Goal: Task Accomplishment & Management: Complete application form

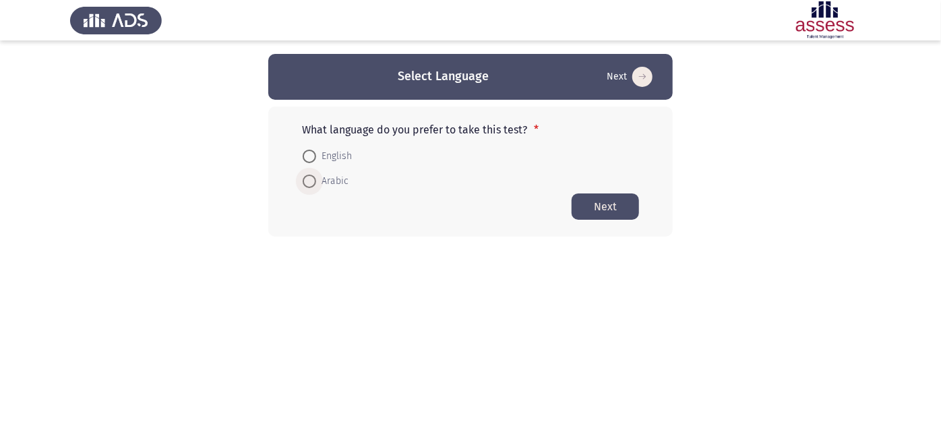
click at [330, 181] on span "Arabic" at bounding box center [332, 181] width 32 height 16
click at [316, 181] on input "Arabic" at bounding box center [309, 181] width 13 height 13
radio input "true"
click at [589, 196] on button "Next" at bounding box center [605, 206] width 67 height 26
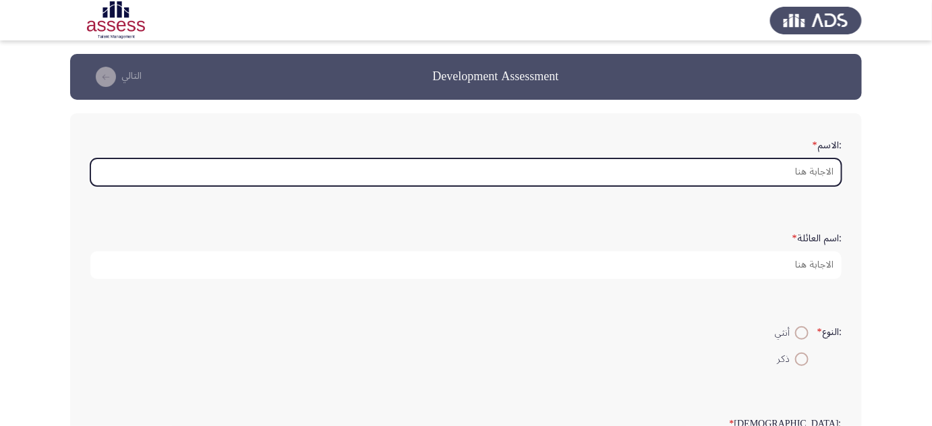
click at [739, 165] on input ":الاسم *" at bounding box center [465, 172] width 751 height 28
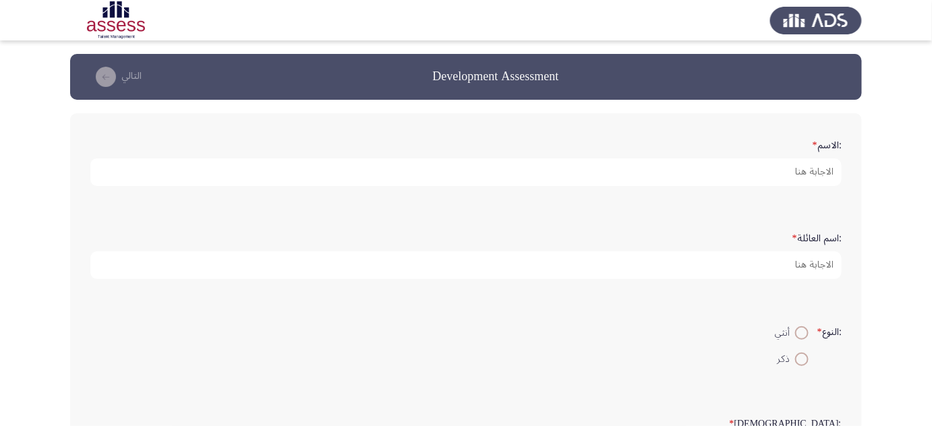
click at [495, 198] on div ":الاسم *" at bounding box center [466, 159] width 764 height 93
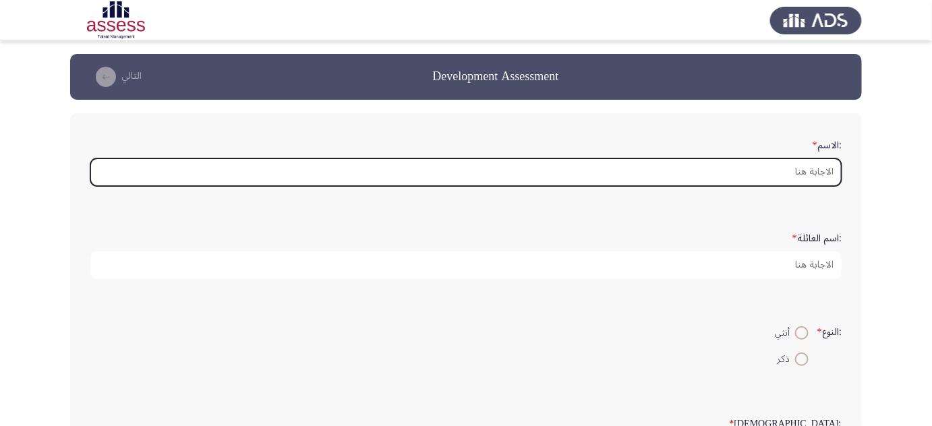
click at [683, 184] on input ":الاسم *" at bounding box center [465, 172] width 751 height 28
type input "o"
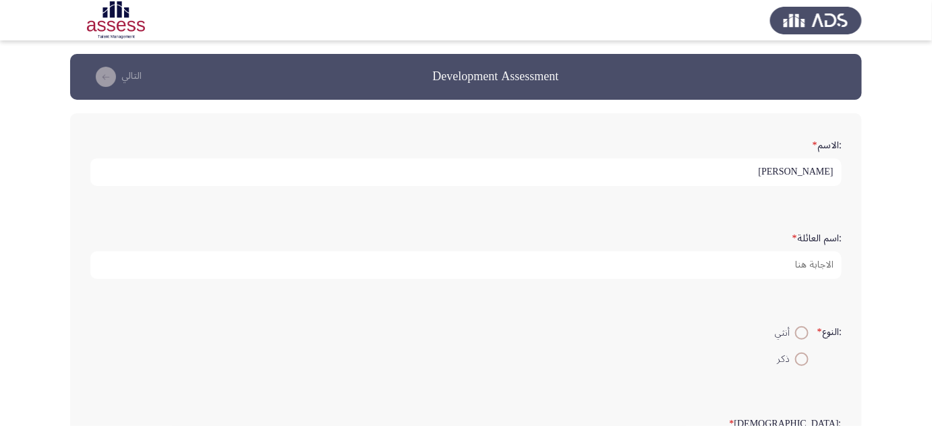
type input "[PERSON_NAME]"
type input "أ"
drag, startPoint x: 690, startPoint y: 173, endPoint x: 783, endPoint y: 179, distance: 93.9
click at [783, 179] on input "[PERSON_NAME]" at bounding box center [465, 172] width 751 height 28
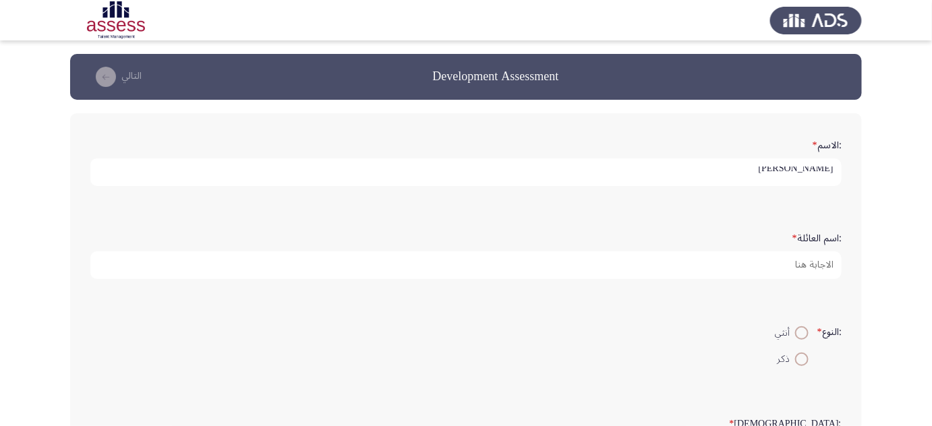
click at [756, 174] on input "[PERSON_NAME]" at bounding box center [465, 172] width 751 height 28
drag, startPoint x: 715, startPoint y: 170, endPoint x: 781, endPoint y: 177, distance: 65.7
click at [781, 177] on input "[PERSON_NAME]" at bounding box center [465, 172] width 751 height 28
type input "[PERSON_NAME]"
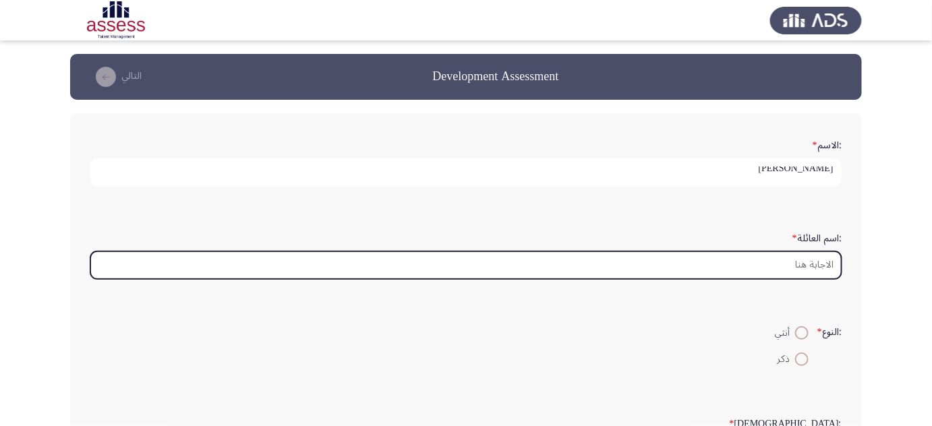
scroll to position [0, 0]
click at [783, 257] on input ":اسم العائلة *" at bounding box center [465, 265] width 751 height 28
paste input "ال[PERSON_NAME]"
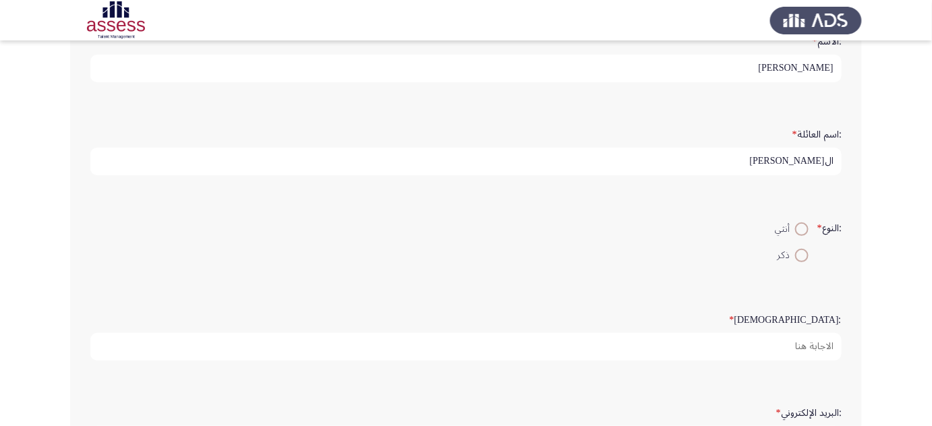
scroll to position [122, 0]
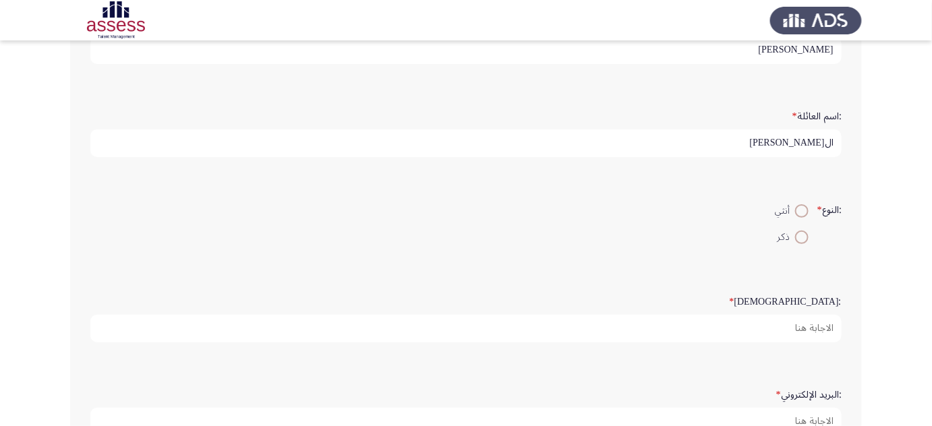
type input "ال[PERSON_NAME]"
click at [797, 236] on span at bounding box center [801, 237] width 13 height 13
click at [797, 236] on input "ذكر" at bounding box center [801, 237] width 13 height 13
radio input "true"
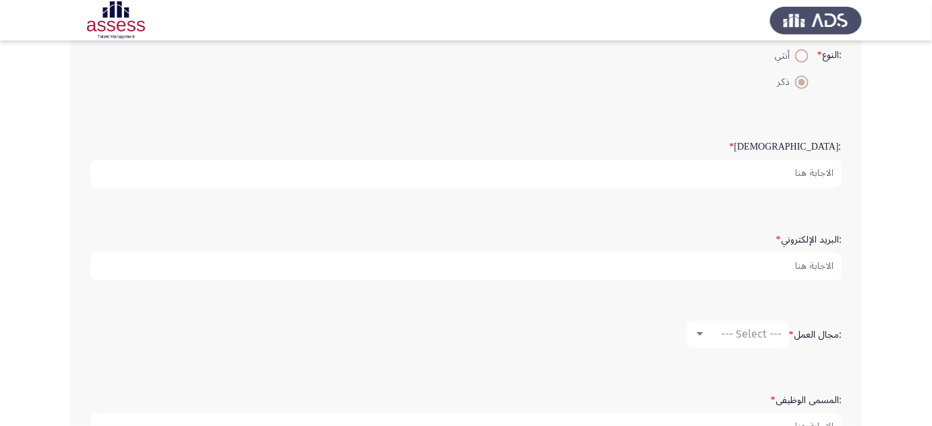
scroll to position [306, 0]
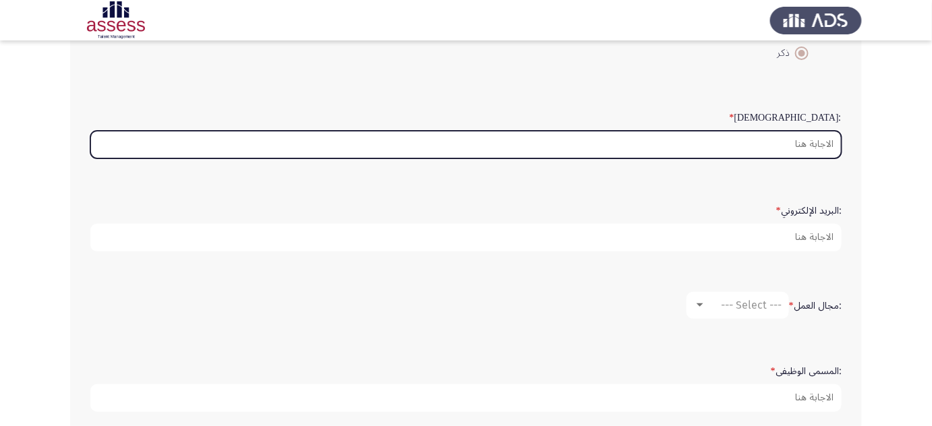
click at [810, 146] on input ":السن *" at bounding box center [465, 145] width 751 height 28
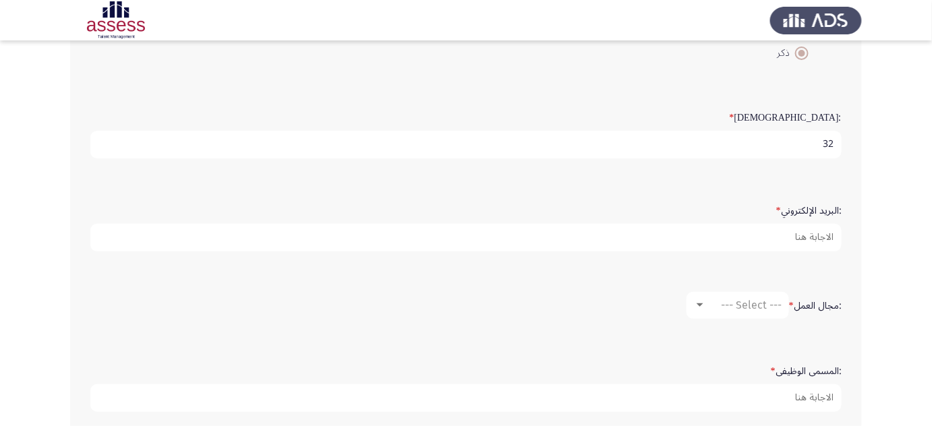
type input "32"
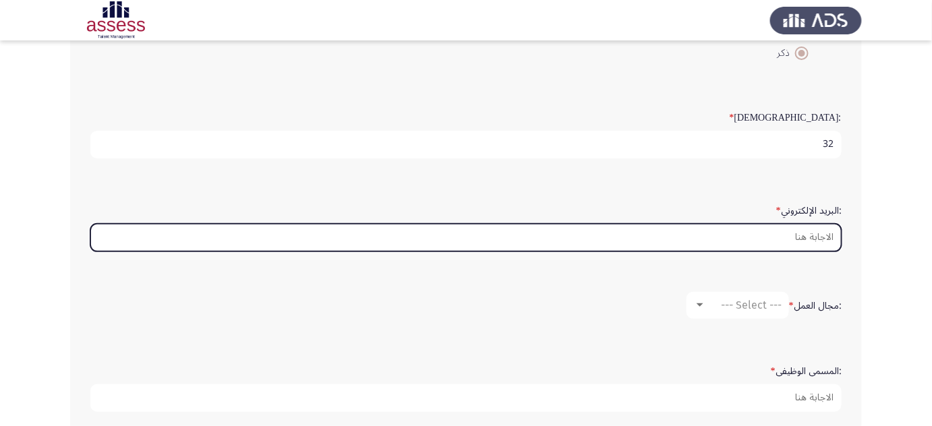
click at [785, 233] on input ":البريد الإلكتروني *" at bounding box center [465, 238] width 751 height 28
type input "ن"
type input "k"
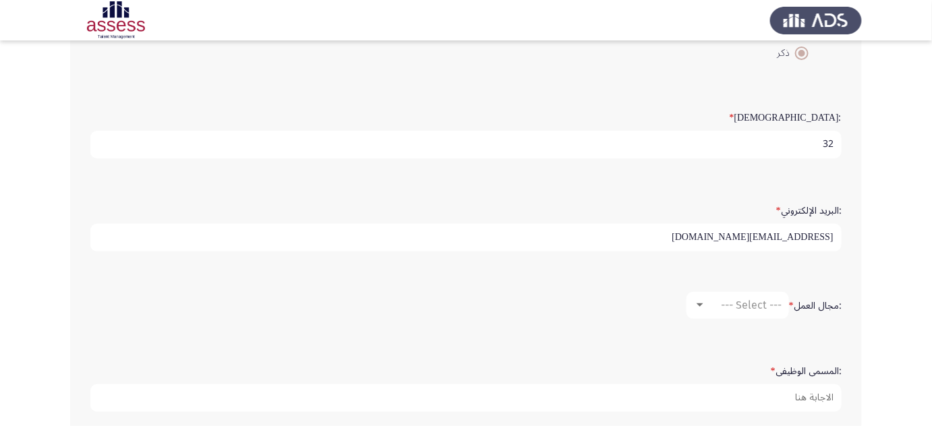
type input "[EMAIL_ADDRESS][DOMAIN_NAME]"
click at [773, 304] on span "--- Select ---" at bounding box center [751, 305] width 61 height 13
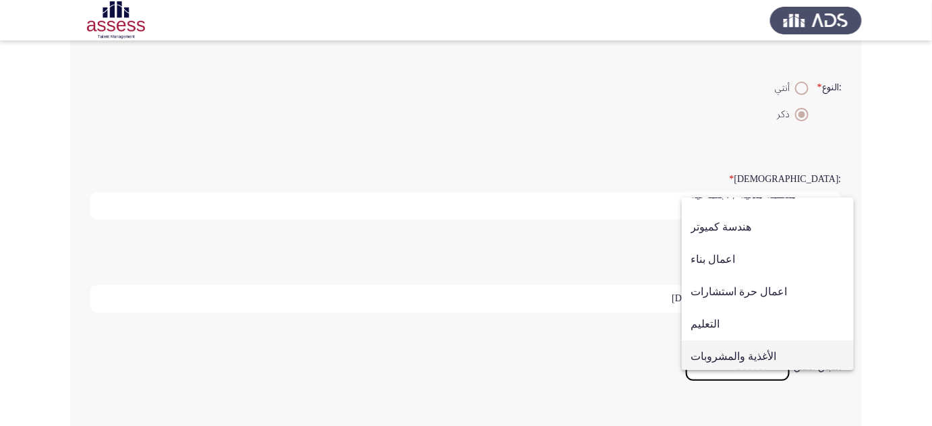
scroll to position [183, 0]
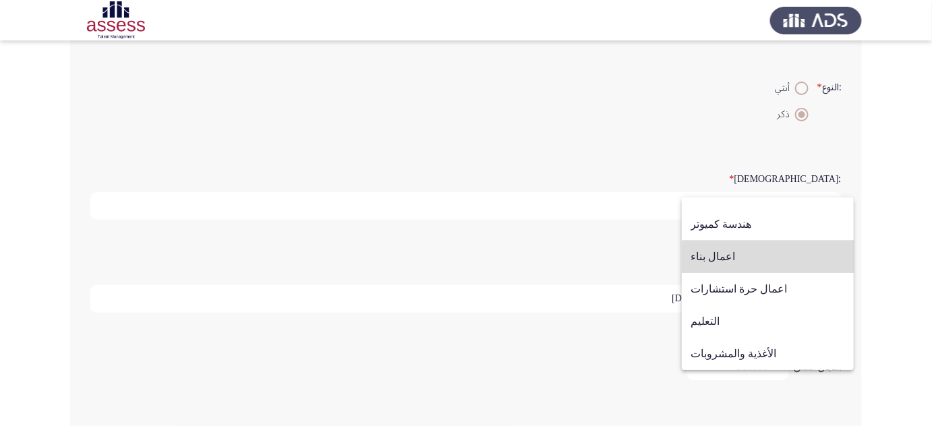
click at [768, 265] on span "اعمال بناء" at bounding box center [767, 257] width 154 height 32
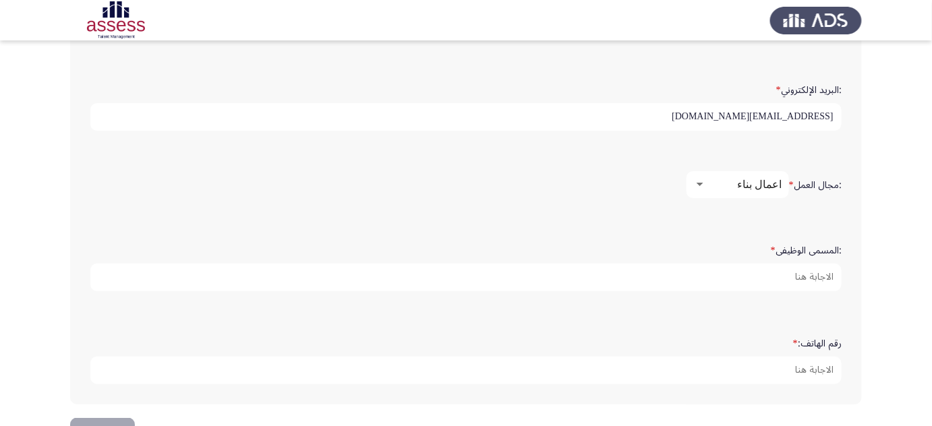
scroll to position [429, 0]
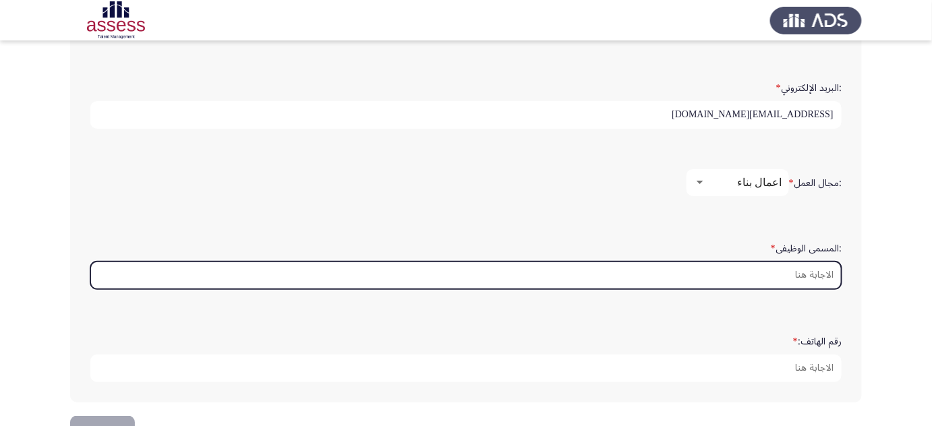
click at [771, 262] on input ":المسمى الوظيفى *" at bounding box center [465, 276] width 751 height 28
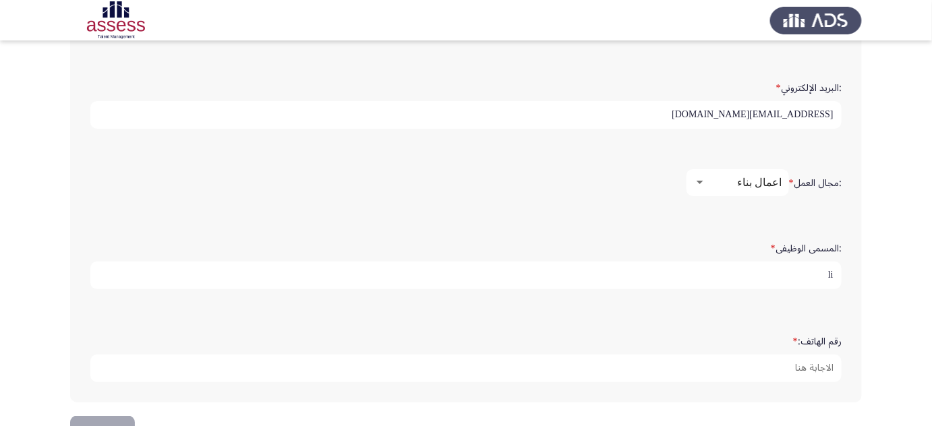
type input "l"
type input "مهندس أول تنفيذ إنشائي"
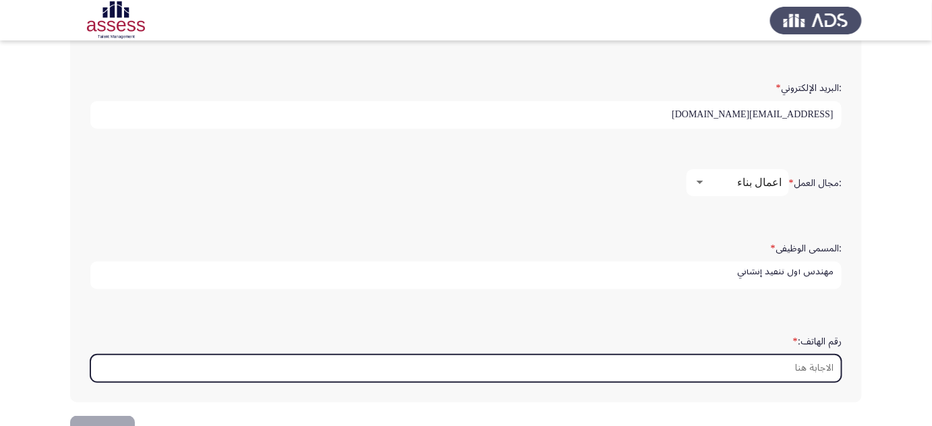
scroll to position [0, 0]
click at [756, 366] on input "رقم الهاتف: *" at bounding box center [465, 369] width 751 height 28
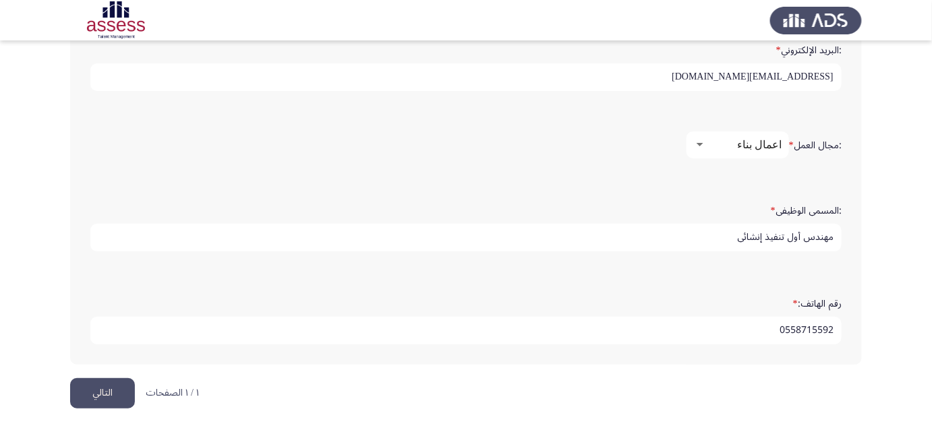
scroll to position [469, 0]
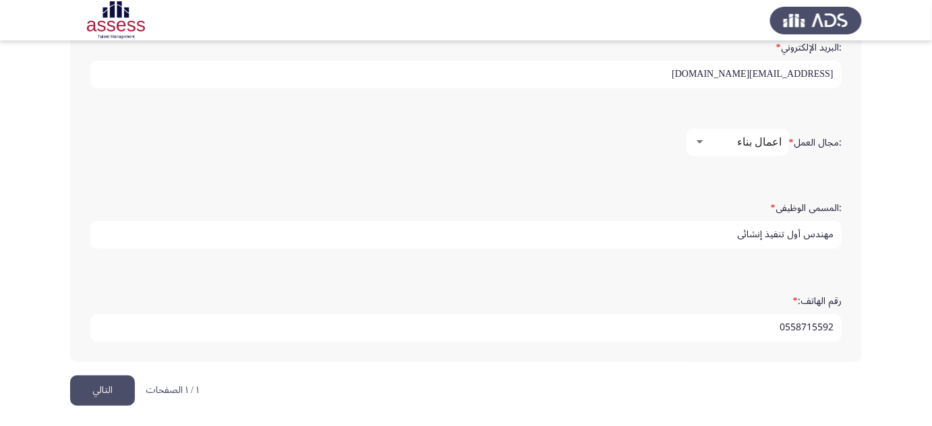
type input "0558715592"
click at [90, 385] on button "التالي" at bounding box center [102, 390] width 65 height 30
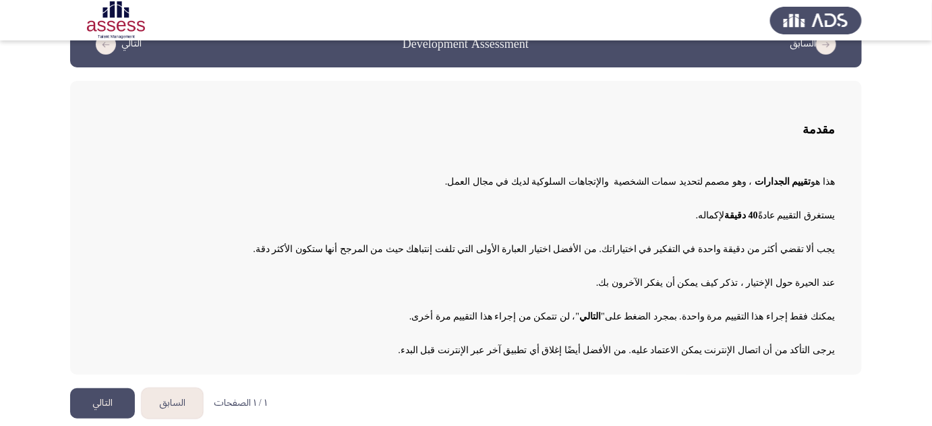
scroll to position [36, 0]
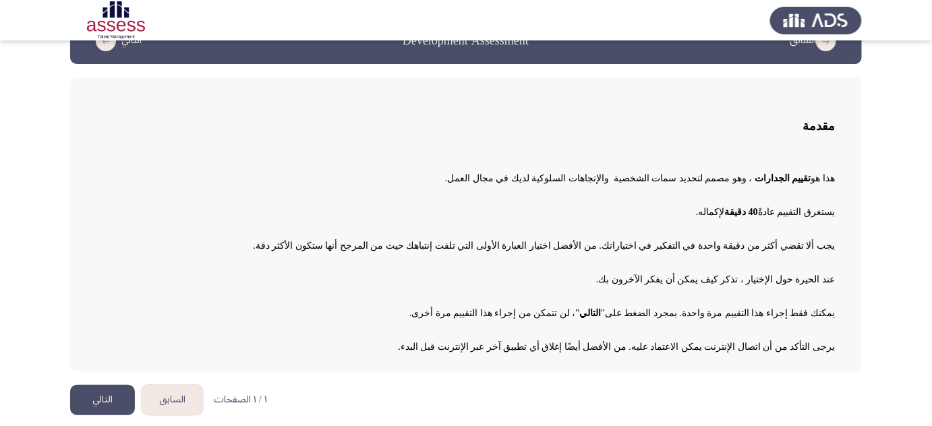
click at [98, 391] on button "التالي" at bounding box center [102, 400] width 65 height 30
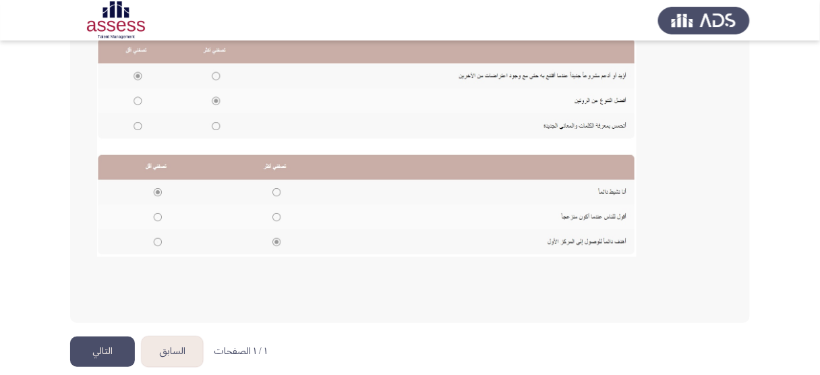
scroll to position [318, 0]
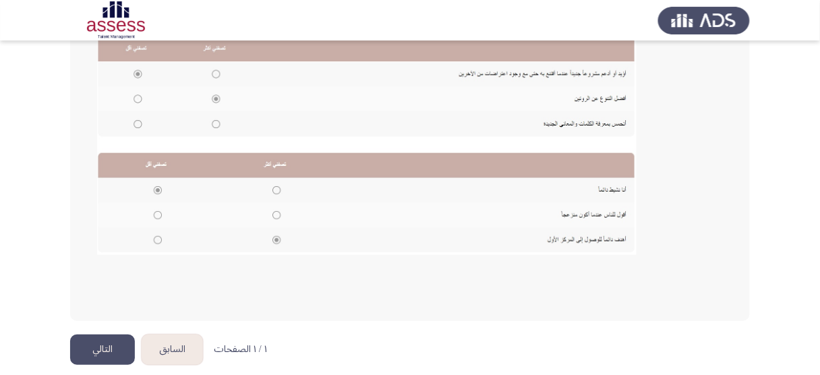
click at [109, 338] on button "التالي" at bounding box center [102, 349] width 65 height 30
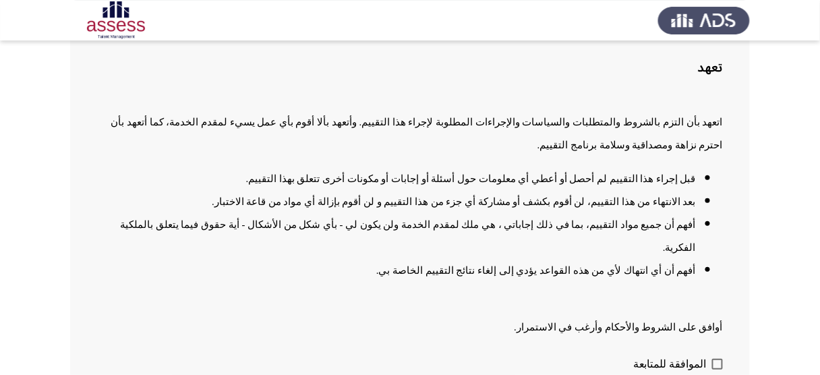
scroll to position [108, 0]
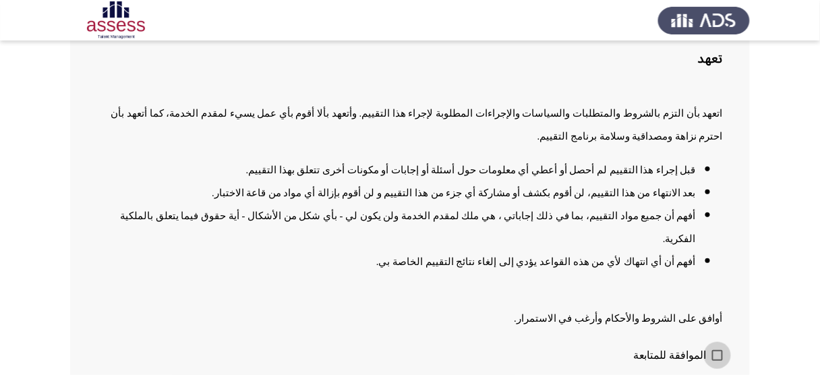
click at [715, 350] on span at bounding box center [717, 355] width 11 height 11
click at [717, 361] on input "الموافقة للمتابعة" at bounding box center [717, 361] width 1 height 1
checkbox input "true"
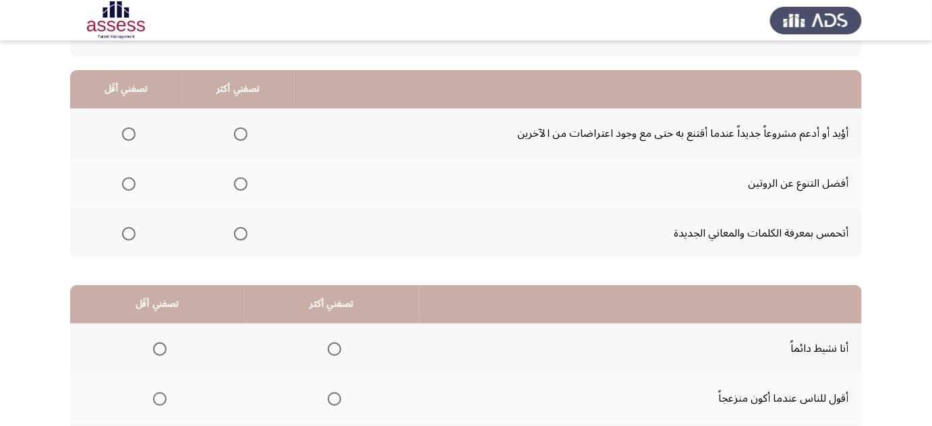
scroll to position [115, 0]
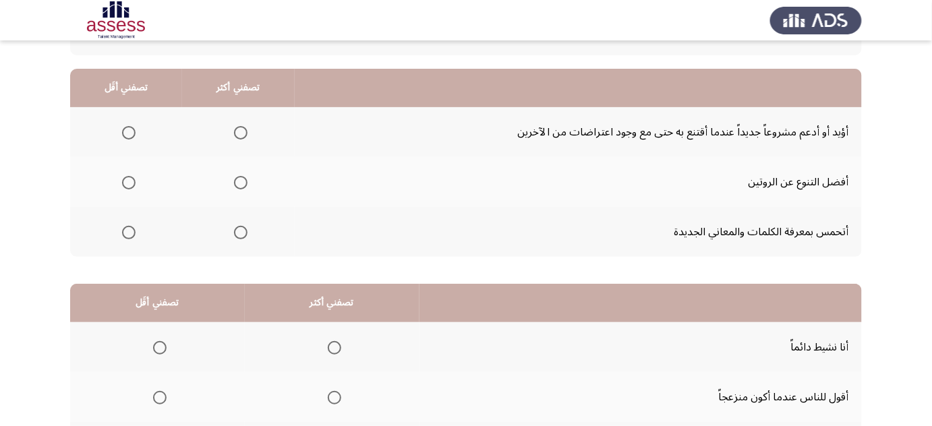
click at [245, 180] on span "Select an option" at bounding box center [240, 182] width 13 height 13
click at [245, 180] on input "Select an option" at bounding box center [240, 182] width 13 height 13
click at [124, 131] on span "Select an option" at bounding box center [128, 132] width 13 height 13
click at [124, 131] on input "Select an option" at bounding box center [128, 132] width 13 height 13
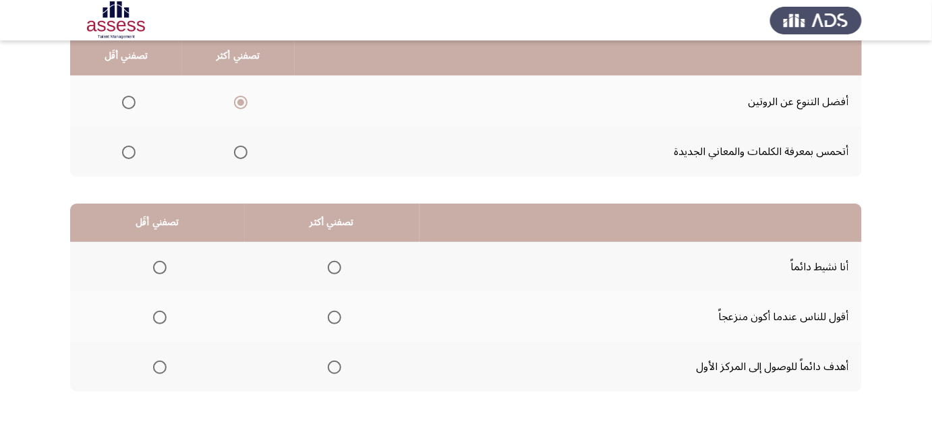
scroll to position [190, 0]
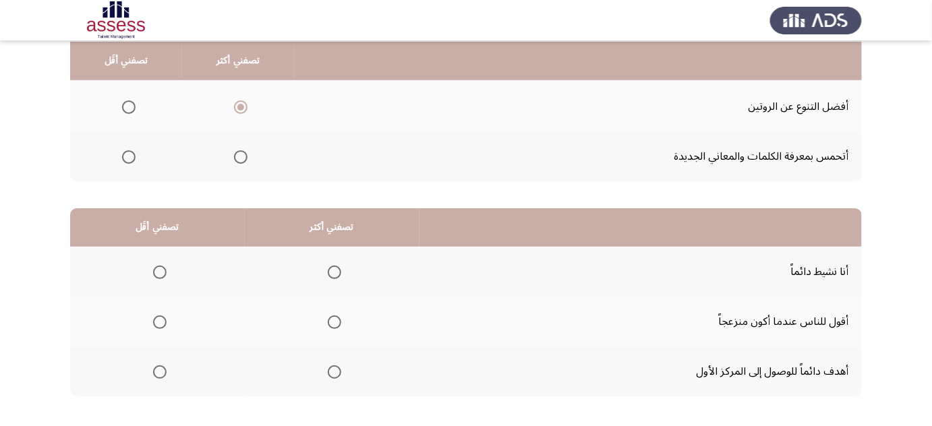
click at [156, 269] on span "Select an option" at bounding box center [159, 272] width 13 height 13
click at [156, 269] on input "Select an option" at bounding box center [159, 272] width 13 height 13
click at [337, 368] on span "Select an option" at bounding box center [334, 371] width 13 height 13
click at [337, 368] on input "Select an option" at bounding box center [334, 371] width 13 height 13
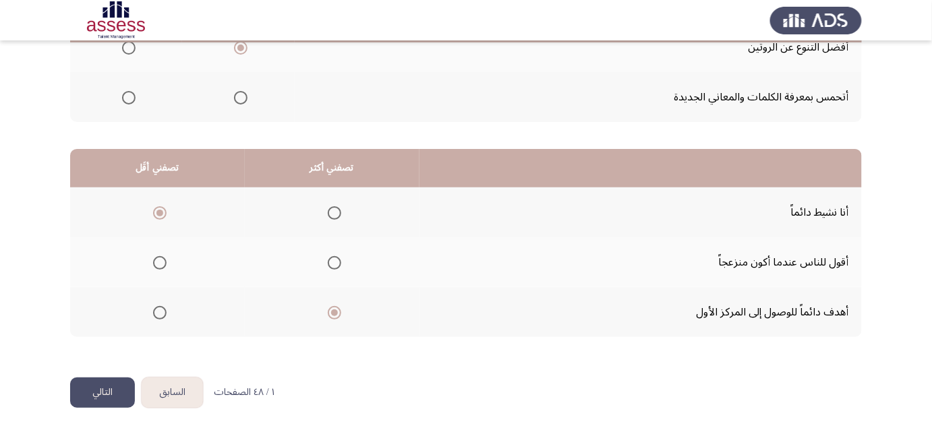
scroll to position [251, 0]
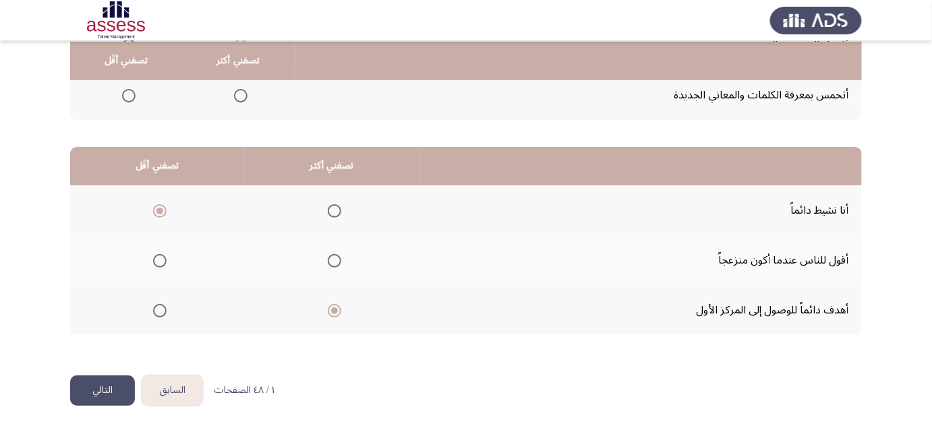
click at [90, 385] on button "التالي" at bounding box center [102, 390] width 65 height 30
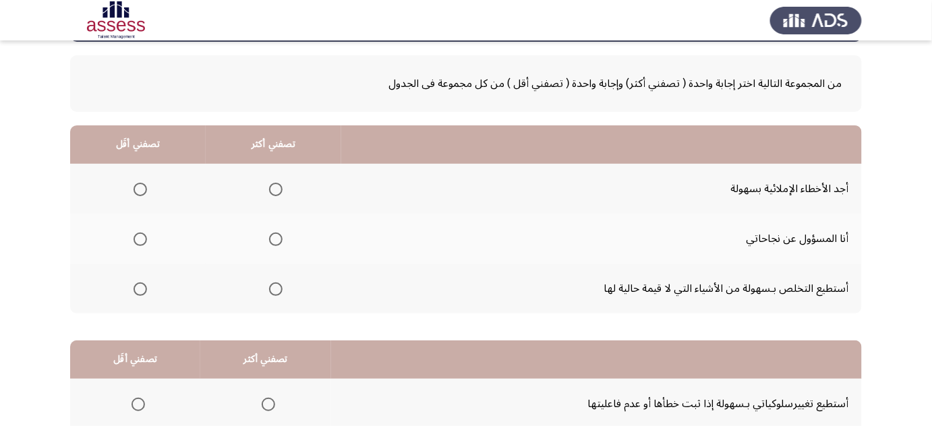
scroll to position [61, 0]
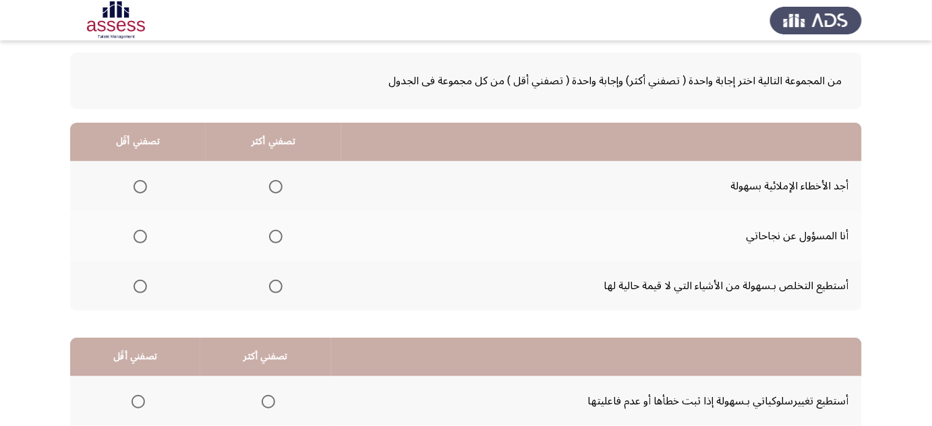
click at [278, 185] on span "Select an option" at bounding box center [275, 186] width 13 height 13
click at [278, 185] on input "Select an option" at bounding box center [275, 186] width 13 height 13
click at [144, 286] on span "Select an option" at bounding box center [139, 286] width 13 height 13
click at [144, 286] on input "Select an option" at bounding box center [139, 286] width 13 height 13
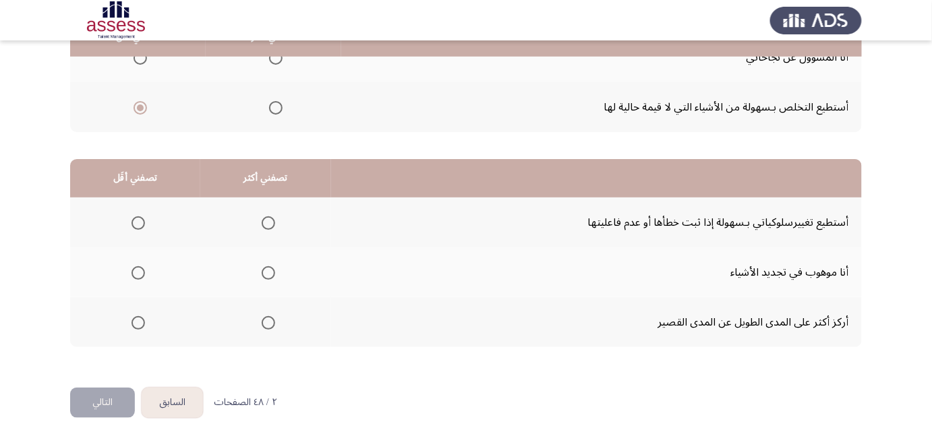
scroll to position [251, 0]
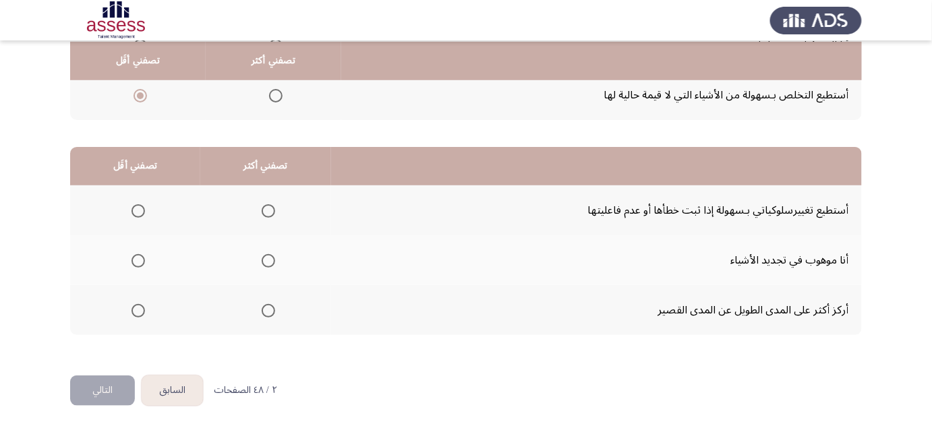
click at [268, 261] on span "Select an option" at bounding box center [268, 260] width 13 height 13
click at [268, 261] on input "Select an option" at bounding box center [268, 260] width 13 height 13
click at [138, 205] on span "Select an option" at bounding box center [137, 210] width 13 height 13
click at [138, 205] on input "Select an option" at bounding box center [137, 210] width 13 height 13
click at [86, 388] on button "التالي" at bounding box center [102, 390] width 65 height 30
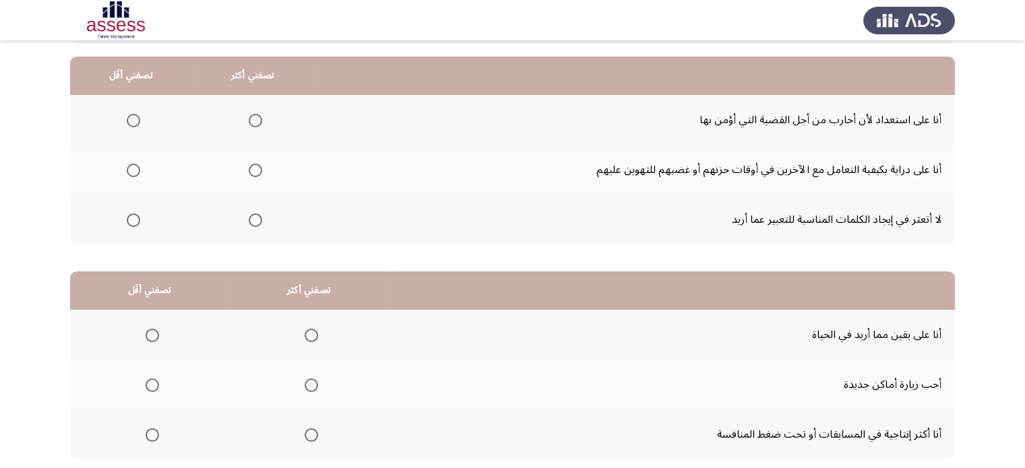
scroll to position [122, 0]
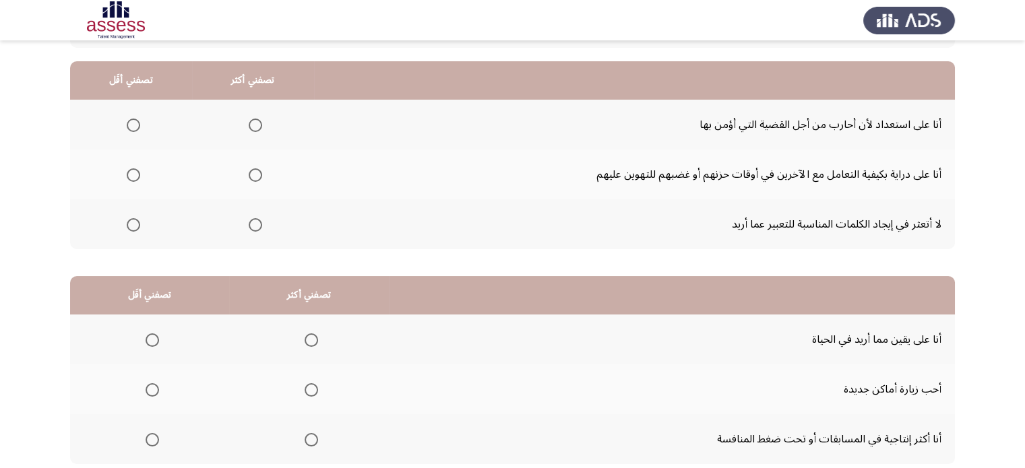
click at [249, 223] on span "Select an option" at bounding box center [255, 224] width 13 height 13
click at [249, 223] on input "Select an option" at bounding box center [255, 224] width 13 height 13
click at [132, 169] on span "Select an option" at bounding box center [133, 175] width 13 height 13
click at [132, 169] on input "Select an option" at bounding box center [133, 175] width 13 height 13
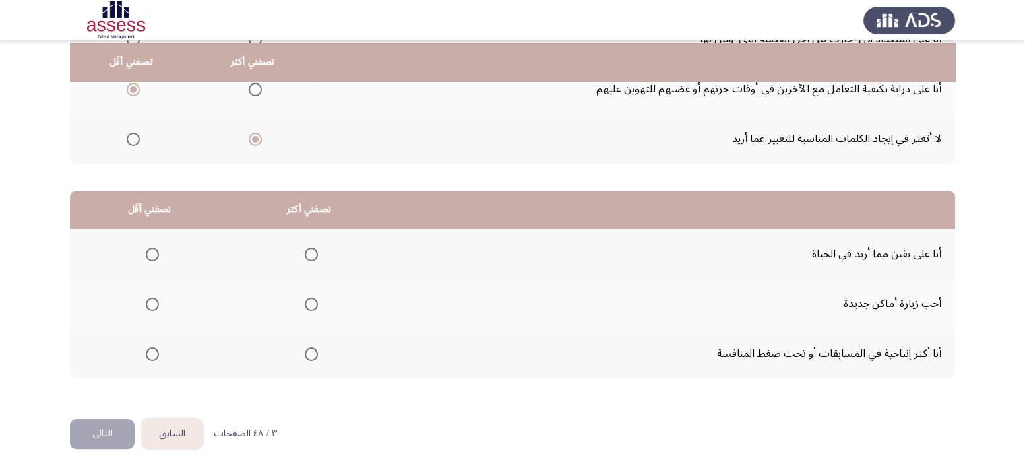
scroll to position [210, 0]
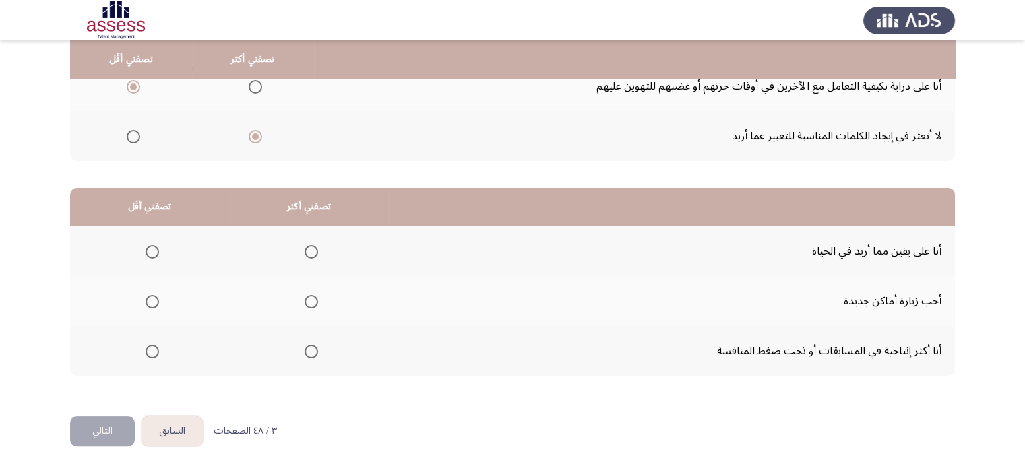
click at [315, 308] on th at bounding box center [309, 301] width 160 height 50
click at [308, 295] on span "Select an option" at bounding box center [311, 301] width 13 height 13
click at [308, 295] on input "Select an option" at bounding box center [311, 301] width 13 height 13
click at [148, 353] on span "Select an option" at bounding box center [152, 351] width 13 height 13
click at [148, 353] on input "Select an option" at bounding box center [152, 351] width 13 height 13
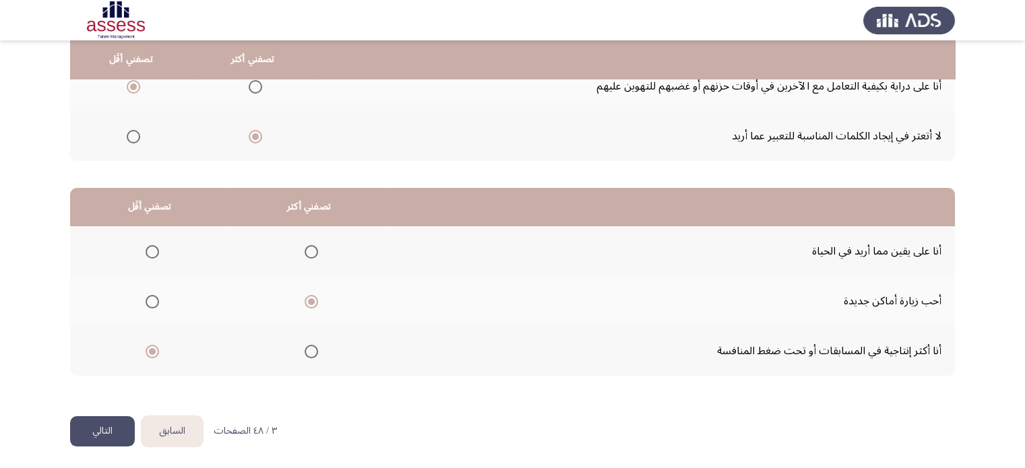
click at [112, 417] on button "التالي" at bounding box center [102, 432] width 65 height 30
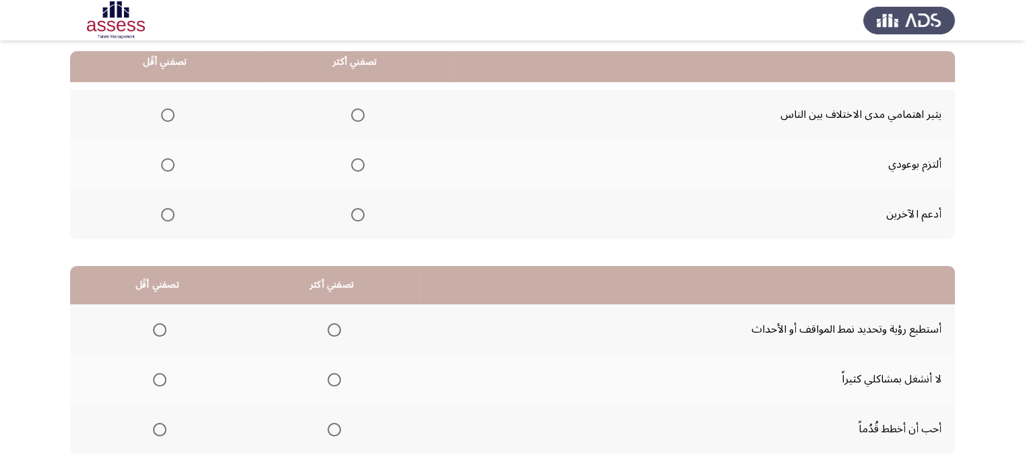
scroll to position [135, 0]
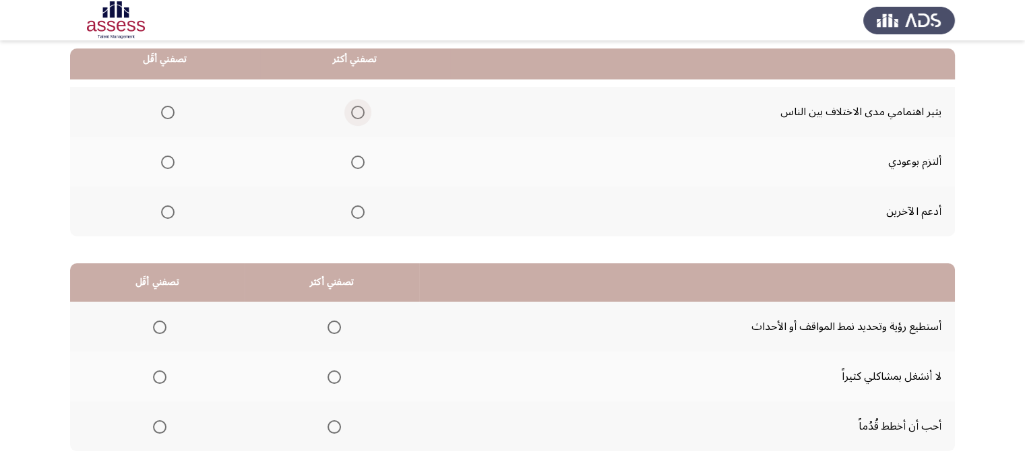
click at [355, 111] on span "Select an option" at bounding box center [357, 112] width 13 height 13
click at [355, 111] on input "Select an option" at bounding box center [357, 112] width 13 height 13
click at [169, 206] on span "Select an option" at bounding box center [167, 212] width 13 height 13
click at [169, 206] on input "Select an option" at bounding box center [167, 212] width 13 height 13
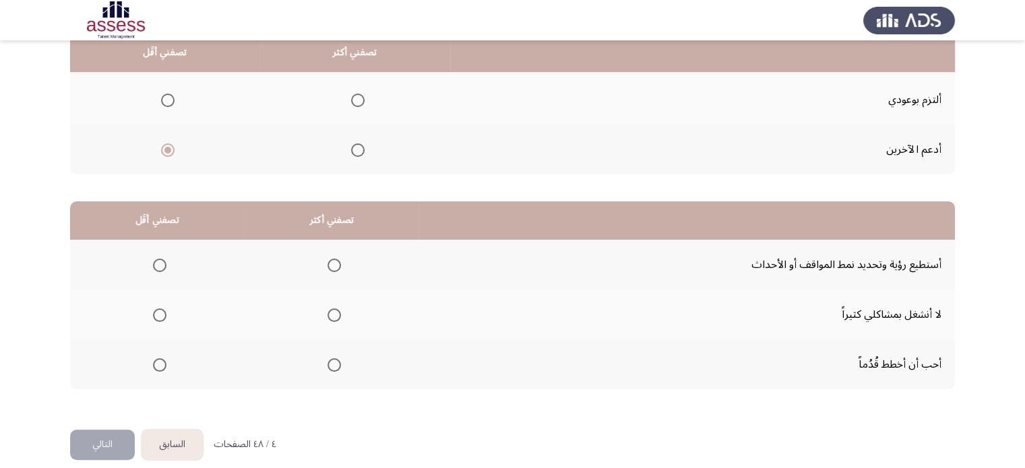
scroll to position [202, 0]
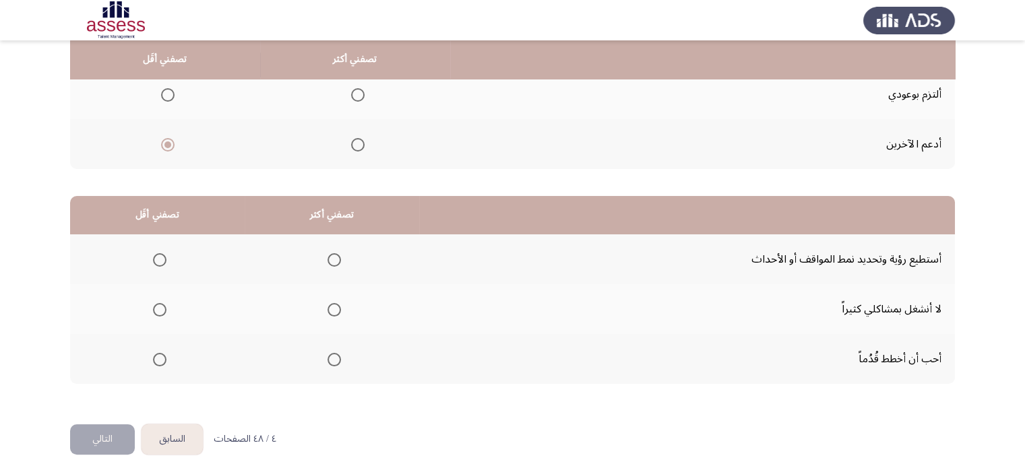
click at [328, 253] on span "Select an option" at bounding box center [334, 259] width 13 height 13
click at [328, 253] on input "Select an option" at bounding box center [334, 259] width 13 height 13
click at [162, 356] on span "Select an option" at bounding box center [159, 359] width 13 height 13
click at [162, 356] on input "Select an option" at bounding box center [159, 359] width 13 height 13
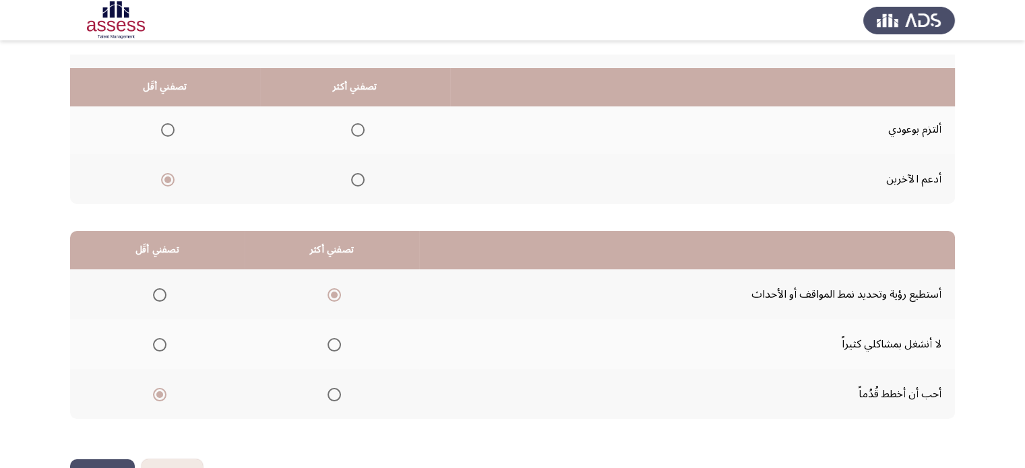
scroll to position [210, 0]
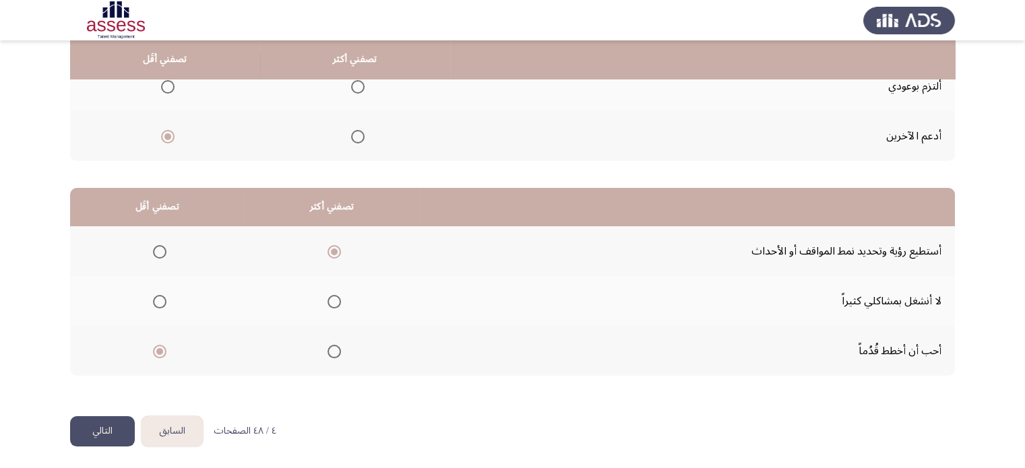
click at [90, 425] on button "التالي" at bounding box center [102, 432] width 65 height 30
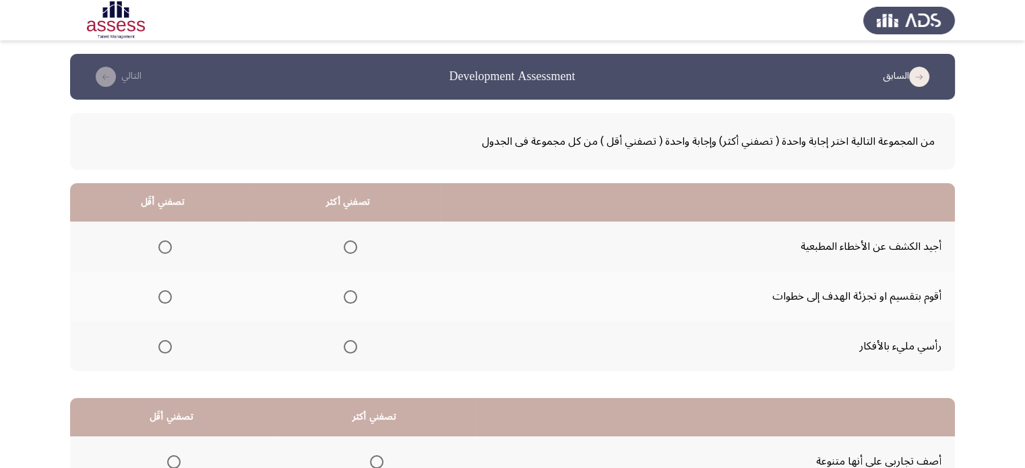
click at [349, 253] on span "Select an option" at bounding box center [350, 247] width 13 height 13
click at [349, 253] on input "Select an option" at bounding box center [350, 247] width 13 height 13
click at [162, 347] on span "Select an option" at bounding box center [164, 346] width 13 height 13
click at [162, 347] on input "Select an option" at bounding box center [164, 346] width 13 height 13
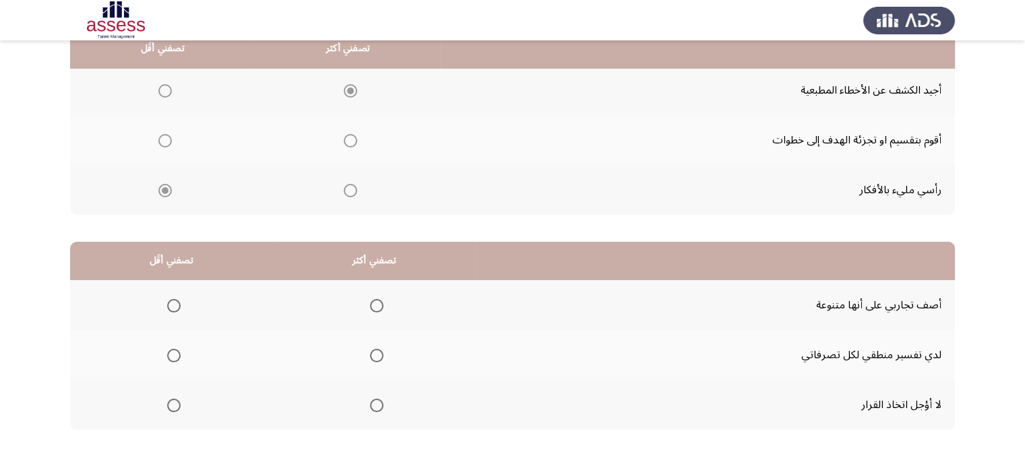
scroll to position [210, 0]
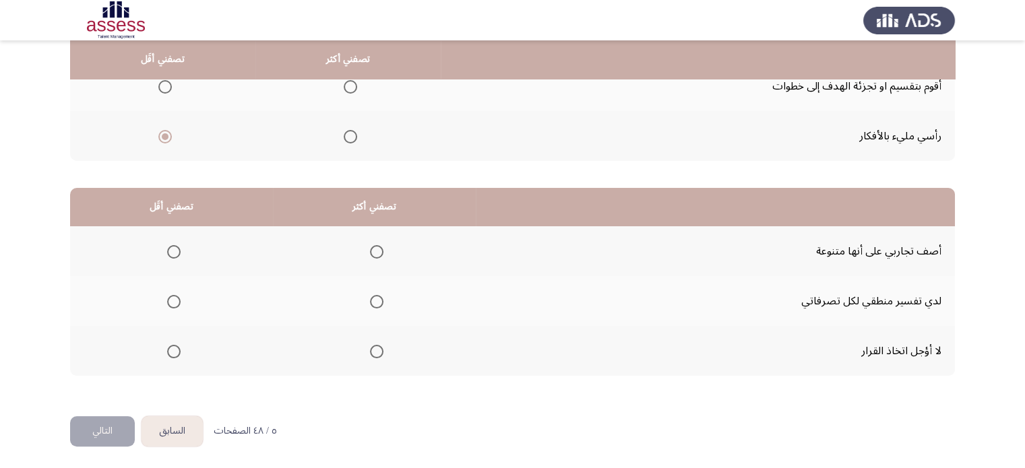
click at [373, 251] on span "Select an option" at bounding box center [376, 251] width 13 height 13
click at [373, 251] on input "Select an option" at bounding box center [376, 251] width 13 height 13
click at [177, 348] on span "Select an option" at bounding box center [173, 351] width 13 height 13
click at [177, 348] on input "Select an option" at bounding box center [173, 351] width 13 height 13
click at [108, 425] on button "التالي" at bounding box center [102, 432] width 65 height 30
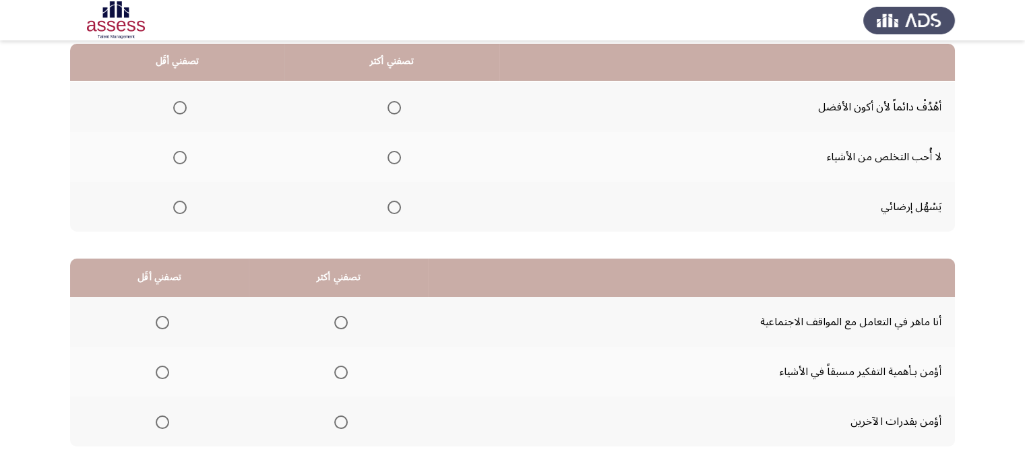
scroll to position [135, 0]
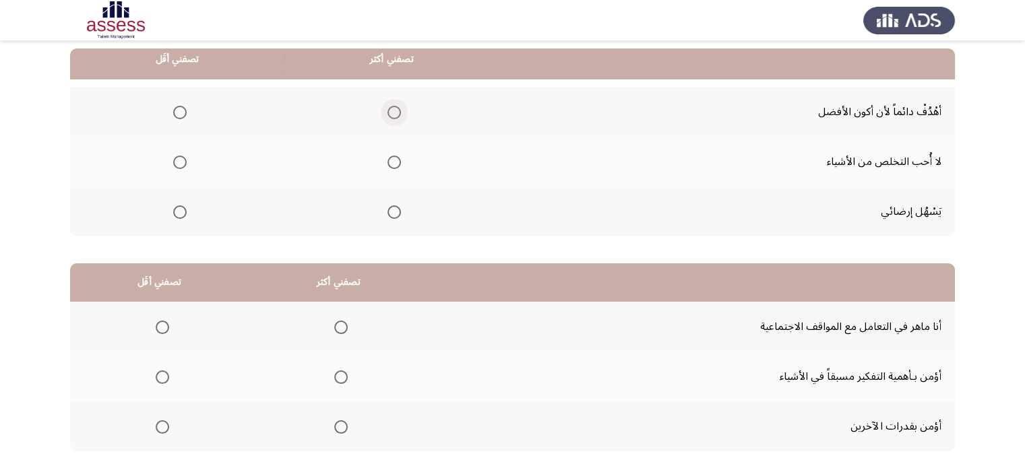
click at [390, 107] on span "Select an option" at bounding box center [394, 112] width 13 height 13
click at [390, 107] on input "Select an option" at bounding box center [394, 112] width 13 height 13
click at [390, 161] on span "Select an option" at bounding box center [394, 162] width 13 height 13
click at [390, 161] on input "Select an option" at bounding box center [394, 162] width 13 height 13
click at [182, 214] on span "Select an option" at bounding box center [179, 212] width 13 height 13
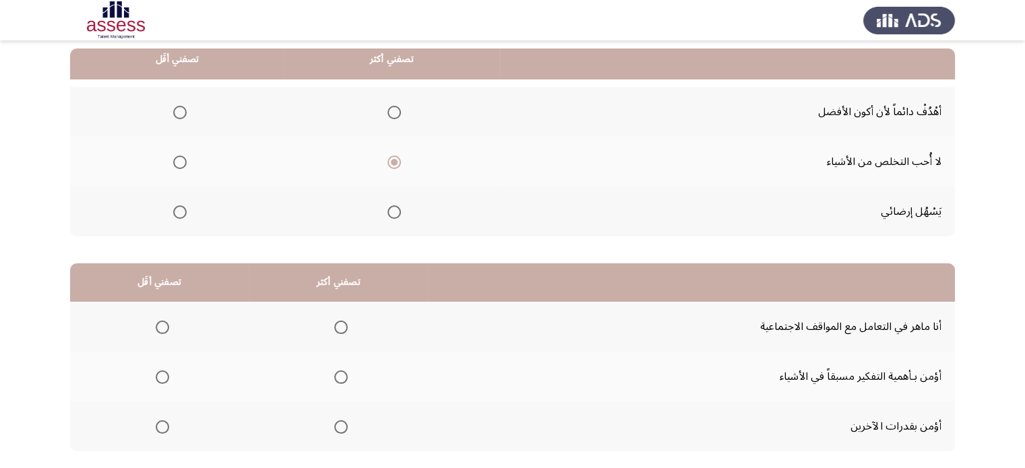
click at [182, 214] on input "Select an option" at bounding box center [179, 212] width 13 height 13
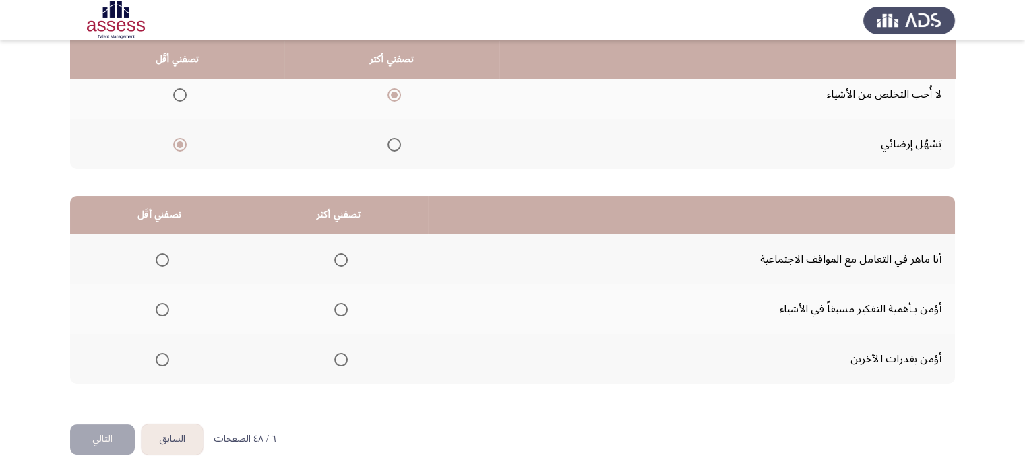
scroll to position [210, 0]
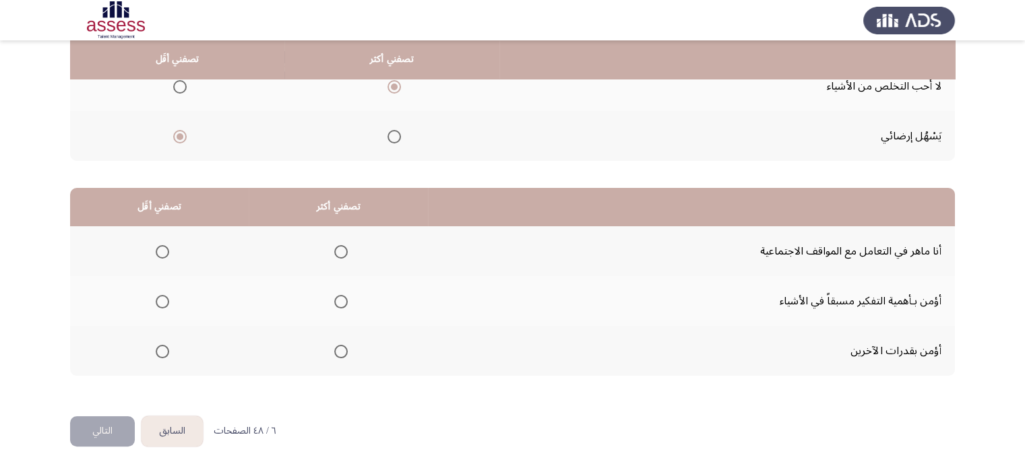
click at [146, 358] on th at bounding box center [159, 351] width 179 height 50
click at [183, 351] on th at bounding box center [159, 351] width 179 height 50
click at [158, 353] on span "Select an option" at bounding box center [162, 351] width 13 height 13
click at [158, 353] on input "Select an option" at bounding box center [162, 351] width 13 height 13
click at [338, 252] on span "Select an option" at bounding box center [340, 251] width 13 height 13
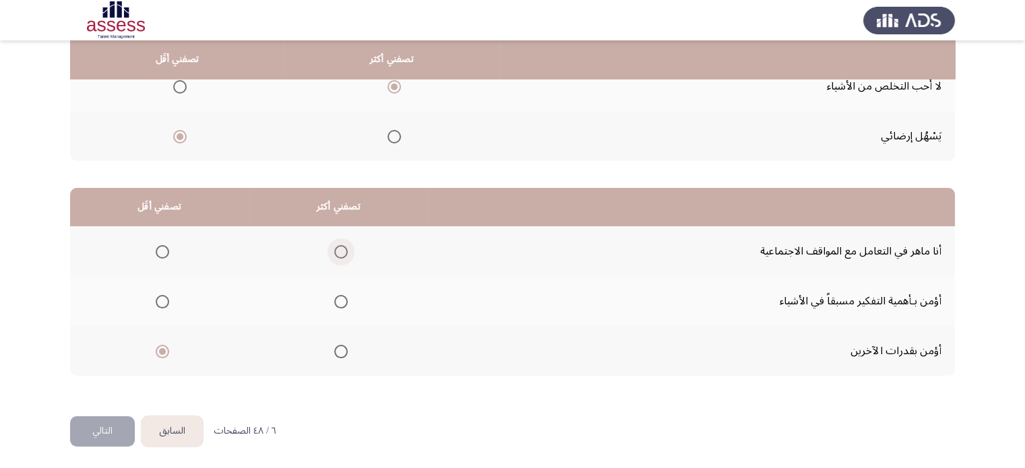
click at [338, 252] on input "Select an option" at bounding box center [340, 251] width 13 height 13
click at [102, 425] on button "التالي" at bounding box center [102, 432] width 65 height 30
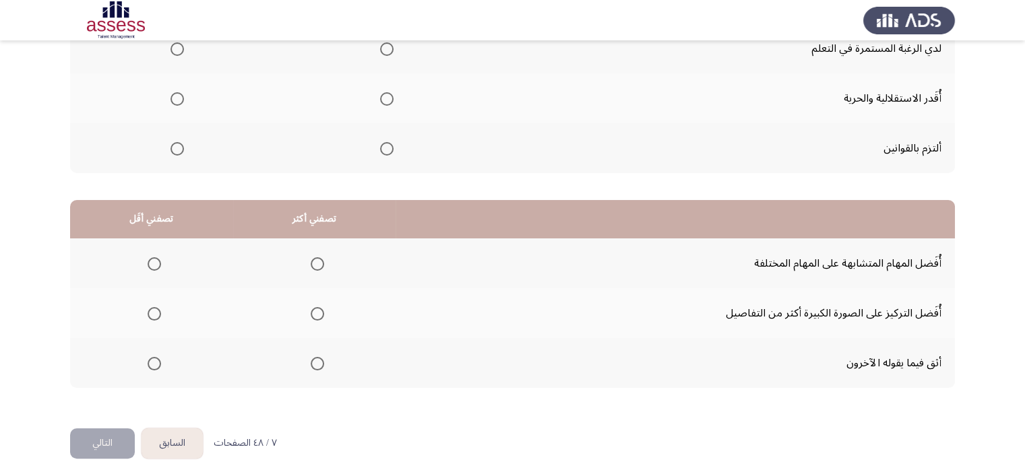
scroll to position [202, 0]
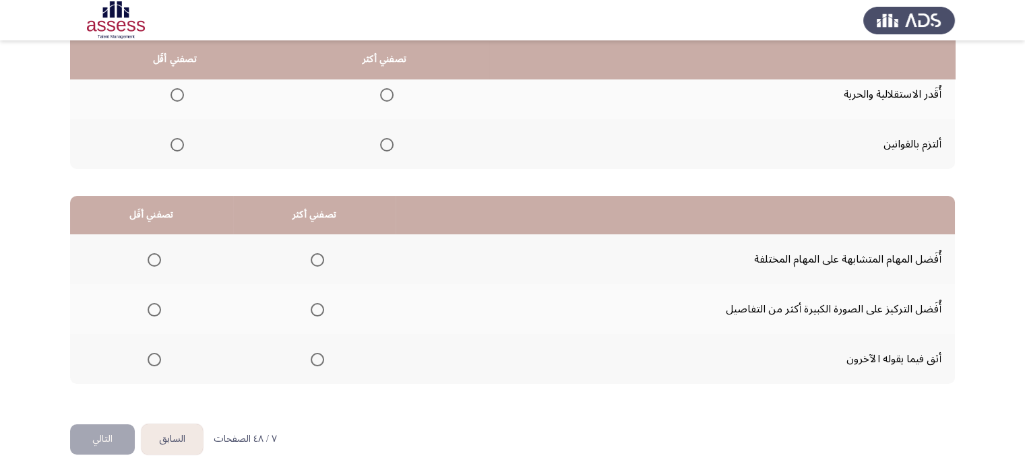
click at [164, 425] on button "السابق" at bounding box center [172, 440] width 61 height 30
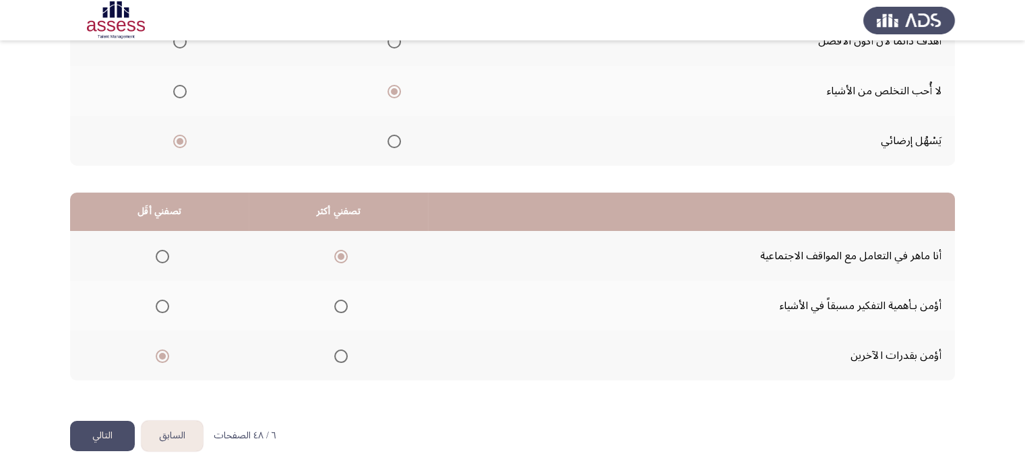
scroll to position [210, 0]
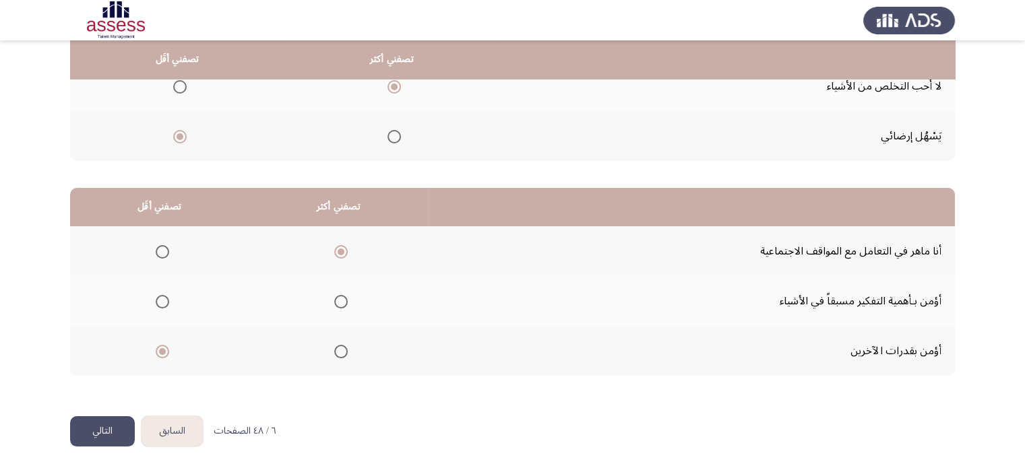
click at [102, 423] on button "التالي" at bounding box center [102, 432] width 65 height 30
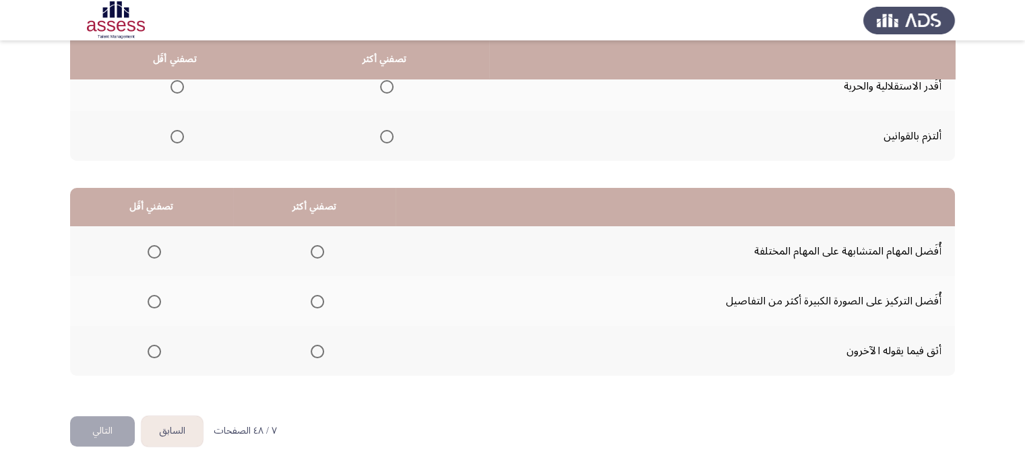
click at [154, 356] on span "Select an option" at bounding box center [154, 351] width 13 height 13
click at [154, 356] on input "Select an option" at bounding box center [154, 351] width 13 height 13
click at [156, 295] on span "Select an option" at bounding box center [154, 301] width 13 height 13
click at [156, 295] on input "Select an option" at bounding box center [154, 301] width 13 height 13
click at [142, 342] on mat-radio-group "Select an option" at bounding box center [151, 351] width 19 height 23
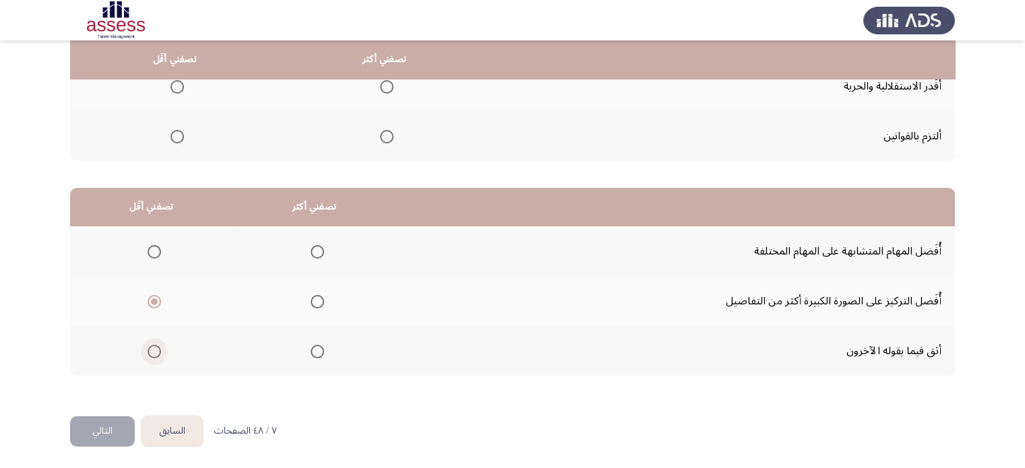
click at [151, 351] on span "Select an option" at bounding box center [154, 351] width 13 height 13
click at [151, 351] on input "Select an option" at bounding box center [154, 351] width 13 height 13
click at [153, 247] on span "Select an option" at bounding box center [154, 251] width 13 height 13
click at [153, 247] on input "Select an option" at bounding box center [154, 251] width 13 height 13
click at [315, 303] on span "Select an option" at bounding box center [317, 301] width 13 height 13
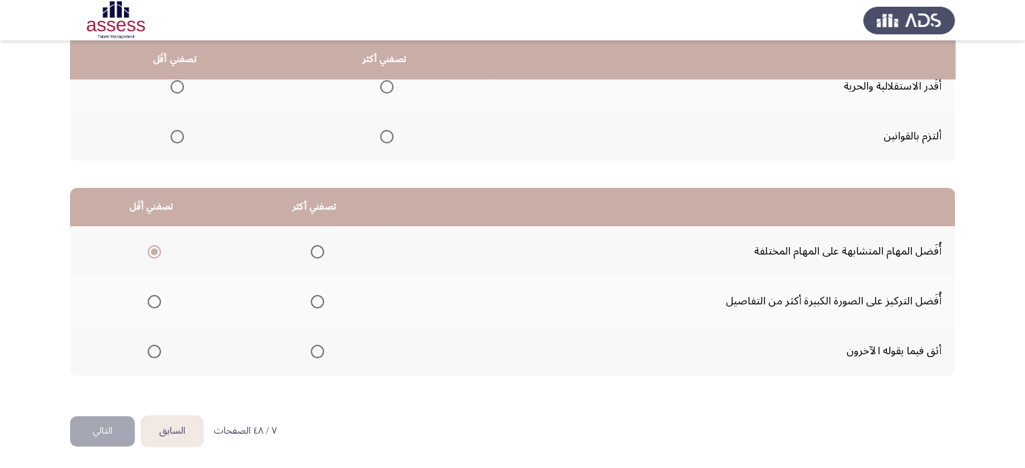
click at [315, 303] on input "Select an option" at bounding box center [317, 301] width 13 height 13
click at [116, 425] on button "التالي" at bounding box center [102, 432] width 65 height 30
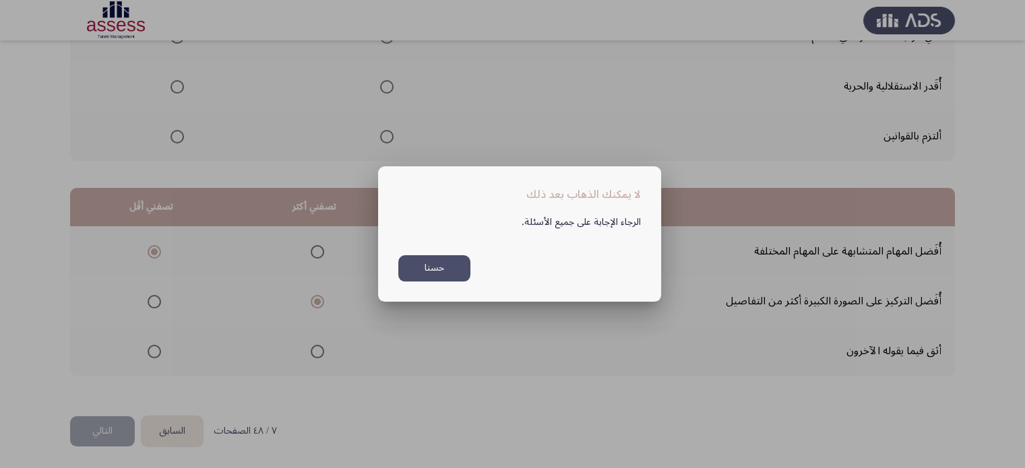
scroll to position [0, 0]
click at [445, 267] on button "حسنا" at bounding box center [434, 268] width 72 height 26
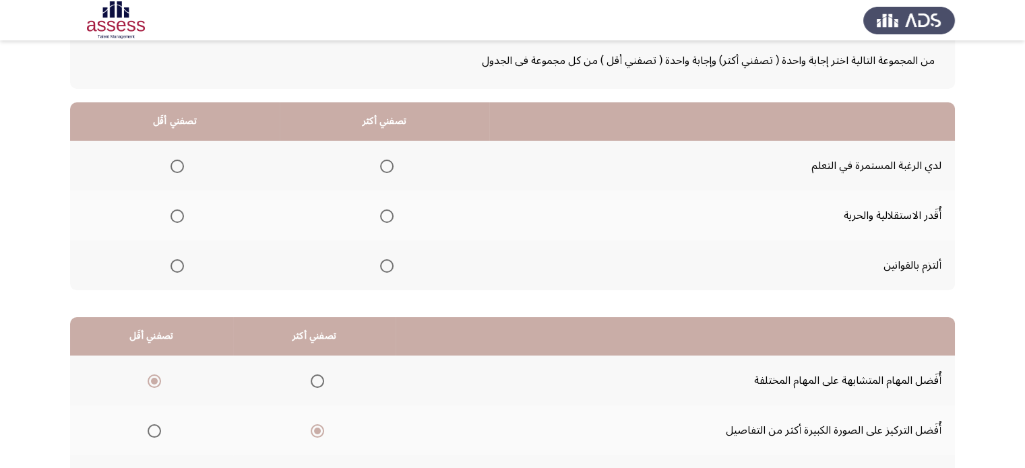
scroll to position [75, 0]
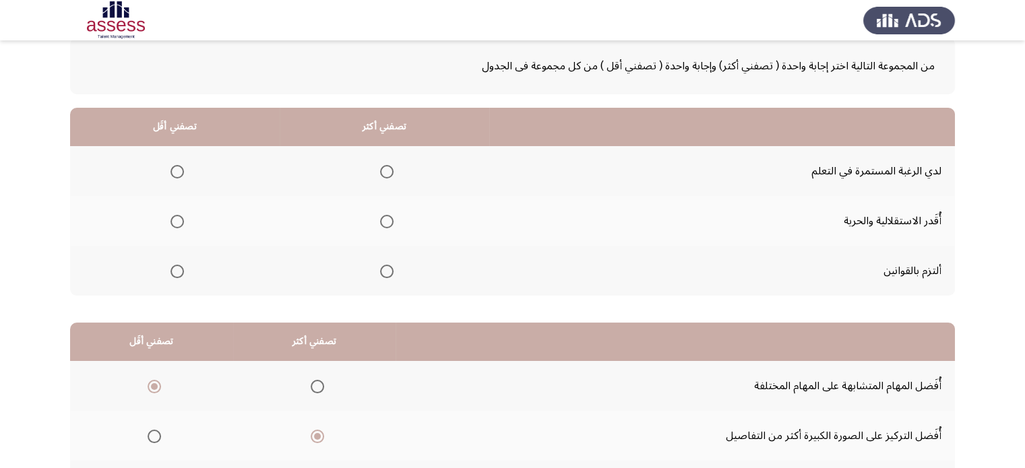
click at [181, 173] on span "Select an option" at bounding box center [177, 171] width 13 height 13
click at [181, 173] on input "Select an option" at bounding box center [177, 171] width 13 height 13
click at [390, 277] on span "Select an option" at bounding box center [386, 271] width 13 height 13
click at [390, 277] on input "Select an option" at bounding box center [386, 271] width 13 height 13
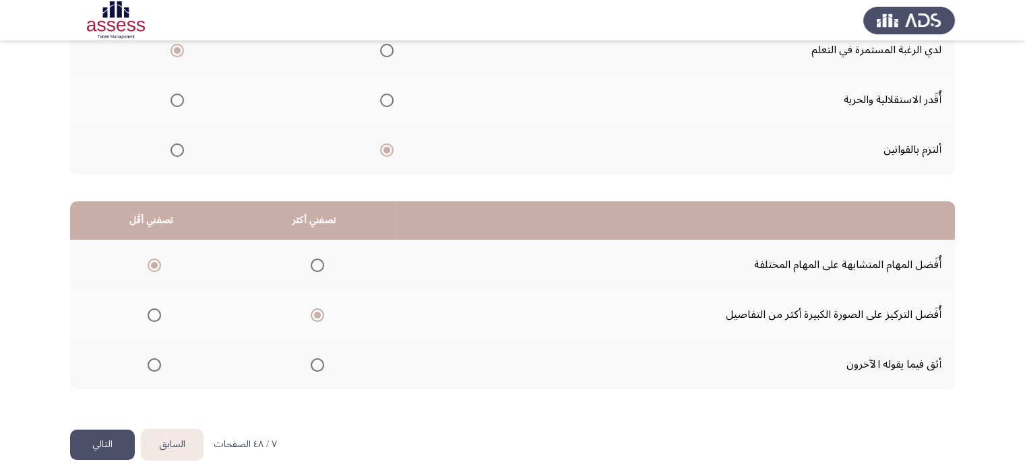
scroll to position [210, 0]
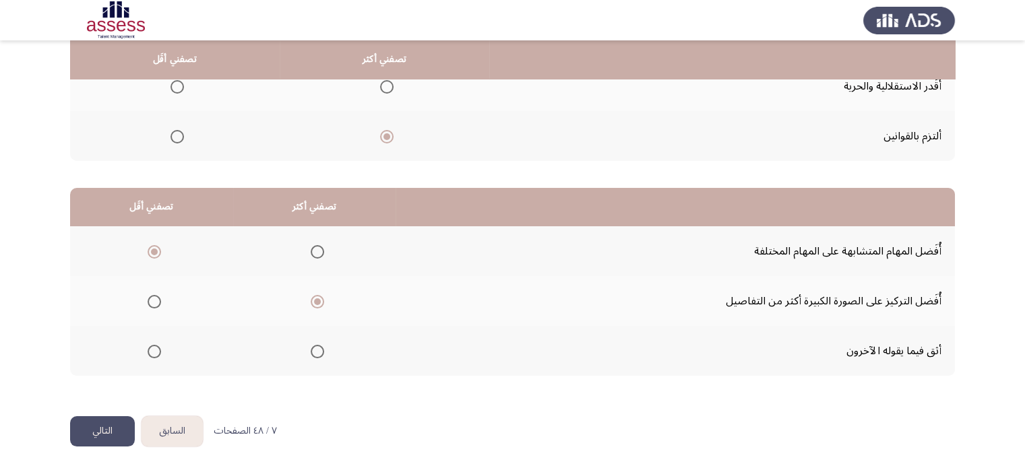
click at [115, 422] on button "التالي" at bounding box center [102, 432] width 65 height 30
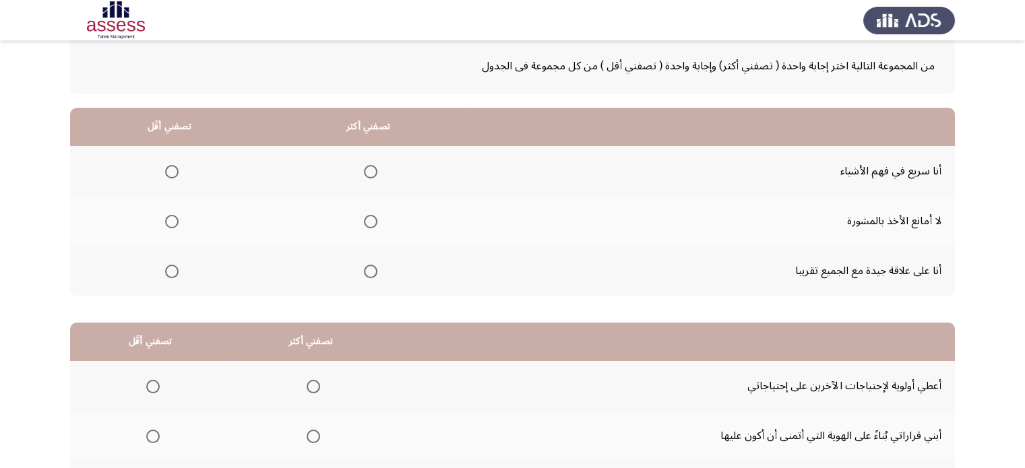
scroll to position [135, 0]
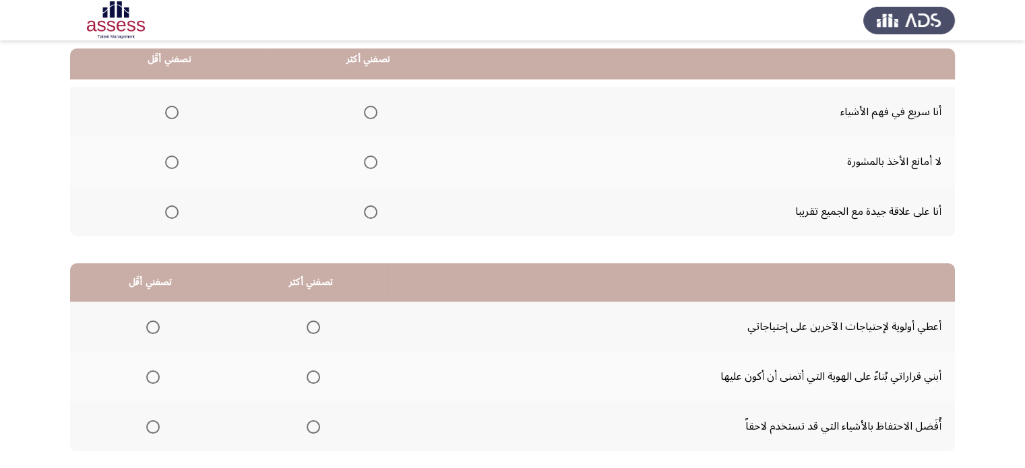
click at [359, 210] on label "Select an option" at bounding box center [368, 212] width 19 height 13
click at [364, 210] on input "Select an option" at bounding box center [370, 212] width 13 height 13
click at [171, 162] on span "Select an option" at bounding box center [171, 162] width 13 height 13
click at [171, 162] on input "Select an option" at bounding box center [171, 162] width 13 height 13
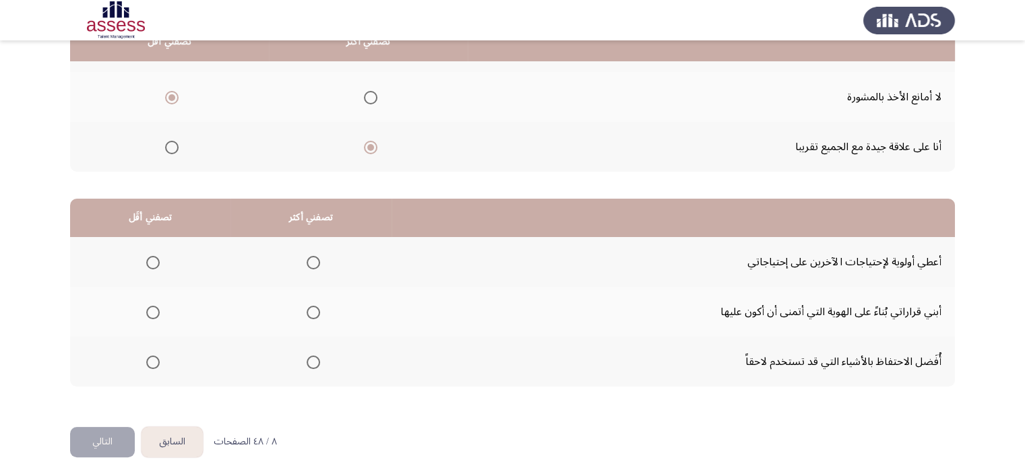
scroll to position [202, 0]
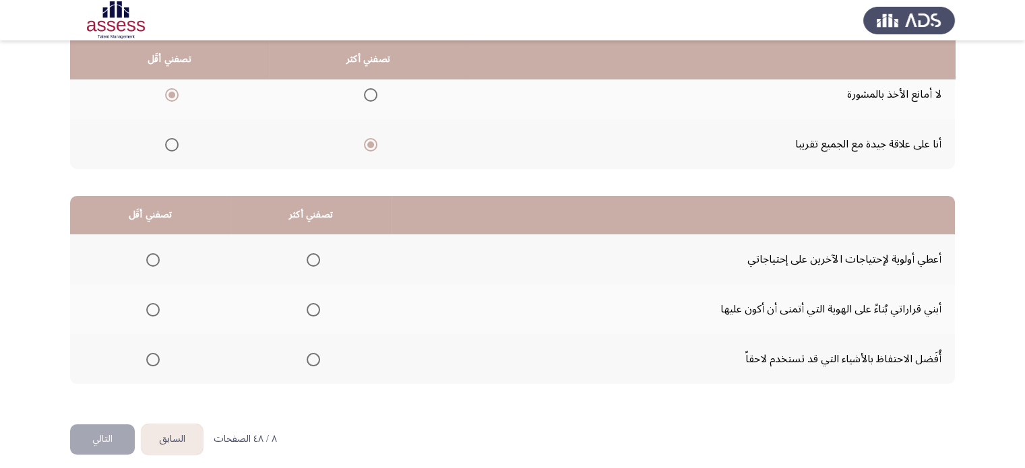
click at [309, 353] on mat-radio-button "Select an option" at bounding box center [310, 360] width 19 height 14
click at [314, 357] on span "Select an option" at bounding box center [313, 359] width 13 height 13
click at [314, 357] on input "Select an option" at bounding box center [313, 359] width 13 height 13
click at [151, 261] on span "Select an option" at bounding box center [152, 259] width 13 height 13
click at [151, 261] on input "Select an option" at bounding box center [152, 259] width 13 height 13
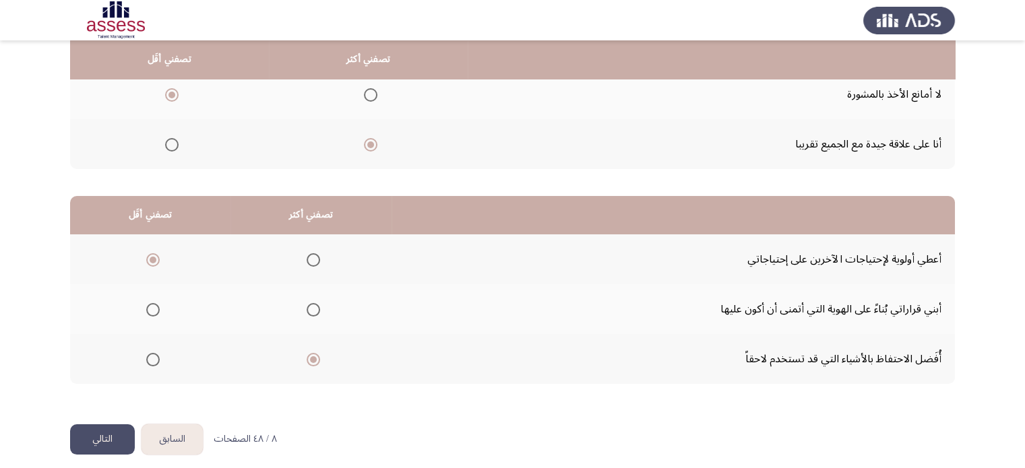
click at [94, 425] on button "التالي" at bounding box center [102, 440] width 65 height 30
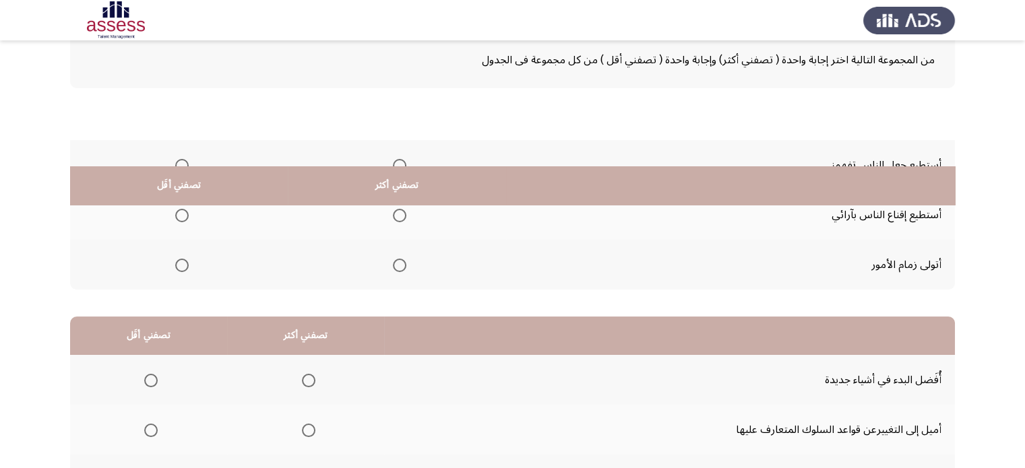
scroll to position [75, 0]
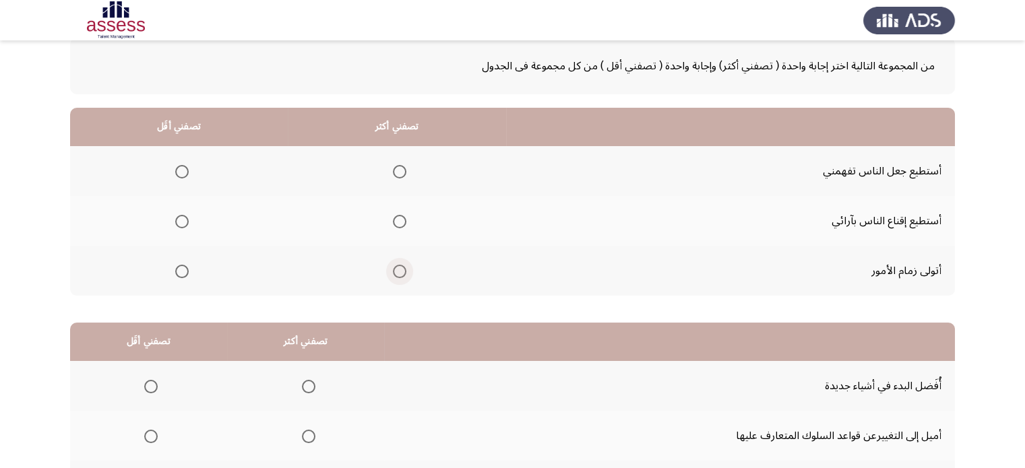
click at [393, 273] on span "Select an option" at bounding box center [399, 271] width 13 height 13
click at [393, 273] on input "Select an option" at bounding box center [399, 271] width 13 height 13
click at [399, 221] on span "Select an option" at bounding box center [399, 221] width 13 height 13
click at [399, 221] on input "Select an option" at bounding box center [399, 221] width 13 height 13
click at [178, 178] on mat-radio-group "Select an option" at bounding box center [179, 171] width 19 height 23
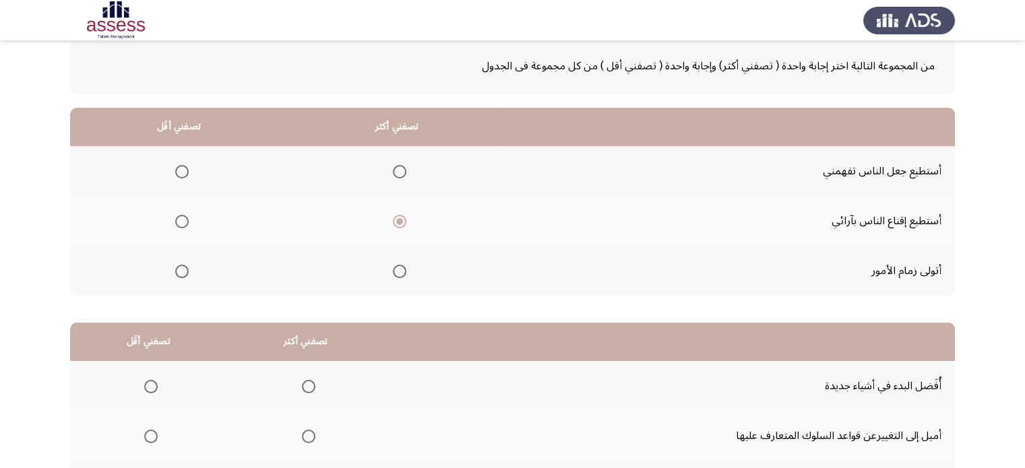
click at [178, 176] on span "Select an option" at bounding box center [181, 171] width 13 height 13
click at [178, 176] on input "Select an option" at bounding box center [181, 171] width 13 height 13
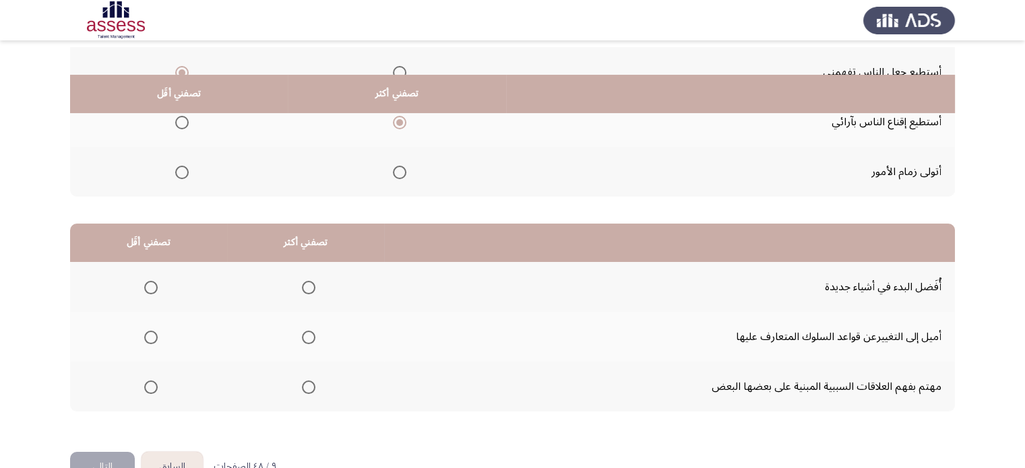
scroll to position [210, 0]
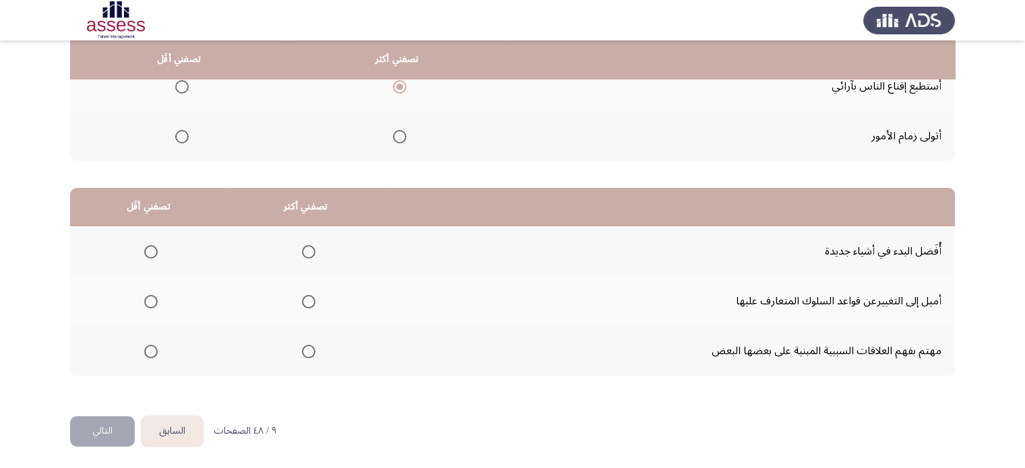
click at [305, 246] on span "Select an option" at bounding box center [308, 251] width 13 height 13
click at [305, 246] on input "Select an option" at bounding box center [308, 251] width 13 height 13
click at [135, 295] on th at bounding box center [148, 301] width 157 height 50
click at [144, 298] on span "Select an option" at bounding box center [150, 301] width 13 height 13
click at [144, 298] on input "Select an option" at bounding box center [150, 301] width 13 height 13
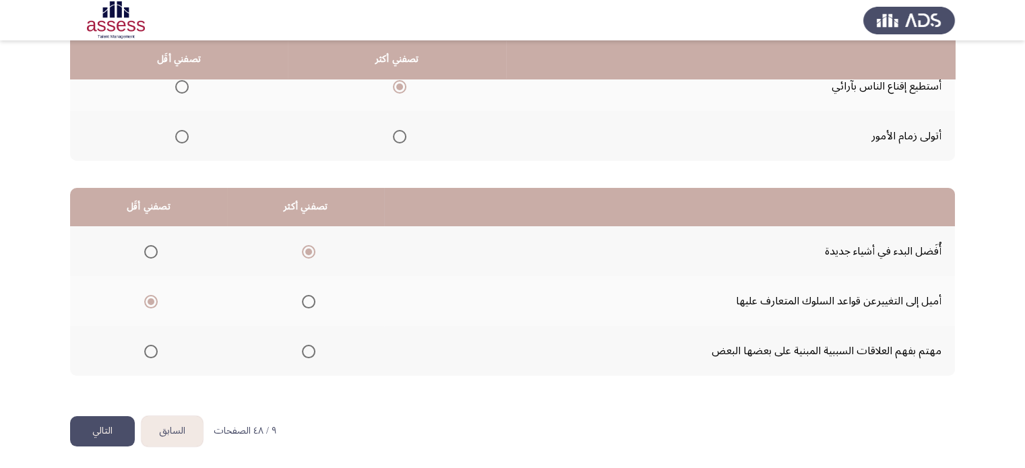
click at [101, 425] on button "التالي" at bounding box center [102, 432] width 65 height 30
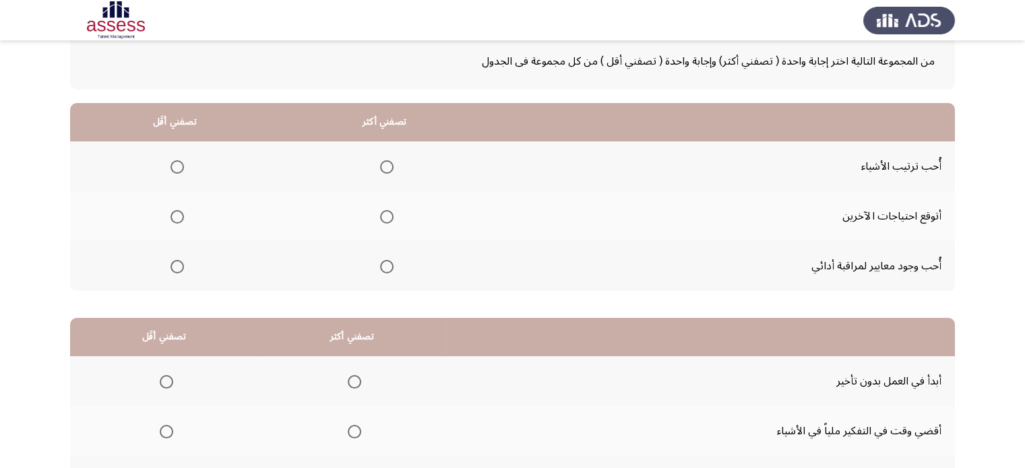
scroll to position [135, 0]
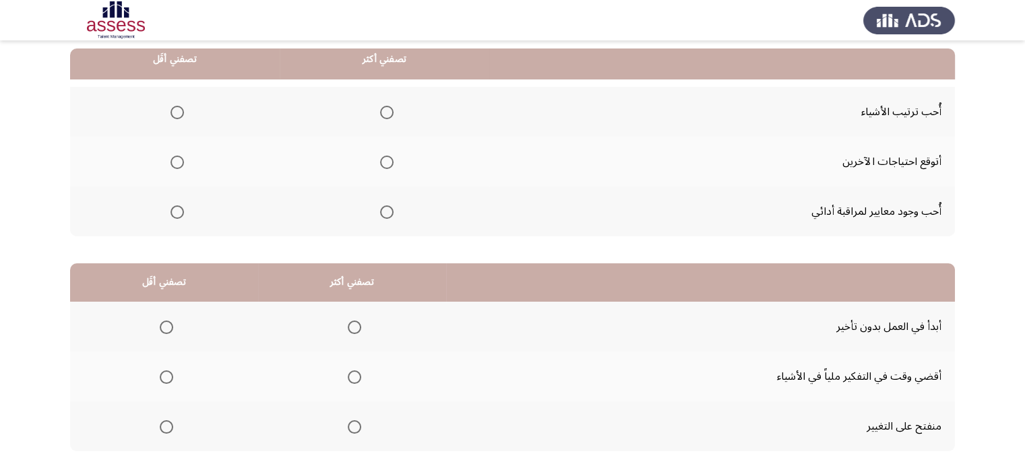
click at [173, 157] on span "Select an option" at bounding box center [177, 162] width 13 height 13
click at [173, 157] on input "Select an option" at bounding box center [177, 162] width 13 height 13
click at [388, 112] on span "Select an option" at bounding box center [386, 112] width 13 height 13
click at [388, 112] on input "Select an option" at bounding box center [386, 112] width 13 height 13
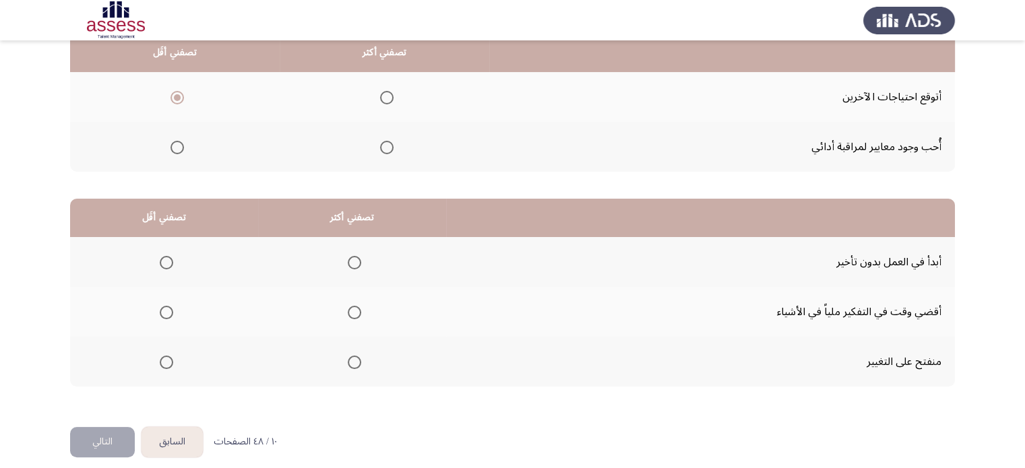
scroll to position [210, 0]
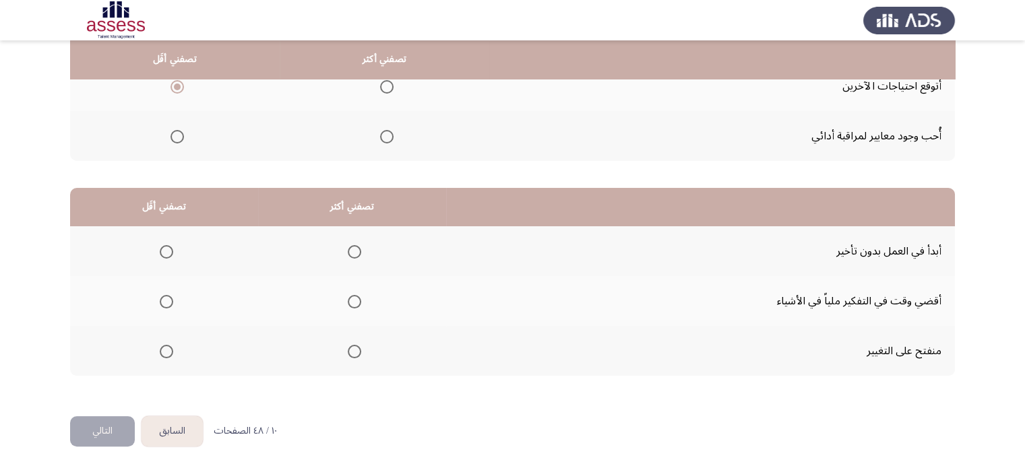
click at [359, 341] on th at bounding box center [352, 351] width 188 height 50
click at [359, 347] on span "Select an option" at bounding box center [354, 351] width 13 height 13
click at [359, 347] on input "Select an option" at bounding box center [354, 351] width 13 height 13
click at [167, 299] on span "Select an option" at bounding box center [166, 301] width 13 height 13
click at [167, 299] on input "Select an option" at bounding box center [166, 301] width 13 height 13
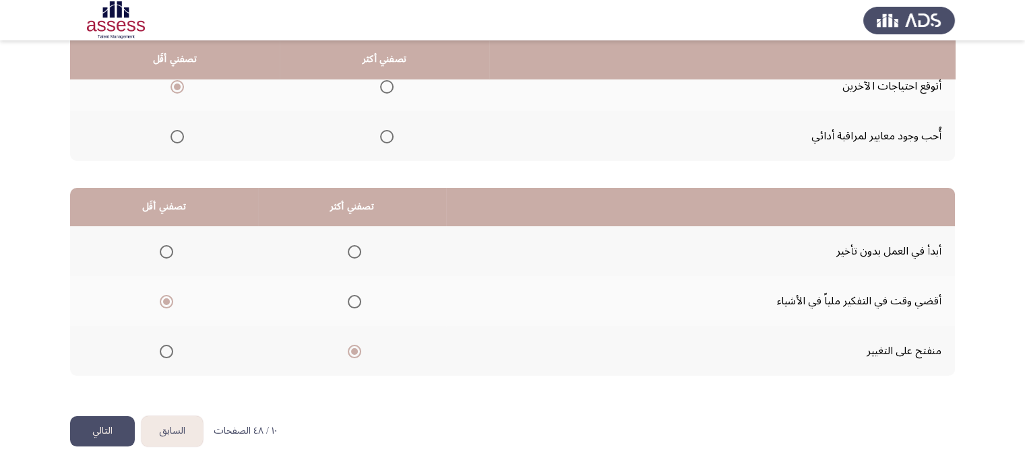
click at [86, 425] on button "التالي" at bounding box center [102, 432] width 65 height 30
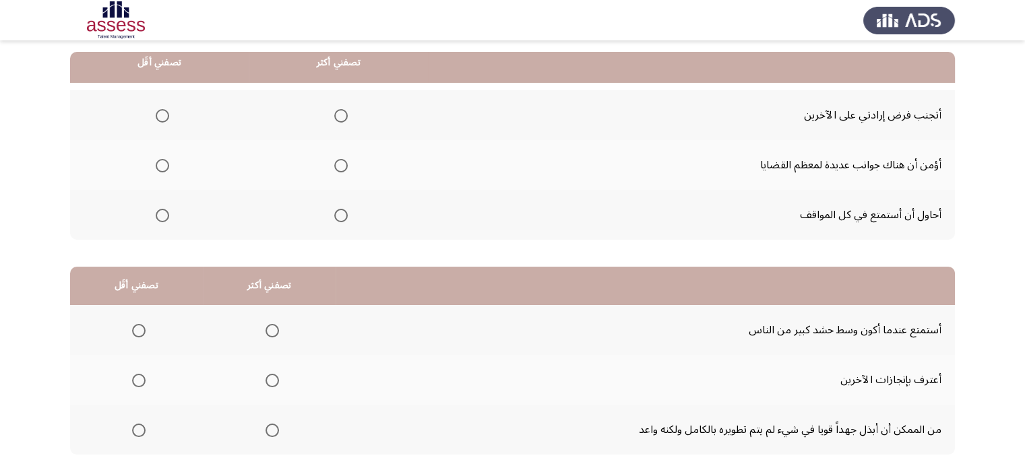
scroll to position [135, 0]
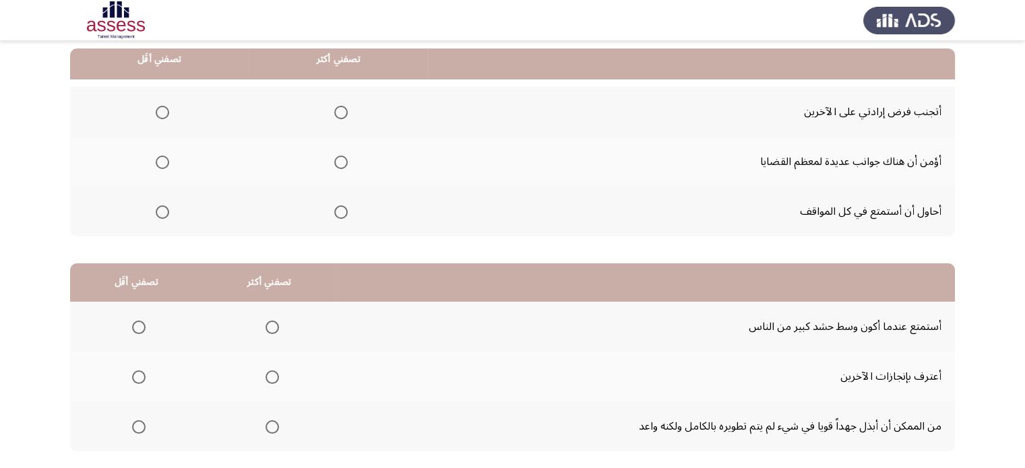
click at [162, 109] on span "Select an option" at bounding box center [162, 112] width 13 height 13
click at [162, 109] on input "Select an option" at bounding box center [162, 112] width 13 height 13
click at [335, 212] on span "Select an option" at bounding box center [340, 212] width 13 height 13
click at [335, 212] on input "Select an option" at bounding box center [340, 212] width 13 height 13
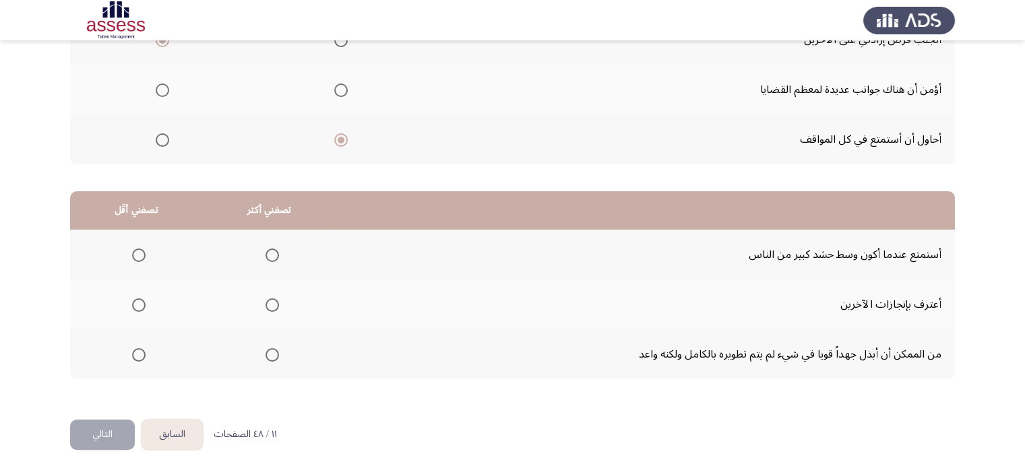
scroll to position [210, 0]
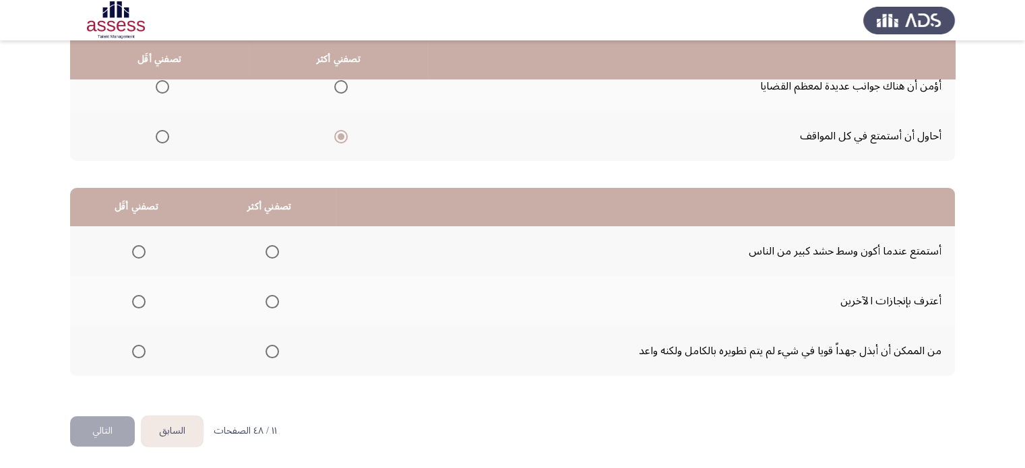
click at [142, 345] on span "Select an option" at bounding box center [138, 351] width 13 height 13
click at [142, 345] on input "Select an option" at bounding box center [138, 351] width 13 height 13
click at [260, 247] on label "Select an option" at bounding box center [269, 251] width 19 height 13
click at [266, 247] on input "Select an option" at bounding box center [272, 251] width 13 height 13
click at [100, 425] on button "التالي" at bounding box center [102, 432] width 65 height 30
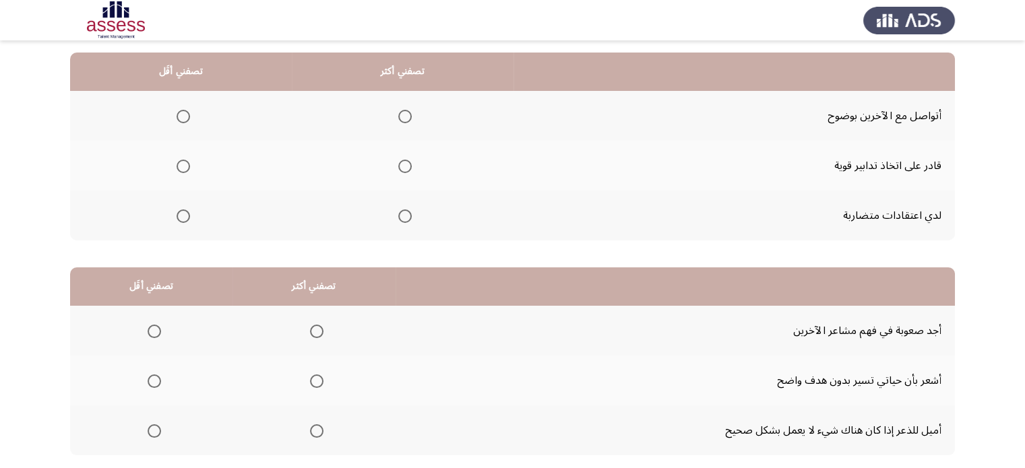
scroll to position [135, 0]
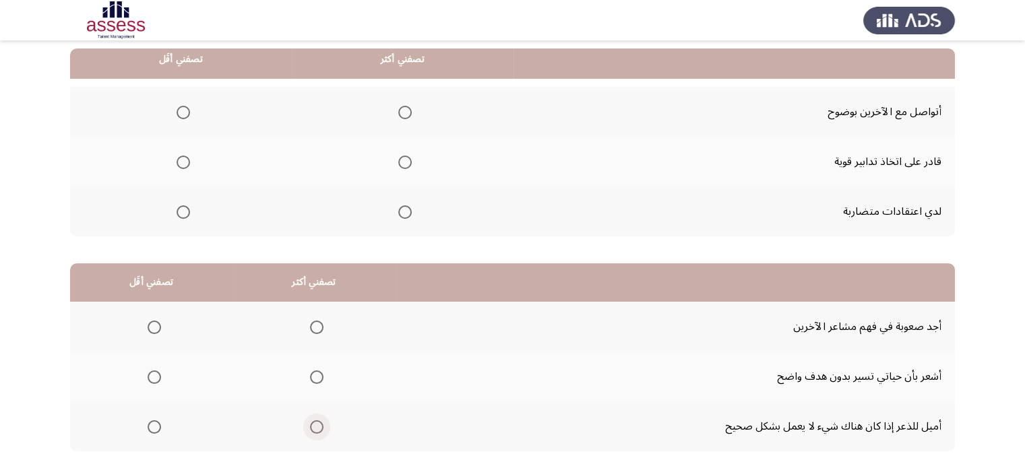
click at [315, 425] on span "Select an option" at bounding box center [316, 427] width 13 height 13
click at [315, 425] on input "Select an option" at bounding box center [316, 427] width 13 height 13
click at [153, 328] on span "Select an option" at bounding box center [154, 327] width 13 height 13
click at [153, 328] on input "Select an option" at bounding box center [154, 327] width 13 height 13
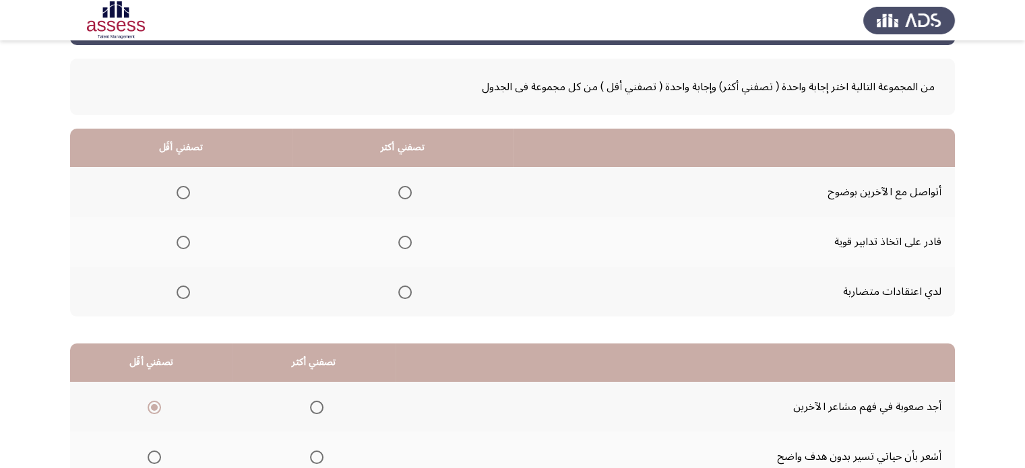
scroll to position [0, 0]
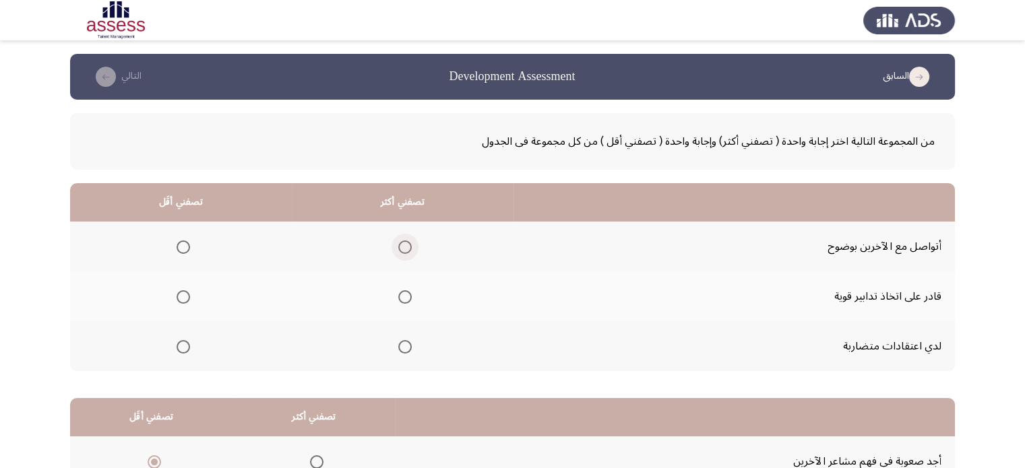
click at [399, 245] on span "Select an option" at bounding box center [404, 247] width 13 height 13
click at [399, 245] on input "Select an option" at bounding box center [404, 247] width 13 height 13
click at [173, 342] on label "Select an option" at bounding box center [180, 346] width 19 height 13
click at [177, 342] on input "Select an option" at bounding box center [183, 346] width 13 height 13
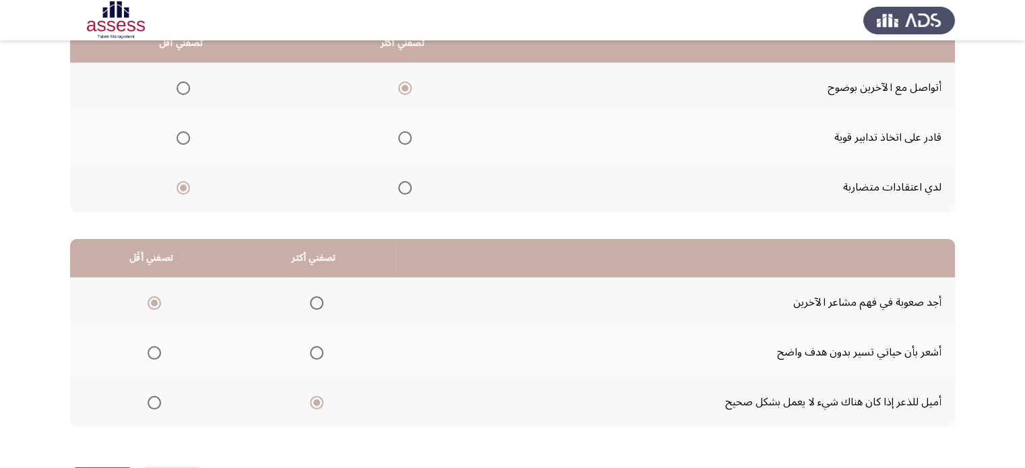
scroll to position [210, 0]
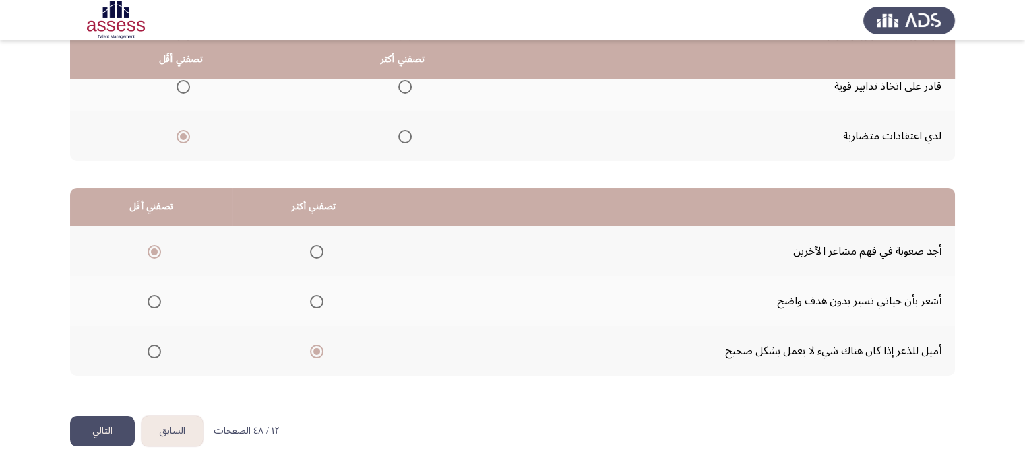
click at [96, 425] on button "التالي" at bounding box center [102, 432] width 65 height 30
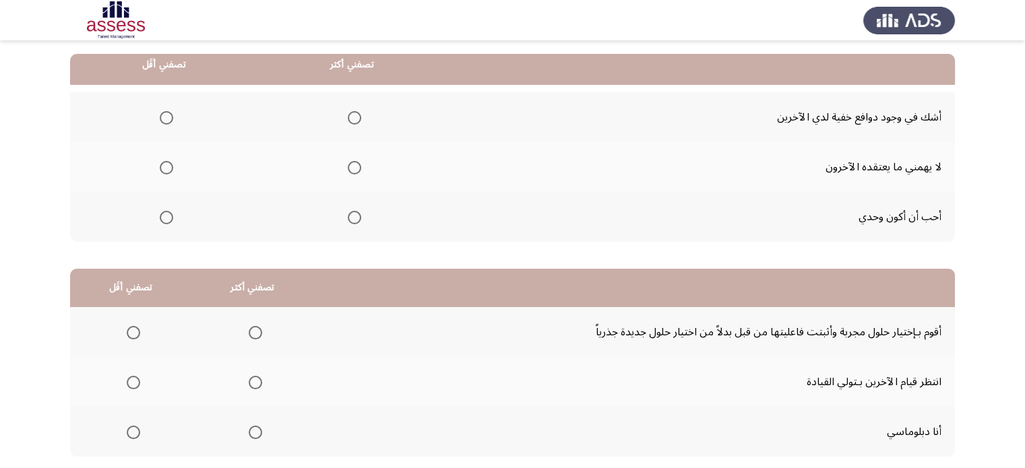
scroll to position [135, 0]
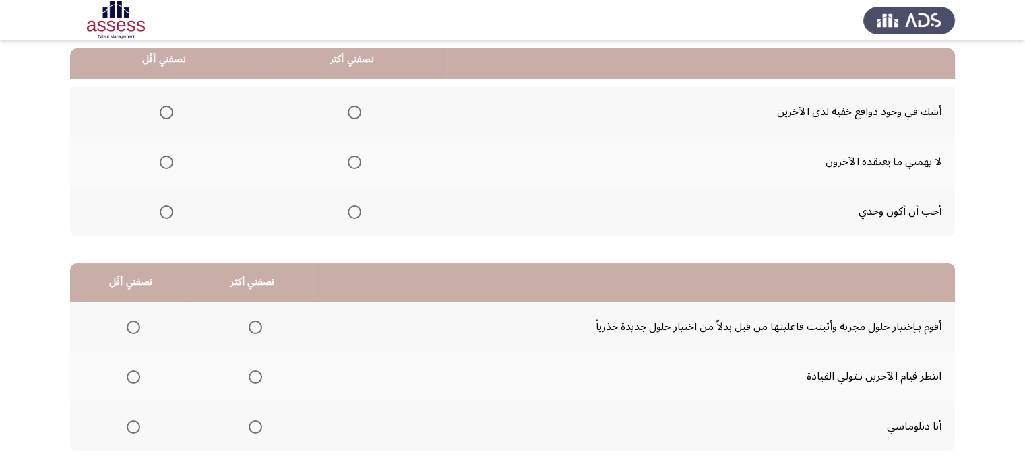
click at [161, 214] on span "Select an option" at bounding box center [166, 212] width 13 height 13
click at [161, 214] on input "Select an option" at bounding box center [166, 212] width 13 height 13
click at [348, 111] on span "Select an option" at bounding box center [354, 112] width 13 height 13
click at [348, 111] on input "Select an option" at bounding box center [354, 112] width 13 height 13
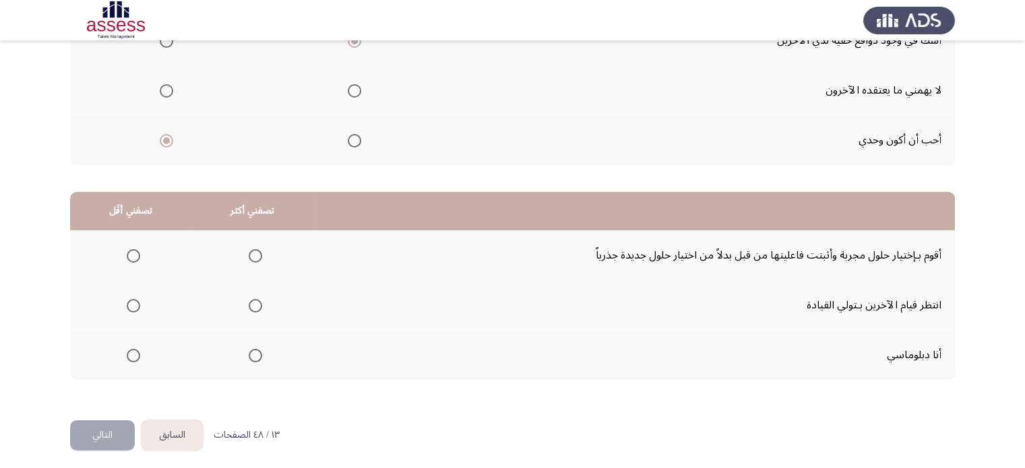
scroll to position [210, 0]
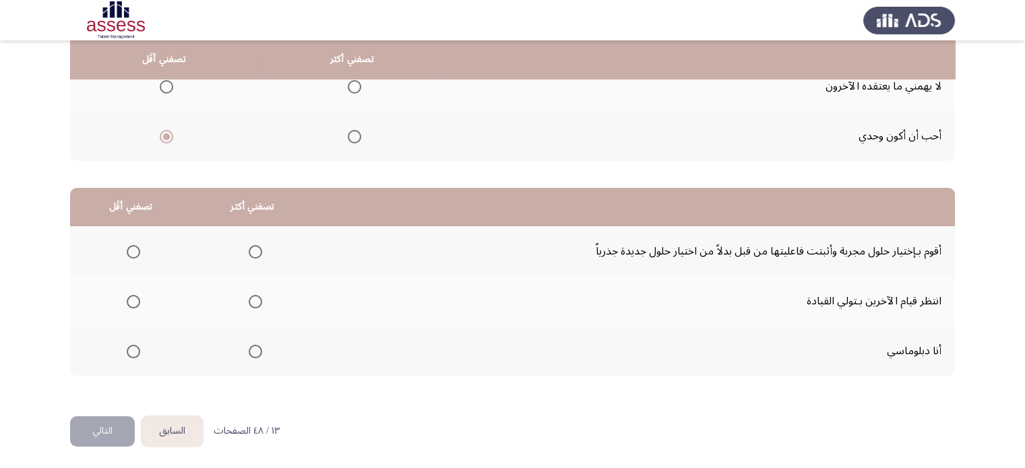
click at [127, 302] on span "Select an option" at bounding box center [133, 301] width 13 height 13
click at [127, 302] on input "Select an option" at bounding box center [133, 301] width 13 height 13
click at [253, 253] on span "Select an option" at bounding box center [255, 251] width 13 height 13
click at [253, 253] on input "Select an option" at bounding box center [255, 251] width 13 height 13
click at [243, 346] on label "Select an option" at bounding box center [252, 351] width 19 height 13
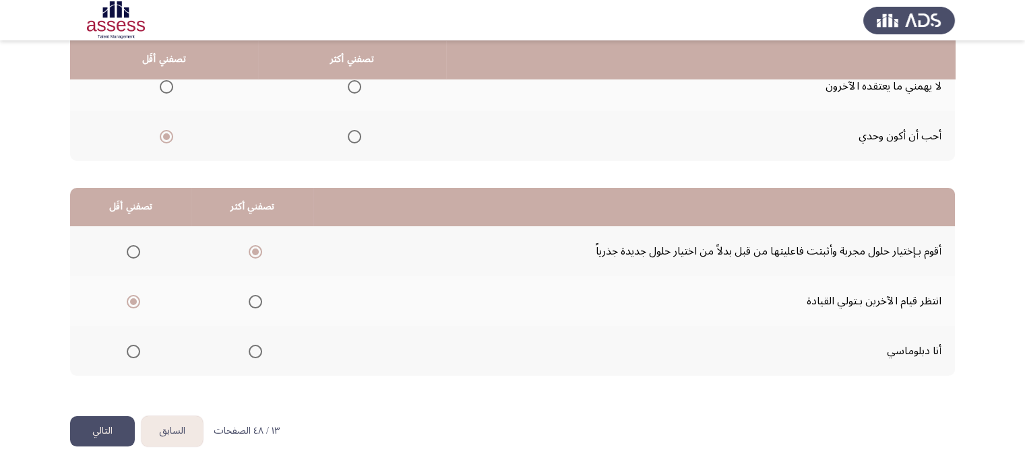
click at [249, 346] on input "Select an option" at bounding box center [255, 351] width 13 height 13
click at [109, 425] on button "التالي" at bounding box center [102, 432] width 65 height 30
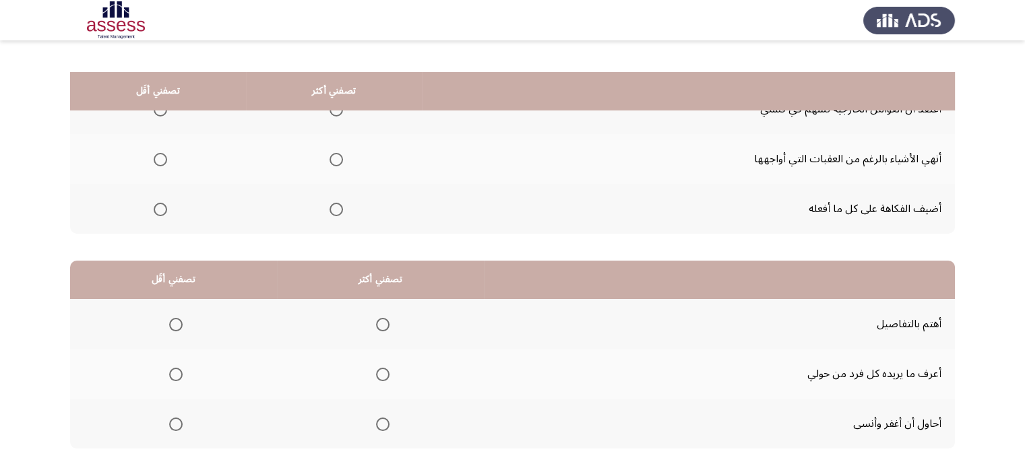
scroll to position [135, 0]
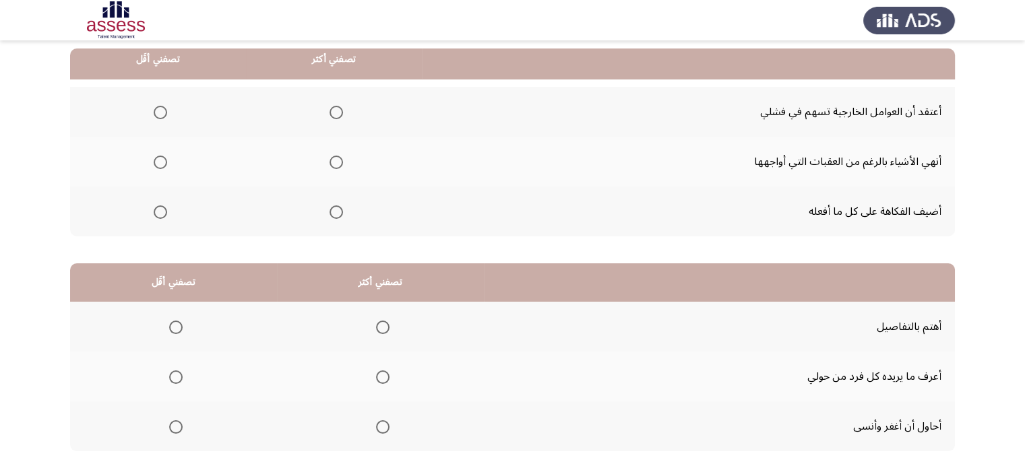
click at [338, 156] on span "Select an option" at bounding box center [336, 162] width 13 height 13
click at [338, 156] on input "Select an option" at bounding box center [336, 162] width 13 height 13
click at [169, 213] on th at bounding box center [158, 212] width 176 height 50
click at [165, 212] on span "Select an option" at bounding box center [160, 212] width 13 height 13
click at [165, 212] on input "Select an option" at bounding box center [160, 212] width 13 height 13
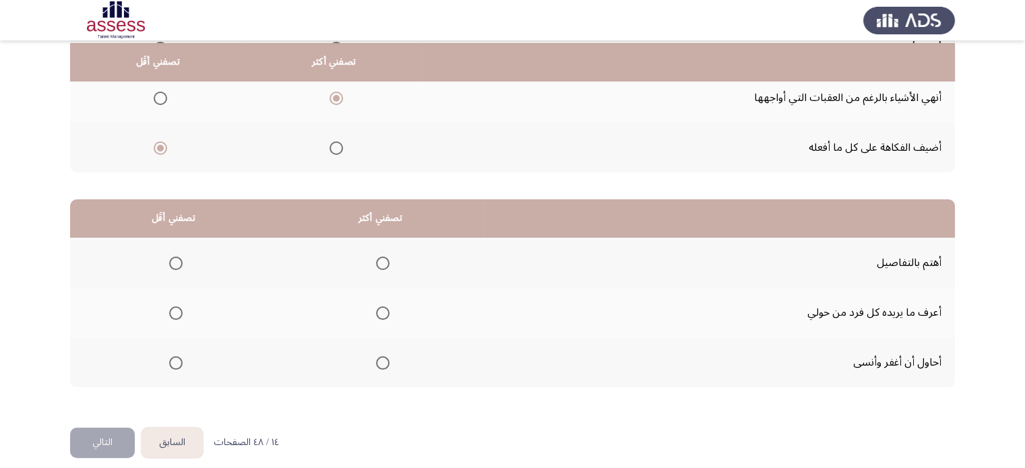
scroll to position [202, 0]
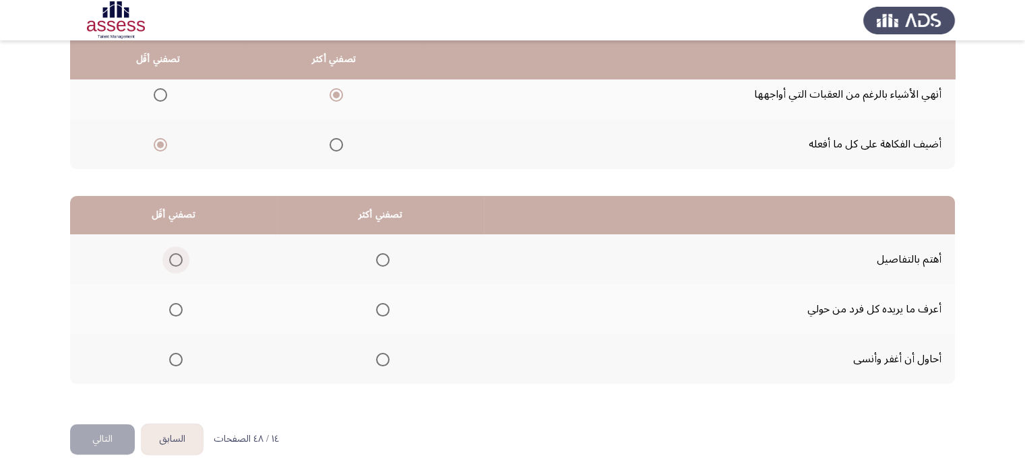
click at [172, 263] on span "Select an option" at bounding box center [175, 259] width 13 height 13
click at [172, 263] on input "Select an option" at bounding box center [175, 259] width 13 height 13
click at [382, 309] on span "Select an option" at bounding box center [382, 309] width 13 height 13
click at [382, 309] on input "Select an option" at bounding box center [382, 309] width 13 height 13
click at [173, 425] on button "السابق" at bounding box center [172, 440] width 61 height 30
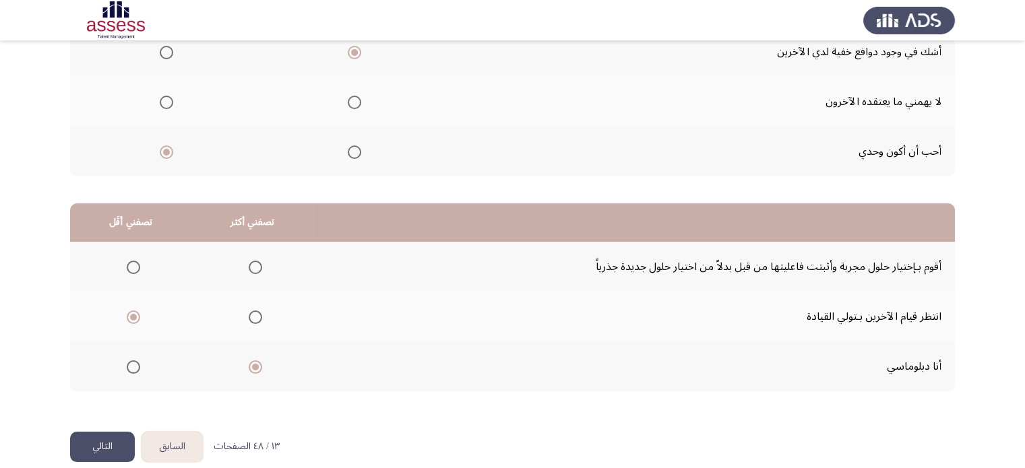
scroll to position [210, 0]
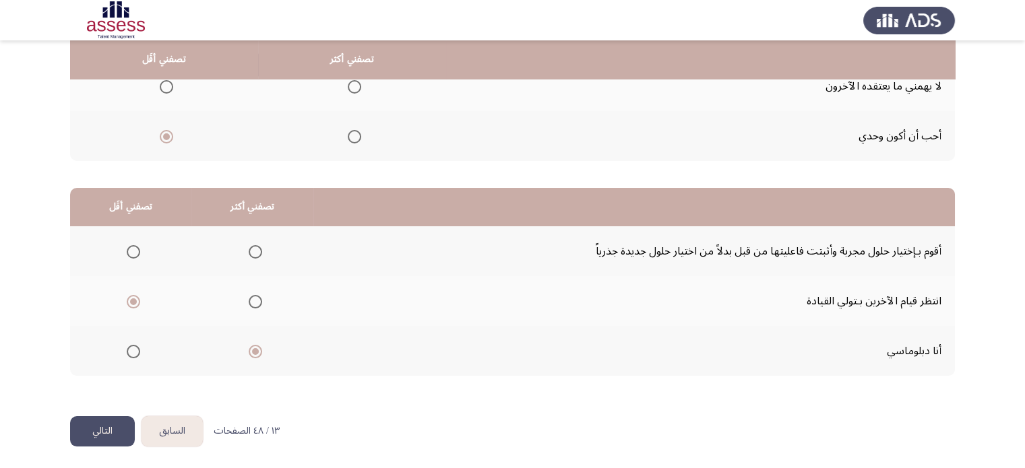
click at [92, 425] on button "التالي" at bounding box center [102, 432] width 65 height 30
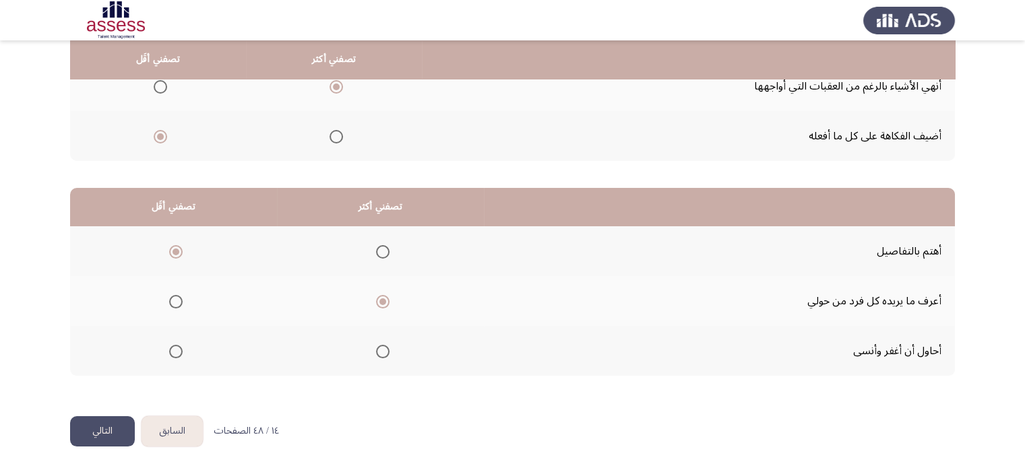
click at [97, 419] on button "التالي" at bounding box center [102, 432] width 65 height 30
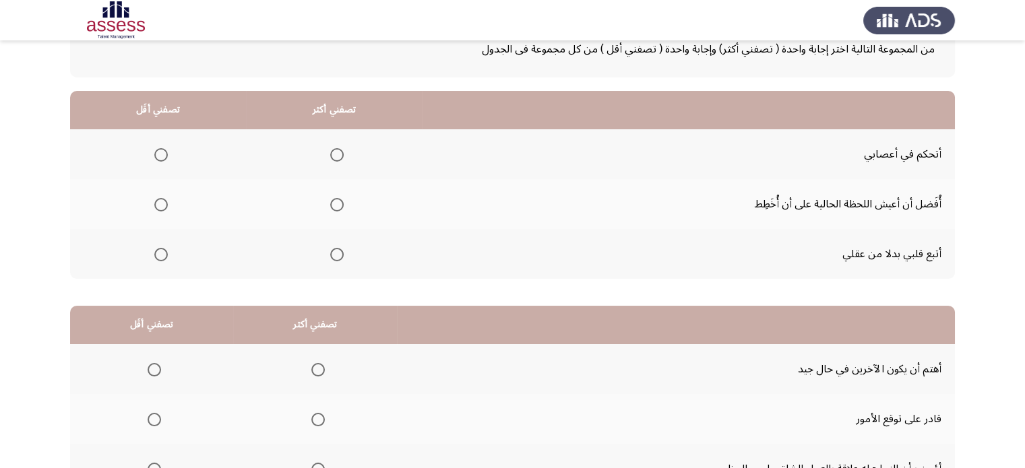
scroll to position [135, 0]
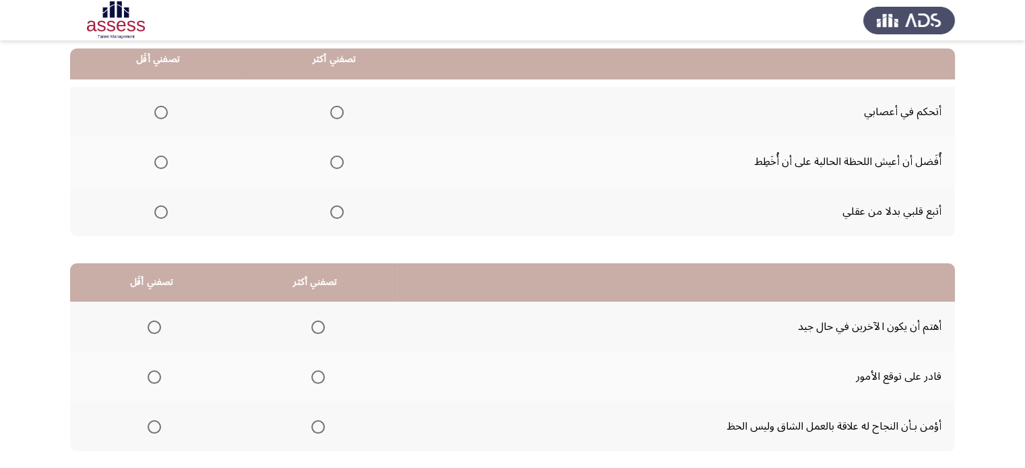
click at [334, 107] on span "Select an option" at bounding box center [336, 112] width 13 height 13
click at [334, 107] on input "Select an option" at bounding box center [336, 112] width 13 height 13
click at [162, 212] on span "Select an option" at bounding box center [160, 212] width 13 height 13
click at [162, 212] on input "Select an option" at bounding box center [160, 212] width 13 height 13
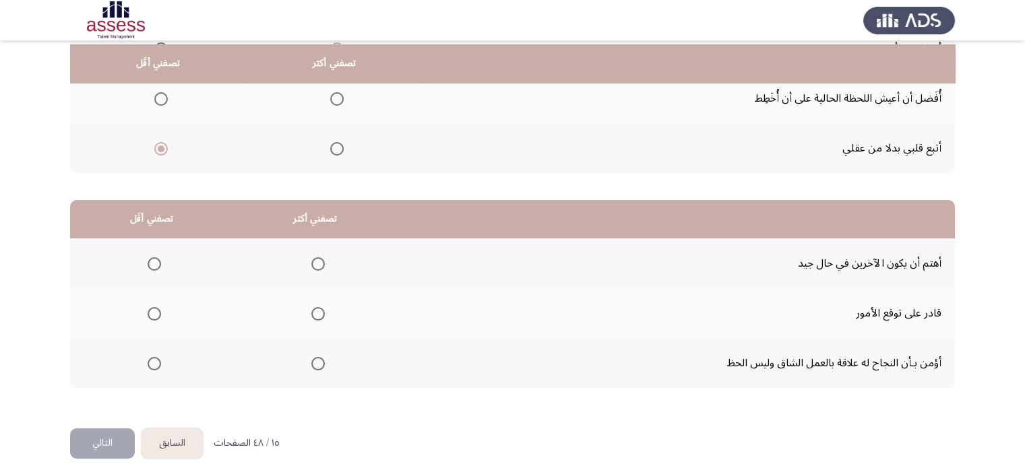
scroll to position [202, 0]
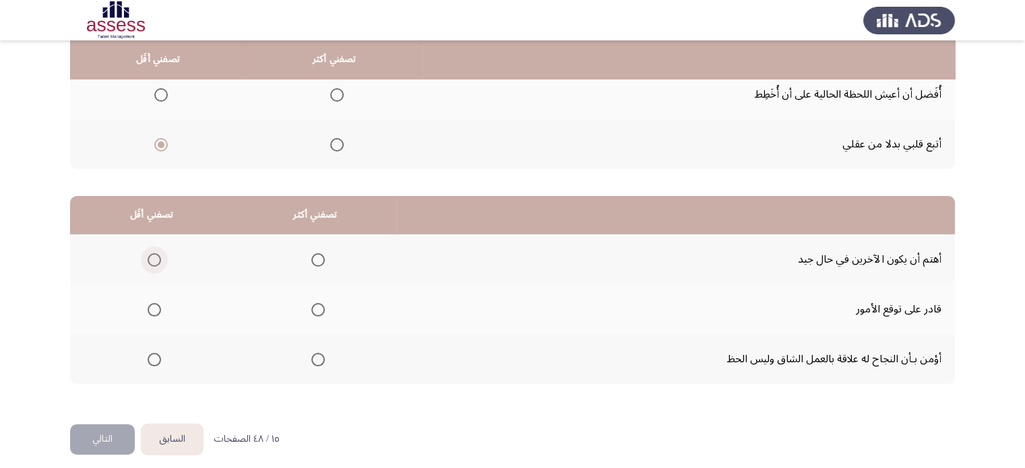
click at [152, 264] on span "Select an option" at bounding box center [154, 259] width 13 height 13
click at [152, 264] on input "Select an option" at bounding box center [154, 259] width 13 height 13
click at [321, 361] on th at bounding box center [315, 359] width 164 height 50
click at [313, 359] on span "Select an option" at bounding box center [317, 359] width 13 height 13
click at [313, 359] on input "Select an option" at bounding box center [317, 359] width 13 height 13
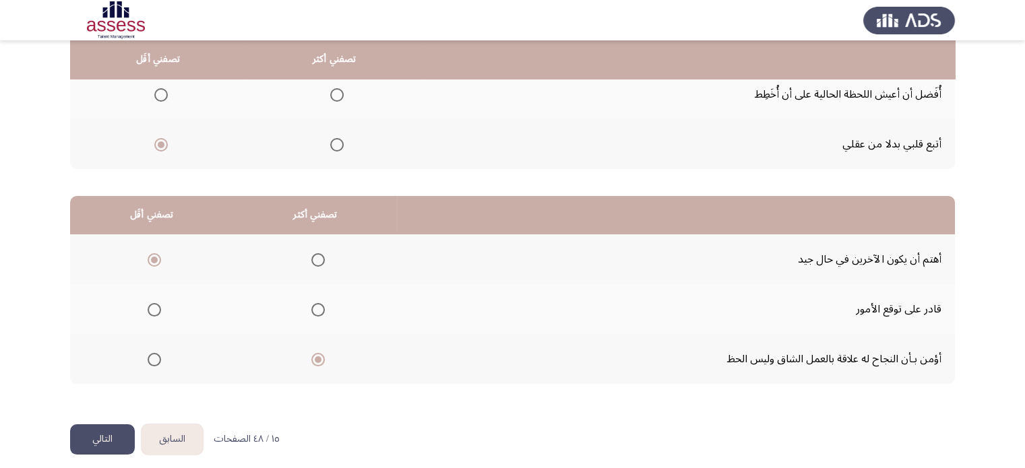
click at [118, 425] on button "التالي" at bounding box center [102, 440] width 65 height 30
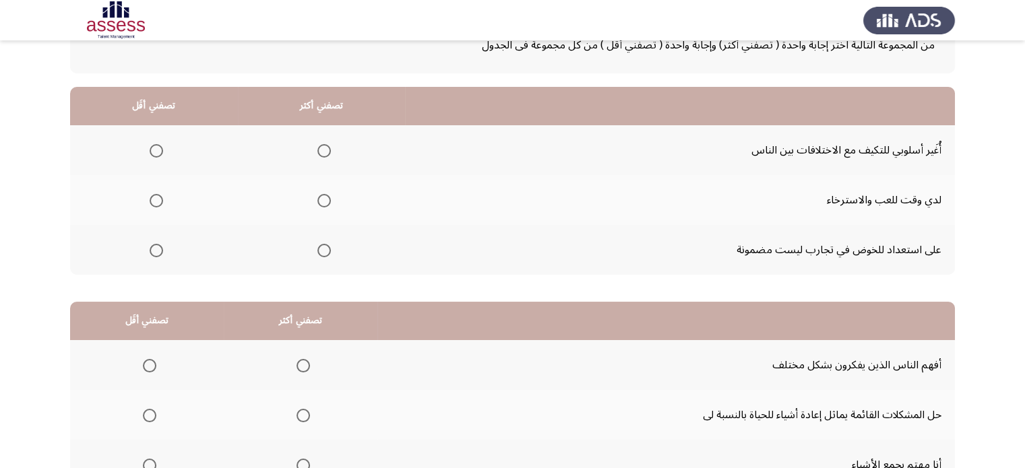
scroll to position [135, 0]
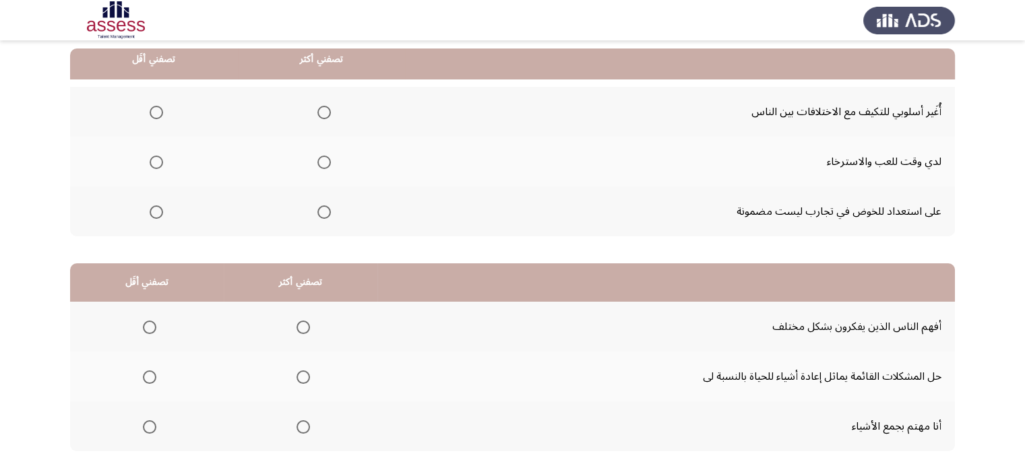
click at [322, 164] on span "Select an option" at bounding box center [323, 162] width 13 height 13
click at [322, 164] on input "Select an option" at bounding box center [323, 162] width 13 height 13
click at [152, 212] on span "Select an option" at bounding box center [156, 212] width 13 height 13
click at [152, 212] on input "Select an option" at bounding box center [156, 212] width 13 height 13
click at [319, 107] on span "Select an option" at bounding box center [323, 112] width 13 height 13
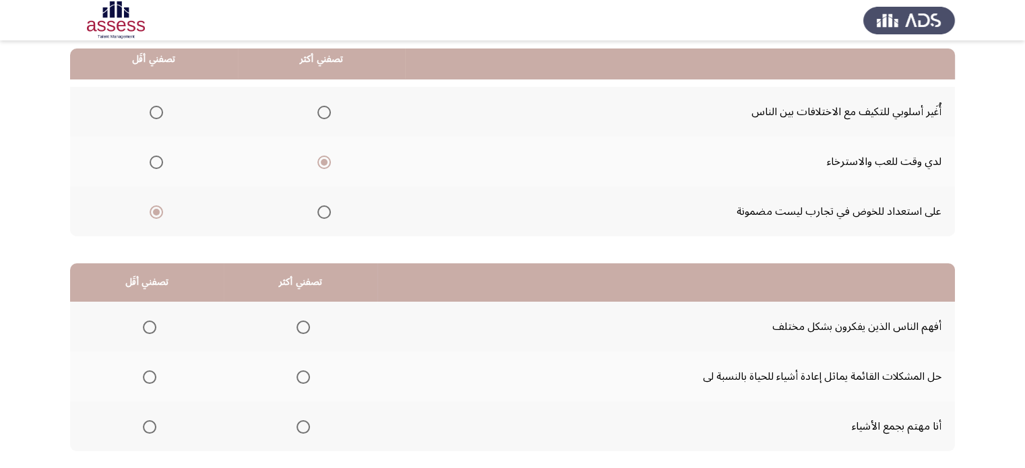
click at [319, 107] on input "Select an option" at bounding box center [323, 112] width 13 height 13
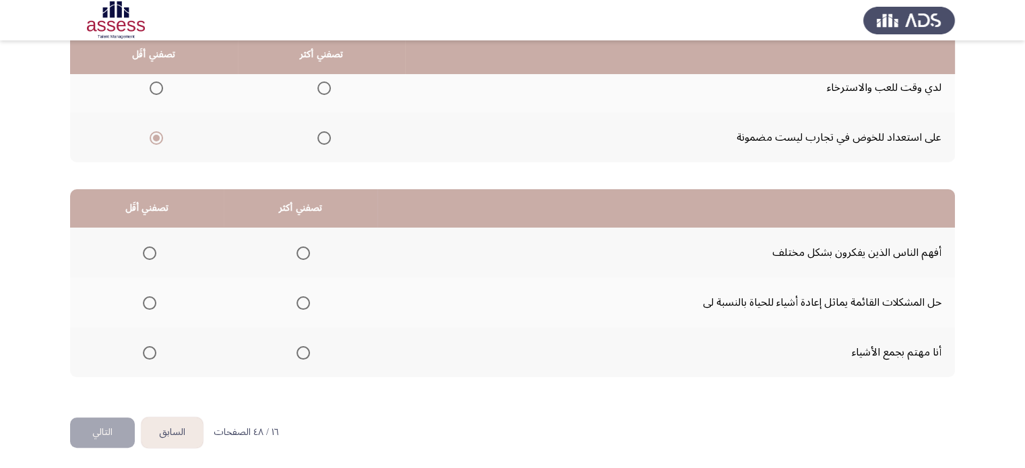
scroll to position [210, 0]
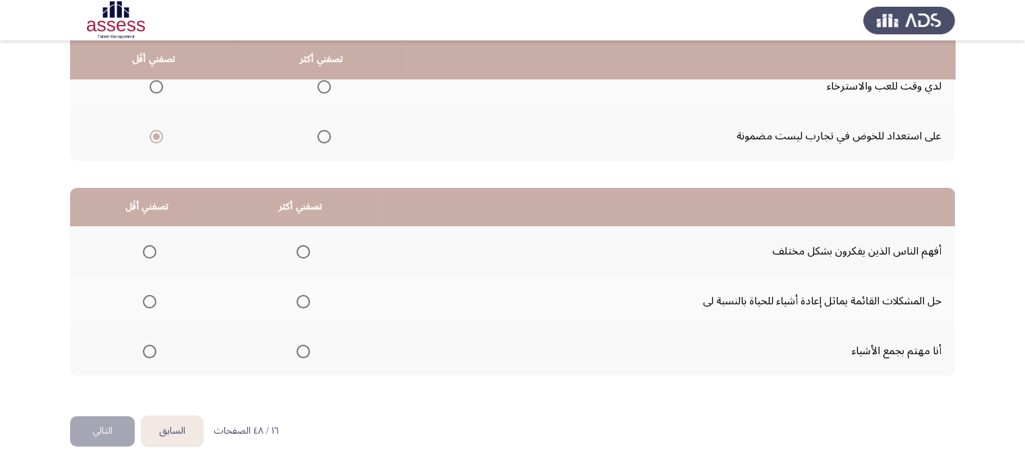
click at [299, 253] on span "Select an option" at bounding box center [303, 251] width 13 height 13
click at [299, 253] on input "Select an option" at bounding box center [303, 251] width 13 height 13
click at [151, 350] on span "Select an option" at bounding box center [149, 351] width 13 height 13
click at [151, 350] on input "Select an option" at bounding box center [149, 351] width 13 height 13
click at [112, 425] on button "التالي" at bounding box center [102, 432] width 65 height 30
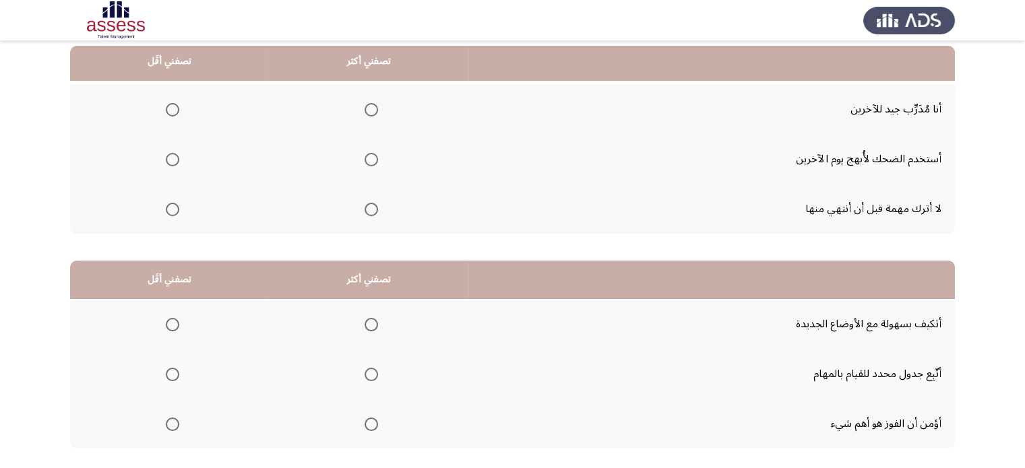
scroll to position [143, 0]
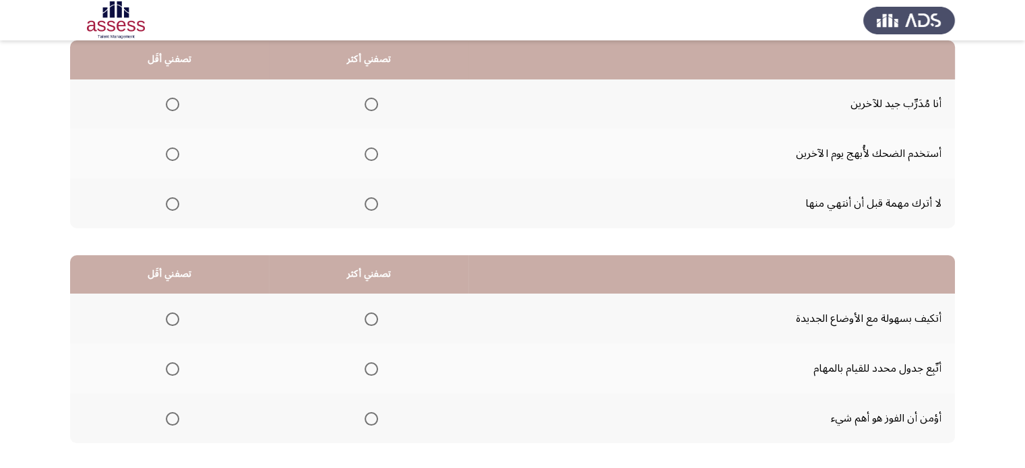
click at [170, 158] on span "Select an option" at bounding box center [172, 154] width 13 height 13
click at [170, 158] on input "Select an option" at bounding box center [172, 154] width 13 height 13
click at [368, 202] on span "Select an option" at bounding box center [371, 203] width 13 height 13
click at [368, 202] on input "Select an option" at bounding box center [371, 203] width 13 height 13
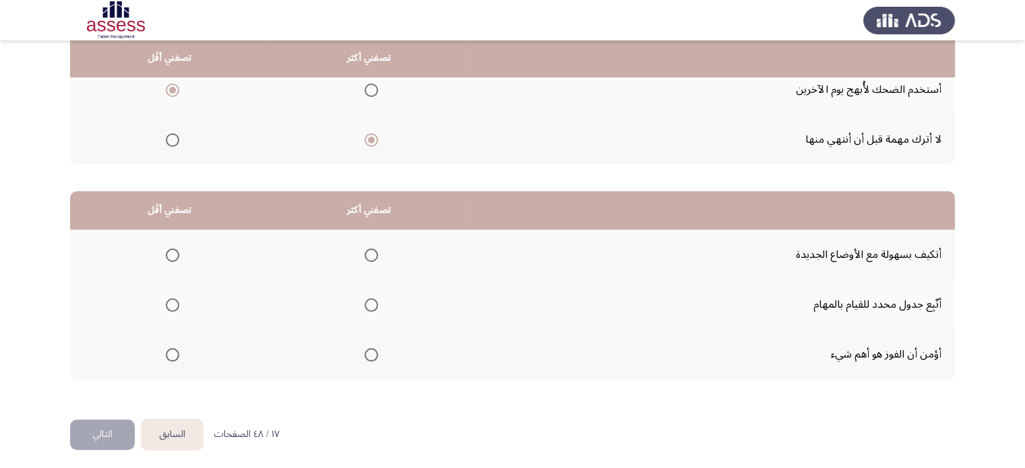
scroll to position [210, 0]
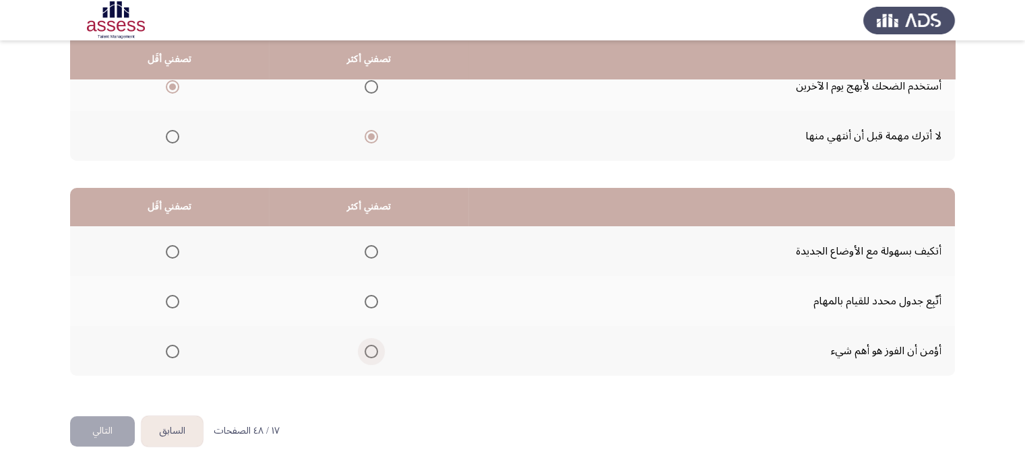
click at [377, 346] on span "Select an option" at bounding box center [371, 351] width 13 height 13
click at [377, 346] on input "Select an option" at bounding box center [371, 351] width 13 height 13
click at [170, 300] on span "Select an option" at bounding box center [172, 301] width 13 height 13
click at [170, 300] on input "Select an option" at bounding box center [172, 301] width 13 height 13
click at [94, 421] on button "التالي" at bounding box center [102, 432] width 65 height 30
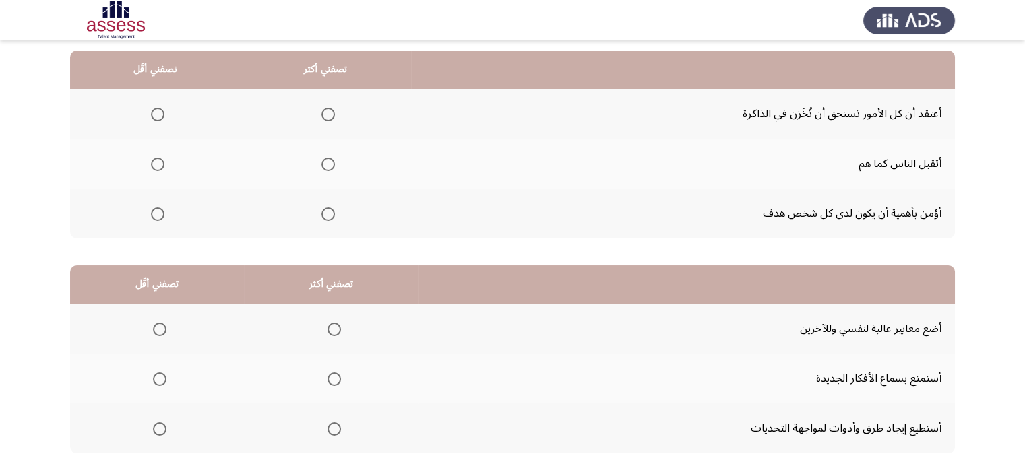
scroll to position [135, 0]
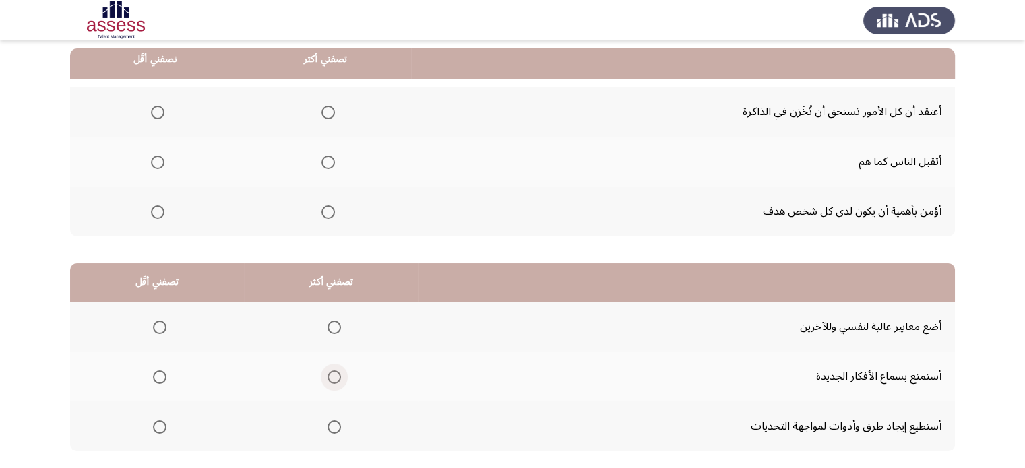
click at [328, 373] on span "Select an option" at bounding box center [334, 377] width 13 height 13
click at [328, 373] on input "Select an option" at bounding box center [334, 377] width 13 height 13
click at [153, 324] on span "Select an option" at bounding box center [159, 327] width 13 height 13
click at [153, 324] on input "Select an option" at bounding box center [159, 327] width 13 height 13
click at [332, 160] on span "Select an option" at bounding box center [328, 162] width 13 height 13
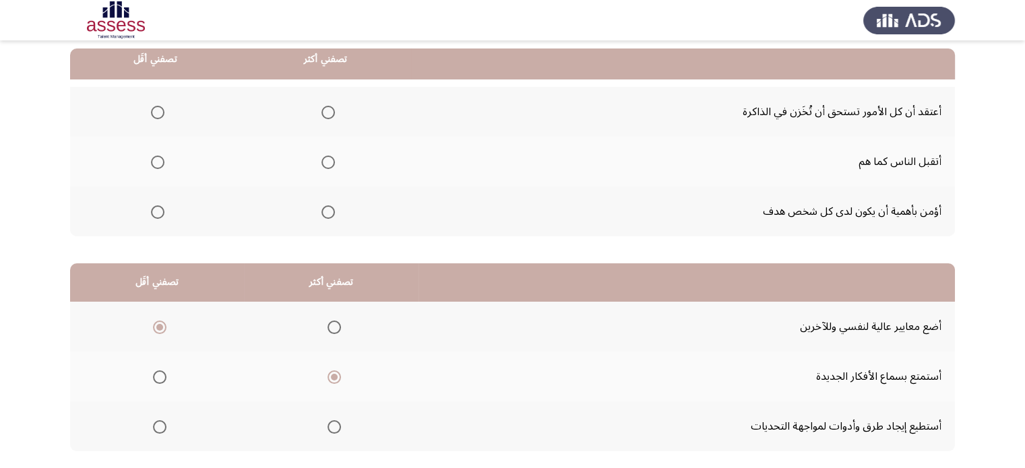
click at [332, 160] on input "Select an option" at bounding box center [328, 162] width 13 height 13
click at [160, 113] on span "Select an option" at bounding box center [157, 112] width 13 height 13
click at [160, 113] on input "Select an option" at bounding box center [157, 112] width 13 height 13
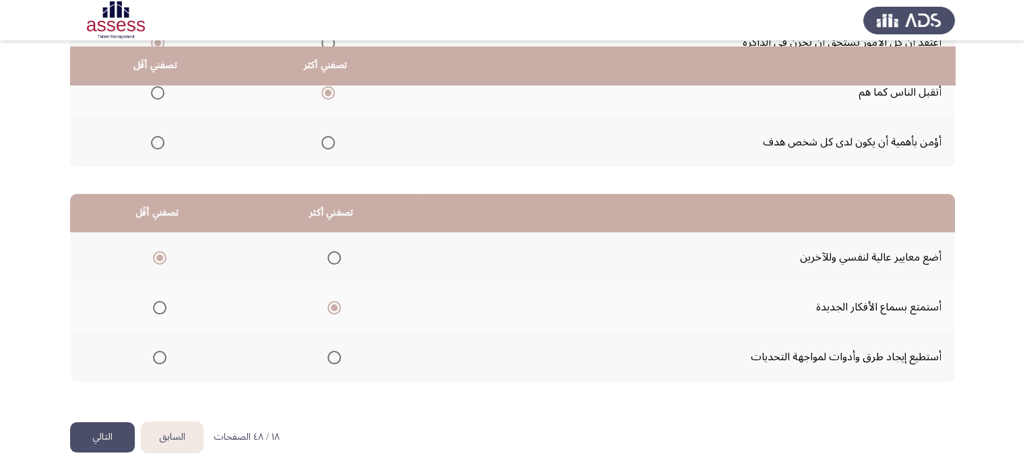
scroll to position [210, 0]
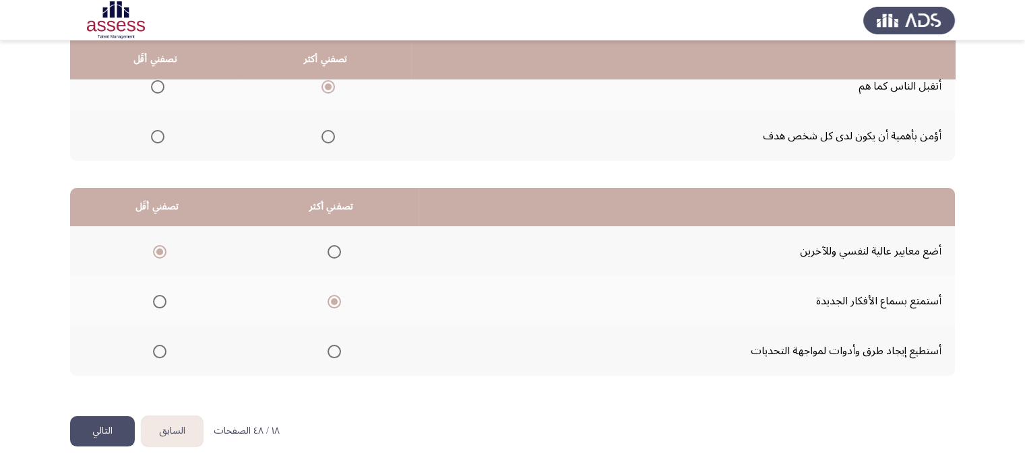
click at [105, 421] on button "التالي" at bounding box center [102, 432] width 65 height 30
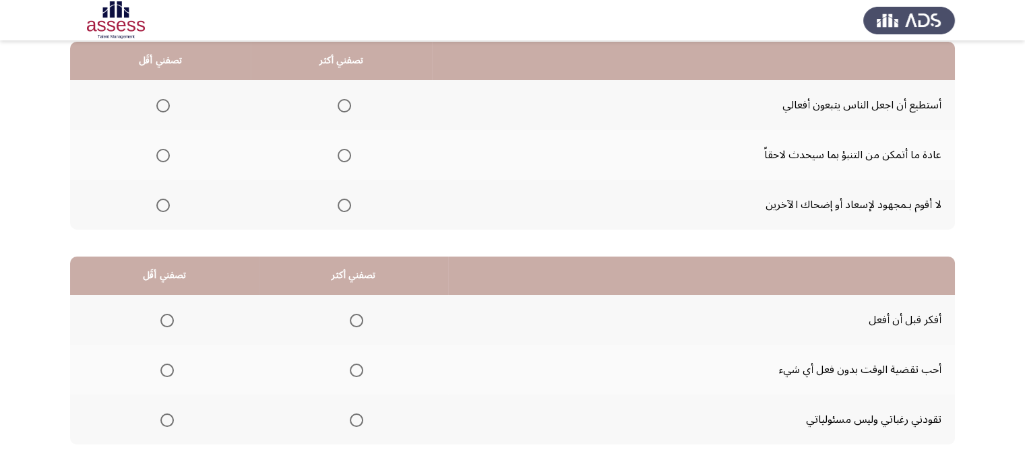
scroll to position [143, 0]
click at [345, 210] on mat-radio-group "Select an option" at bounding box center [341, 203] width 19 height 23
click at [338, 202] on span "Select an option" at bounding box center [344, 203] width 13 height 13
click at [338, 202] on input "Select an option" at bounding box center [344, 203] width 13 height 13
click at [338, 106] on span "Select an option" at bounding box center [344, 104] width 13 height 13
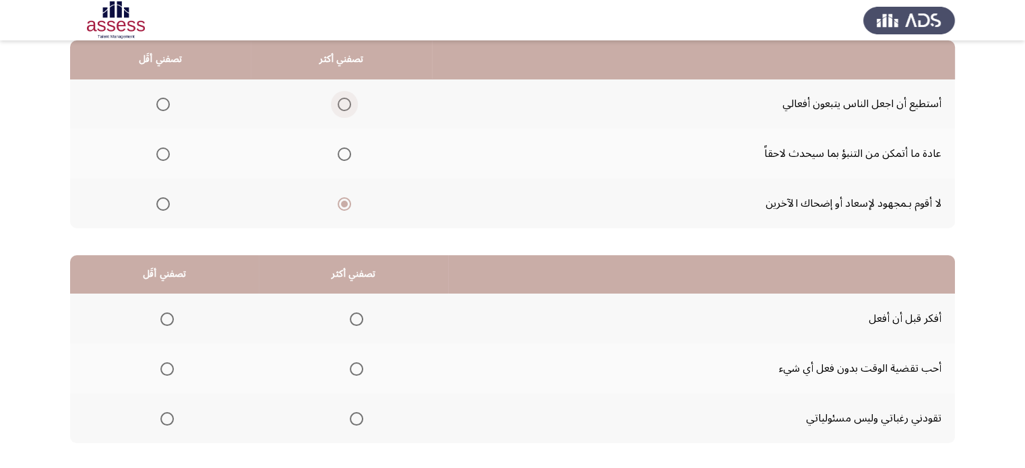
click at [338, 106] on input "Select an option" at bounding box center [344, 104] width 13 height 13
click at [351, 204] on th at bounding box center [341, 204] width 181 height 50
click at [341, 202] on span "Select an option" at bounding box center [344, 203] width 13 height 13
click at [341, 202] on input "Select an option" at bounding box center [344, 203] width 13 height 13
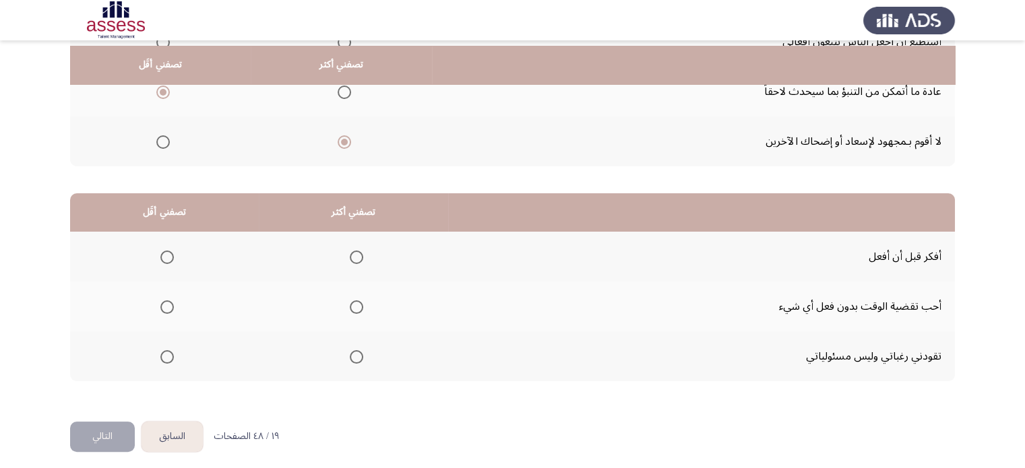
scroll to position [210, 0]
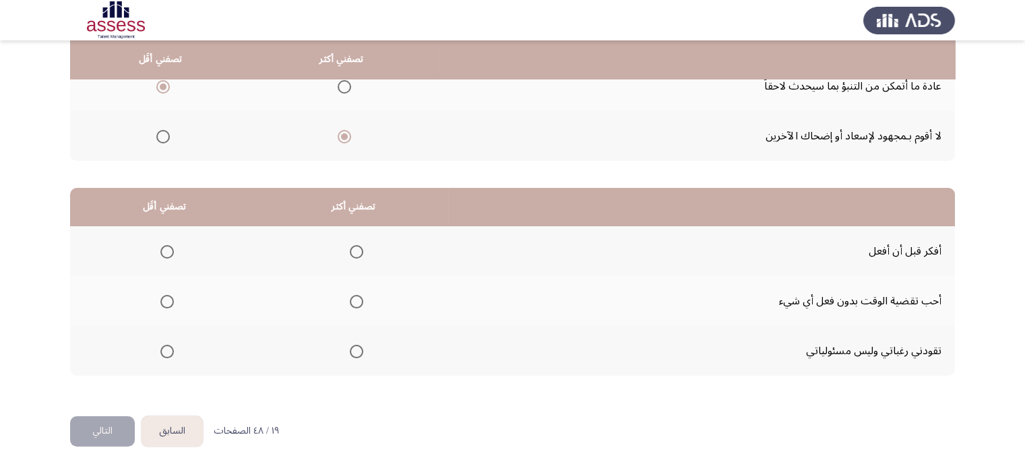
click at [355, 247] on span "Select an option" at bounding box center [356, 251] width 13 height 13
click at [355, 247] on input "Select an option" at bounding box center [356, 251] width 13 height 13
click at [156, 351] on label "Select an option" at bounding box center [164, 351] width 19 height 13
click at [160, 351] on input "Select an option" at bounding box center [166, 351] width 13 height 13
click at [113, 423] on button "التالي" at bounding box center [102, 432] width 65 height 30
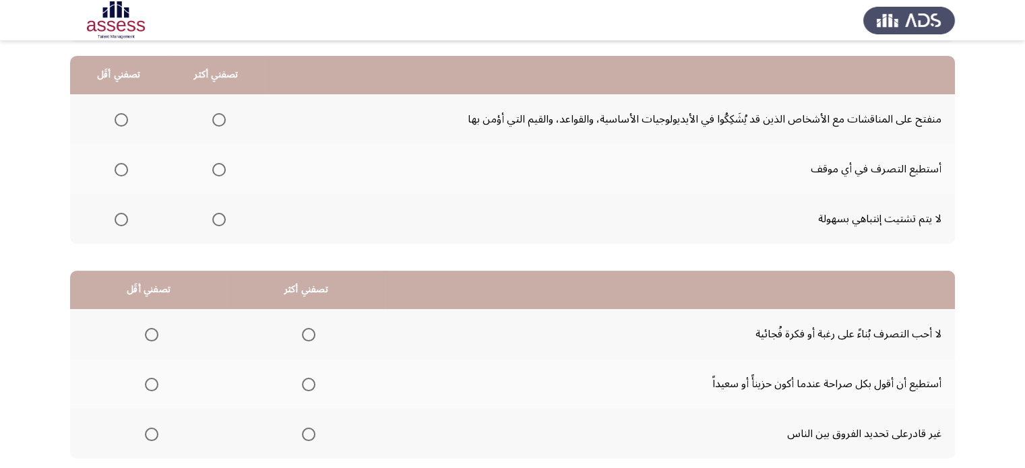
scroll to position [135, 0]
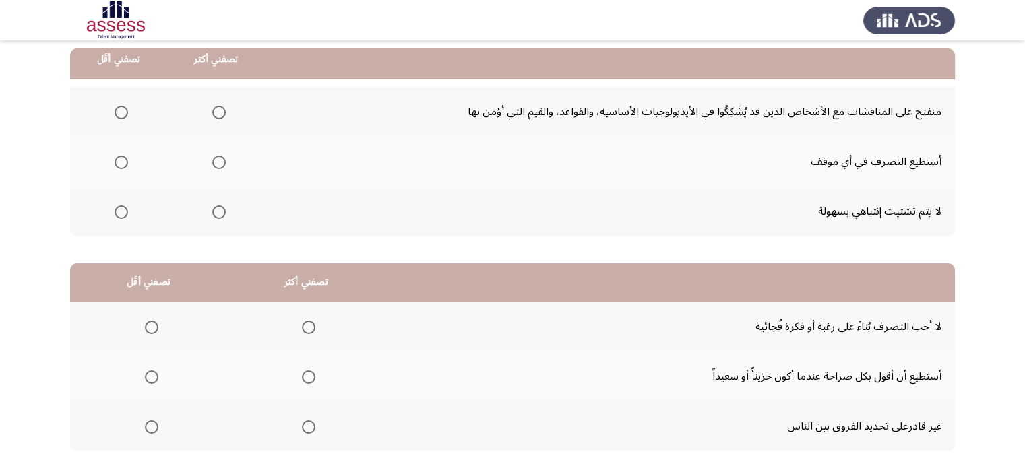
click at [223, 160] on span "Select an option" at bounding box center [218, 162] width 13 height 13
click at [223, 160] on input "Select an option" at bounding box center [218, 162] width 13 height 13
click at [121, 219] on mat-radio-group "Select an option" at bounding box center [118, 211] width 19 height 23
click at [124, 212] on span "Select an option" at bounding box center [121, 212] width 13 height 13
click at [124, 212] on input "Select an option" at bounding box center [121, 212] width 13 height 13
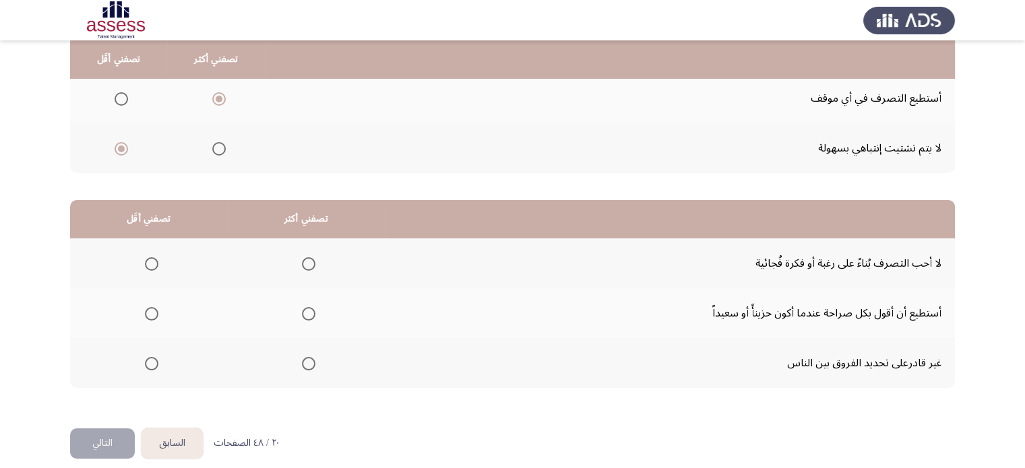
scroll to position [202, 0]
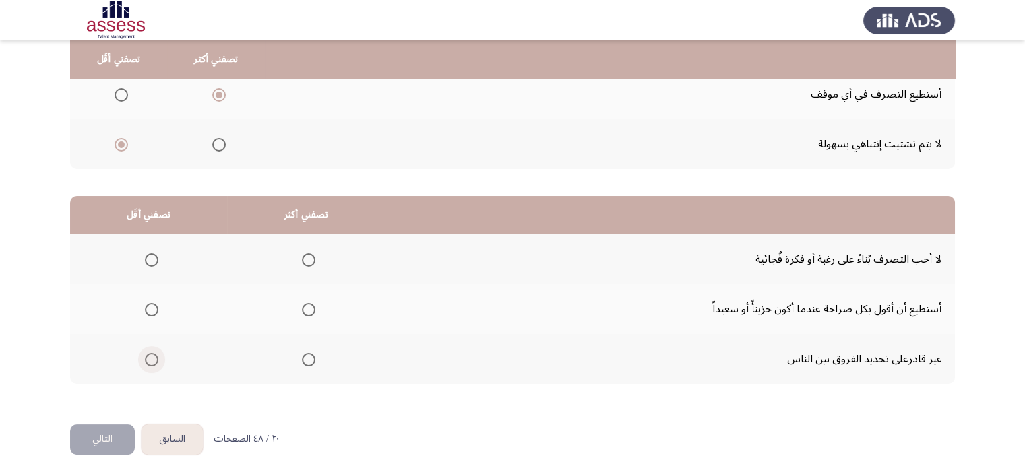
click at [155, 361] on span "Select an option" at bounding box center [151, 359] width 13 height 13
click at [155, 361] on input "Select an option" at bounding box center [151, 359] width 13 height 13
click at [303, 256] on span "Select an option" at bounding box center [308, 259] width 13 height 13
click at [303, 256] on input "Select an option" at bounding box center [308, 259] width 13 height 13
click at [96, 425] on button "التالي" at bounding box center [102, 440] width 65 height 30
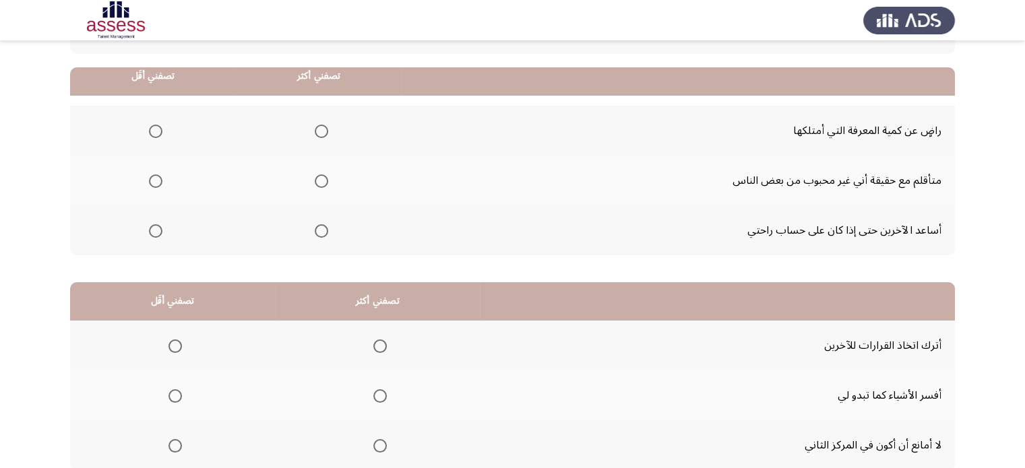
scroll to position [135, 0]
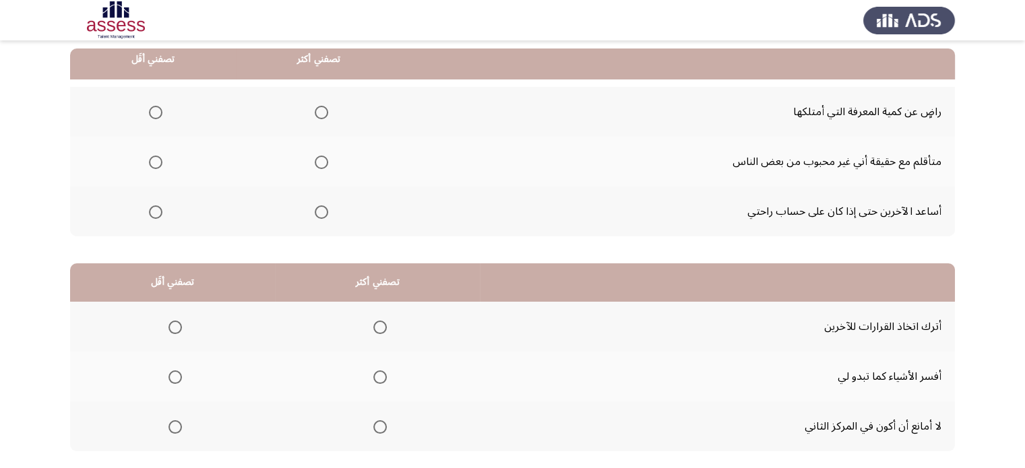
click at [162, 164] on th at bounding box center [153, 162] width 166 height 50
click at [154, 158] on span "Select an option" at bounding box center [155, 162] width 13 height 13
click at [154, 158] on input "Select an option" at bounding box center [155, 162] width 13 height 13
click at [321, 112] on span "Select an option" at bounding box center [321, 112] width 13 height 13
click at [321, 112] on input "Select an option" at bounding box center [321, 112] width 13 height 13
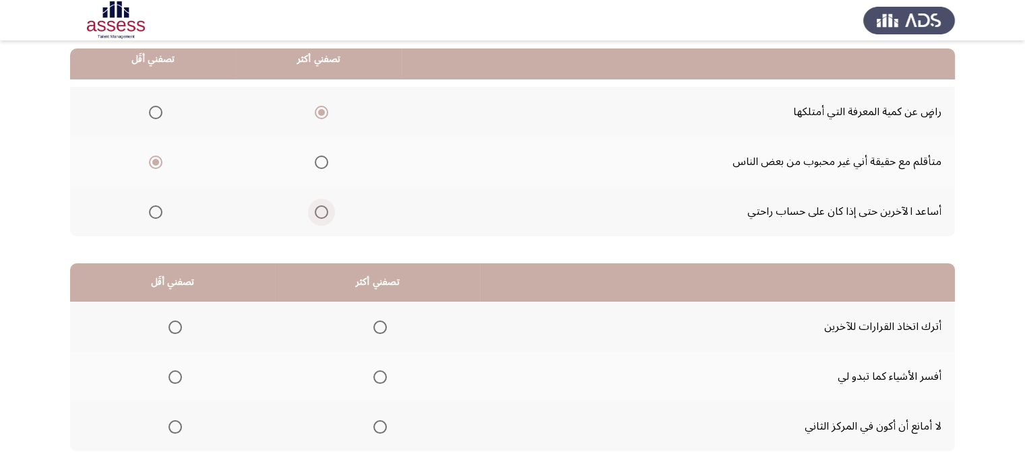
click at [315, 212] on span "Select an option" at bounding box center [321, 212] width 13 height 13
click at [315, 212] on input "Select an option" at bounding box center [321, 212] width 13 height 13
click at [317, 113] on span "Select an option" at bounding box center [321, 112] width 13 height 13
click at [317, 113] on input "Select an option" at bounding box center [321, 112] width 13 height 13
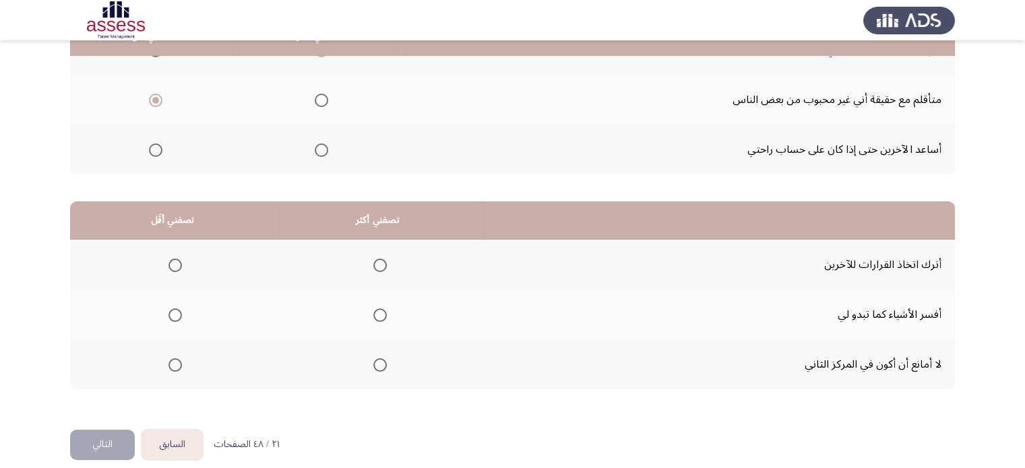
scroll to position [210, 0]
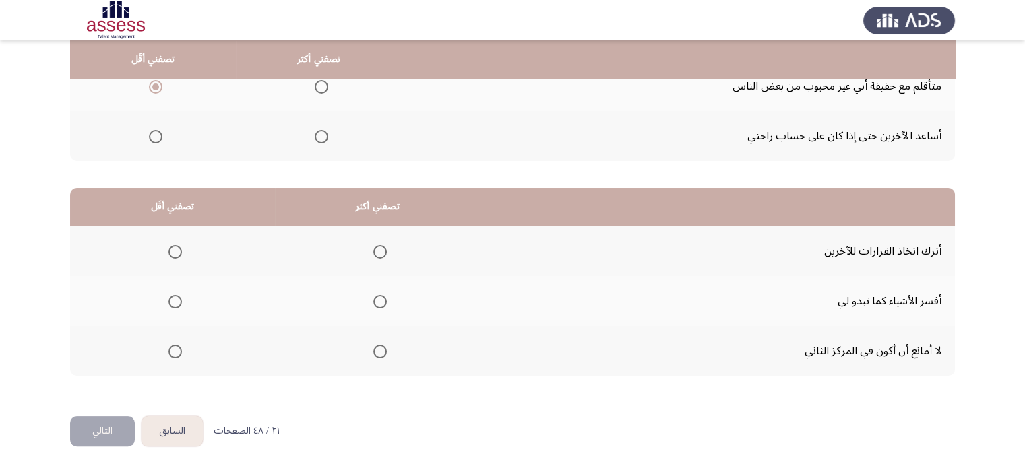
click at [175, 351] on span "Select an option" at bounding box center [175, 351] width 13 height 13
click at [175, 351] on input "Select an option" at bounding box center [175, 351] width 13 height 13
click at [396, 302] on th at bounding box center [377, 301] width 205 height 50
click at [380, 299] on span "Select an option" at bounding box center [379, 301] width 13 height 13
click at [380, 299] on input "Select an option" at bounding box center [379, 301] width 13 height 13
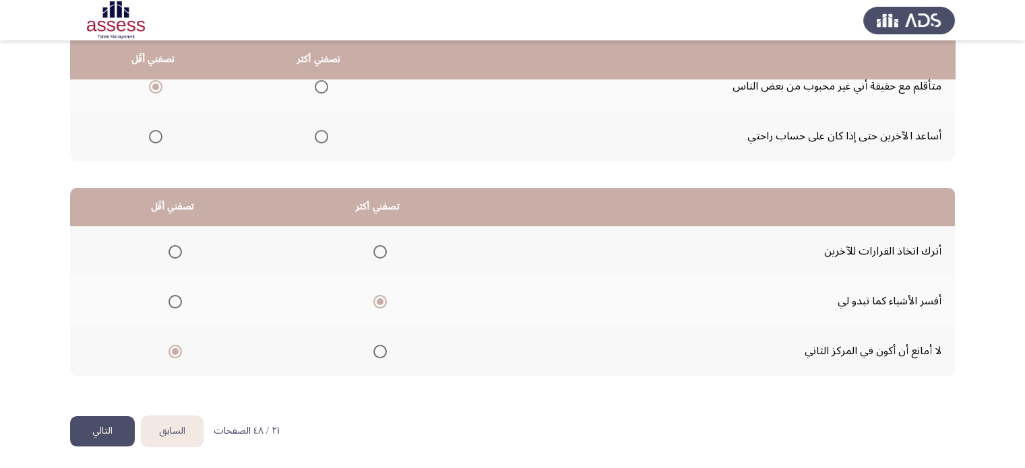
click at [171, 247] on span "Select an option" at bounding box center [175, 251] width 13 height 13
click at [171, 247] on input "Select an option" at bounding box center [175, 251] width 13 height 13
click at [171, 355] on span "Select an option" at bounding box center [175, 351] width 13 height 13
click at [171, 355] on input "Select an option" at bounding box center [175, 351] width 13 height 13
click at [380, 247] on span "Select an option" at bounding box center [379, 251] width 13 height 13
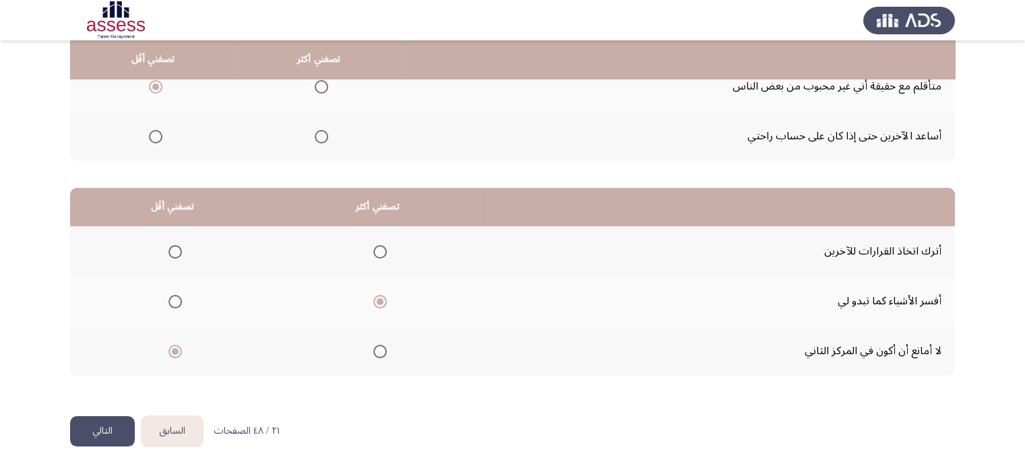
click at [380, 247] on input "Select an option" at bounding box center [379, 251] width 13 height 13
click at [381, 299] on span "Select an option" at bounding box center [379, 301] width 13 height 13
click at [381, 299] on input "Select an option" at bounding box center [379, 301] width 13 height 13
click at [94, 422] on button "التالي" at bounding box center [102, 432] width 65 height 30
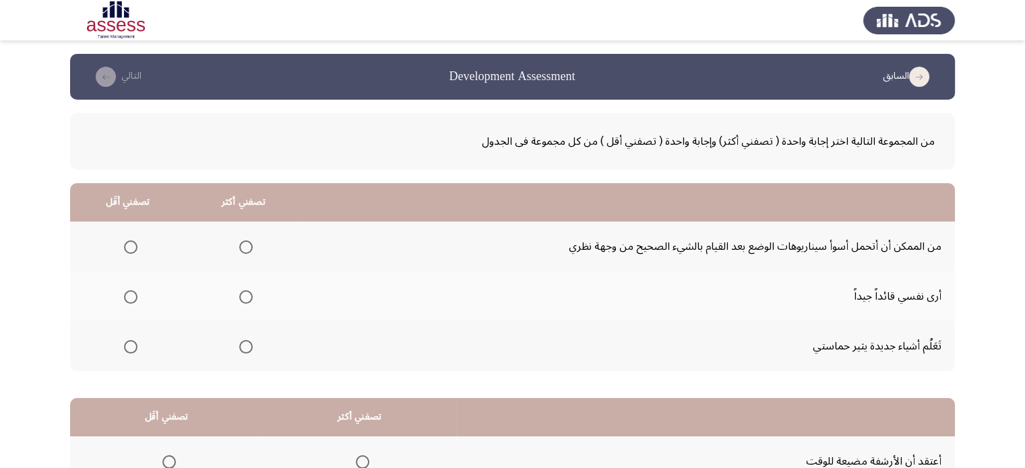
click at [249, 291] on span "Select an option" at bounding box center [245, 297] width 13 height 13
click at [249, 291] on input "Select an option" at bounding box center [245, 297] width 13 height 13
click at [127, 352] on span "Select an option" at bounding box center [130, 346] width 13 height 13
click at [127, 352] on input "Select an option" at bounding box center [130, 346] width 13 height 13
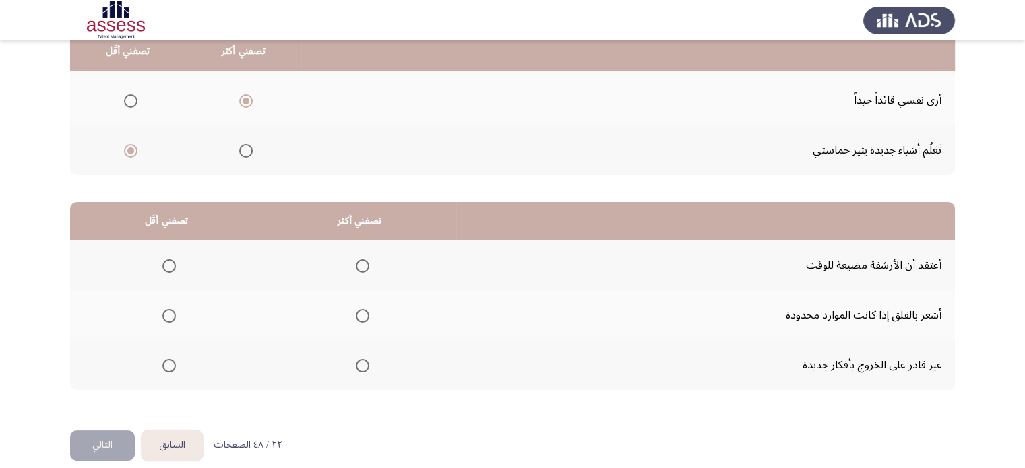
scroll to position [202, 0]
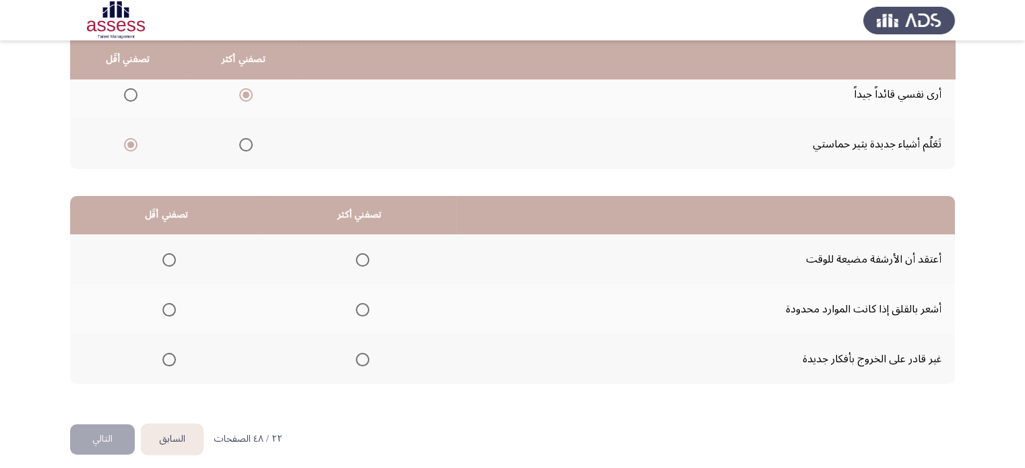
click at [358, 309] on span "Select an option" at bounding box center [362, 309] width 13 height 13
click at [358, 309] on input "Select an option" at bounding box center [362, 309] width 13 height 13
click at [162, 255] on span "Select an option" at bounding box center [168, 259] width 13 height 13
click at [162, 255] on input "Select an option" at bounding box center [168, 259] width 13 height 13
click at [84, 425] on button "التالي" at bounding box center [102, 440] width 65 height 30
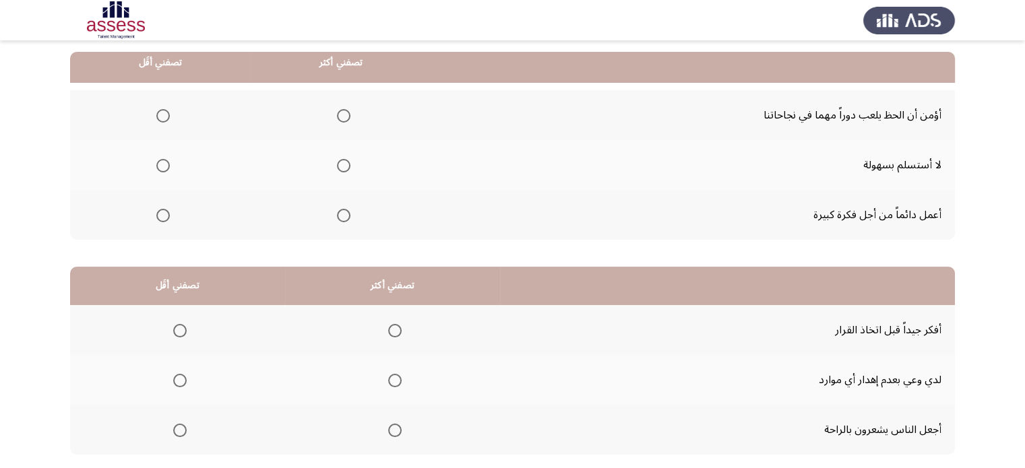
scroll to position [135, 0]
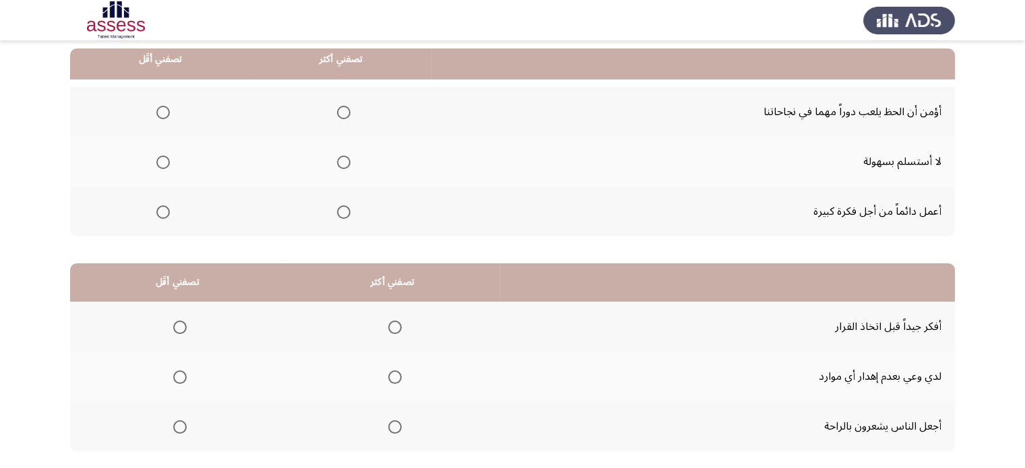
click at [164, 102] on mat-radio-group "Select an option" at bounding box center [160, 111] width 19 height 23
click at [165, 114] on span "Select an option" at bounding box center [162, 112] width 13 height 13
click at [165, 114] on input "Select an option" at bounding box center [162, 112] width 13 height 13
click at [333, 161] on label "Select an option" at bounding box center [341, 162] width 19 height 13
click at [337, 161] on input "Select an option" at bounding box center [343, 162] width 13 height 13
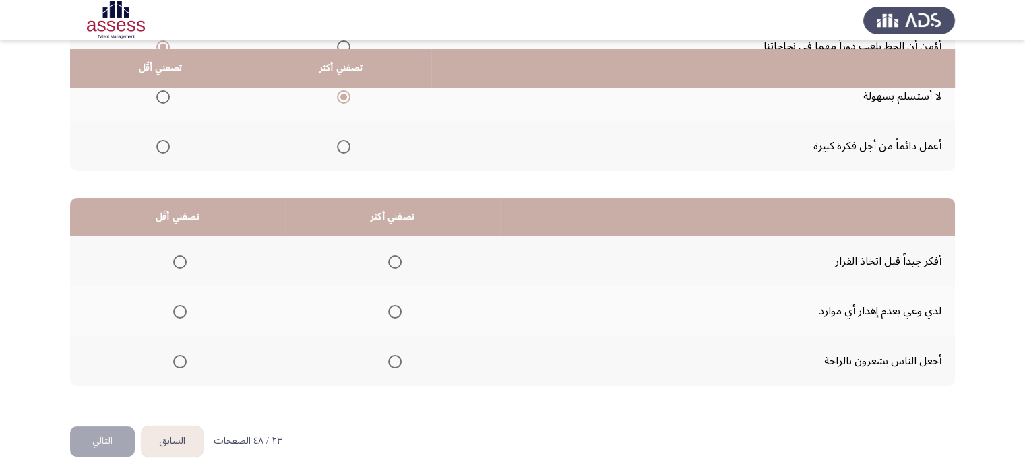
scroll to position [210, 0]
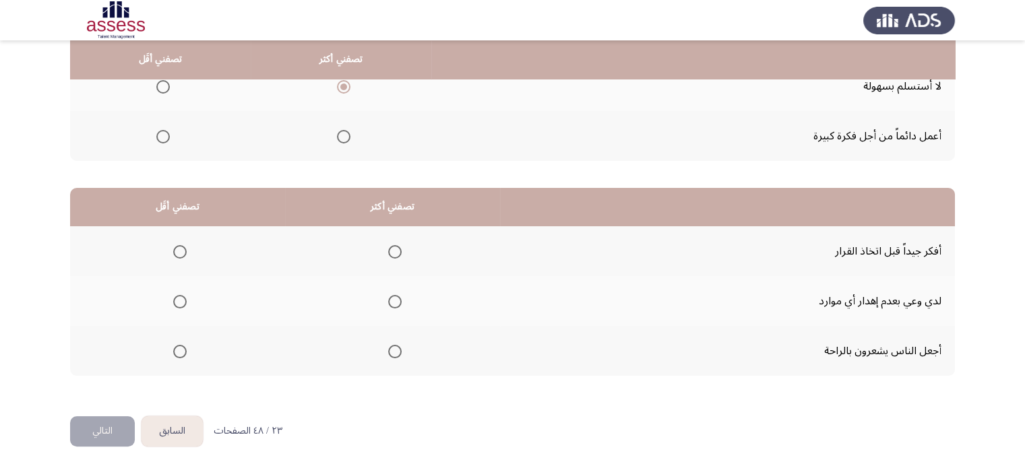
click at [398, 250] on span "Select an option" at bounding box center [394, 251] width 13 height 13
click at [398, 250] on input "Select an option" at bounding box center [394, 251] width 13 height 13
click at [180, 351] on span "Select an option" at bounding box center [179, 351] width 13 height 13
click at [180, 351] on input "Select an option" at bounding box center [179, 351] width 13 height 13
click at [164, 425] on button "السابق" at bounding box center [172, 432] width 61 height 30
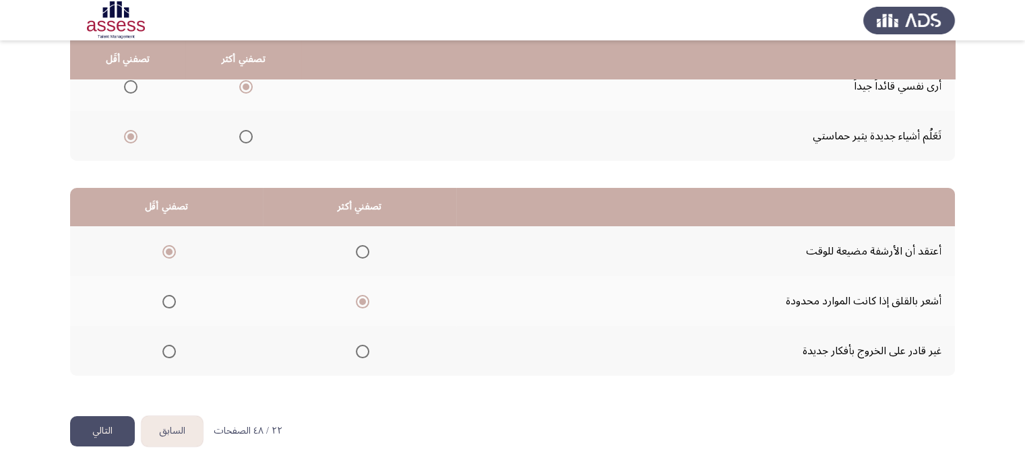
click at [100, 425] on button "التالي" at bounding box center [102, 432] width 65 height 30
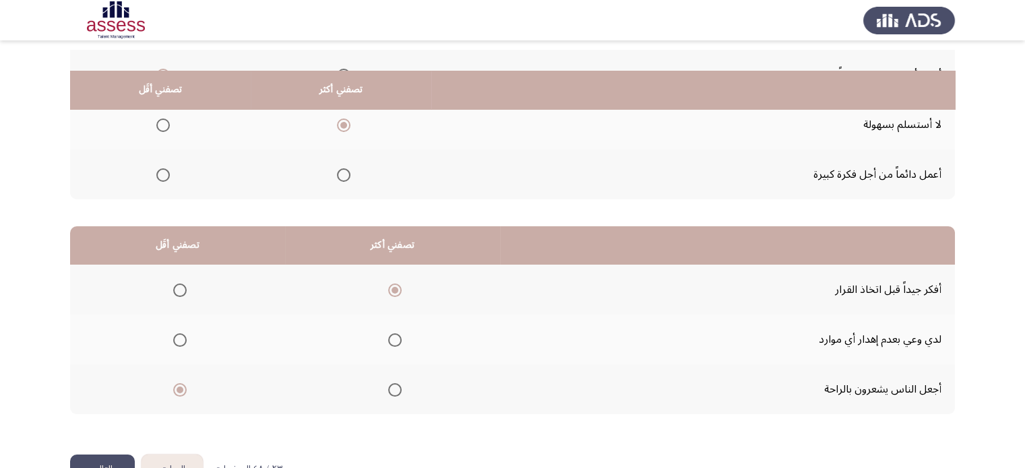
scroll to position [202, 0]
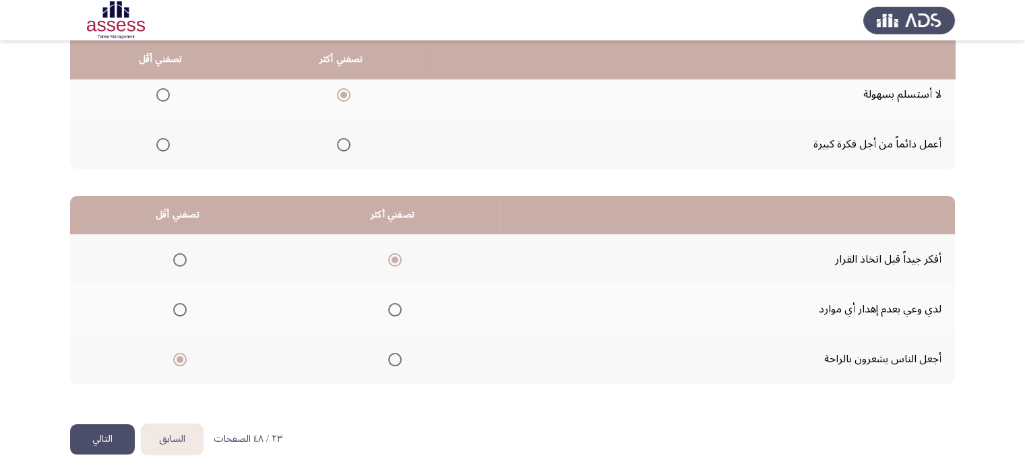
click at [402, 313] on th at bounding box center [392, 309] width 215 height 50
click at [388, 307] on span "Select an option" at bounding box center [394, 309] width 13 height 13
click at [388, 307] on input "Select an option" at bounding box center [394, 309] width 13 height 13
click at [114, 425] on button "التالي" at bounding box center [102, 440] width 65 height 30
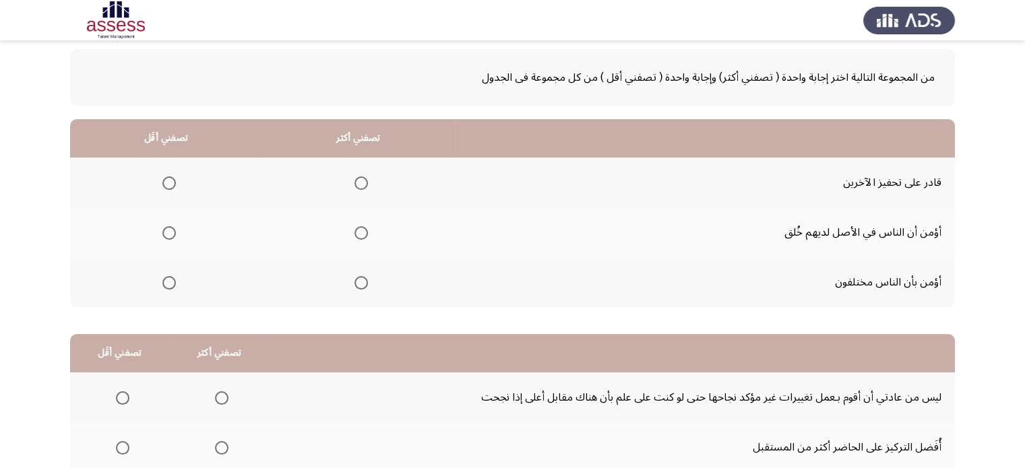
scroll to position [67, 0]
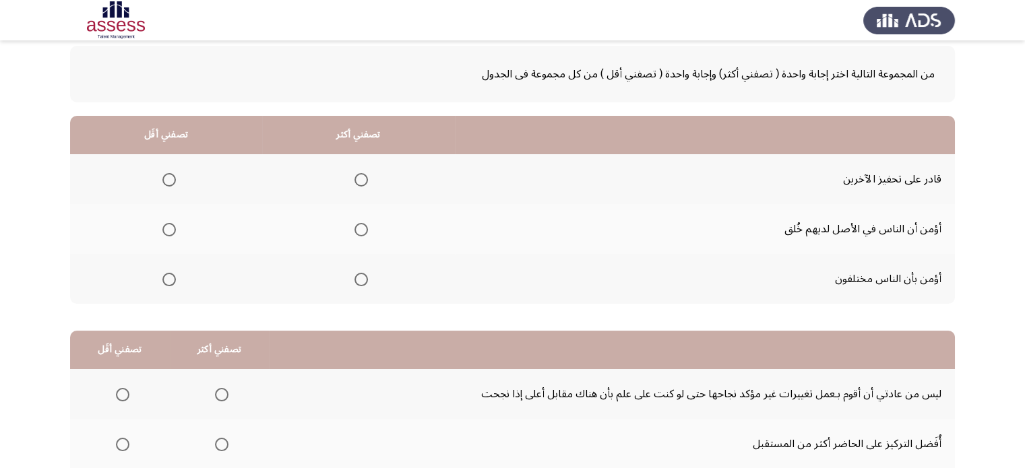
click at [353, 288] on mat-radio-group "Select an option" at bounding box center [358, 279] width 19 height 23
click at [356, 284] on span "Select an option" at bounding box center [361, 279] width 13 height 13
click at [356, 284] on input "Select an option" at bounding box center [361, 279] width 13 height 13
click at [175, 180] on span "Select an option" at bounding box center [168, 179] width 13 height 13
click at [175, 180] on input "Select an option" at bounding box center [168, 179] width 13 height 13
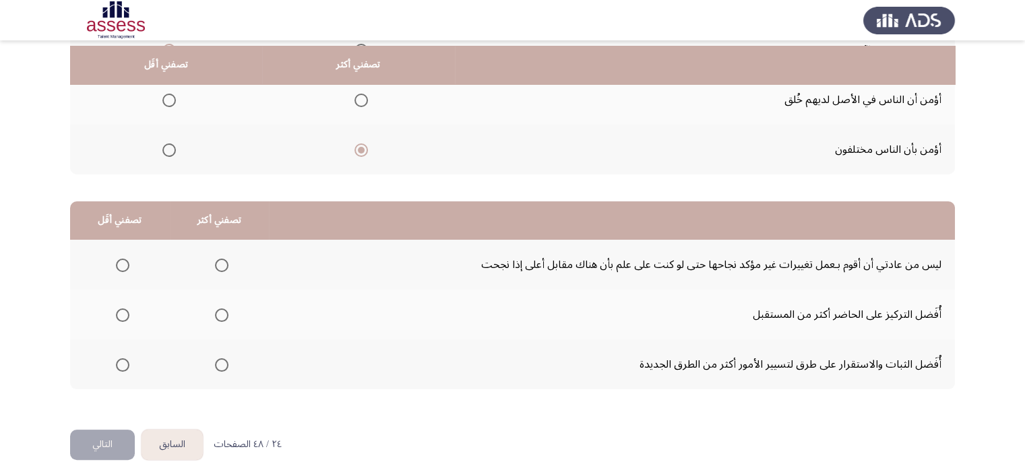
scroll to position [202, 0]
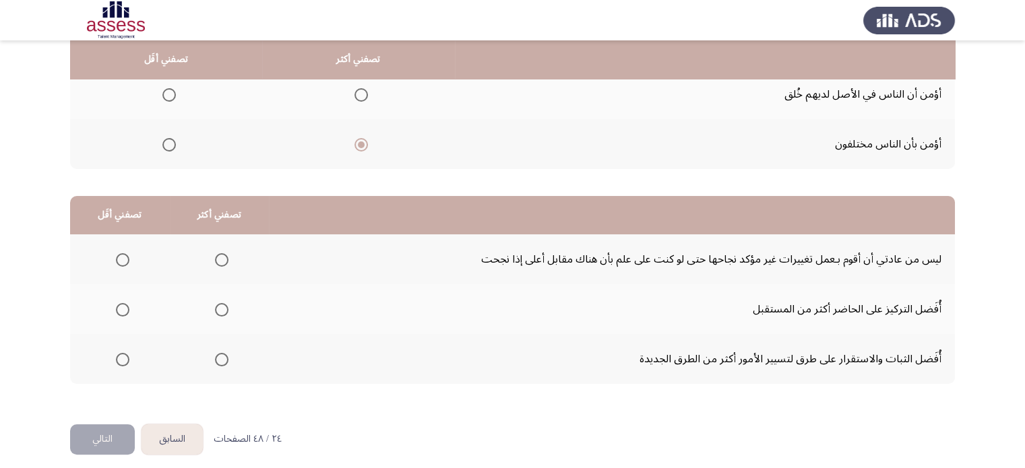
click at [120, 265] on span "Select an option" at bounding box center [122, 259] width 13 height 13
click at [120, 265] on input "Select an option" at bounding box center [122, 259] width 13 height 13
click at [224, 262] on span "Select an option" at bounding box center [221, 259] width 13 height 13
click at [224, 262] on input "Select an option" at bounding box center [221, 259] width 13 height 13
click at [215, 311] on span "Select an option" at bounding box center [221, 309] width 13 height 13
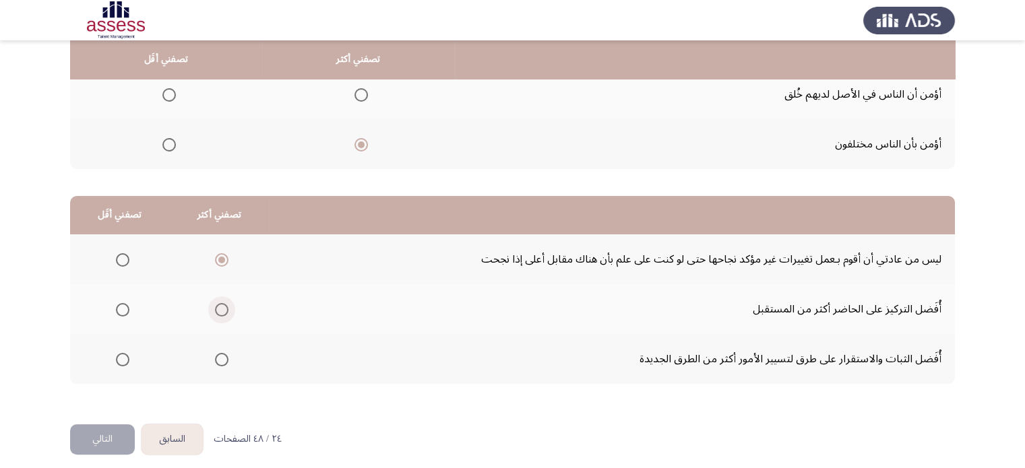
click at [215, 311] on input "Select an option" at bounding box center [221, 309] width 13 height 13
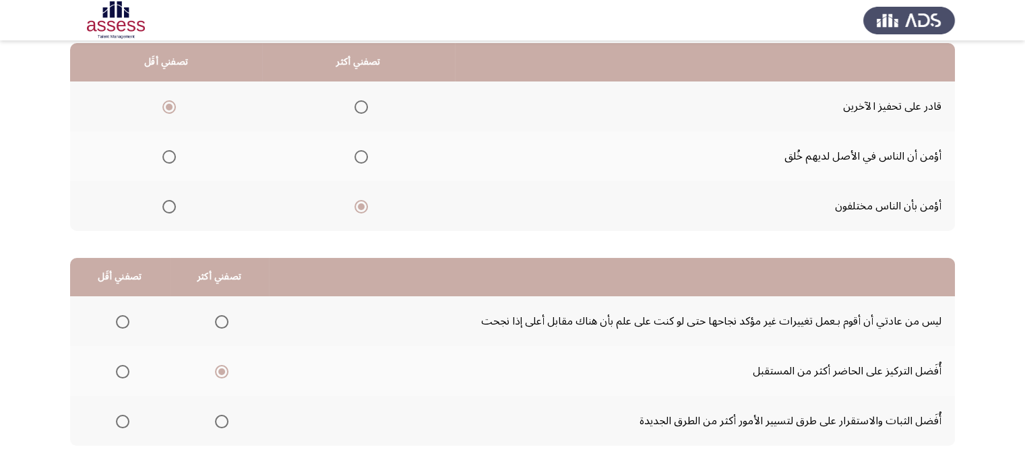
scroll to position [210, 0]
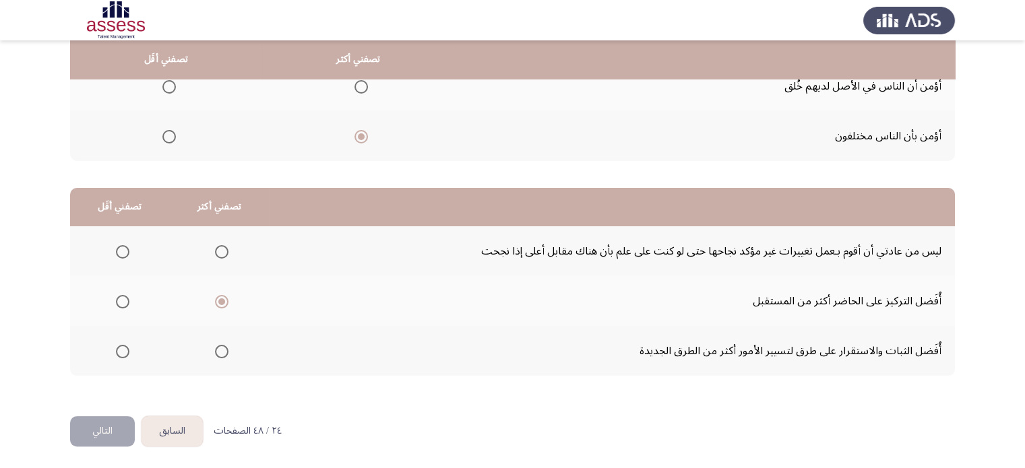
click at [117, 349] on span "Select an option" at bounding box center [122, 351] width 13 height 13
click at [117, 349] on input "Select an option" at bounding box center [122, 351] width 13 height 13
click at [112, 419] on button "التالي" at bounding box center [102, 432] width 65 height 30
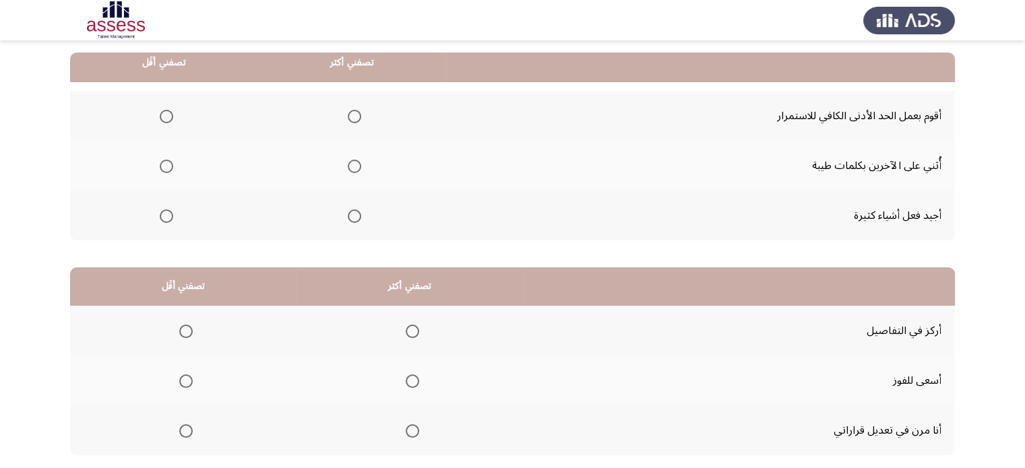
scroll to position [135, 0]
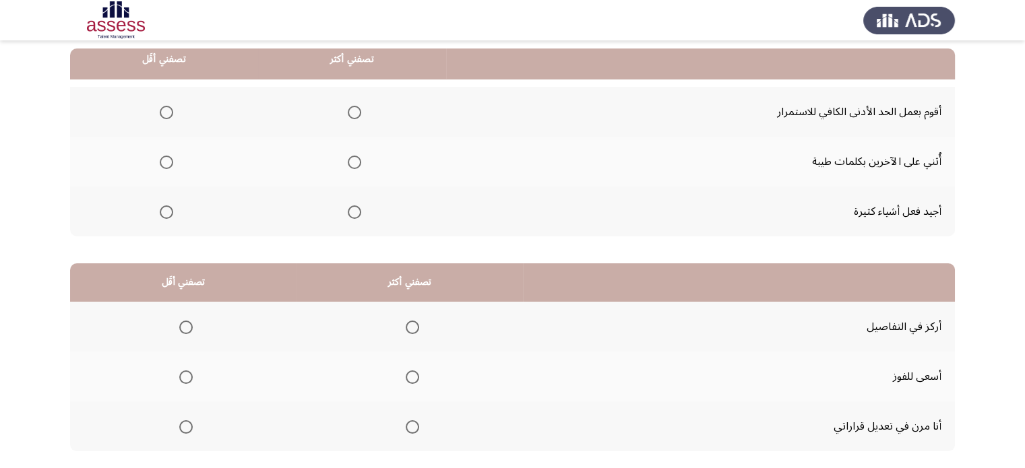
click at [359, 155] on mat-radio-button "Select an option" at bounding box center [351, 162] width 19 height 14
click at [353, 164] on span "Select an option" at bounding box center [354, 162] width 13 height 13
click at [353, 164] on input "Select an option" at bounding box center [354, 162] width 13 height 13
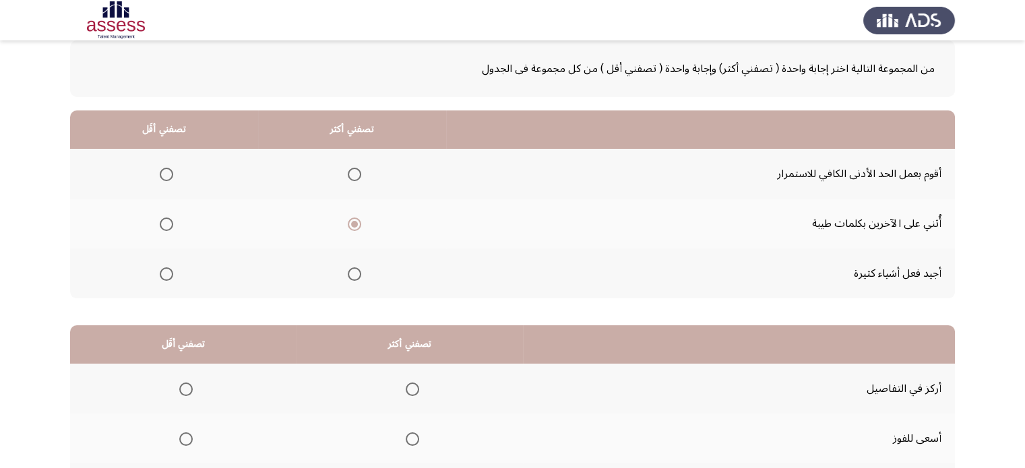
scroll to position [67, 0]
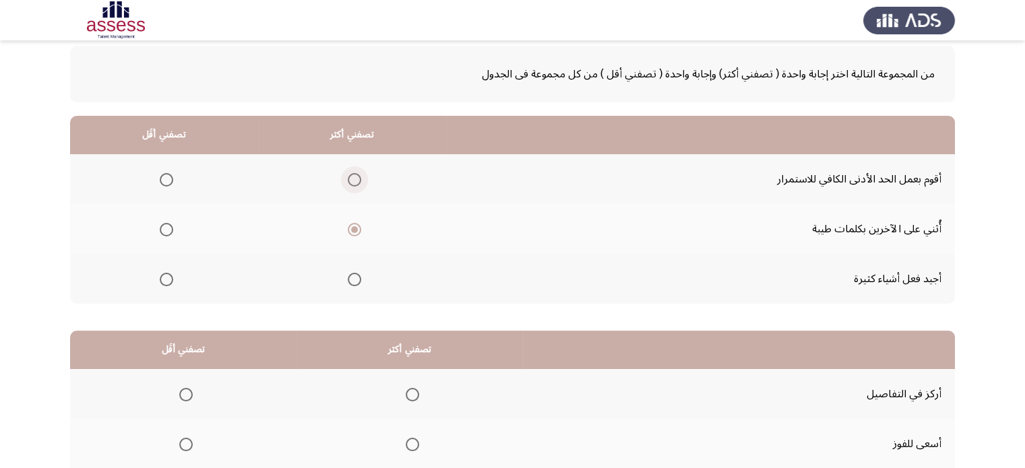
click at [355, 180] on span "Select an option" at bounding box center [355, 180] width 0 height 0
click at [353, 179] on input "Select an option" at bounding box center [354, 179] width 13 height 13
click at [172, 284] on span "Select an option" at bounding box center [166, 279] width 13 height 13
click at [172, 284] on input "Select an option" at bounding box center [166, 279] width 13 height 13
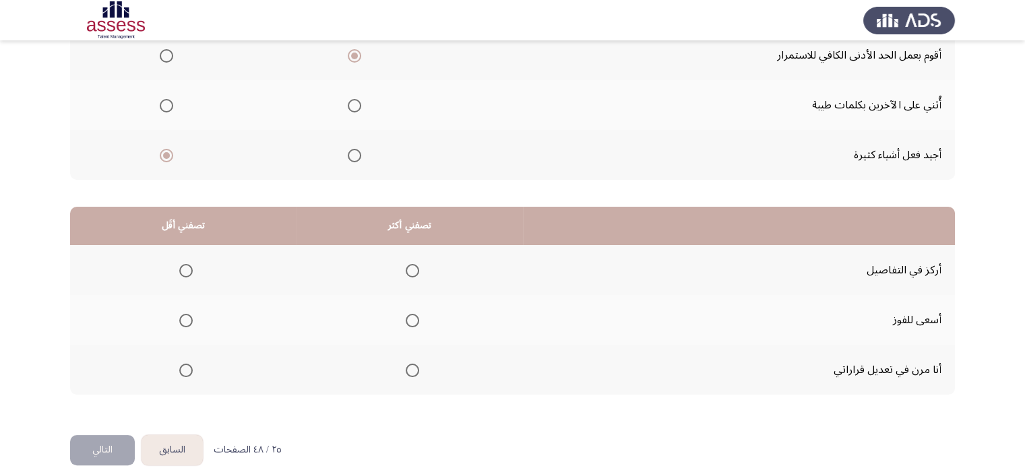
scroll to position [210, 0]
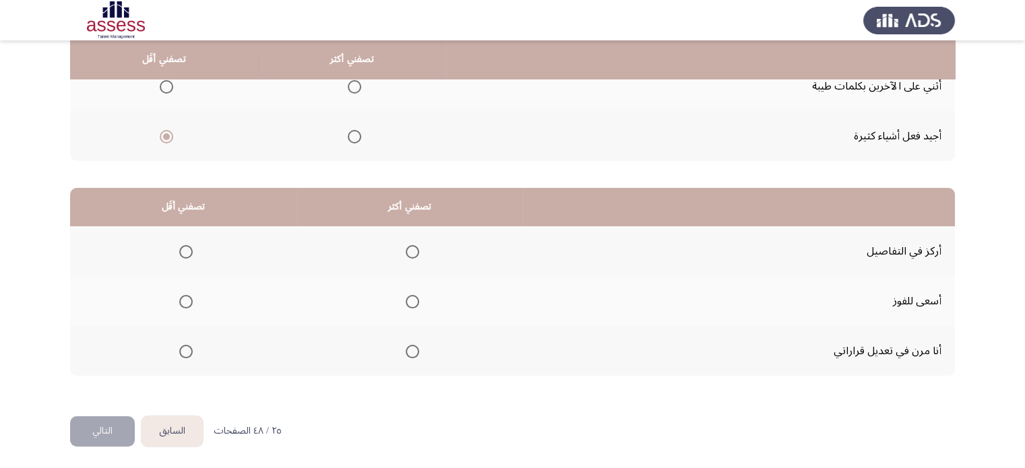
click at [186, 425] on button "السابق" at bounding box center [172, 432] width 61 height 30
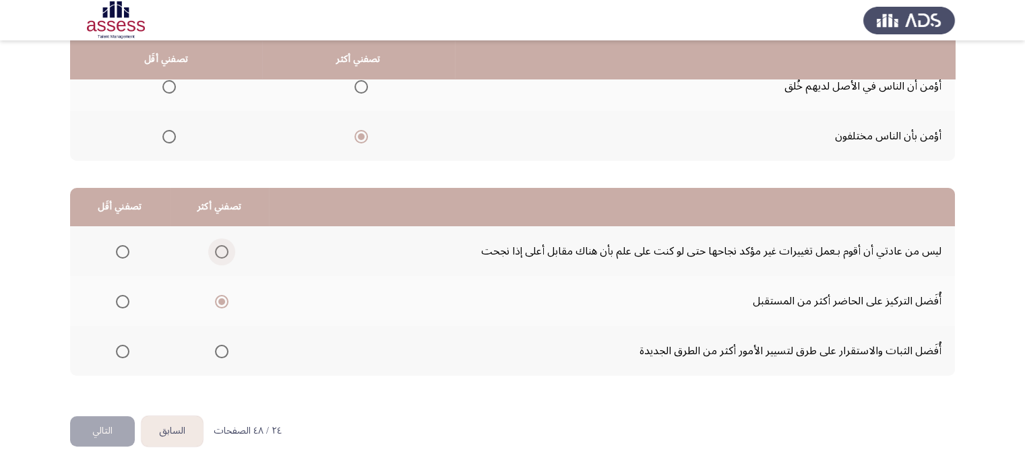
click at [216, 252] on span "Select an option" at bounding box center [221, 251] width 13 height 13
click at [216, 252] on input "Select an option" at bounding box center [221, 251] width 13 height 13
click at [124, 353] on span "Select an option" at bounding box center [122, 351] width 13 height 13
click at [124, 353] on input "Select an option" at bounding box center [122, 351] width 13 height 13
click at [84, 425] on button "التالي" at bounding box center [102, 432] width 65 height 30
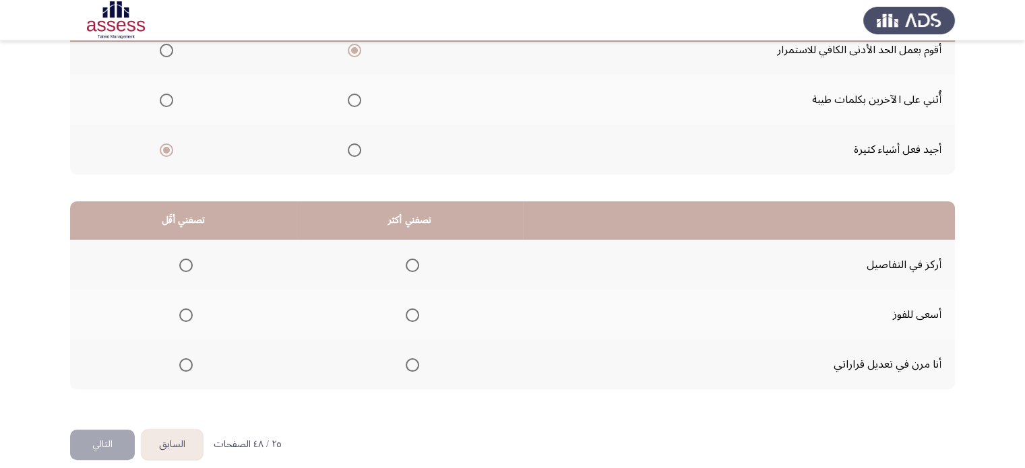
scroll to position [202, 0]
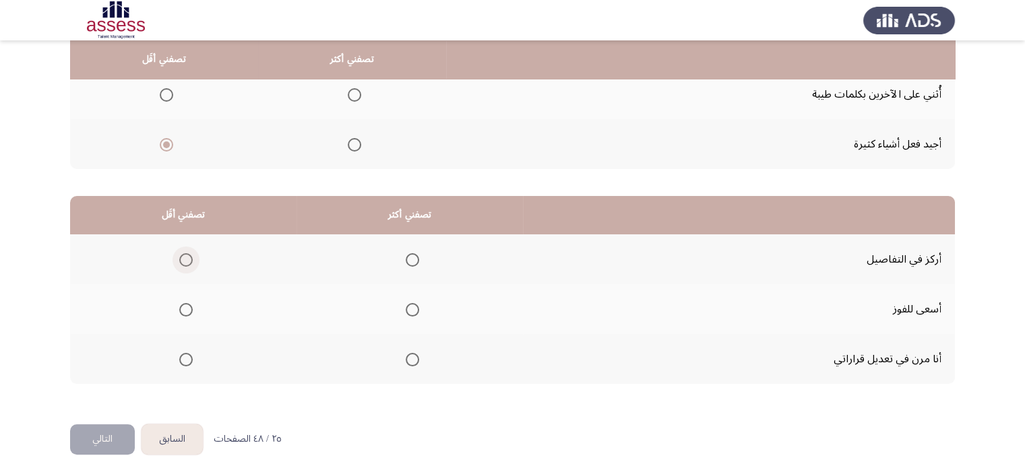
click at [183, 258] on span "Select an option" at bounding box center [185, 259] width 13 height 13
click at [183, 258] on input "Select an option" at bounding box center [185, 259] width 13 height 13
click at [412, 305] on span "Select an option" at bounding box center [412, 309] width 13 height 13
click at [412, 305] on input "Select an option" at bounding box center [412, 309] width 13 height 13
click at [104, 425] on button "التالي" at bounding box center [102, 440] width 65 height 30
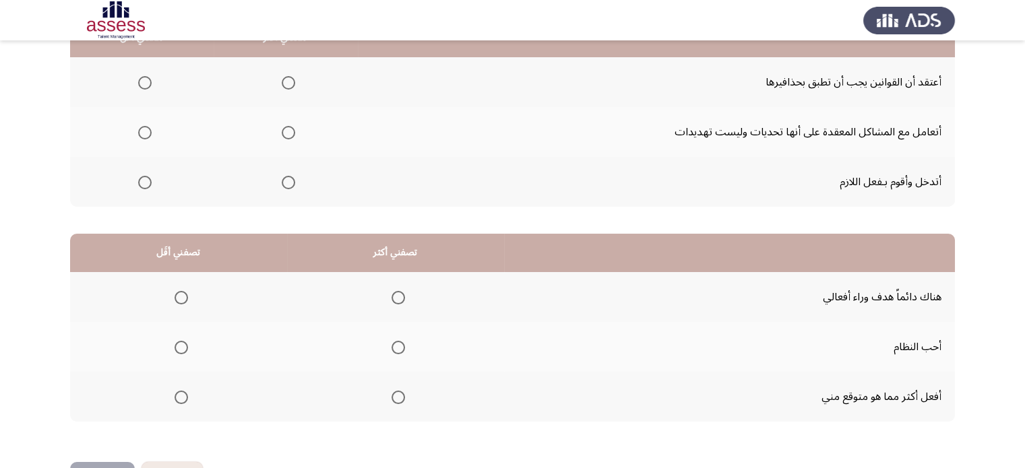
scroll to position [210, 0]
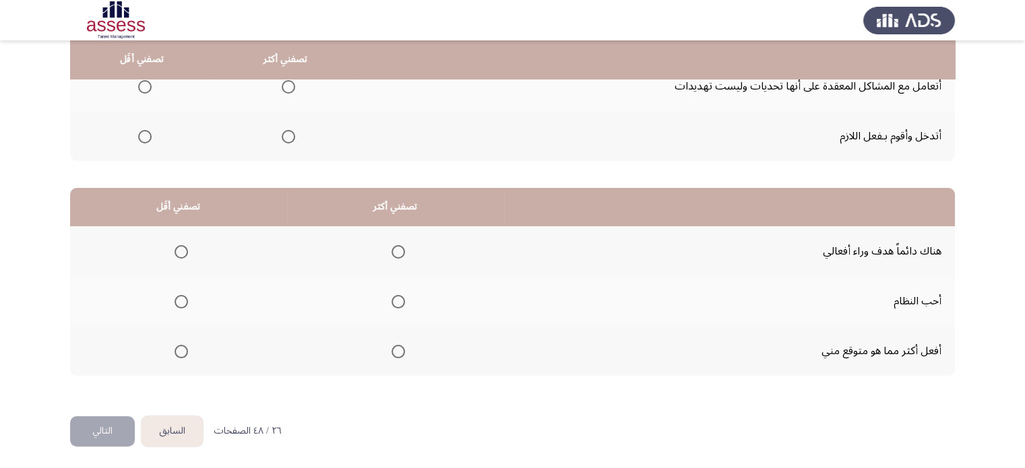
click at [172, 425] on button "السابق" at bounding box center [172, 432] width 61 height 30
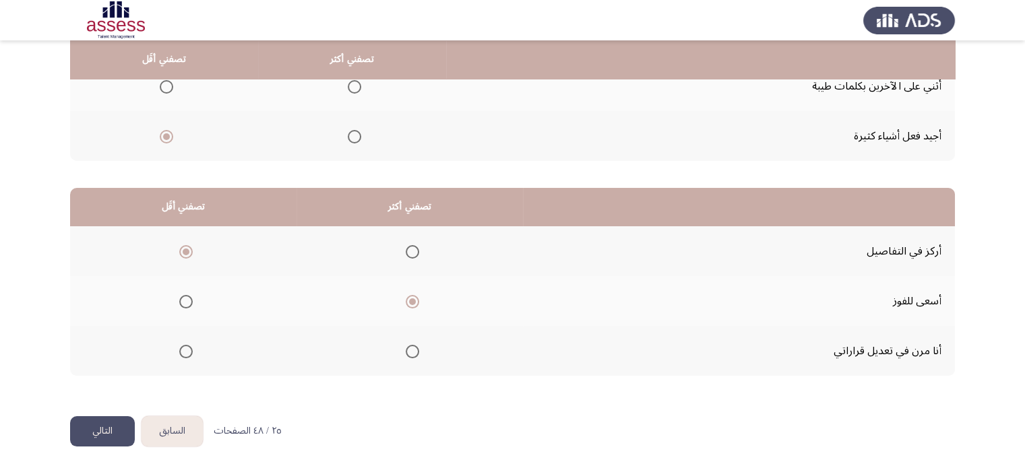
click at [107, 422] on button "التالي" at bounding box center [102, 432] width 65 height 30
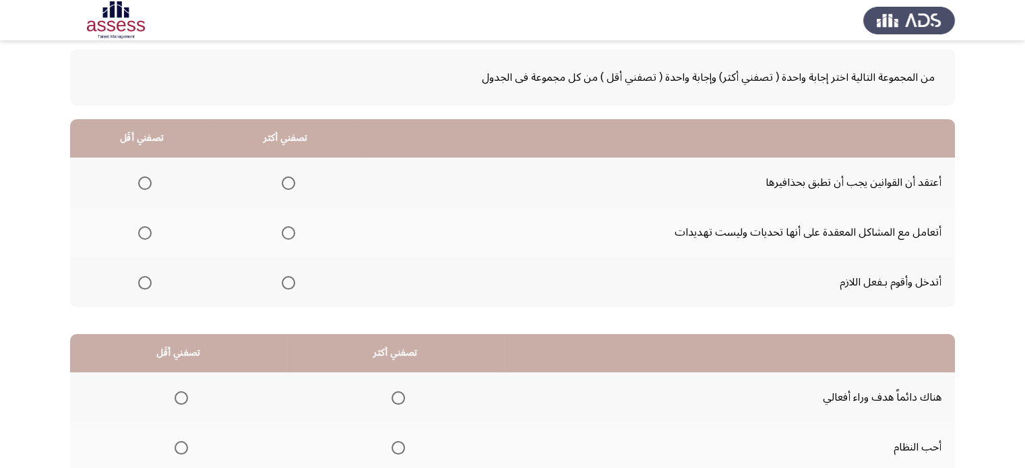
scroll to position [67, 0]
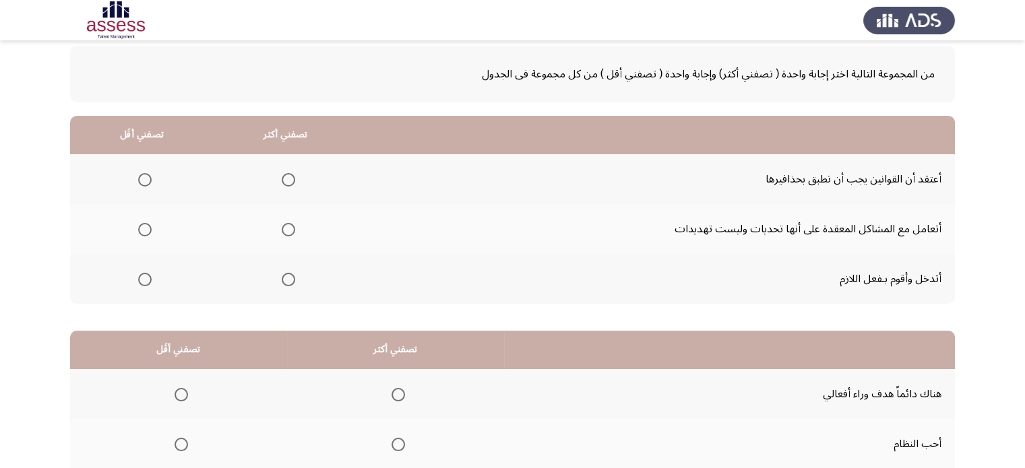
click at [275, 166] on th at bounding box center [286, 179] width 144 height 50
click at [289, 179] on span "Select an option" at bounding box center [288, 179] width 13 height 13
click at [289, 179] on input "Select an option" at bounding box center [288, 179] width 13 height 13
click at [285, 278] on span "Select an option" at bounding box center [288, 279] width 13 height 13
click at [285, 278] on input "Select an option" at bounding box center [288, 279] width 13 height 13
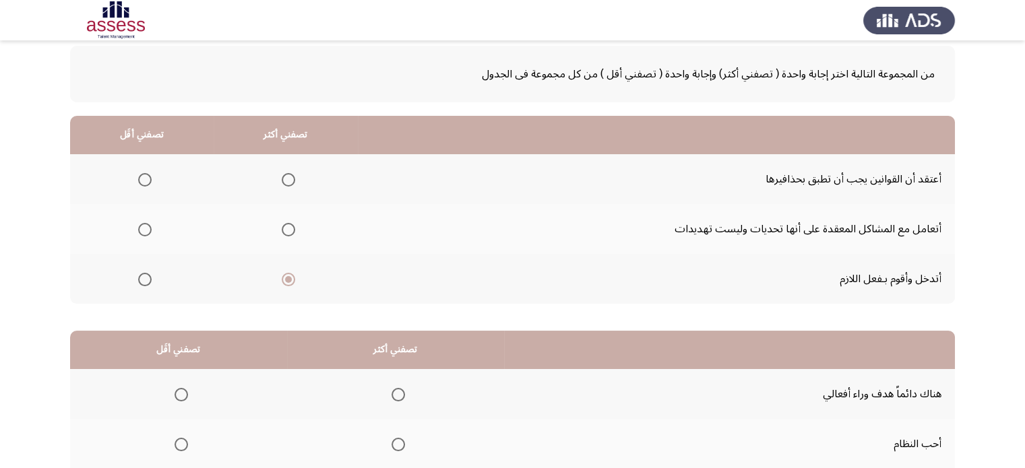
click at [286, 180] on span "Select an option" at bounding box center [288, 179] width 13 height 13
click at [286, 180] on input "Select an option" at bounding box center [288, 179] width 13 height 13
click at [142, 226] on span "Select an option" at bounding box center [144, 229] width 13 height 13
click at [142, 226] on input "Select an option" at bounding box center [144, 229] width 13 height 13
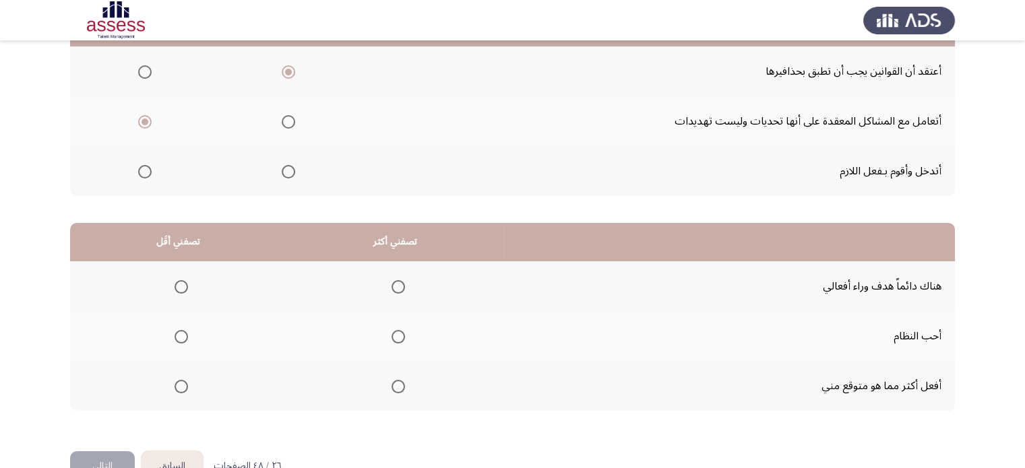
scroll to position [210, 0]
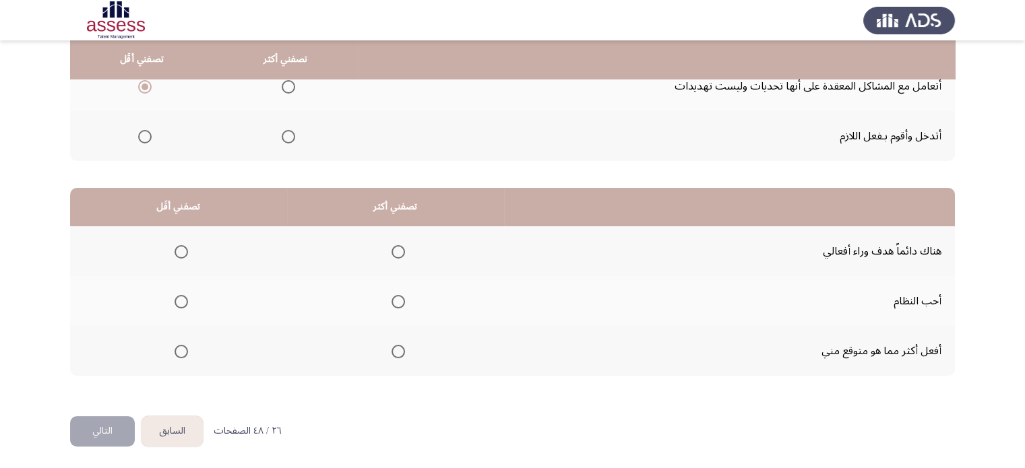
click at [395, 305] on span "Select an option" at bounding box center [398, 301] width 13 height 13
click at [395, 305] on input "Select an option" at bounding box center [398, 301] width 13 height 13
click at [177, 350] on span "Select an option" at bounding box center [181, 351] width 13 height 13
click at [177, 350] on input "Select an option" at bounding box center [181, 351] width 13 height 13
click at [88, 425] on button "التالي" at bounding box center [102, 432] width 65 height 30
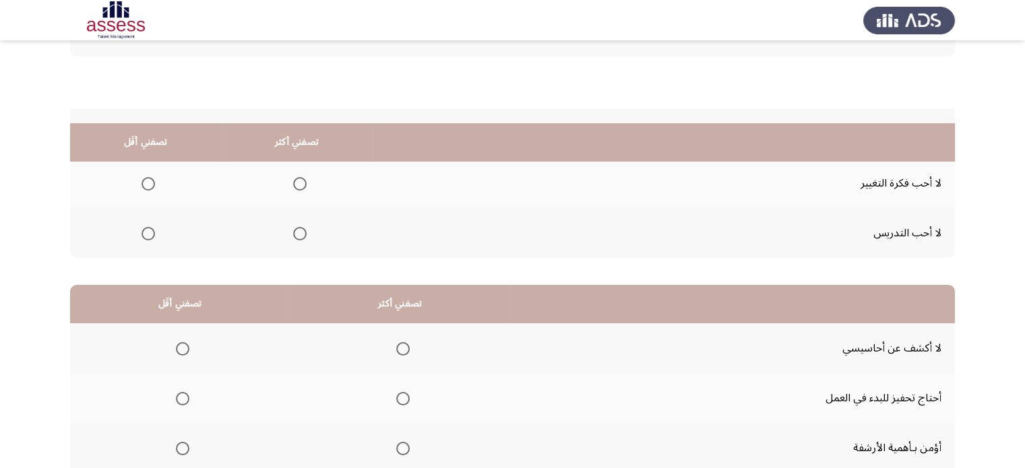
scroll to position [75, 0]
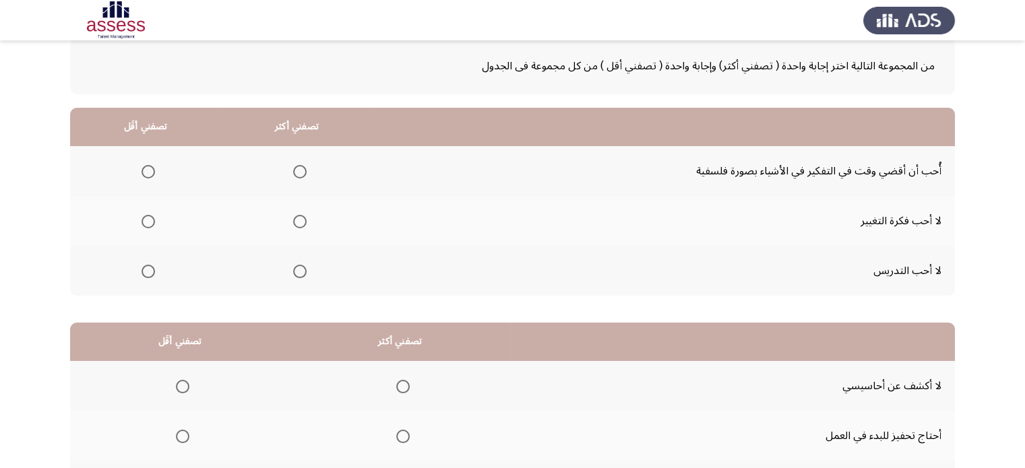
click at [140, 218] on label "Select an option" at bounding box center [145, 221] width 19 height 13
click at [142, 218] on input "Select an option" at bounding box center [148, 221] width 13 height 13
click at [296, 272] on span "Select an option" at bounding box center [299, 271] width 13 height 13
click at [296, 272] on input "Select an option" at bounding box center [299, 271] width 13 height 13
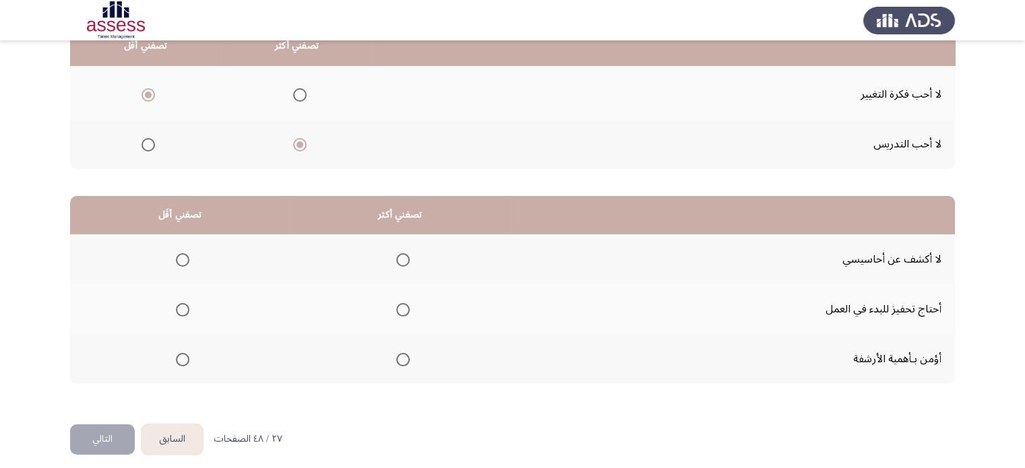
scroll to position [210, 0]
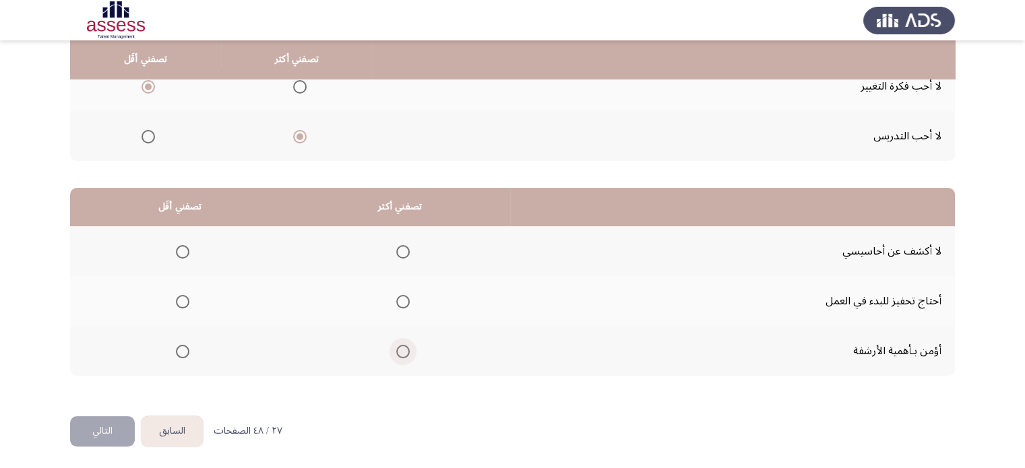
click at [392, 348] on label "Select an option" at bounding box center [400, 351] width 19 height 13
click at [396, 348] on input "Select an option" at bounding box center [402, 351] width 13 height 13
click at [186, 303] on span "Select an option" at bounding box center [182, 301] width 13 height 13
click at [186, 303] on input "Select an option" at bounding box center [182, 301] width 13 height 13
click at [189, 251] on th at bounding box center [180, 251] width 220 height 50
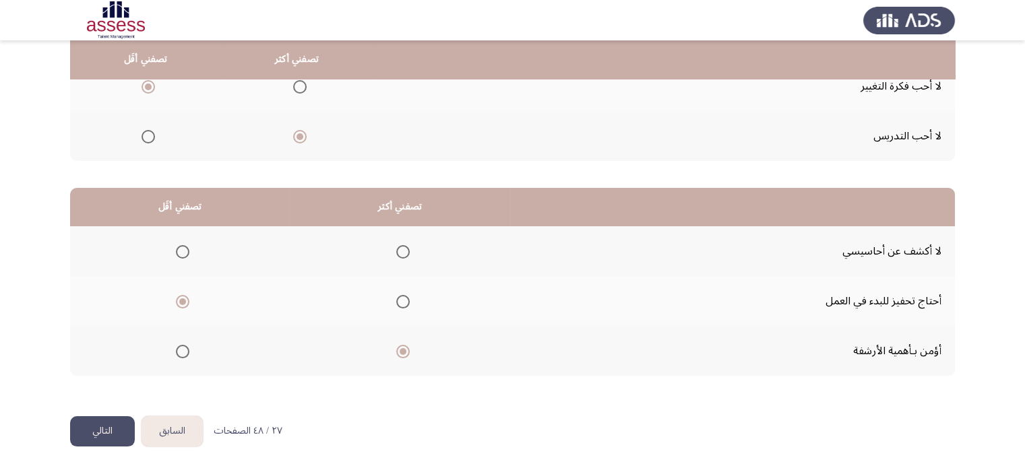
click at [186, 251] on span "Select an option" at bounding box center [182, 251] width 13 height 13
click at [186, 251] on input "Select an option" at bounding box center [182, 251] width 13 height 13
click at [182, 347] on span "Select an option" at bounding box center [182, 351] width 13 height 13
click at [182, 347] on input "Select an option" at bounding box center [182, 351] width 13 height 13
click at [396, 345] on span "Select an option" at bounding box center [402, 351] width 13 height 13
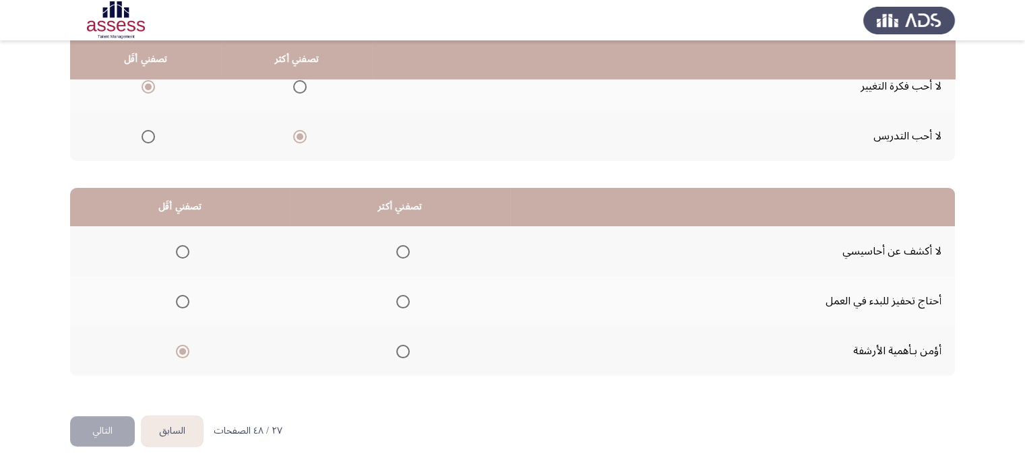
click at [396, 345] on input "Select an option" at bounding box center [402, 351] width 13 height 13
click at [183, 295] on span "Select an option" at bounding box center [182, 301] width 13 height 13
click at [183, 295] on input "Select an option" at bounding box center [182, 301] width 13 height 13
click at [102, 425] on button "التالي" at bounding box center [102, 432] width 65 height 30
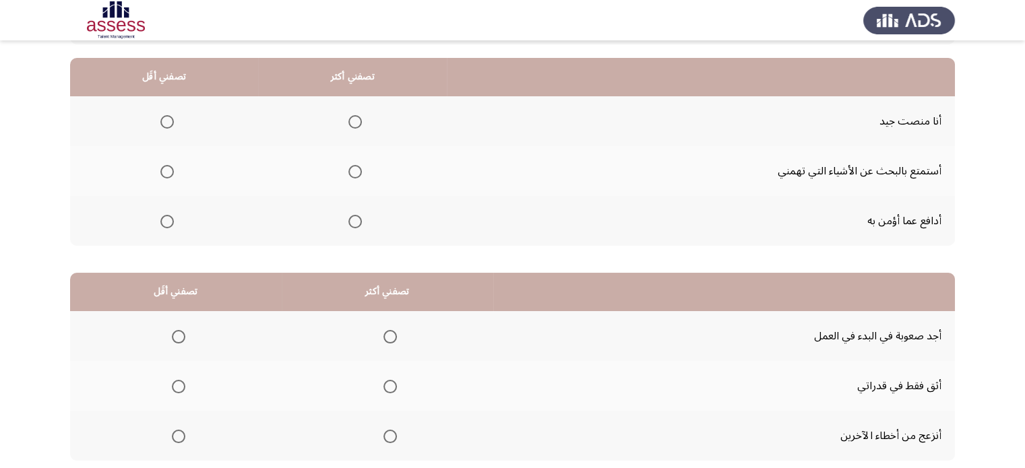
scroll to position [135, 0]
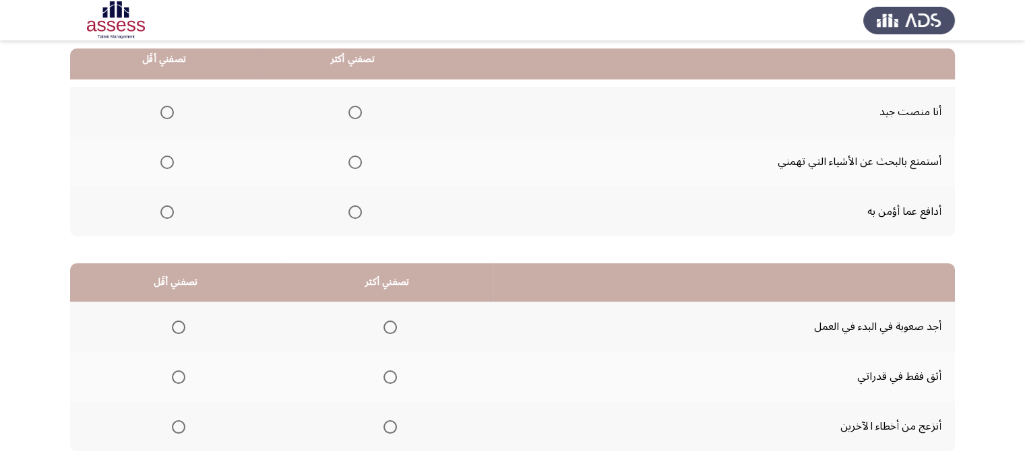
click at [386, 371] on span "Select an option" at bounding box center [390, 377] width 13 height 13
click at [386, 371] on input "Select an option" at bounding box center [390, 377] width 13 height 13
click at [173, 425] on span "Select an option" at bounding box center [178, 427] width 13 height 13
click at [173, 425] on input "Select an option" at bounding box center [178, 427] width 13 height 13
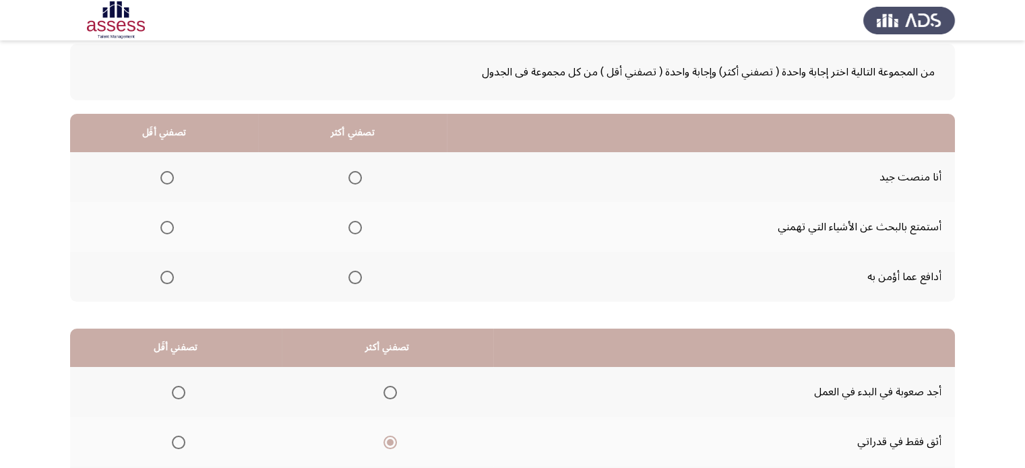
scroll to position [67, 0]
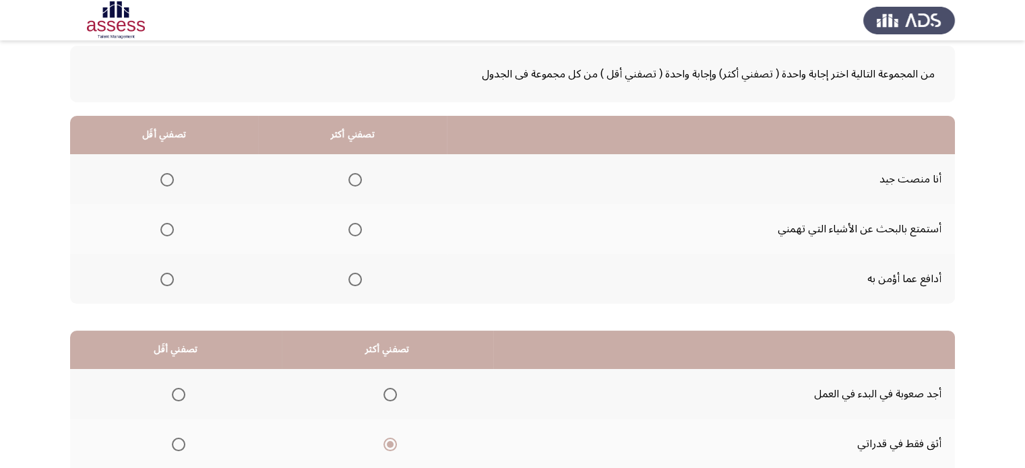
click at [353, 222] on mat-radio-button "Select an option" at bounding box center [352, 229] width 19 height 14
click at [353, 229] on span "Select an option" at bounding box center [354, 229] width 13 height 13
click at [353, 229] on input "Select an option" at bounding box center [354, 229] width 13 height 13
click at [351, 177] on span "Select an option" at bounding box center [354, 179] width 13 height 13
click at [351, 177] on input "Select an option" at bounding box center [354, 179] width 13 height 13
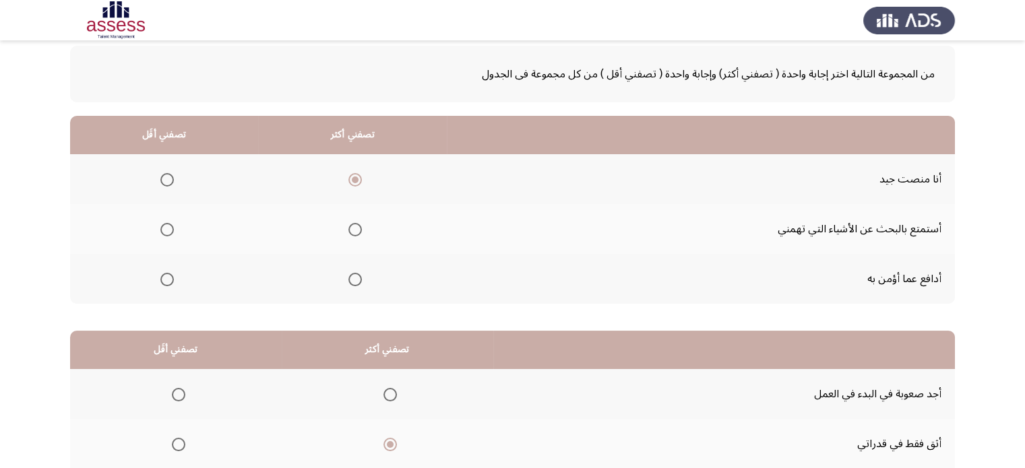
click at [164, 226] on span "Select an option" at bounding box center [166, 229] width 13 height 13
click at [164, 226] on input "Select an option" at bounding box center [166, 229] width 13 height 13
click at [351, 274] on span "Select an option" at bounding box center [354, 279] width 13 height 13
click at [351, 274] on input "Select an option" at bounding box center [354, 279] width 13 height 13
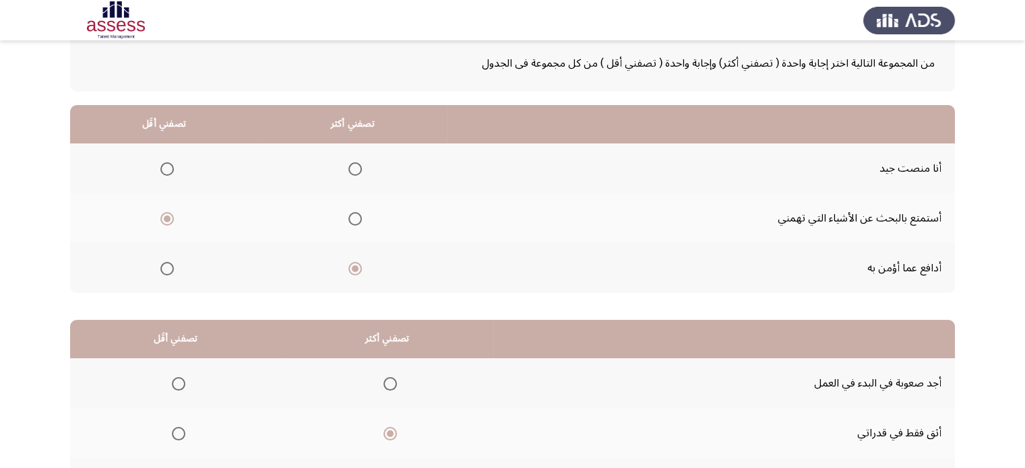
scroll to position [75, 0]
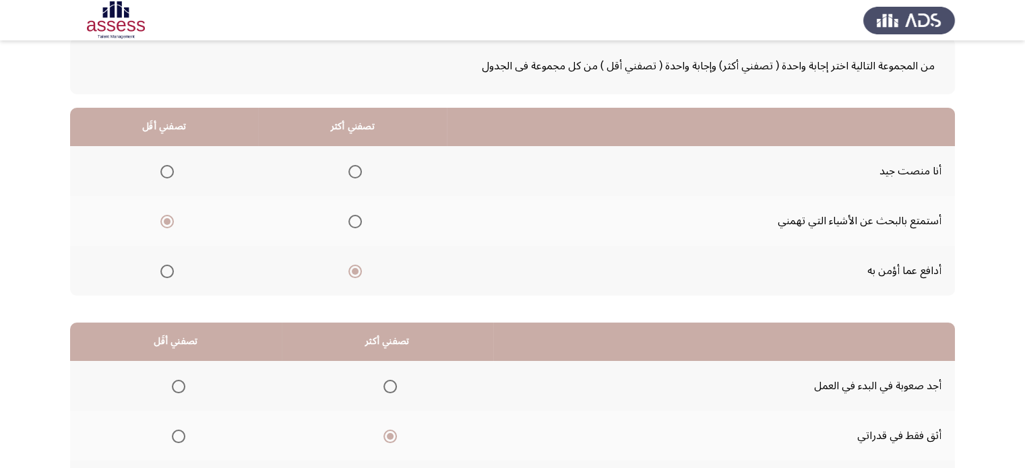
click at [358, 173] on span "Select an option" at bounding box center [354, 171] width 13 height 13
click at [358, 173] on input "Select an option" at bounding box center [354, 171] width 13 height 13
click at [355, 265] on span "Select an option" at bounding box center [354, 271] width 13 height 13
click at [355, 265] on input "Select an option" at bounding box center [354, 271] width 13 height 13
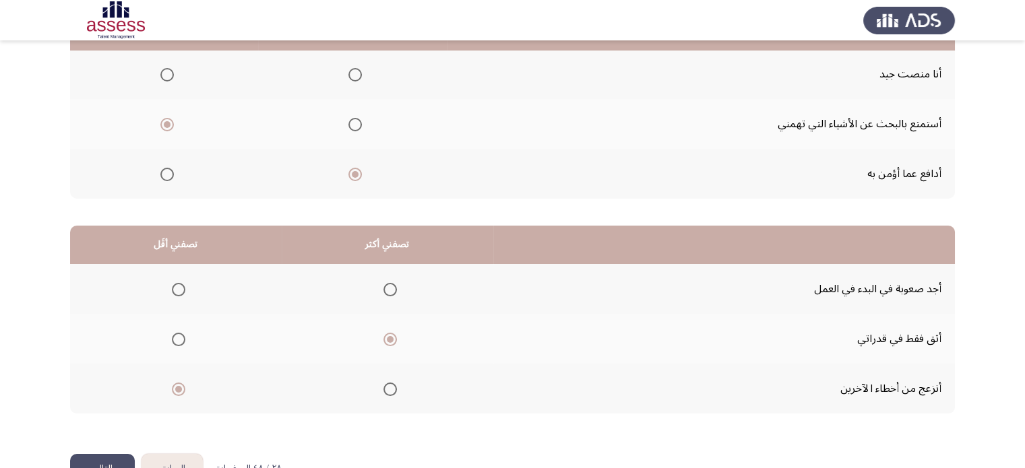
scroll to position [210, 0]
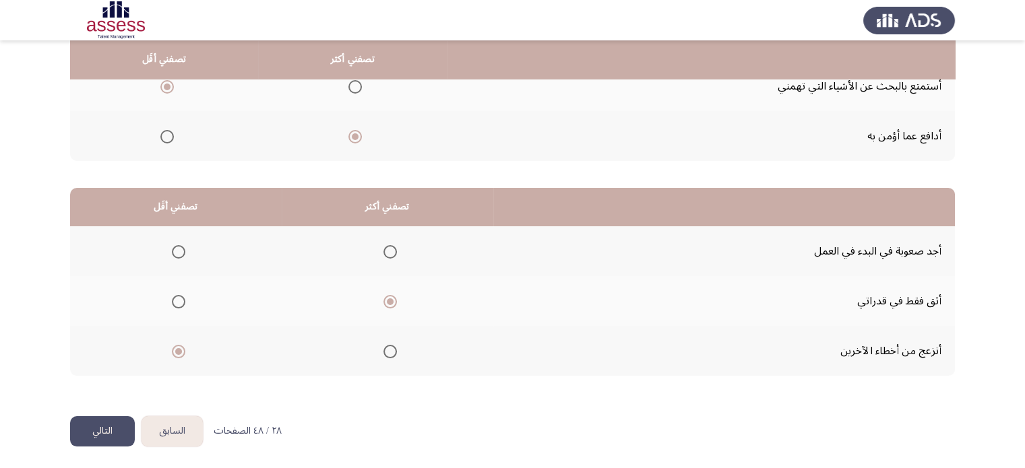
click at [87, 425] on button "التالي" at bounding box center [102, 432] width 65 height 30
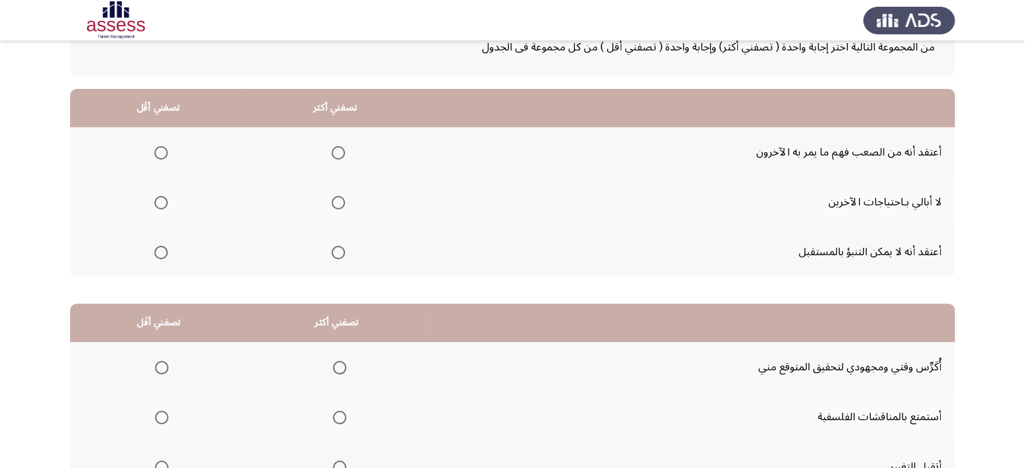
scroll to position [135, 0]
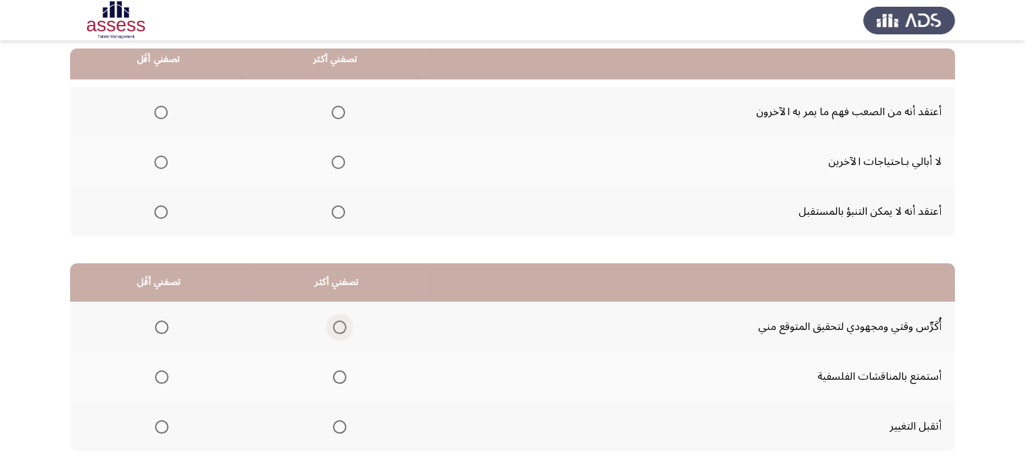
click at [341, 323] on span "Select an option" at bounding box center [339, 327] width 13 height 13
click at [341, 323] on input "Select an option" at bounding box center [339, 327] width 13 height 13
click at [156, 371] on span "Select an option" at bounding box center [161, 377] width 13 height 13
click at [156, 371] on input "Select an option" at bounding box center [161, 377] width 13 height 13
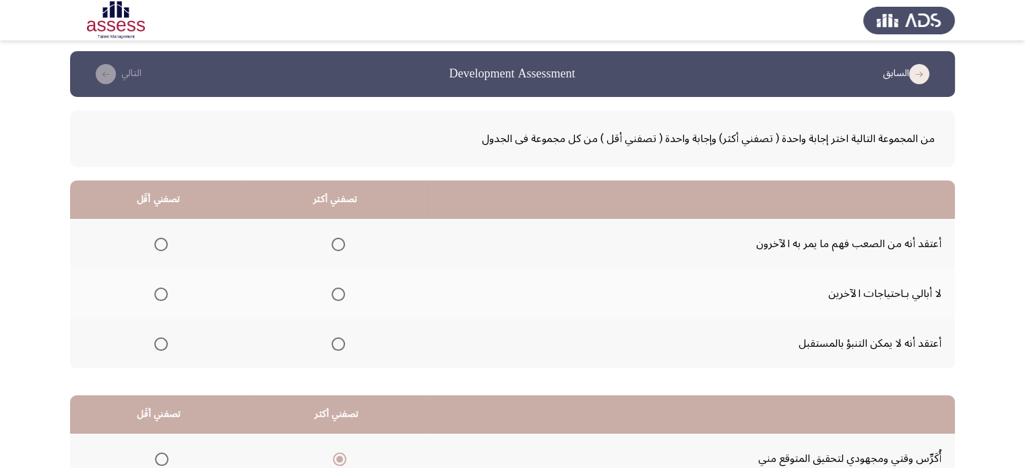
scroll to position [0, 0]
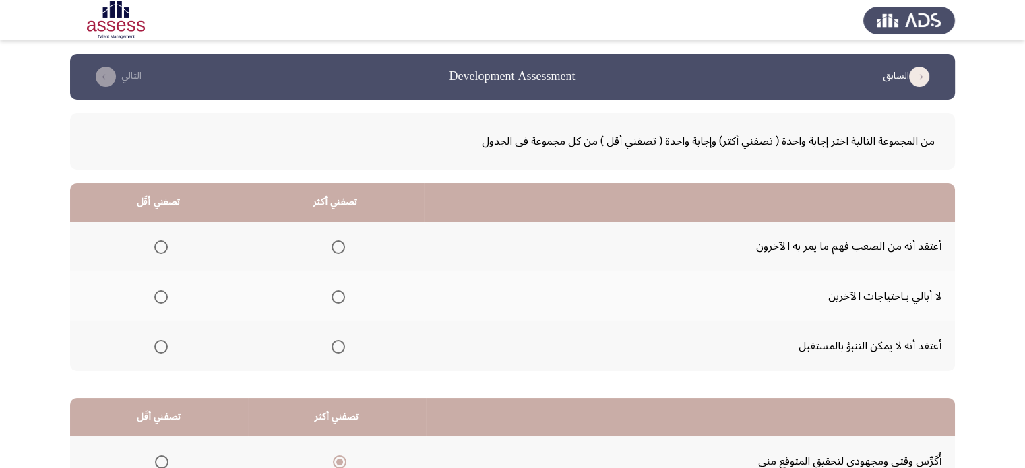
click at [342, 245] on span "Select an option" at bounding box center [338, 247] width 13 height 13
click at [342, 245] on input "Select an option" at bounding box center [338, 247] width 13 height 13
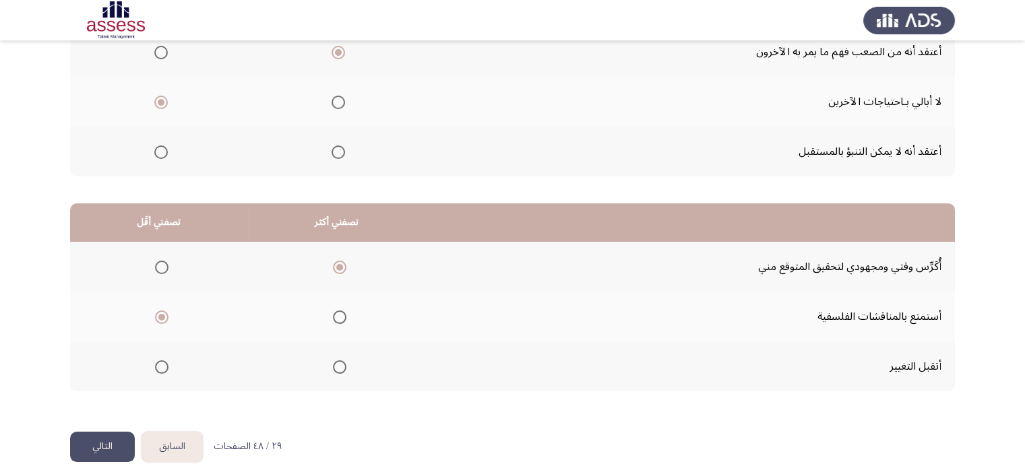
scroll to position [210, 0]
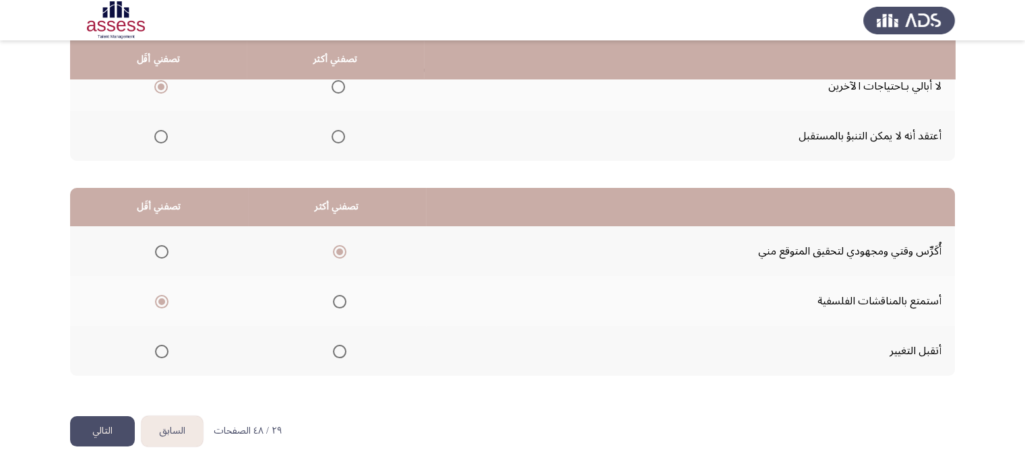
click at [98, 425] on button "التالي" at bounding box center [102, 432] width 65 height 30
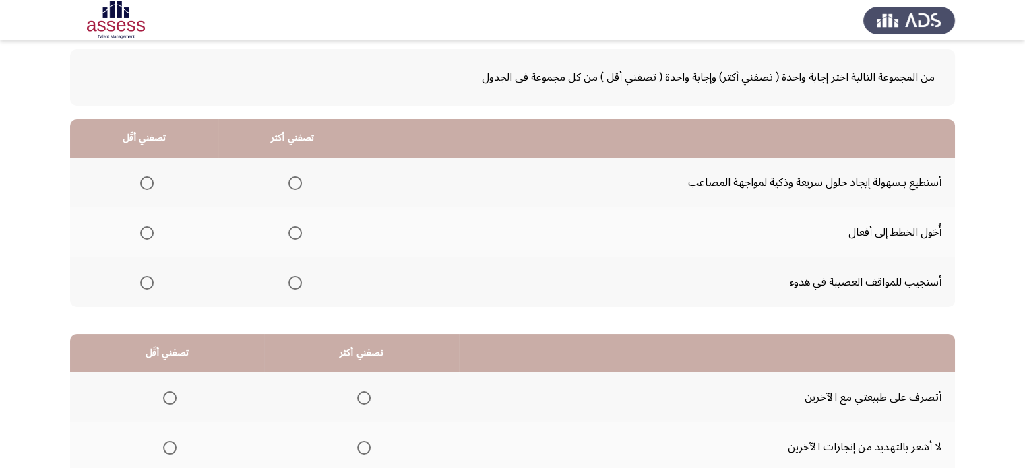
scroll to position [67, 0]
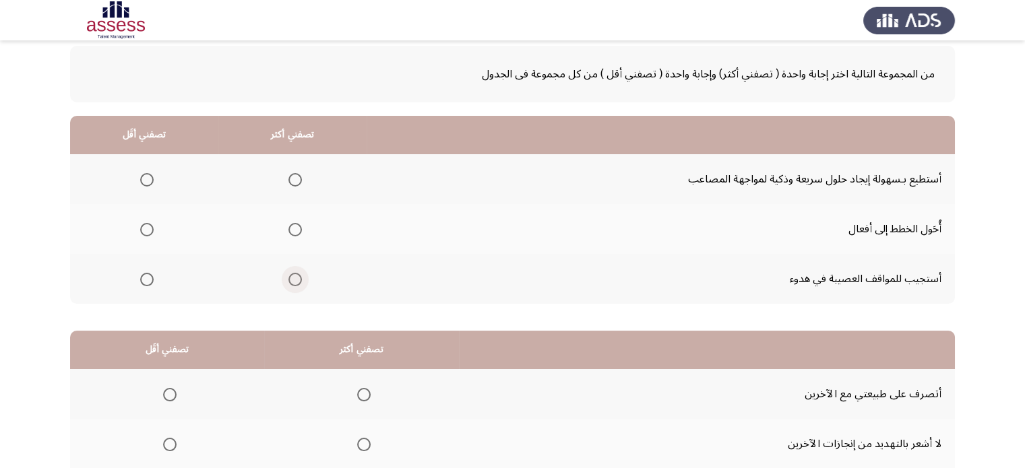
click at [283, 280] on label "Select an option" at bounding box center [292, 279] width 19 height 13
click at [288, 280] on input "Select an option" at bounding box center [294, 279] width 13 height 13
click at [144, 229] on span "Select an option" at bounding box center [146, 229] width 13 height 13
click at [144, 229] on input "Select an option" at bounding box center [146, 229] width 13 height 13
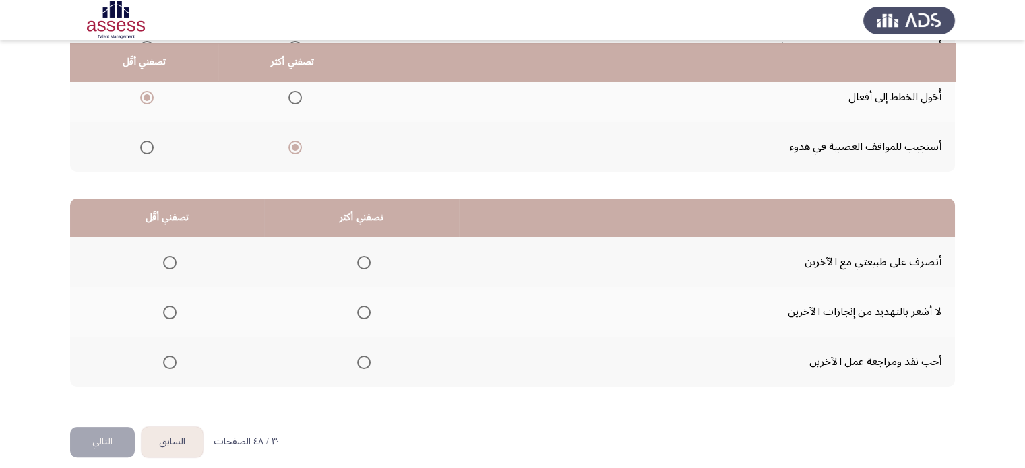
scroll to position [202, 0]
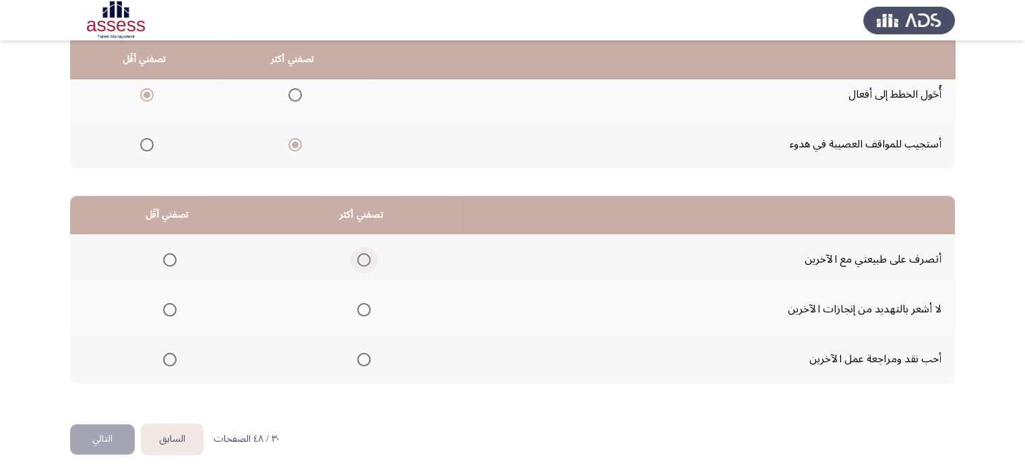
click at [357, 259] on span "Select an option" at bounding box center [363, 259] width 13 height 13
click at [357, 259] on input "Select an option" at bounding box center [363, 259] width 13 height 13
click at [172, 361] on span "Select an option" at bounding box center [169, 359] width 13 height 13
click at [172, 361] on input "Select an option" at bounding box center [169, 359] width 13 height 13
click at [359, 311] on span "Select an option" at bounding box center [363, 309] width 13 height 13
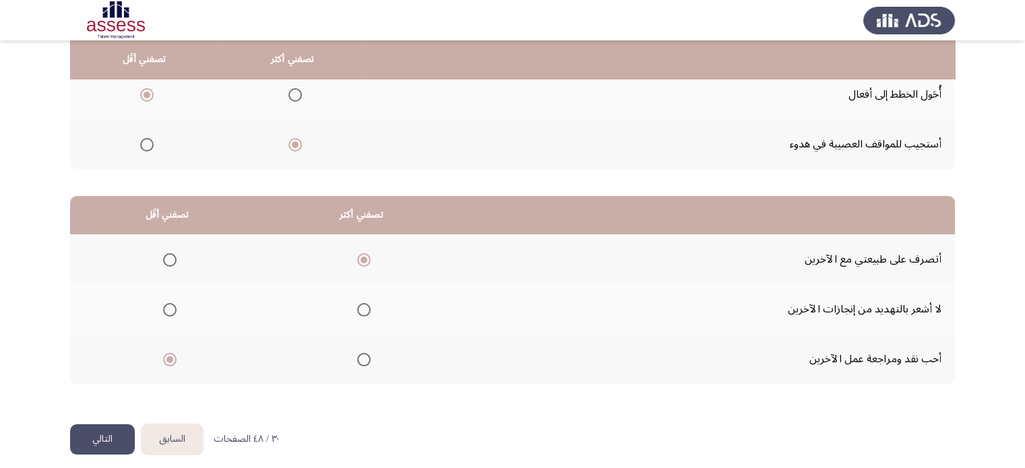
click at [359, 311] on input "Select an option" at bounding box center [363, 309] width 13 height 13
click at [359, 267] on mat-radio-group "Select an option" at bounding box center [361, 259] width 19 height 23
click at [357, 261] on span "Select an option" at bounding box center [363, 259] width 13 height 13
click at [357, 261] on input "Select an option" at bounding box center [363, 259] width 13 height 13
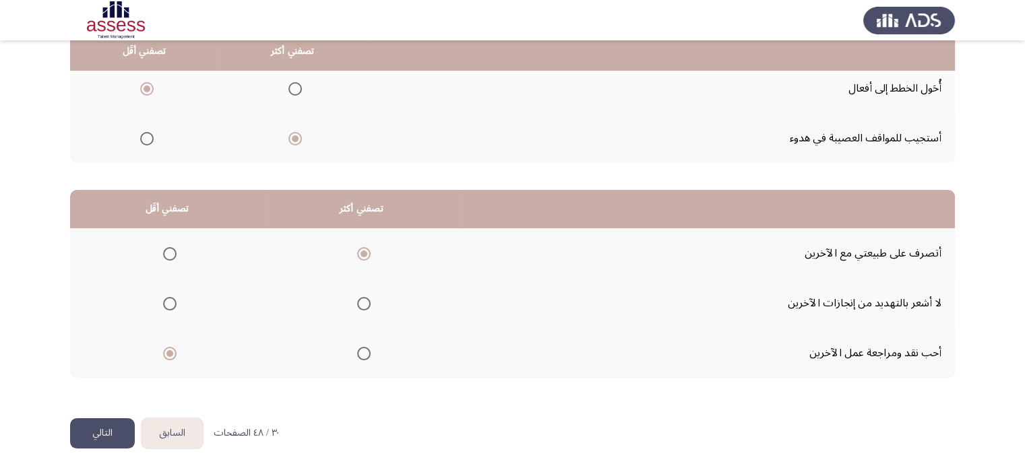
scroll to position [210, 0]
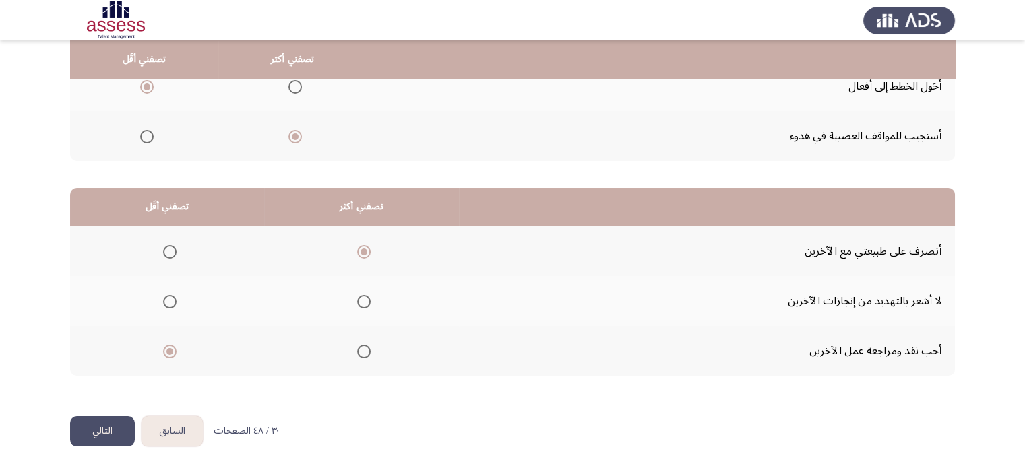
click at [75, 422] on button "التالي" at bounding box center [102, 432] width 65 height 30
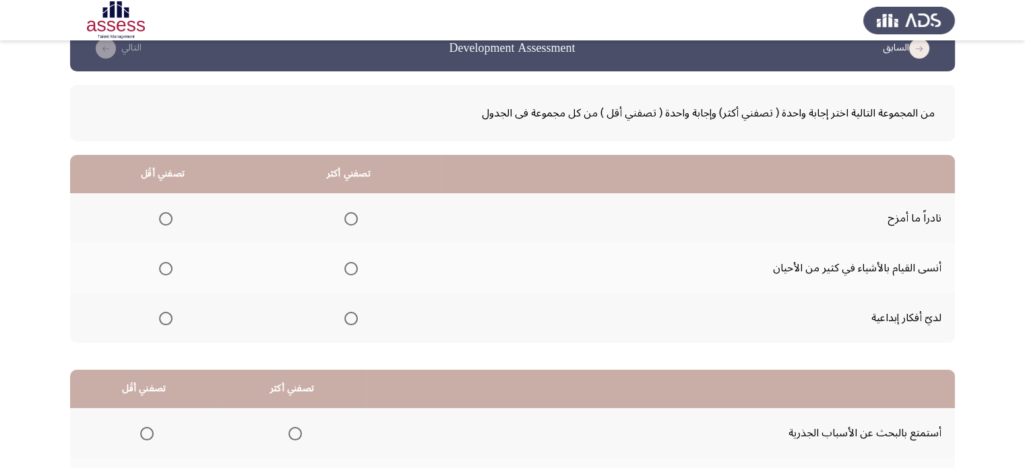
scroll to position [67, 0]
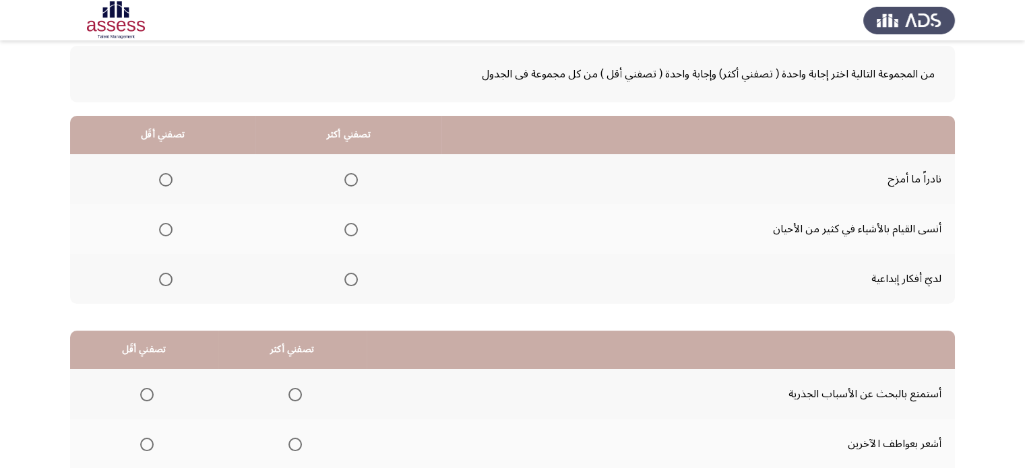
click at [165, 179] on span "Select an option" at bounding box center [165, 179] width 13 height 13
click at [165, 179] on input "Select an option" at bounding box center [165, 179] width 13 height 13
click at [348, 171] on mat-radio-group "Select an option" at bounding box center [348, 179] width 19 height 23
click at [351, 175] on span "Select an option" at bounding box center [350, 179] width 13 height 13
click at [351, 175] on input "Select an option" at bounding box center [350, 179] width 13 height 13
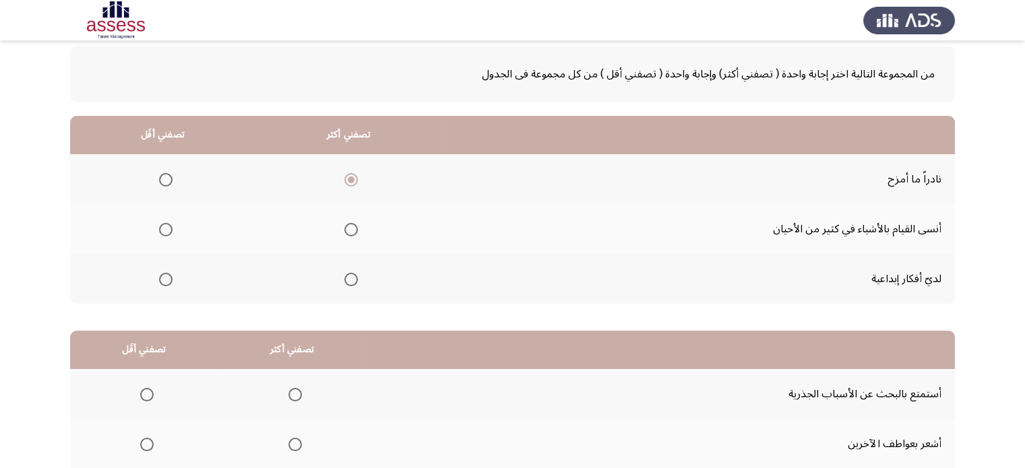
click at [159, 288] on mat-radio-group "Select an option" at bounding box center [163, 279] width 19 height 23
click at [161, 280] on span "Select an option" at bounding box center [165, 279] width 13 height 13
click at [161, 280] on input "Select an option" at bounding box center [165, 279] width 13 height 13
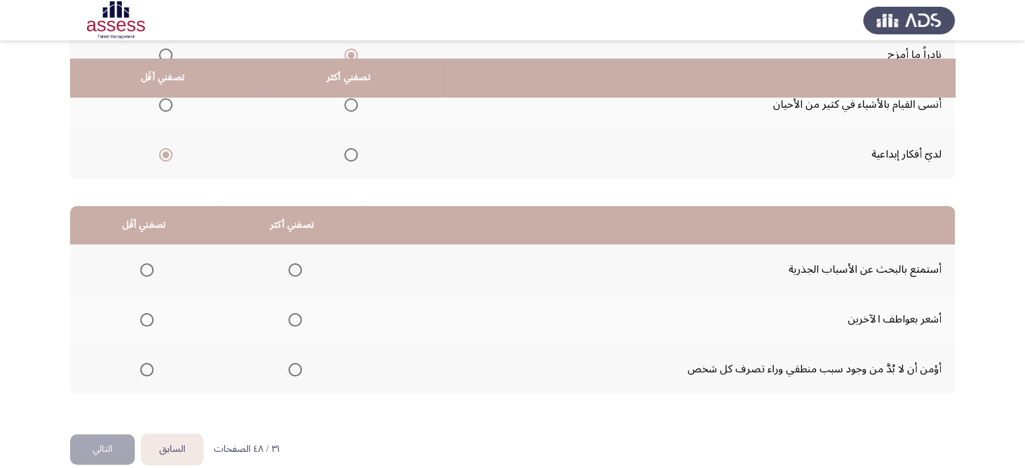
scroll to position [210, 0]
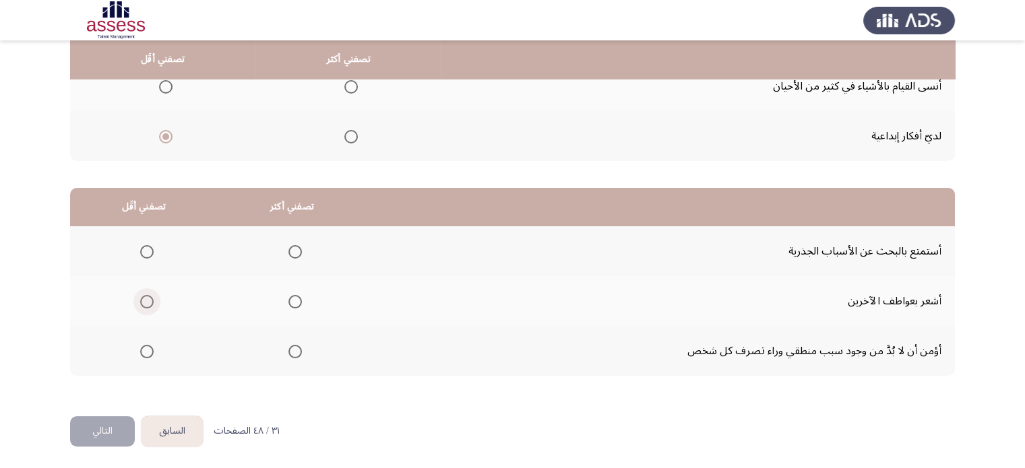
click at [151, 299] on span "Select an option" at bounding box center [146, 301] width 13 height 13
click at [151, 299] on input "Select an option" at bounding box center [146, 301] width 13 height 13
click at [283, 351] on label "Select an option" at bounding box center [292, 351] width 19 height 13
click at [288, 351] on input "Select an option" at bounding box center [294, 351] width 13 height 13
click at [100, 423] on button "التالي" at bounding box center [102, 432] width 65 height 30
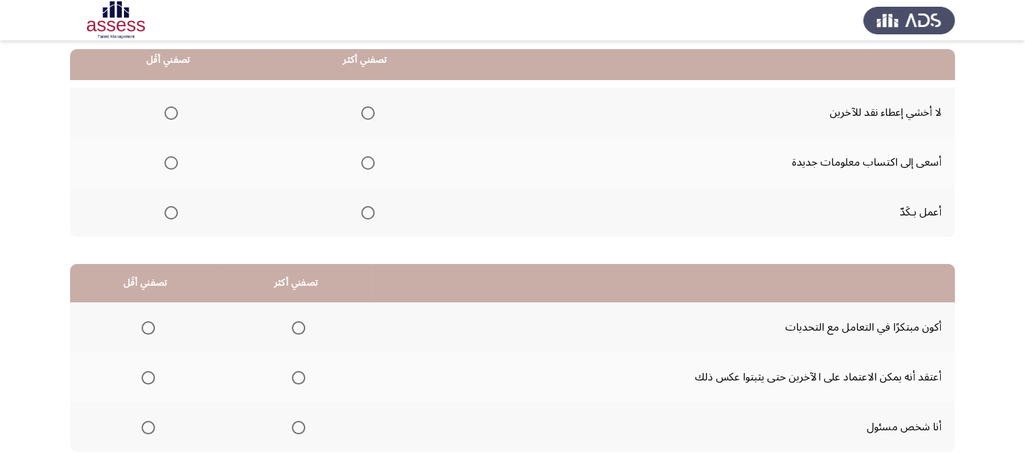
scroll to position [135, 0]
click at [375, 109] on th at bounding box center [365, 112] width 197 height 50
click at [369, 110] on span "Select an option" at bounding box center [367, 112] width 13 height 13
click at [369, 110] on input "Select an option" at bounding box center [367, 112] width 13 height 13
click at [166, 160] on span "Select an option" at bounding box center [170, 162] width 13 height 13
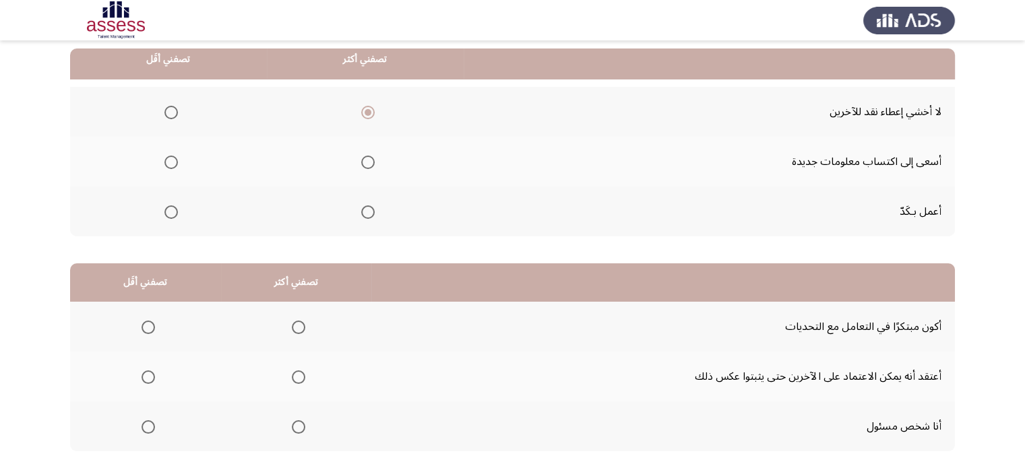
click at [166, 160] on input "Select an option" at bounding box center [170, 162] width 13 height 13
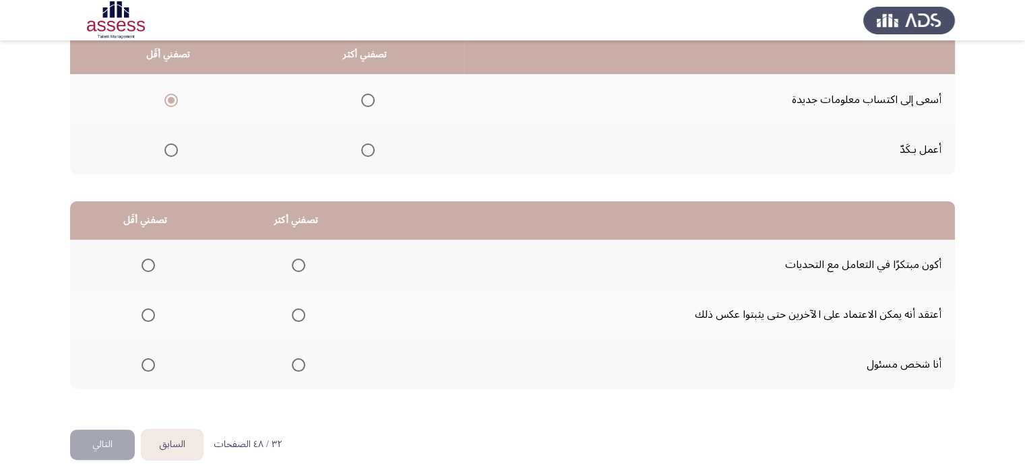
scroll to position [210, 0]
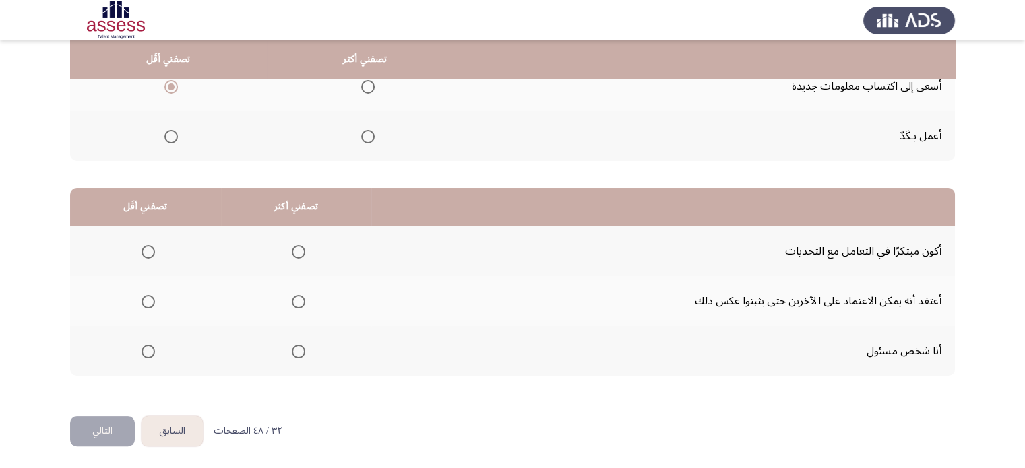
click at [292, 358] on mat-radio-group "Select an option" at bounding box center [295, 351] width 19 height 23
click at [295, 346] on span "Select an option" at bounding box center [298, 351] width 13 height 13
click at [295, 346] on input "Select an option" at bounding box center [298, 351] width 13 height 13
click at [146, 309] on mat-radio-group "Select an option" at bounding box center [145, 301] width 19 height 23
click at [146, 307] on mat-radio-group "Select an option" at bounding box center [145, 301] width 19 height 23
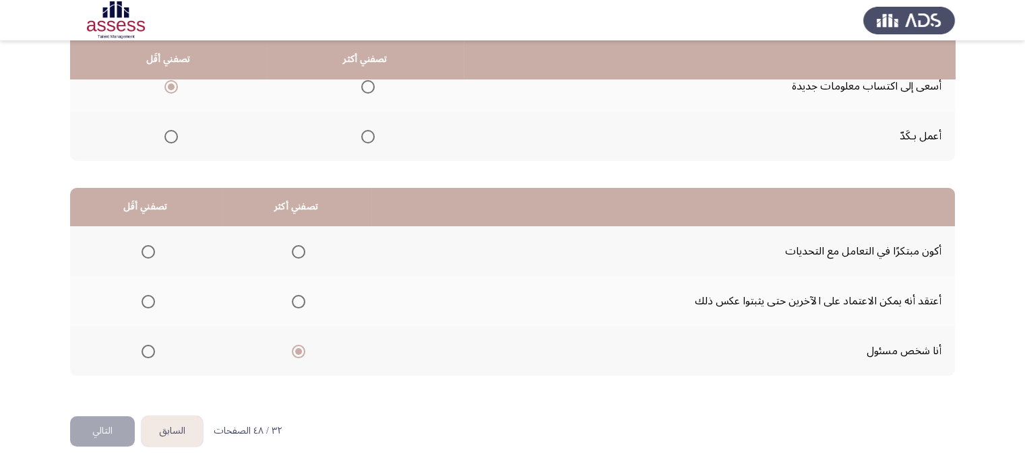
click at [146, 303] on span "Select an option" at bounding box center [148, 301] width 13 height 13
click at [146, 303] on input "Select an option" at bounding box center [148, 301] width 13 height 13
click at [98, 425] on button "التالي" at bounding box center [102, 432] width 65 height 30
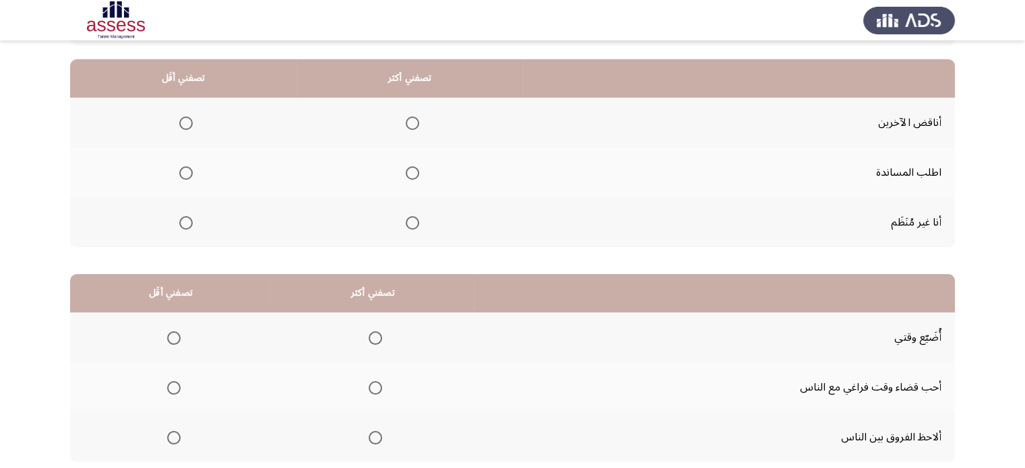
scroll to position [135, 0]
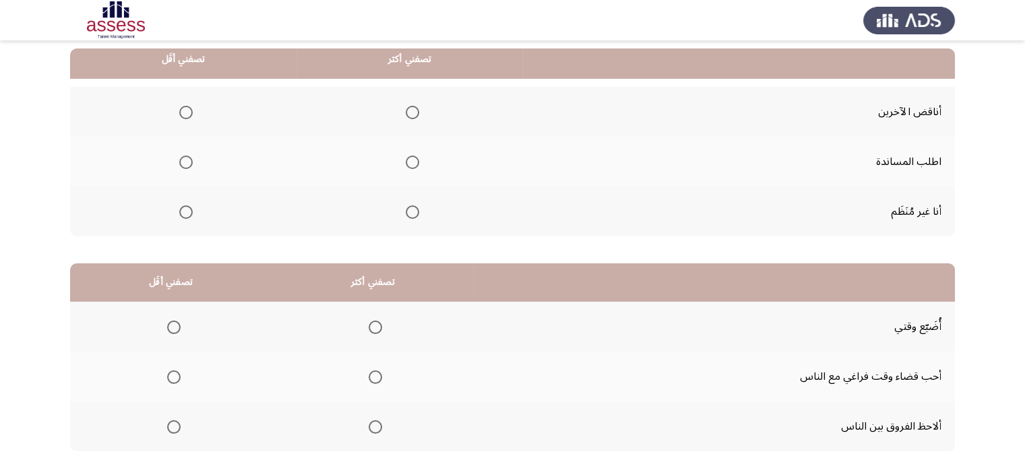
click at [183, 210] on span "Select an option" at bounding box center [185, 212] width 13 height 13
click at [183, 210] on input "Select an option" at bounding box center [185, 212] width 13 height 13
click at [406, 163] on span "Select an option" at bounding box center [412, 162] width 13 height 13
click at [406, 163] on input "Select an option" at bounding box center [412, 162] width 13 height 13
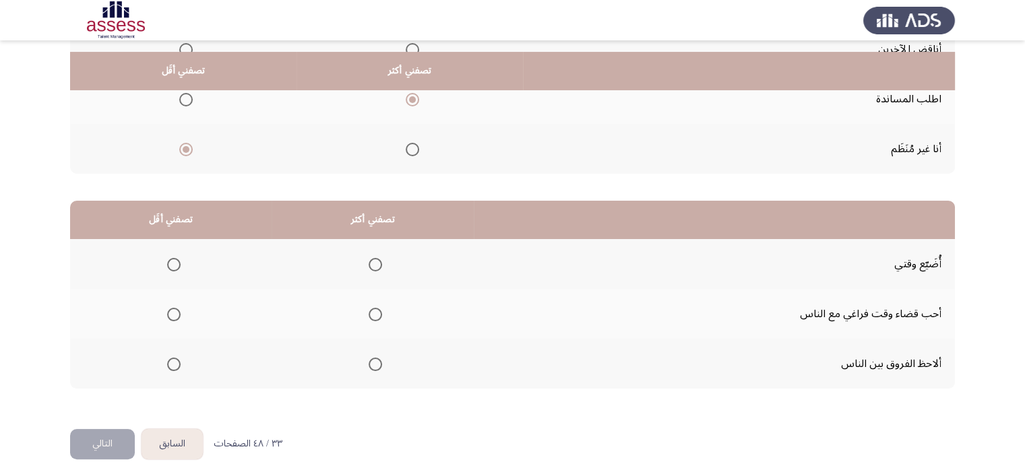
scroll to position [210, 0]
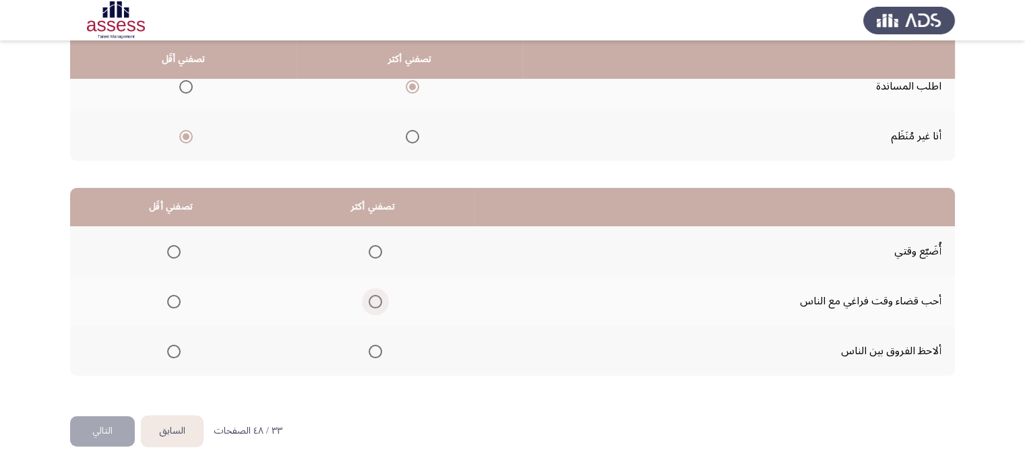
click at [369, 304] on span "Select an option" at bounding box center [375, 301] width 13 height 13
click at [369, 304] on input "Select an option" at bounding box center [375, 301] width 13 height 13
click at [175, 245] on span "Select an option" at bounding box center [173, 251] width 13 height 13
click at [175, 245] on input "Select an option" at bounding box center [173, 251] width 13 height 13
click at [114, 425] on button "التالي" at bounding box center [102, 432] width 65 height 30
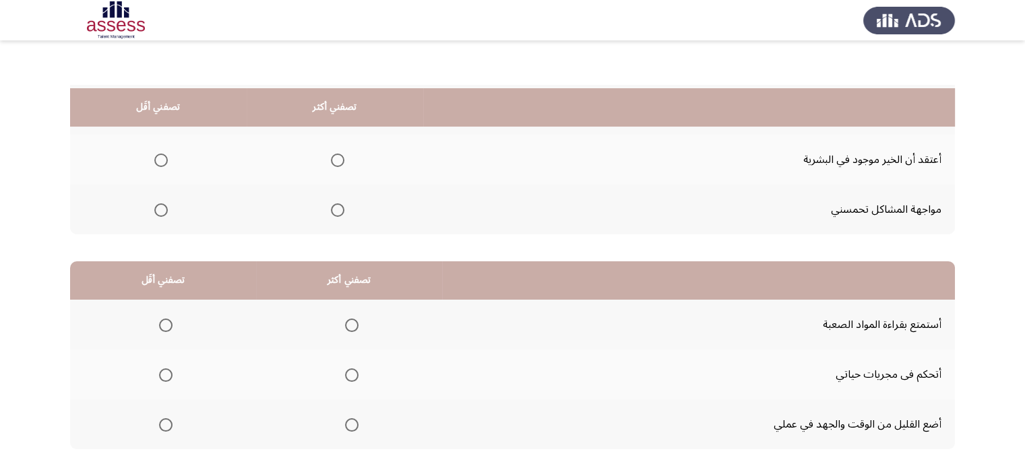
scroll to position [135, 0]
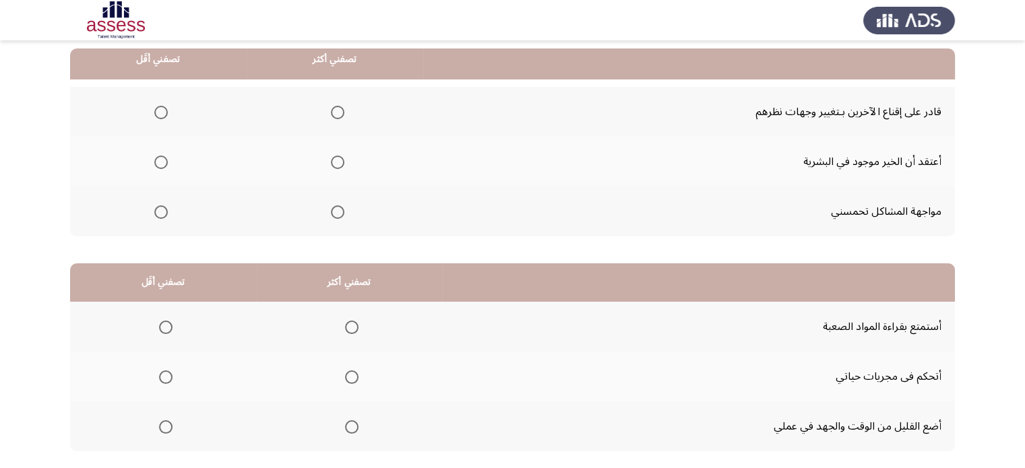
click at [332, 159] on span "Select an option" at bounding box center [337, 162] width 13 height 13
click at [332, 159] on input "Select an option" at bounding box center [337, 162] width 13 height 13
click at [162, 208] on span "Select an option" at bounding box center [160, 212] width 13 height 13
click at [162, 208] on input "Select an option" at bounding box center [160, 212] width 13 height 13
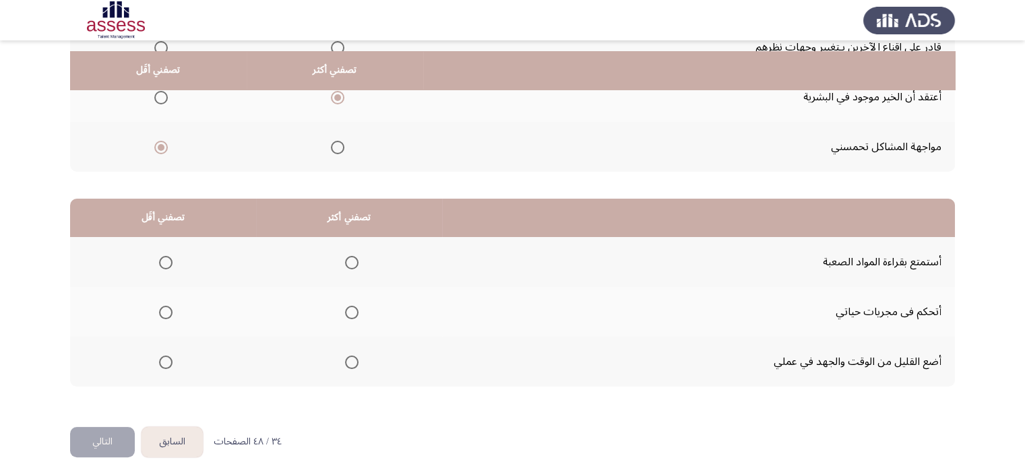
scroll to position [210, 0]
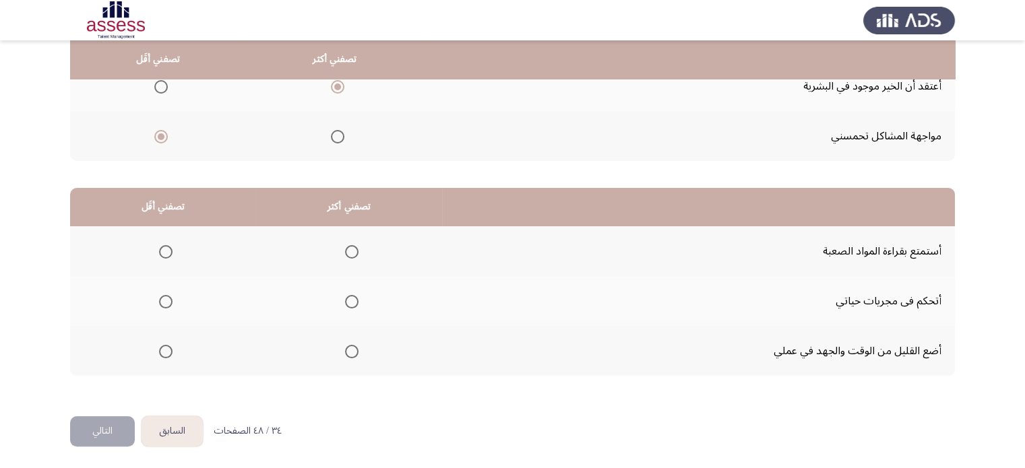
click at [166, 247] on span "Select an option" at bounding box center [165, 251] width 13 height 13
click at [166, 247] on input "Select an option" at bounding box center [165, 251] width 13 height 13
click at [348, 353] on span "Select an option" at bounding box center [351, 351] width 13 height 13
click at [348, 353] on input "Select an option" at bounding box center [351, 351] width 13 height 13
click at [164, 348] on span "Select an option" at bounding box center [165, 351] width 13 height 13
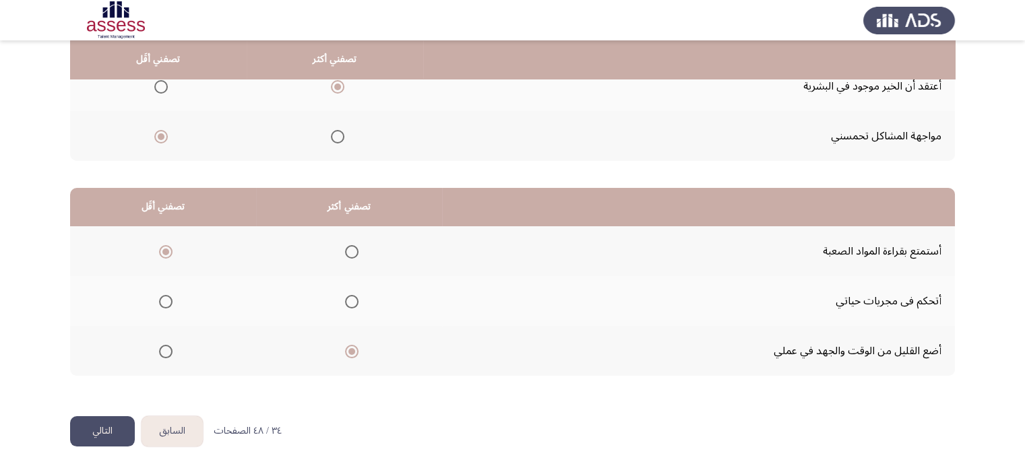
click at [164, 348] on input "Select an option" at bounding box center [165, 351] width 13 height 13
click at [342, 301] on label "Select an option" at bounding box center [349, 301] width 19 height 13
click at [345, 301] on input "Select an option" at bounding box center [351, 301] width 13 height 13
click at [128, 425] on button "التالي" at bounding box center [102, 432] width 65 height 30
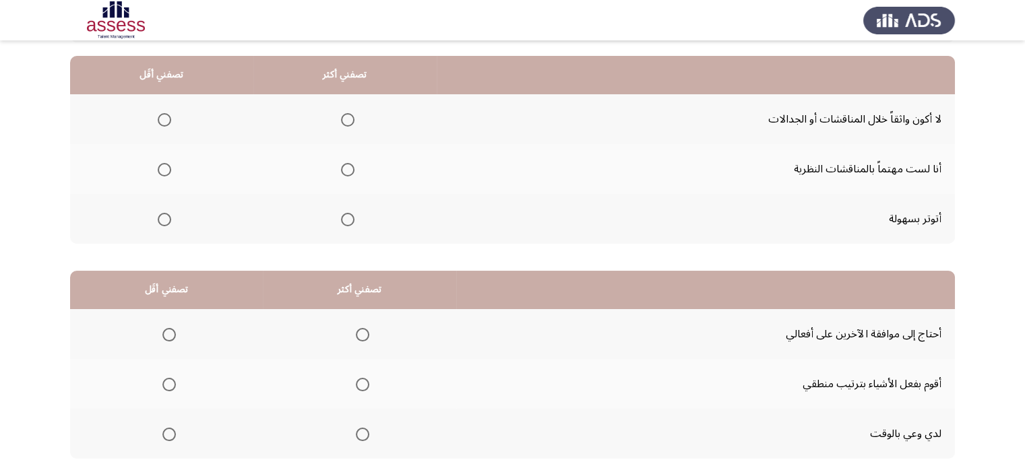
scroll to position [135, 0]
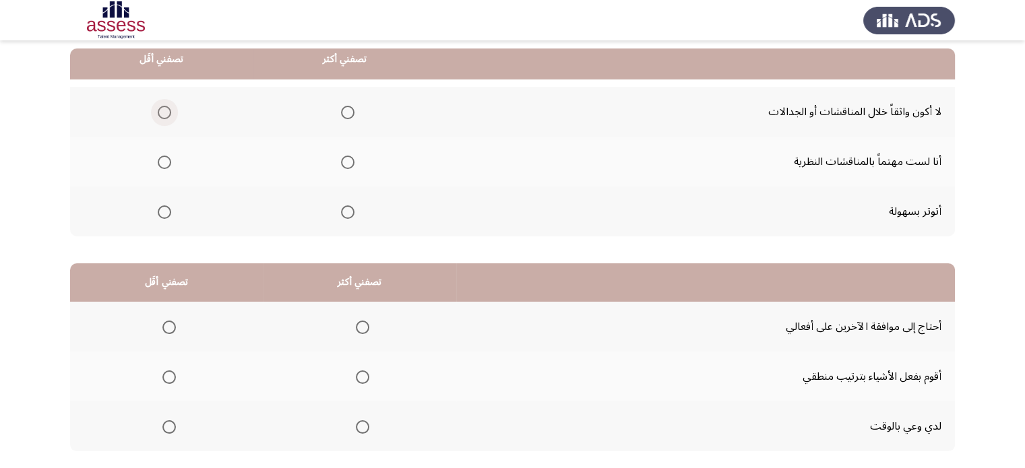
click at [166, 114] on span "Select an option" at bounding box center [164, 112] width 13 height 13
click at [166, 114] on input "Select an option" at bounding box center [164, 112] width 13 height 13
drag, startPoint x: 358, startPoint y: 158, endPoint x: 351, endPoint y: 158, distance: 6.8
click at [356, 158] on th at bounding box center [344, 162] width 183 height 50
click at [346, 160] on span "Select an option" at bounding box center [347, 162] width 13 height 13
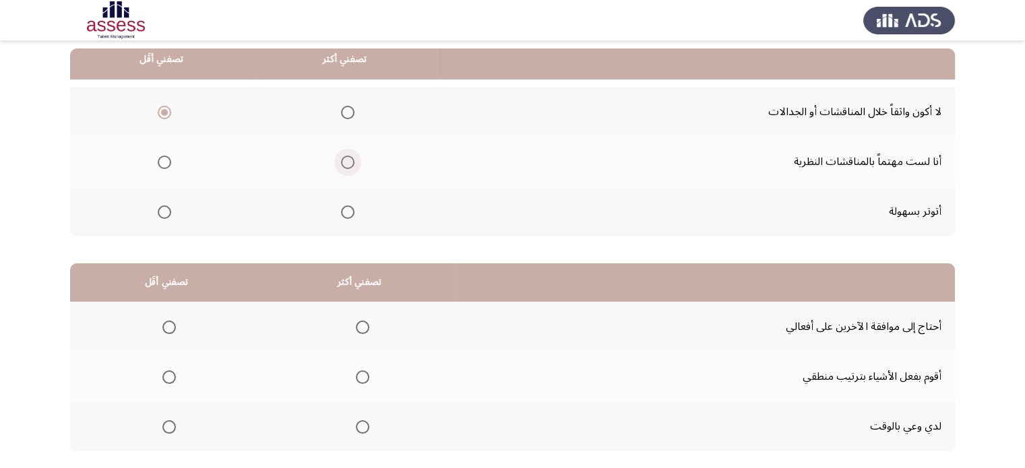
click at [346, 160] on input "Select an option" at bounding box center [347, 162] width 13 height 13
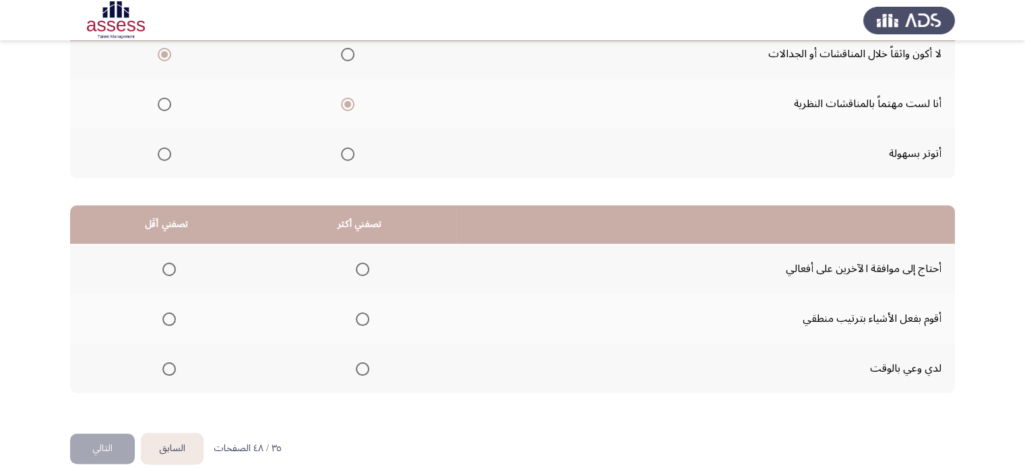
scroll to position [210, 0]
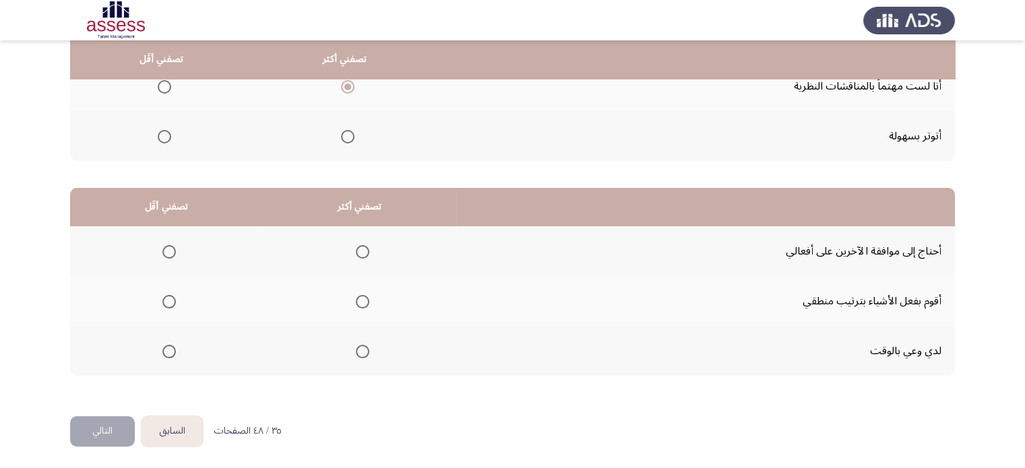
click at [366, 300] on span "Select an option" at bounding box center [362, 301] width 13 height 13
click at [366, 300] on input "Select an option" at bounding box center [362, 301] width 13 height 13
click at [170, 249] on span "Select an option" at bounding box center [168, 251] width 13 height 13
click at [170, 249] on input "Select an option" at bounding box center [168, 251] width 13 height 13
click at [86, 425] on button "التالي" at bounding box center [102, 432] width 65 height 30
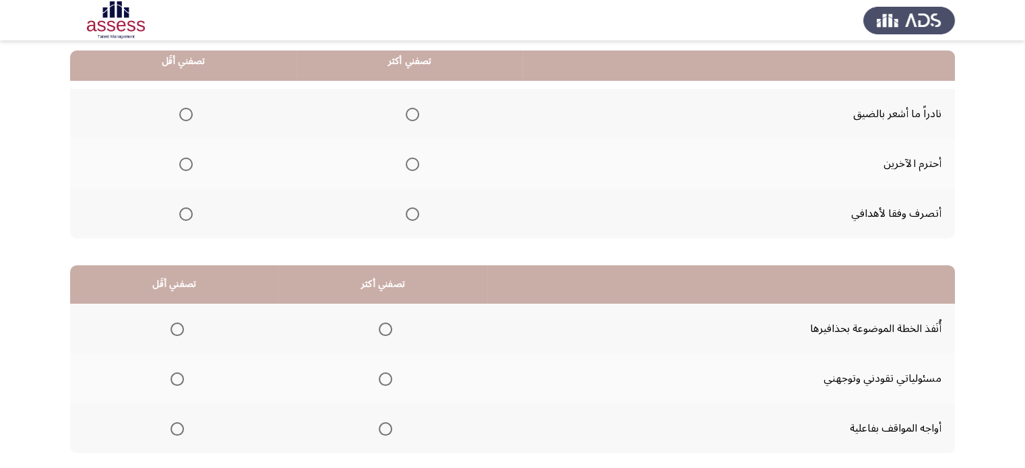
scroll to position [135, 0]
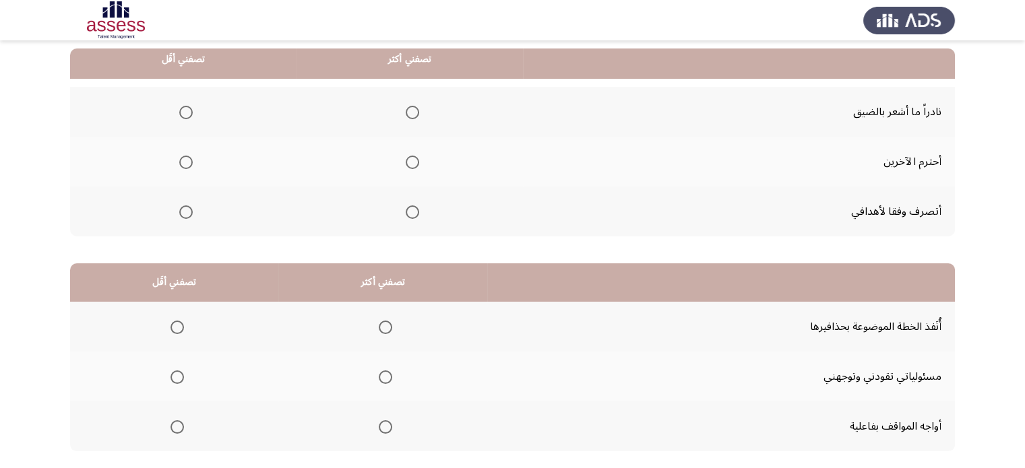
click at [407, 111] on span "Select an option" at bounding box center [412, 112] width 13 height 13
click at [407, 111] on input "Select an option" at bounding box center [412, 112] width 13 height 13
click at [416, 162] on th at bounding box center [410, 162] width 226 height 50
click at [412, 162] on span "Select an option" at bounding box center [412, 162] width 13 height 13
click at [412, 162] on input "Select an option" at bounding box center [412, 162] width 13 height 13
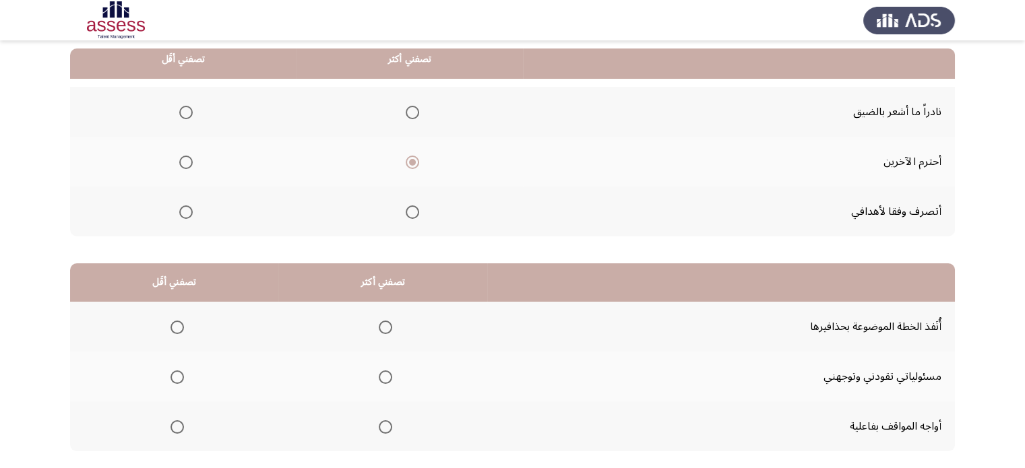
click at [184, 118] on span "Select an option" at bounding box center [185, 112] width 13 height 13
click at [184, 118] on input "Select an option" at bounding box center [185, 112] width 13 height 13
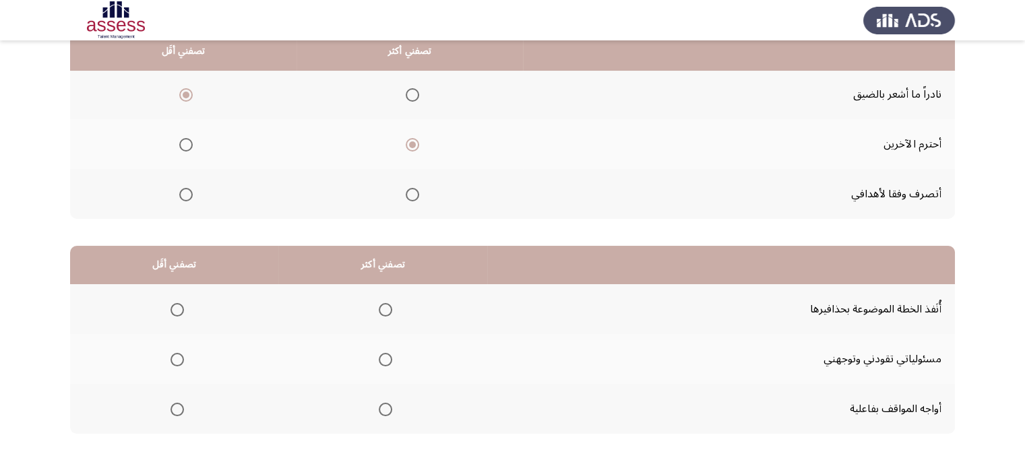
scroll to position [202, 0]
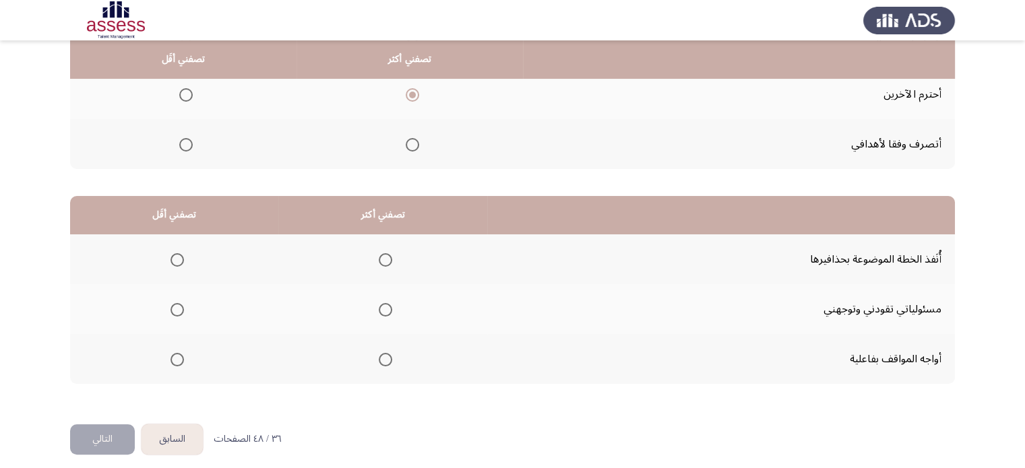
click at [373, 254] on label "Select an option" at bounding box center [382, 259] width 19 height 13
click at [379, 254] on input "Select an option" at bounding box center [385, 259] width 13 height 13
click at [379, 305] on span "Select an option" at bounding box center [385, 309] width 13 height 13
click at [379, 305] on input "Select an option" at bounding box center [385, 309] width 13 height 13
click at [171, 262] on span "Select an option" at bounding box center [177, 259] width 13 height 13
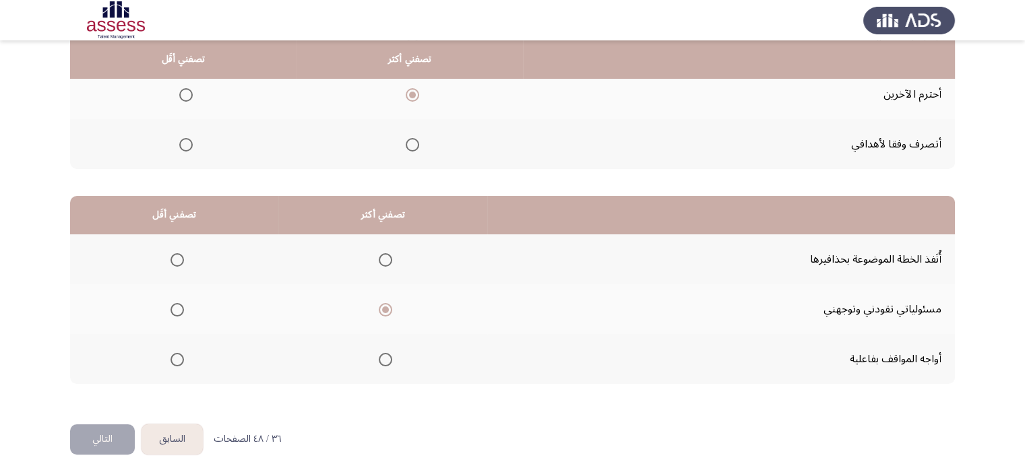
click at [171, 262] on input "Select an option" at bounding box center [177, 259] width 13 height 13
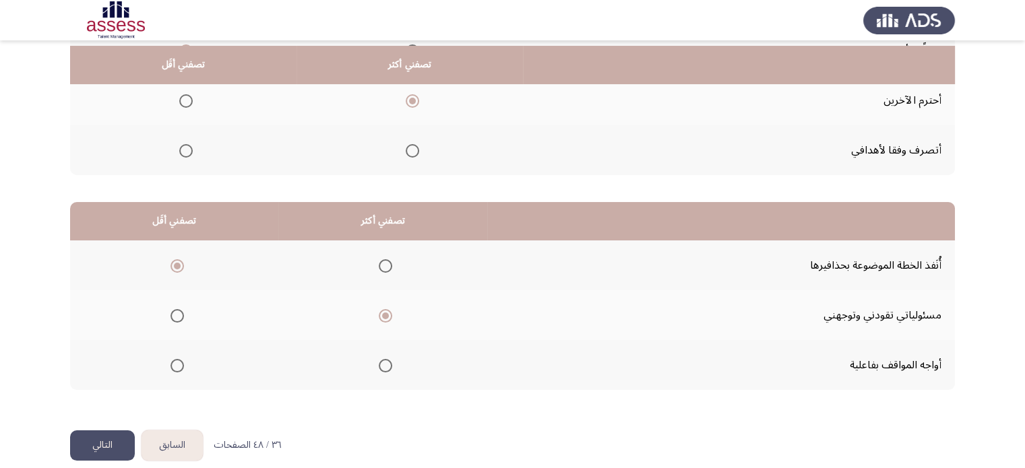
scroll to position [210, 0]
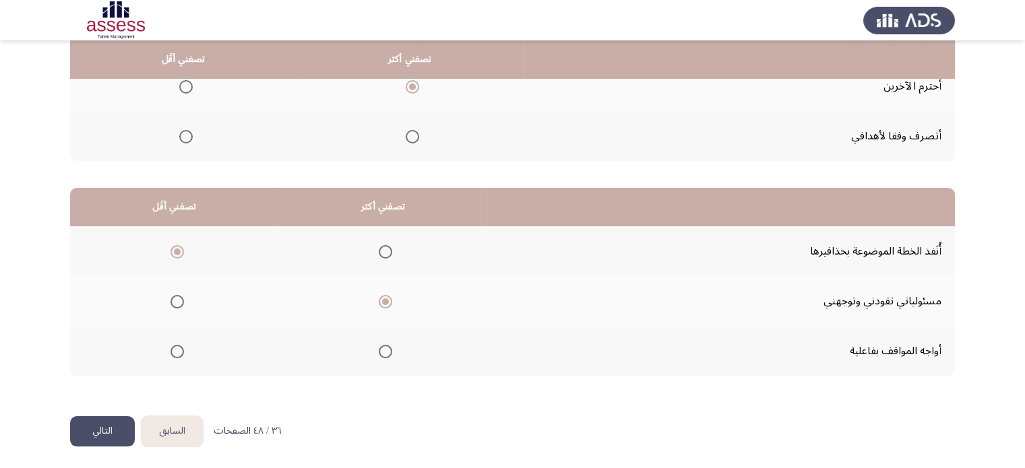
click at [112, 420] on button "التالي" at bounding box center [102, 432] width 65 height 30
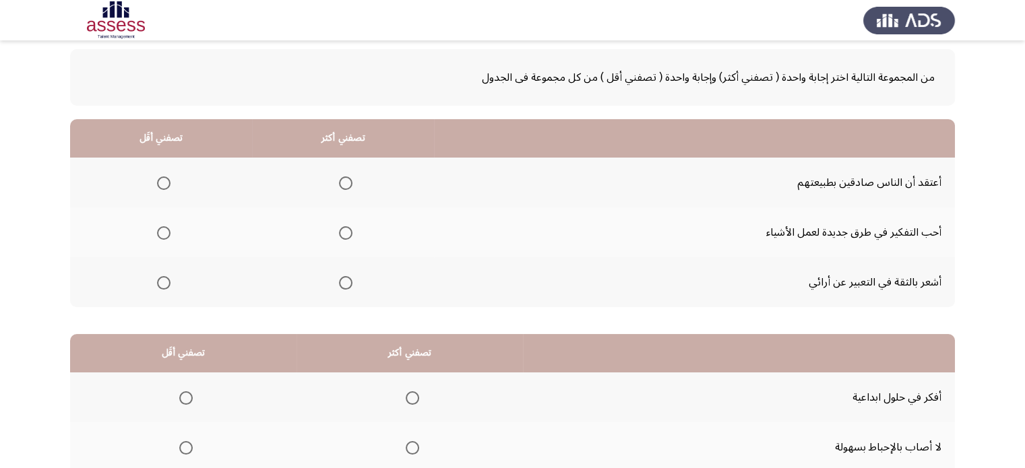
scroll to position [67, 0]
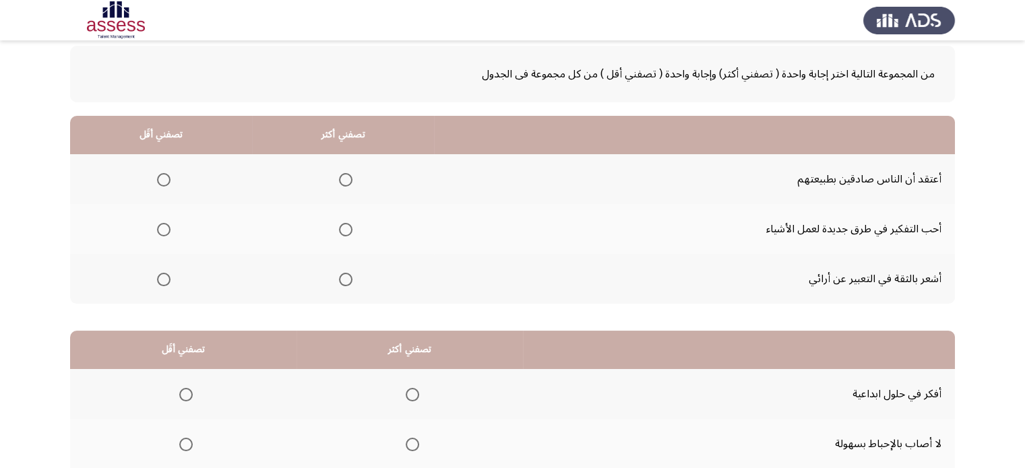
click at [342, 282] on span "Select an option" at bounding box center [345, 279] width 13 height 13
click at [342, 282] on input "Select an option" at bounding box center [345, 279] width 13 height 13
drag, startPoint x: 325, startPoint y: 230, endPoint x: 363, endPoint y: 226, distance: 38.6
click at [324, 230] on th at bounding box center [343, 229] width 182 height 50
click at [339, 226] on span "Select an option" at bounding box center [345, 229] width 13 height 13
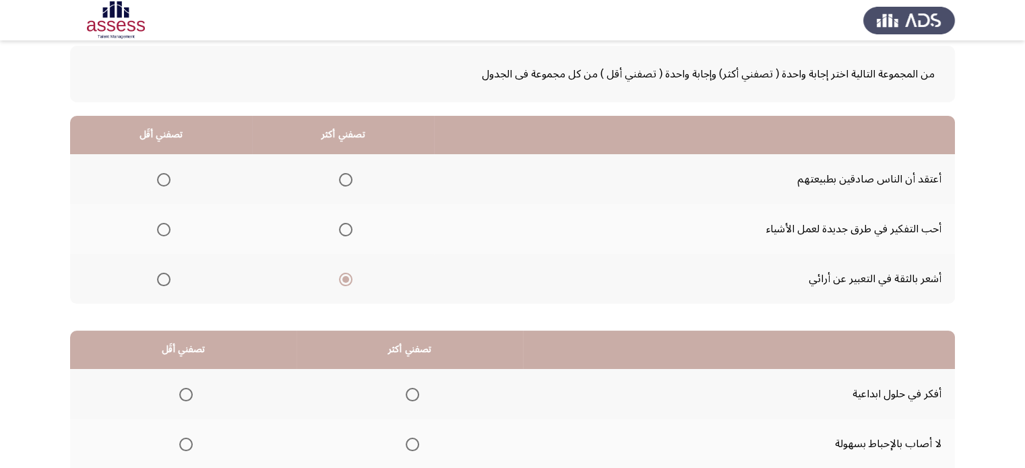
click at [339, 226] on input "Select an option" at bounding box center [345, 229] width 13 height 13
click at [159, 176] on span "Select an option" at bounding box center [163, 179] width 13 height 13
click at [159, 176] on input "Select an option" at bounding box center [163, 179] width 13 height 13
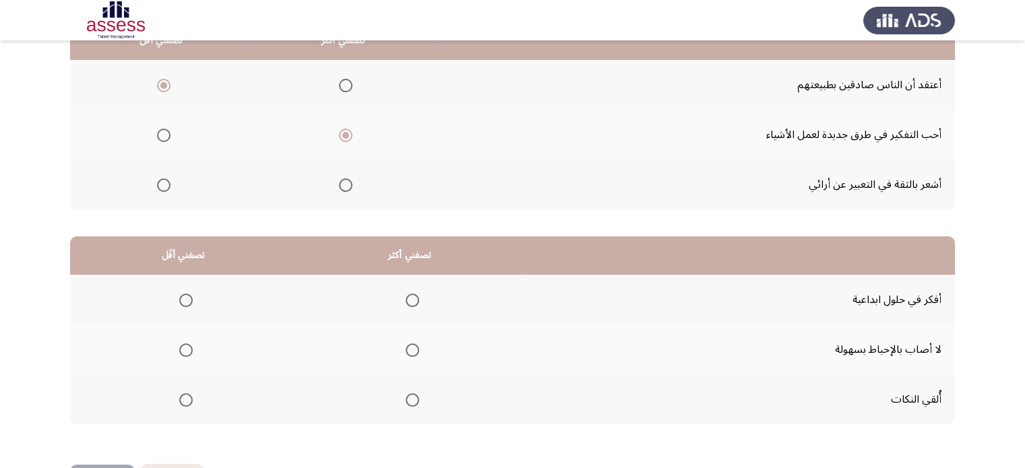
scroll to position [202, 0]
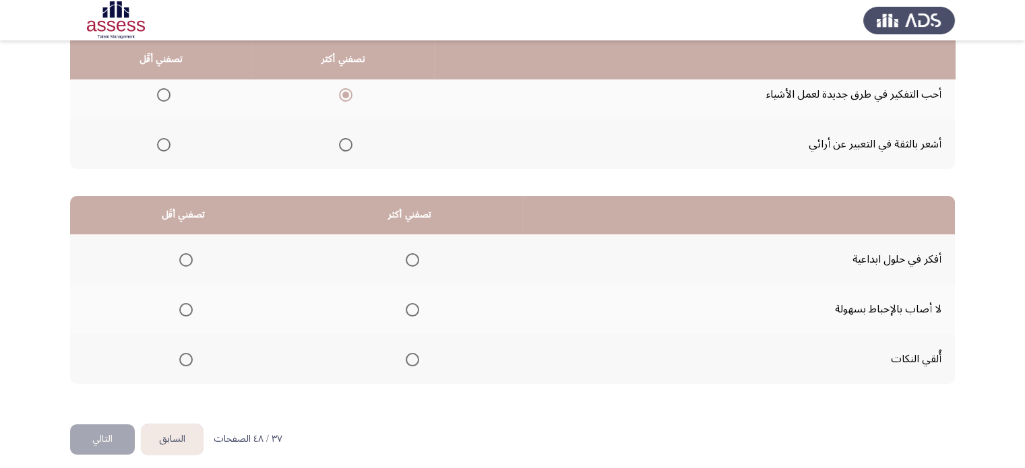
click at [174, 355] on label "Select an option" at bounding box center [183, 359] width 19 height 13
click at [179, 355] on input "Select an option" at bounding box center [185, 359] width 13 height 13
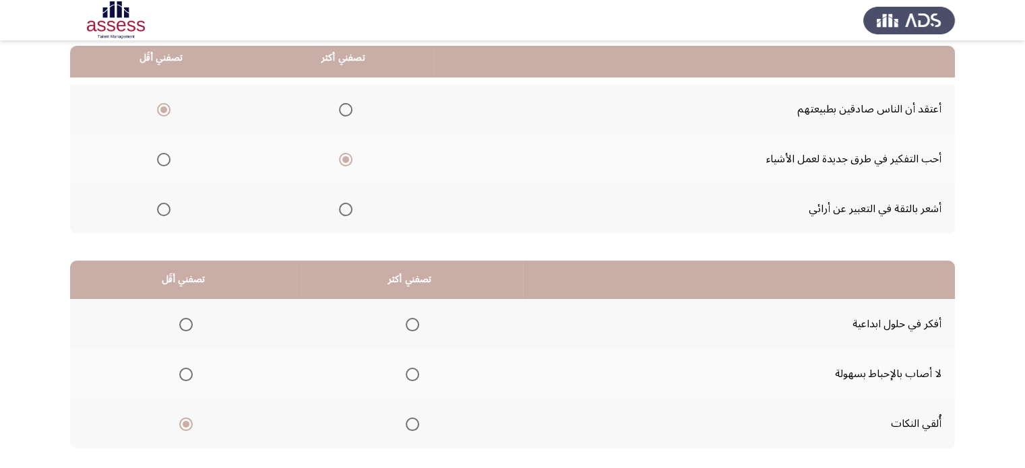
scroll to position [135, 0]
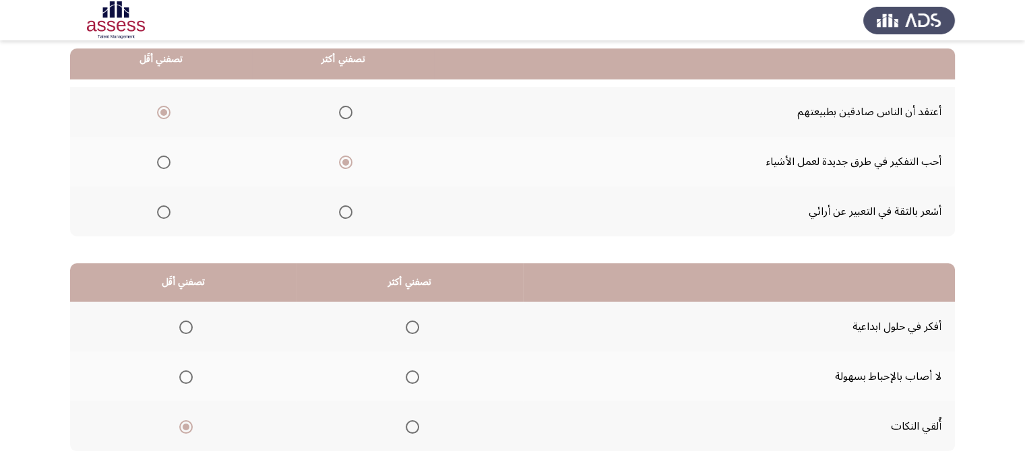
click at [413, 328] on span "Select an option" at bounding box center [412, 327] width 13 height 13
click at [413, 328] on input "Select an option" at bounding box center [412, 327] width 13 height 13
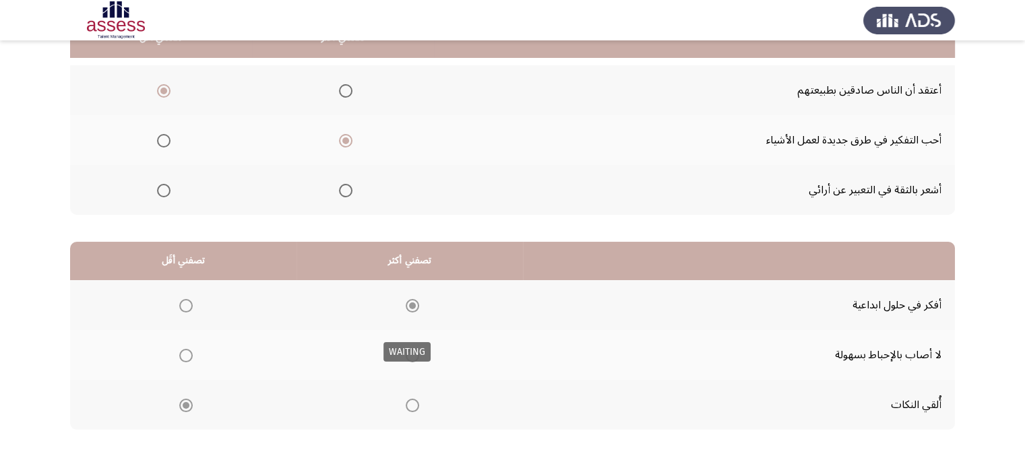
scroll to position [210, 0]
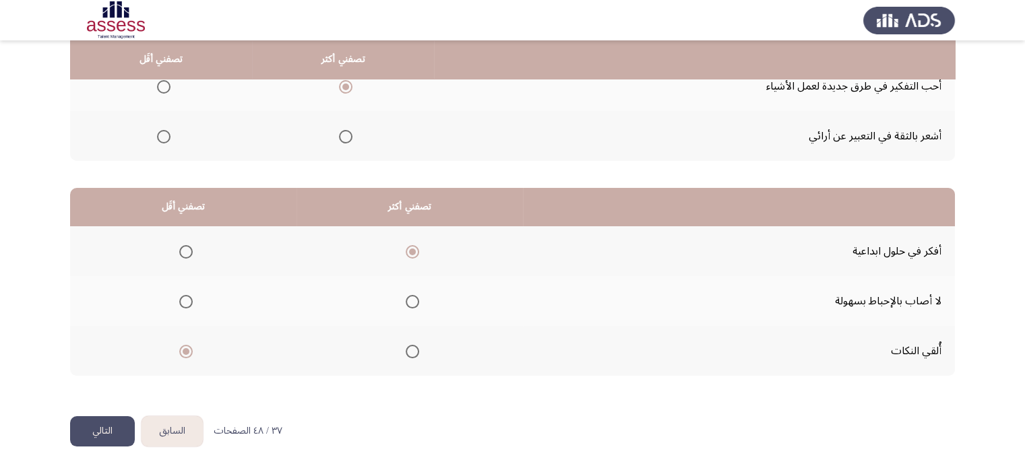
click at [108, 424] on button "التالي" at bounding box center [102, 432] width 65 height 30
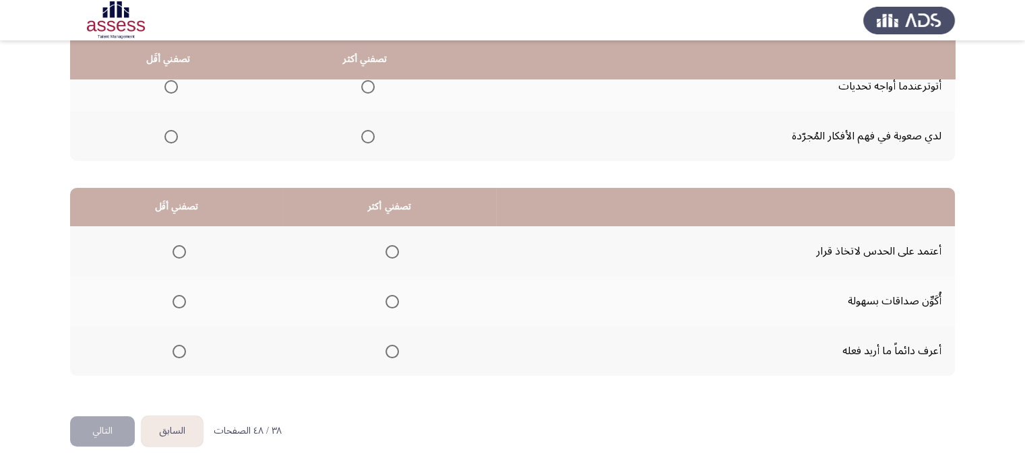
click at [189, 417] on button "السابق" at bounding box center [172, 432] width 61 height 30
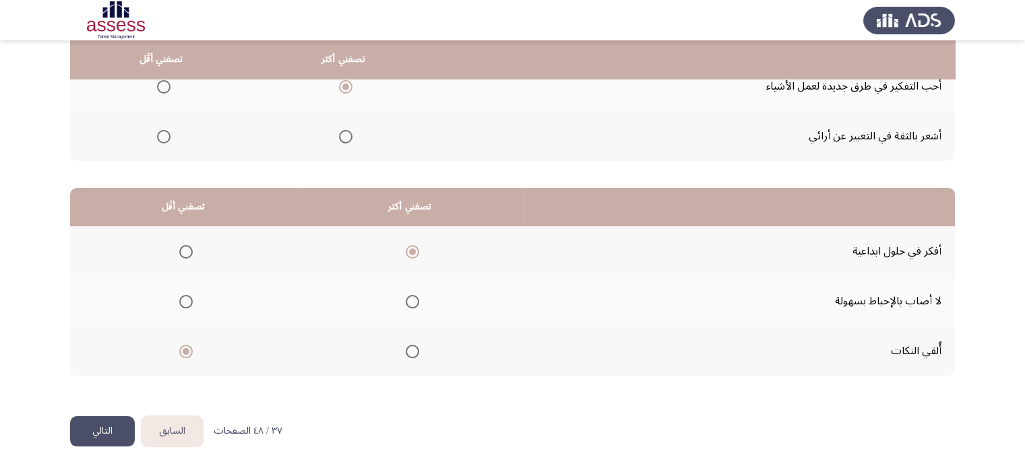
click at [108, 420] on button "التالي" at bounding box center [102, 432] width 65 height 30
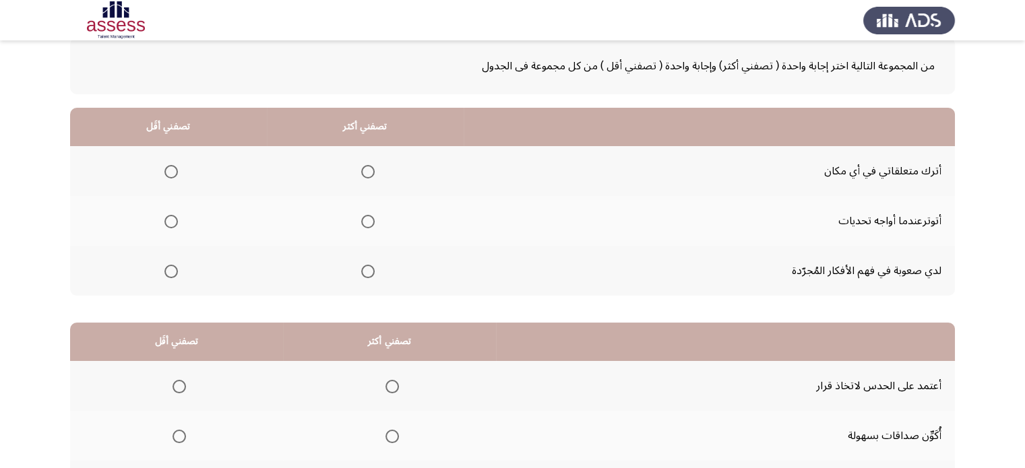
scroll to position [75, 0]
click at [168, 173] on span "Select an option" at bounding box center [170, 171] width 13 height 13
click at [168, 173] on input "Select an option" at bounding box center [170, 171] width 13 height 13
click at [372, 270] on span "Select an option" at bounding box center [367, 271] width 13 height 13
click at [372, 270] on input "Select an option" at bounding box center [367, 271] width 13 height 13
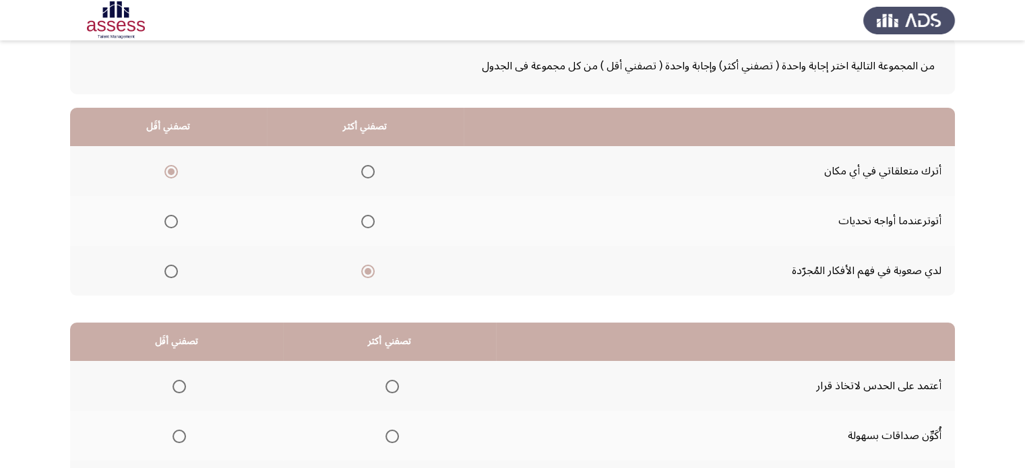
click at [367, 222] on span "Select an option" at bounding box center [367, 221] width 13 height 13
click at [367, 222] on input "Select an option" at bounding box center [367, 221] width 13 height 13
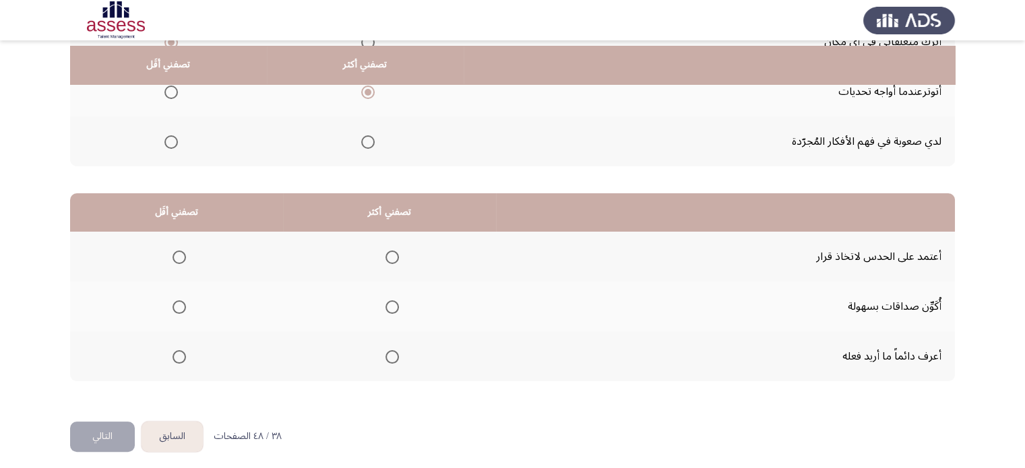
scroll to position [210, 0]
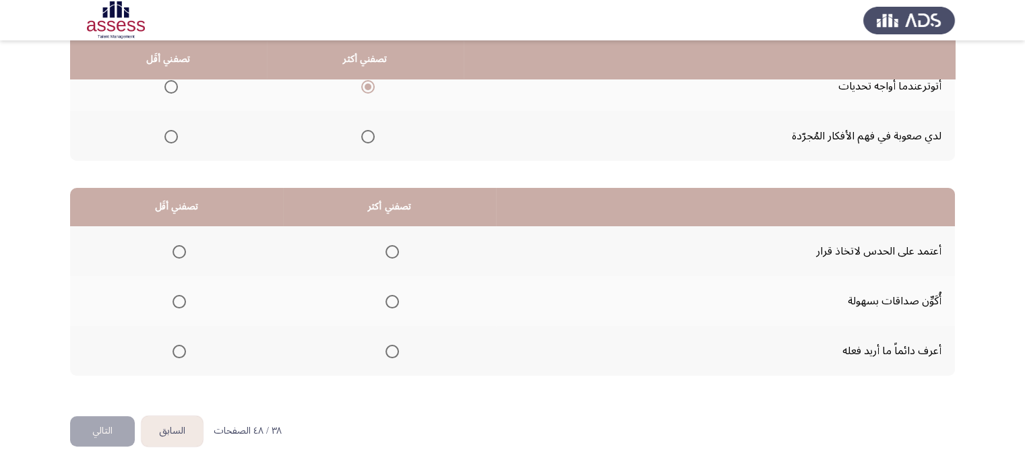
click at [175, 253] on span "Select an option" at bounding box center [179, 251] width 13 height 13
click at [175, 253] on input "Select an option" at bounding box center [179, 251] width 13 height 13
click at [390, 304] on span "Select an option" at bounding box center [392, 301] width 13 height 13
click at [390, 304] on input "Select an option" at bounding box center [392, 301] width 13 height 13
click at [103, 417] on button "التالي" at bounding box center [102, 432] width 65 height 30
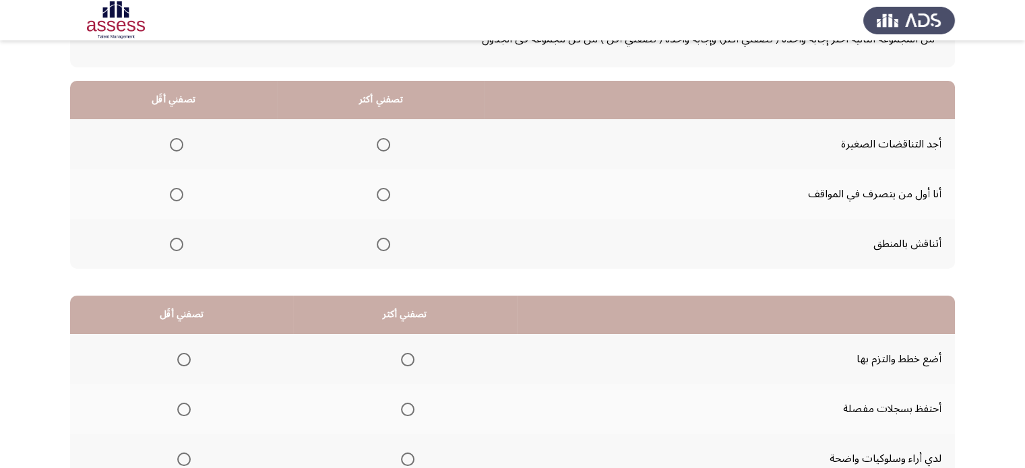
scroll to position [135, 0]
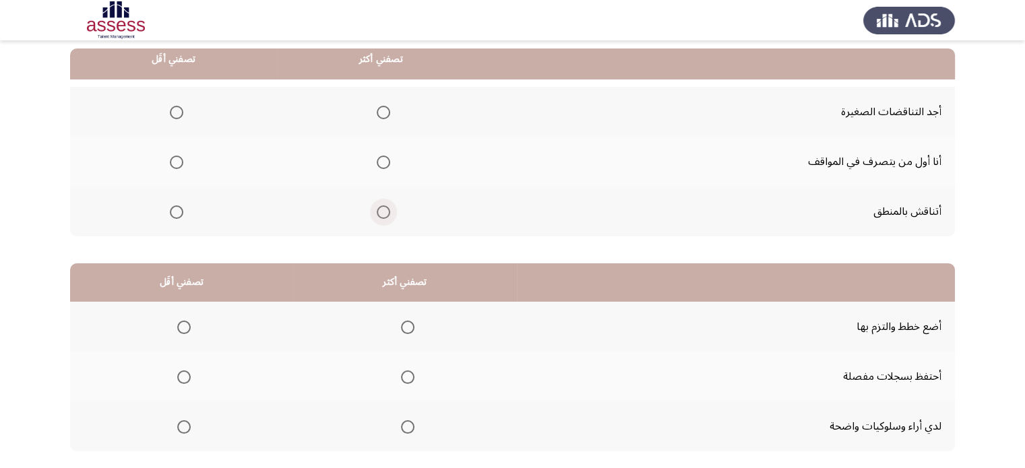
click at [386, 212] on span "Select an option" at bounding box center [383, 212] width 13 height 13
click at [386, 212] on input "Select an option" at bounding box center [383, 212] width 13 height 13
click at [174, 111] on span "Select an option" at bounding box center [176, 112] width 13 height 13
click at [174, 111] on input "Select an option" at bounding box center [176, 112] width 13 height 13
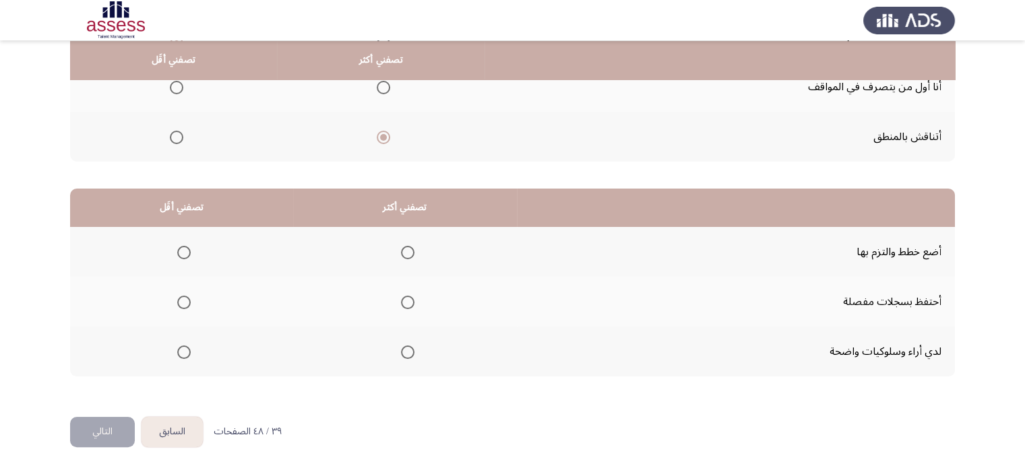
scroll to position [210, 0]
click at [405, 301] on span "Select an option" at bounding box center [407, 301] width 13 height 13
click at [405, 301] on input "Select an option" at bounding box center [407, 301] width 13 height 13
click at [187, 351] on span "Select an option" at bounding box center [183, 351] width 13 height 13
click at [187, 351] on input "Select an option" at bounding box center [183, 351] width 13 height 13
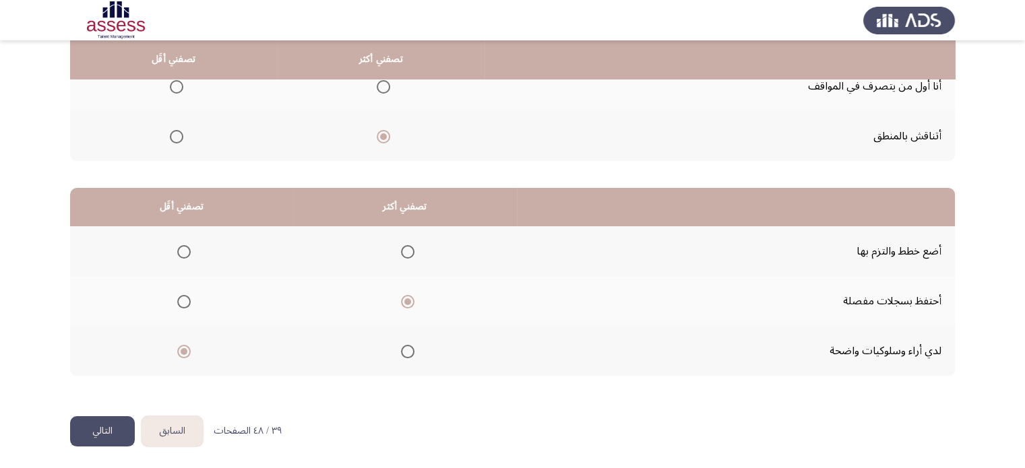
click at [102, 425] on button "التالي" at bounding box center [102, 432] width 65 height 30
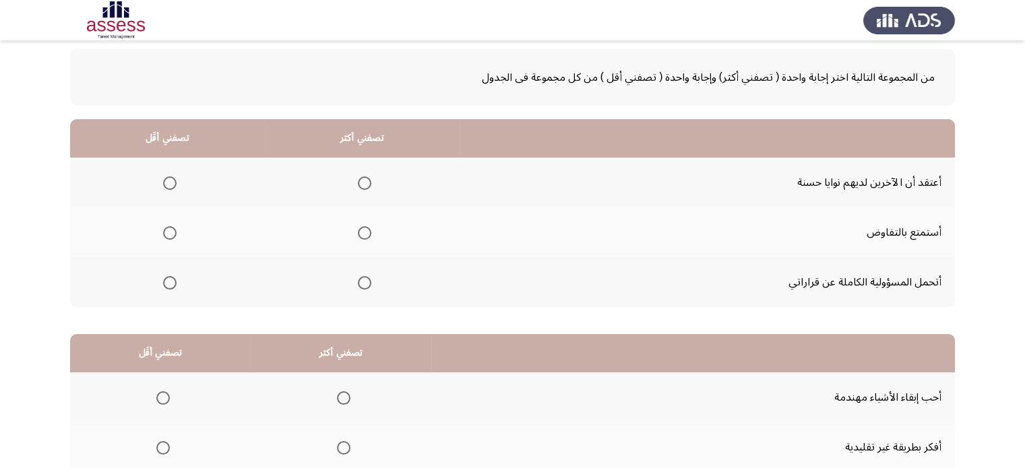
scroll to position [67, 0]
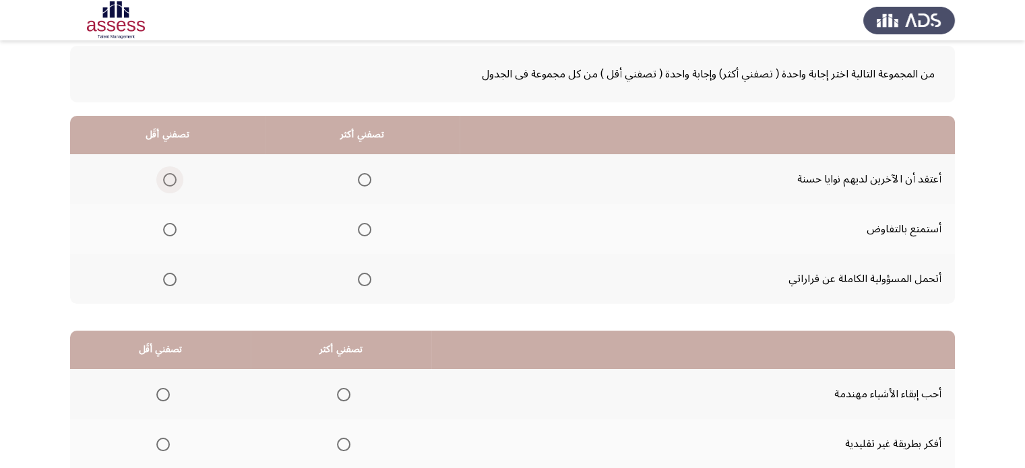
click at [166, 179] on span "Select an option" at bounding box center [169, 179] width 13 height 13
click at [166, 179] on input "Select an option" at bounding box center [169, 179] width 13 height 13
click at [361, 280] on span "Select an option" at bounding box center [364, 279] width 13 height 13
click at [361, 280] on input "Select an option" at bounding box center [364, 279] width 13 height 13
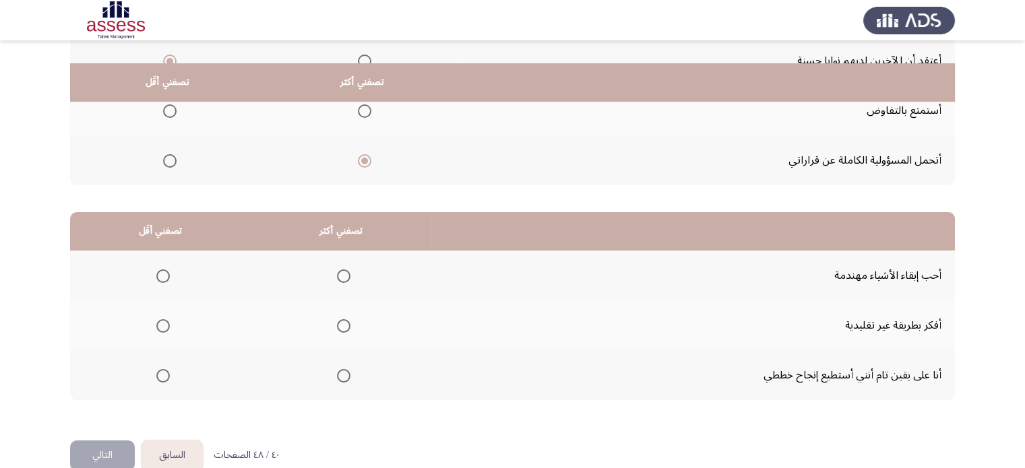
scroll to position [210, 0]
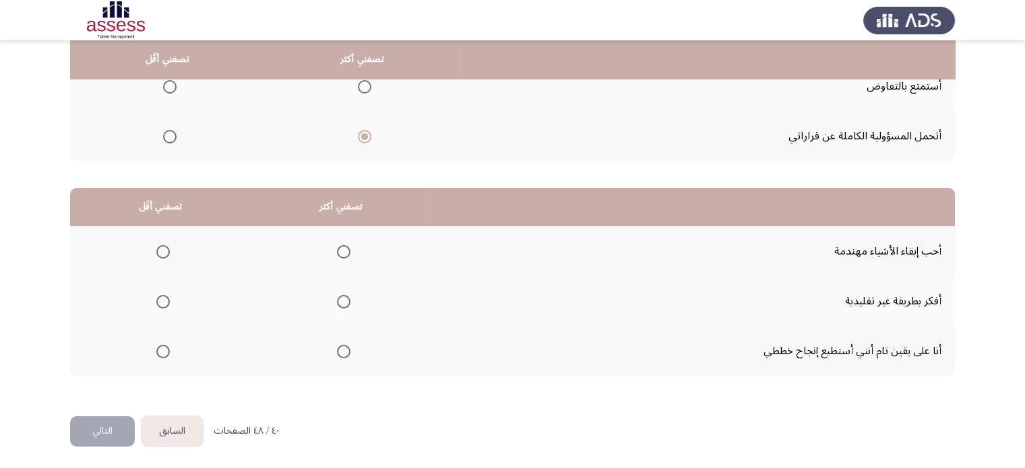
click at [344, 353] on span "Select an option" at bounding box center [343, 351] width 13 height 13
click at [344, 353] on input "Select an option" at bounding box center [343, 351] width 13 height 13
click at [166, 299] on span "Select an option" at bounding box center [162, 301] width 13 height 13
click at [166, 299] on input "Select an option" at bounding box center [162, 301] width 13 height 13
click at [347, 247] on th at bounding box center [341, 251] width 181 height 50
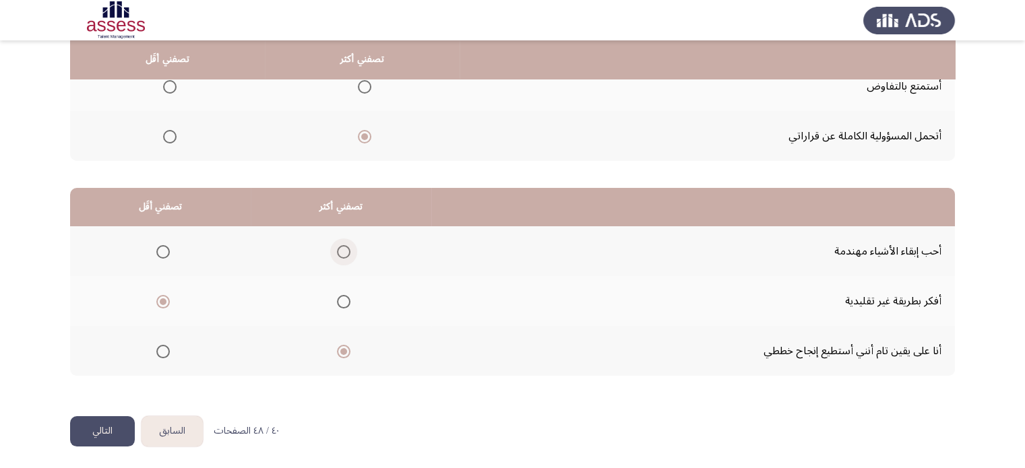
click at [340, 248] on span "Select an option" at bounding box center [343, 251] width 13 height 13
click at [340, 248] on input "Select an option" at bounding box center [343, 251] width 13 height 13
click at [85, 425] on button "التالي" at bounding box center [102, 432] width 65 height 30
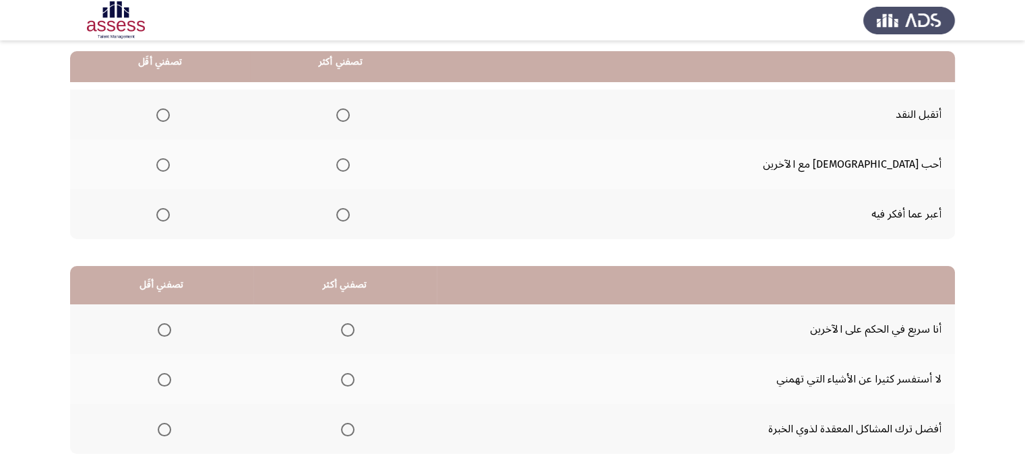
scroll to position [135, 0]
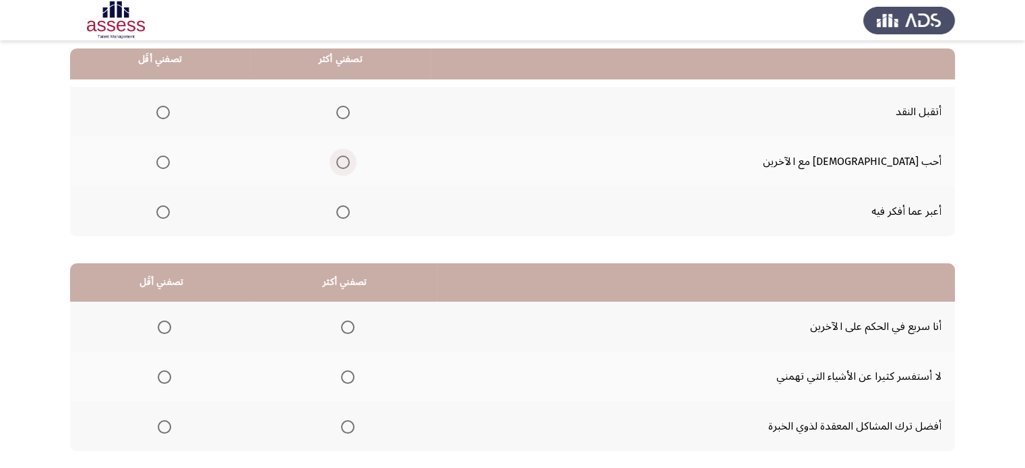
click at [350, 164] on span "Select an option" at bounding box center [342, 162] width 13 height 13
click at [350, 164] on input "Select an option" at bounding box center [342, 162] width 13 height 13
click at [170, 115] on span "Select an option" at bounding box center [162, 112] width 13 height 13
click at [170, 115] on input "Select an option" at bounding box center [162, 112] width 13 height 13
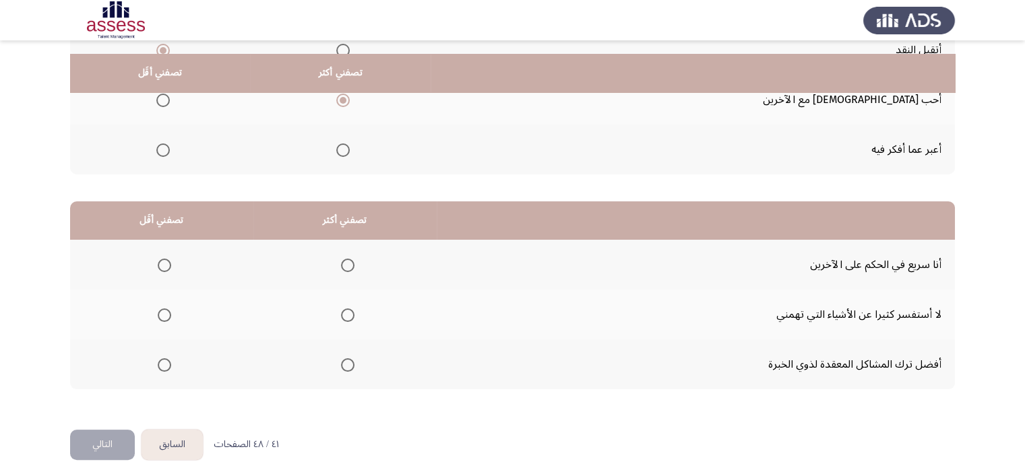
scroll to position [210, 0]
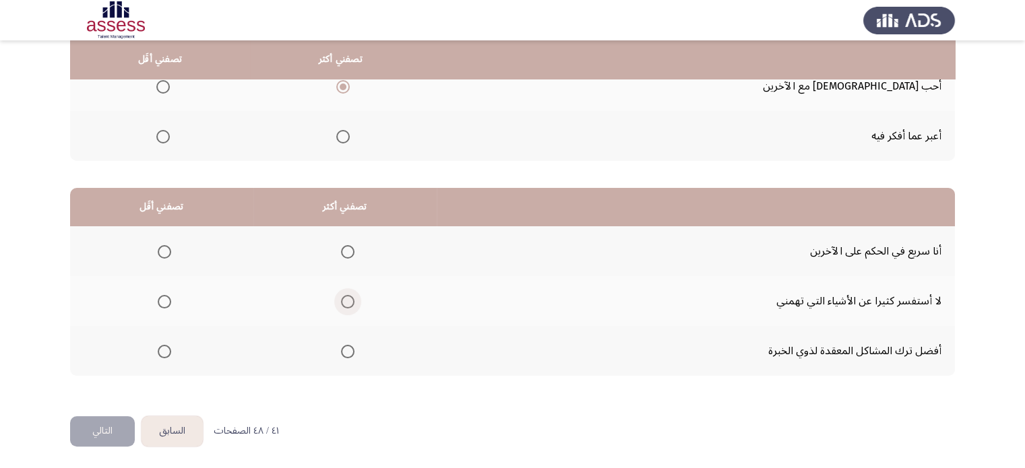
click at [349, 299] on span "Select an option" at bounding box center [347, 301] width 13 height 13
click at [349, 299] on input "Select an option" at bounding box center [347, 301] width 13 height 13
click at [164, 298] on span "Select an option" at bounding box center [164, 301] width 13 height 13
click at [164, 298] on input "Select an option" at bounding box center [164, 301] width 13 height 13
click at [346, 353] on span "Select an option" at bounding box center [347, 351] width 13 height 13
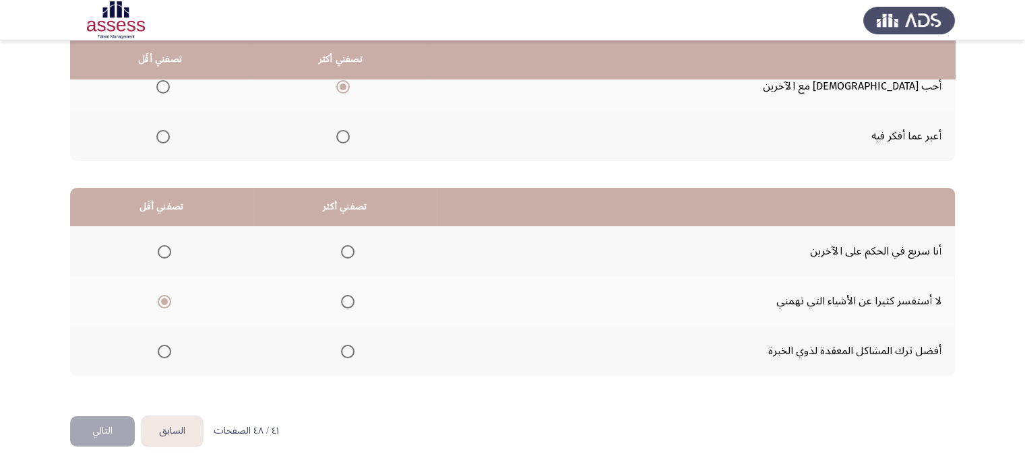
click at [346, 353] on input "Select an option" at bounding box center [347, 351] width 13 height 13
click at [78, 423] on button "التالي" at bounding box center [102, 432] width 65 height 30
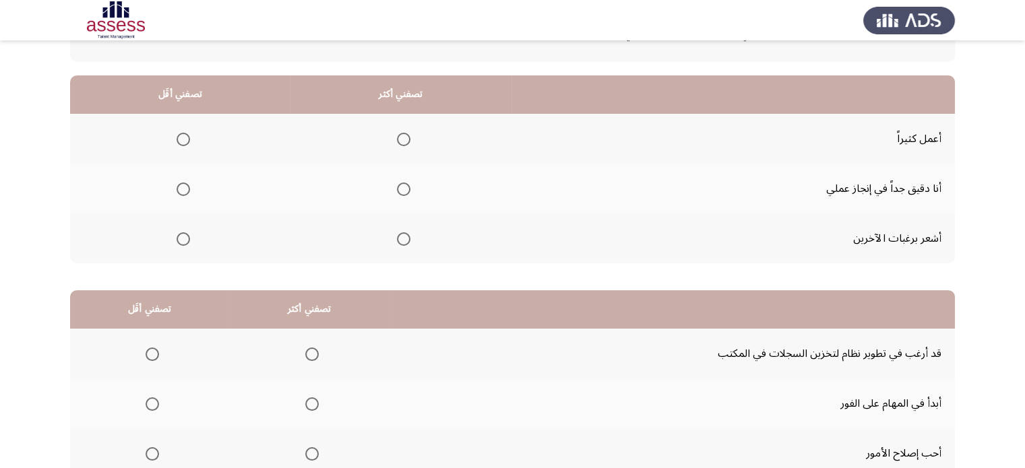
scroll to position [135, 0]
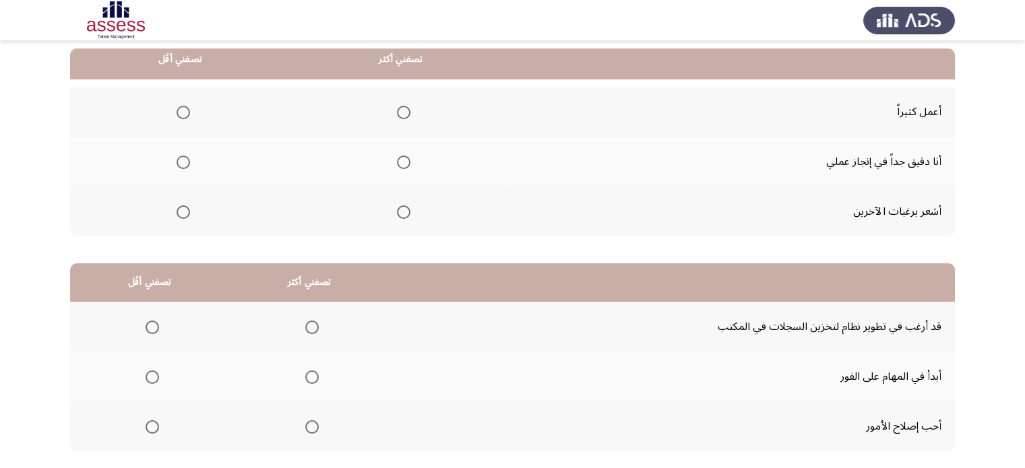
click at [181, 210] on span "Select an option" at bounding box center [183, 212] width 13 height 13
click at [181, 210] on input "Select an option" at bounding box center [183, 212] width 13 height 13
click at [399, 116] on span "Select an option" at bounding box center [403, 112] width 13 height 13
click at [399, 116] on input "Select an option" at bounding box center [403, 112] width 13 height 13
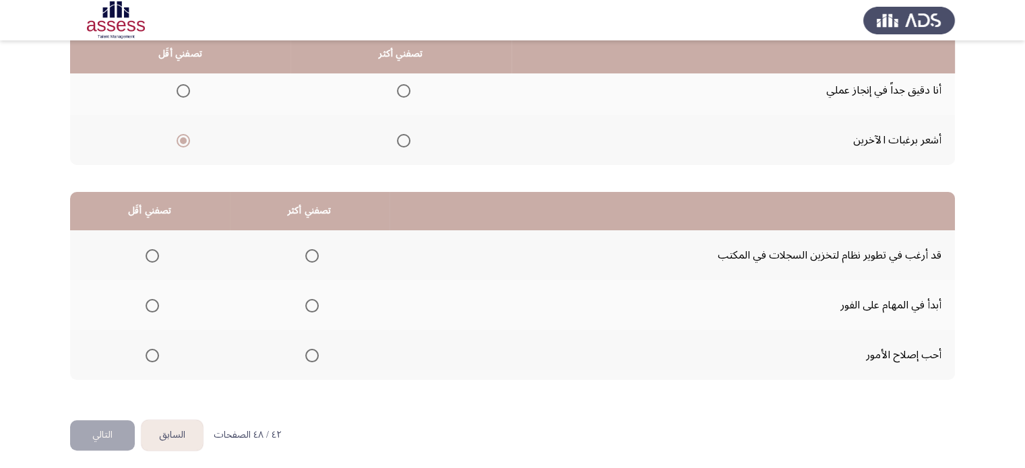
scroll to position [210, 0]
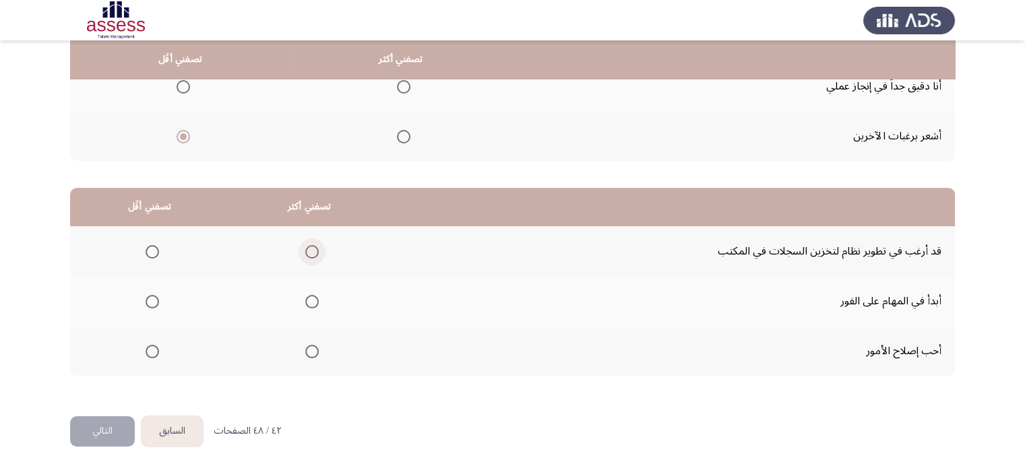
click at [311, 252] on span "Select an option" at bounding box center [311, 251] width 13 height 13
click at [311, 252] on input "Select an option" at bounding box center [311, 251] width 13 height 13
click at [148, 300] on span "Select an option" at bounding box center [152, 301] width 13 height 13
click at [148, 300] on input "Select an option" at bounding box center [152, 301] width 13 height 13
click at [89, 425] on html "السابق Development Assessment التالي من المجموعة التالية اختر إجابة واحدة ( تصف…" at bounding box center [512, 130] width 1025 height 681
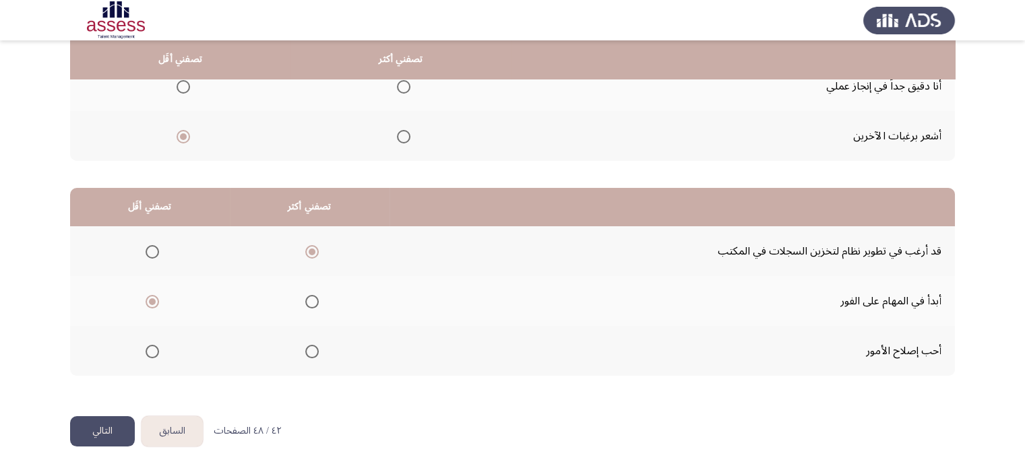
click at [96, 425] on button "التالي" at bounding box center [102, 432] width 65 height 30
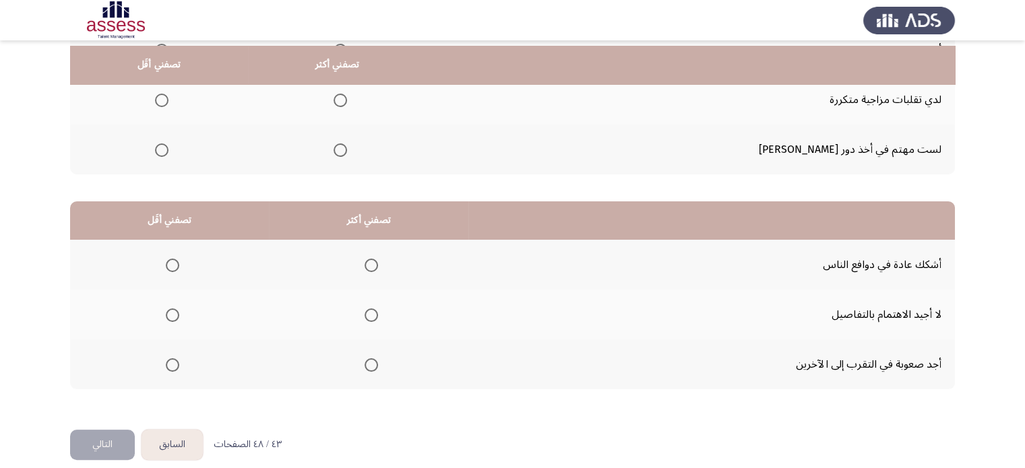
scroll to position [202, 0]
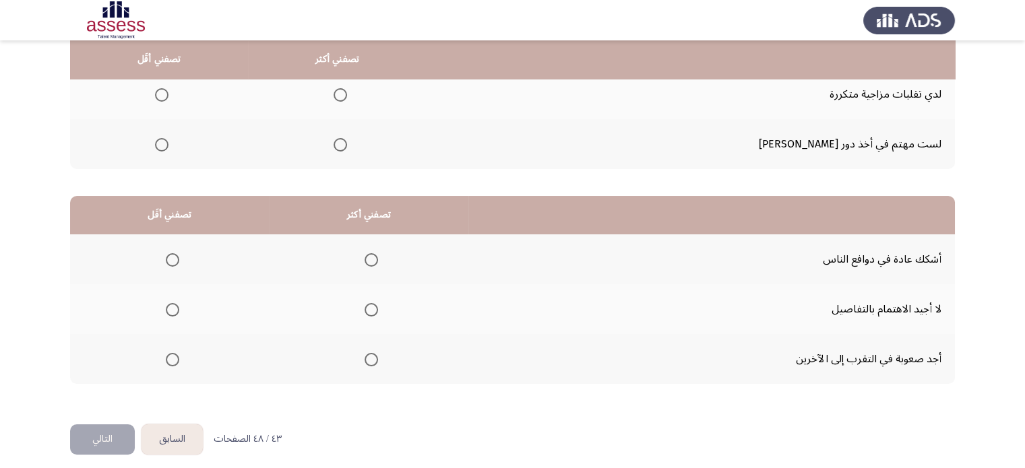
click at [166, 425] on button "السابق" at bounding box center [172, 440] width 61 height 30
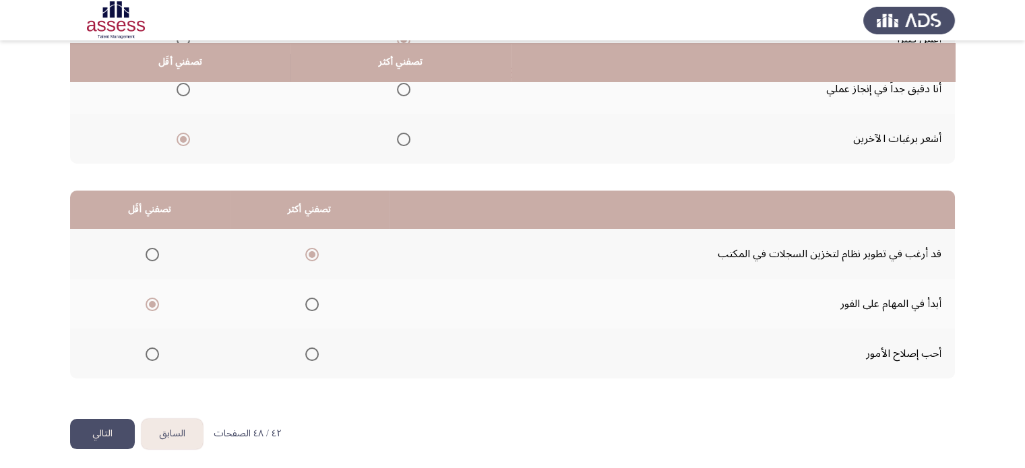
scroll to position [210, 0]
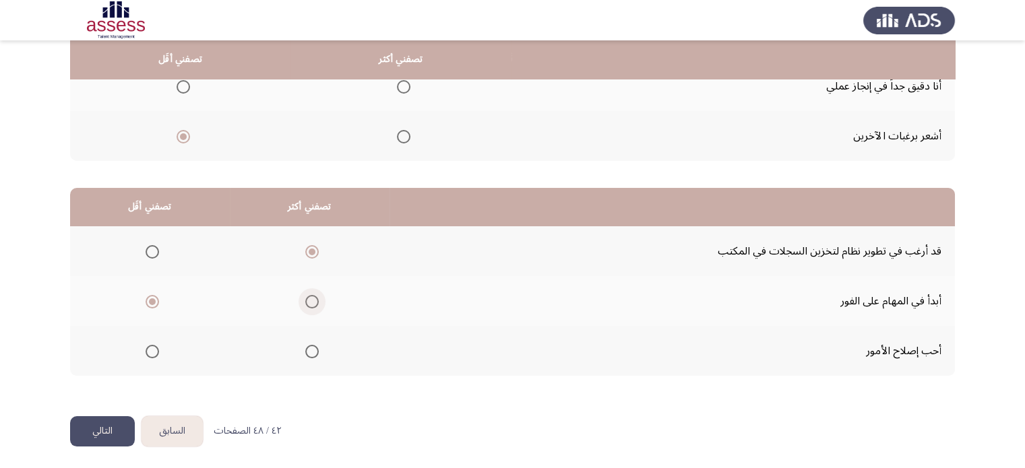
click at [305, 297] on span "Select an option" at bounding box center [311, 301] width 13 height 13
click at [305, 297] on input "Select an option" at bounding box center [311, 301] width 13 height 13
click at [154, 348] on span "Select an option" at bounding box center [152, 351] width 13 height 13
click at [154, 348] on input "Select an option" at bounding box center [152, 351] width 13 height 13
click at [71, 425] on button "التالي" at bounding box center [102, 432] width 65 height 30
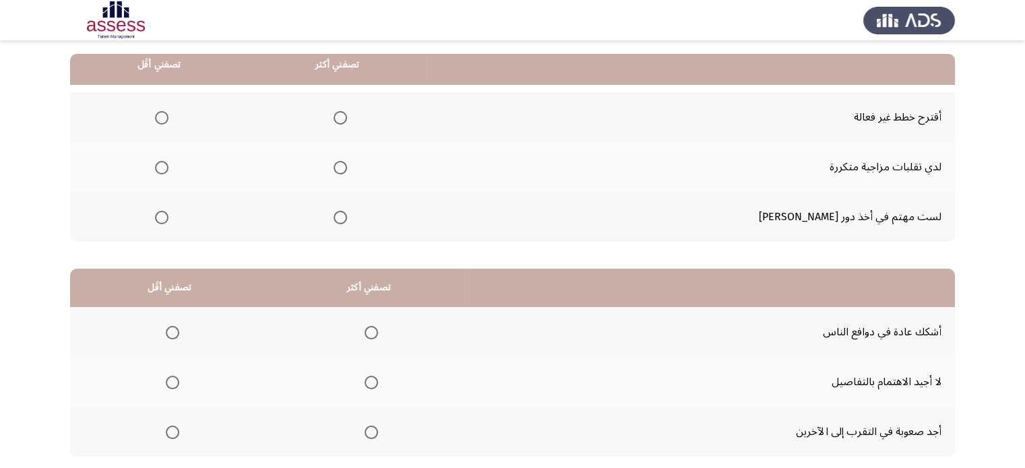
scroll to position [135, 0]
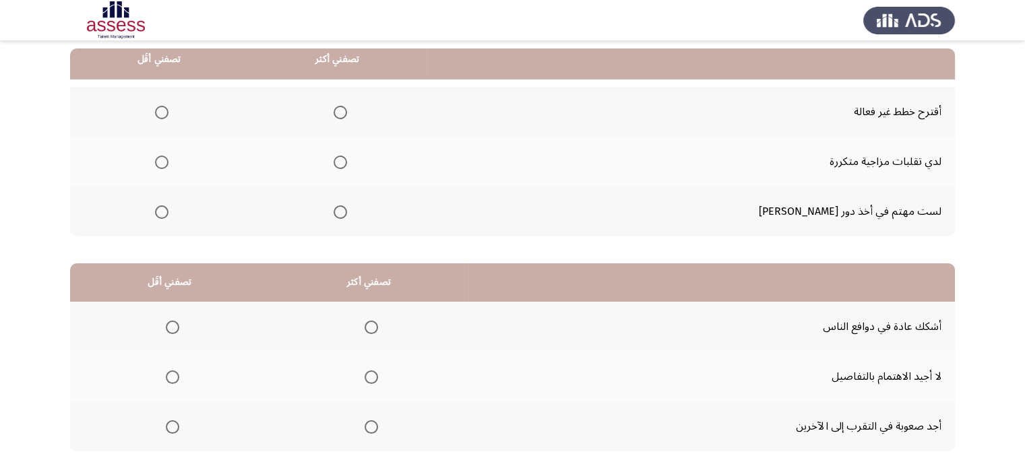
click at [169, 113] on span "Select an option" at bounding box center [161, 112] width 13 height 13
click at [169, 113] on input "Select an option" at bounding box center [161, 112] width 13 height 13
click at [367, 207] on th at bounding box center [337, 212] width 179 height 50
click at [375, 379] on span "Select an option" at bounding box center [371, 377] width 13 height 13
click at [375, 379] on input "Select an option" at bounding box center [371, 377] width 13 height 13
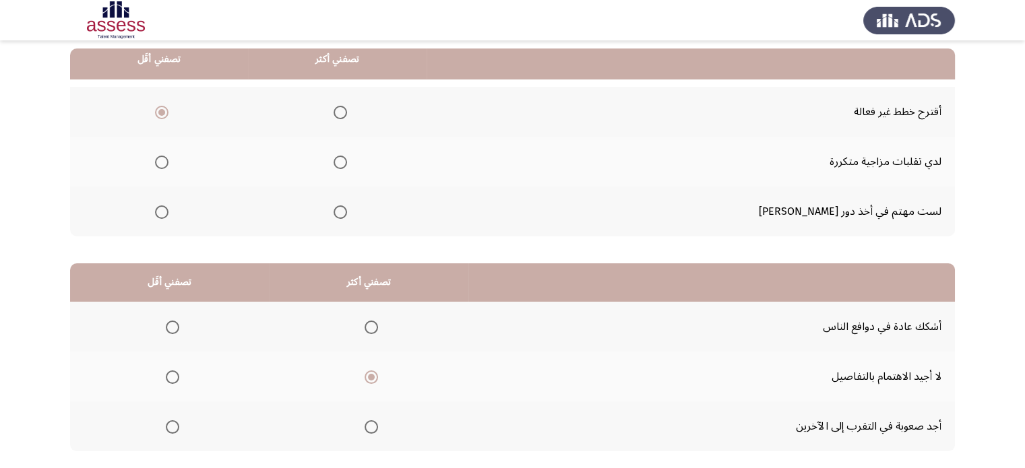
click at [175, 424] on span "Select an option" at bounding box center [172, 427] width 13 height 13
click at [175, 424] on input "Select an option" at bounding box center [172, 427] width 13 height 13
click at [347, 170] on mat-radio-group "Select an option" at bounding box center [337, 161] width 19 height 23
click at [347, 166] on span "Select an option" at bounding box center [340, 162] width 13 height 13
click at [347, 166] on input "Select an option" at bounding box center [340, 162] width 13 height 13
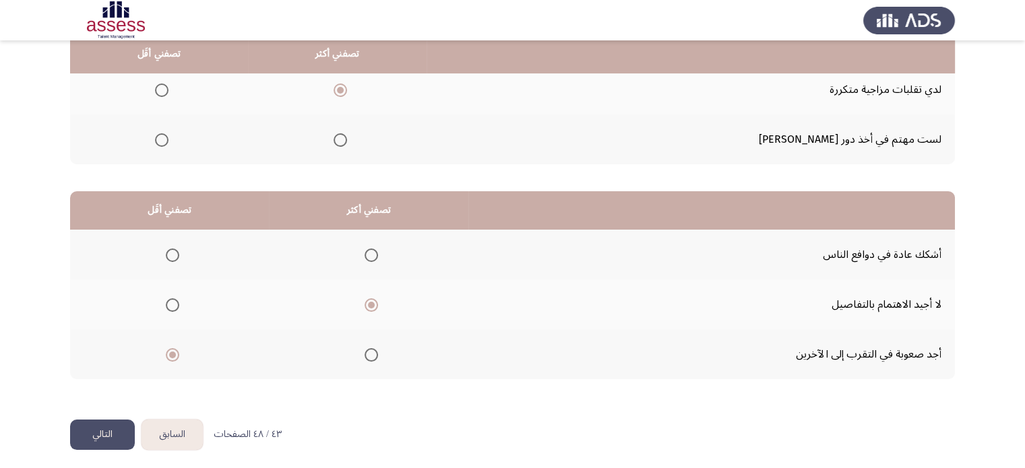
scroll to position [210, 0]
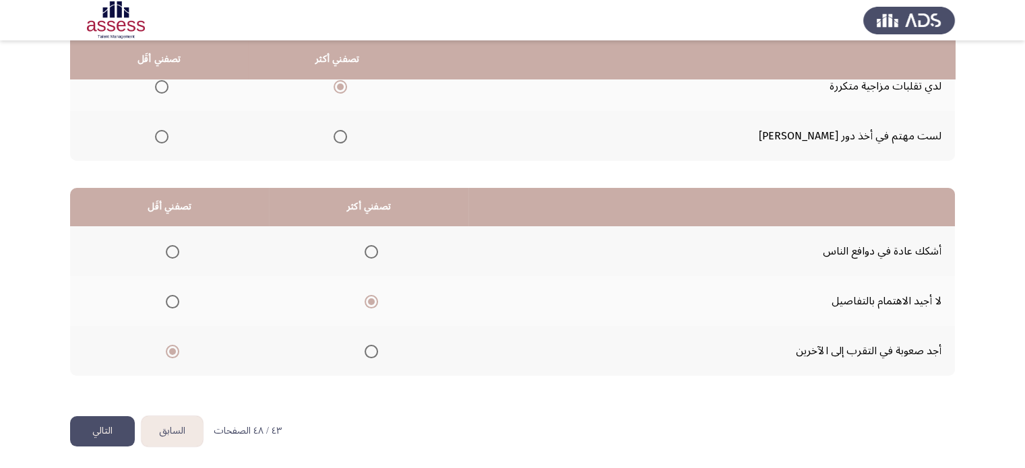
click at [104, 425] on button "التالي" at bounding box center [102, 432] width 65 height 30
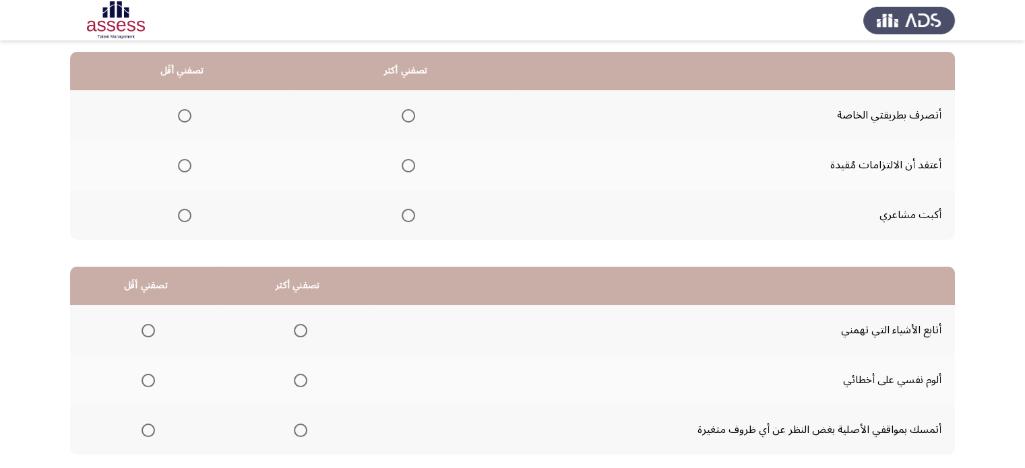
scroll to position [135, 0]
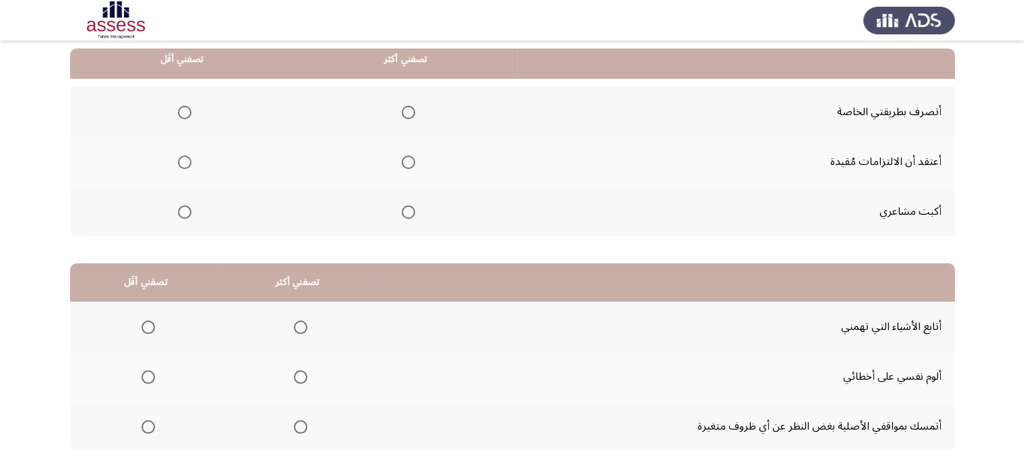
click at [404, 117] on span "Select an option" at bounding box center [408, 112] width 13 height 13
click at [404, 117] on input "Select an option" at bounding box center [408, 112] width 13 height 13
click at [404, 158] on span "Select an option" at bounding box center [408, 162] width 13 height 13
click at [404, 158] on input "Select an option" at bounding box center [408, 162] width 13 height 13
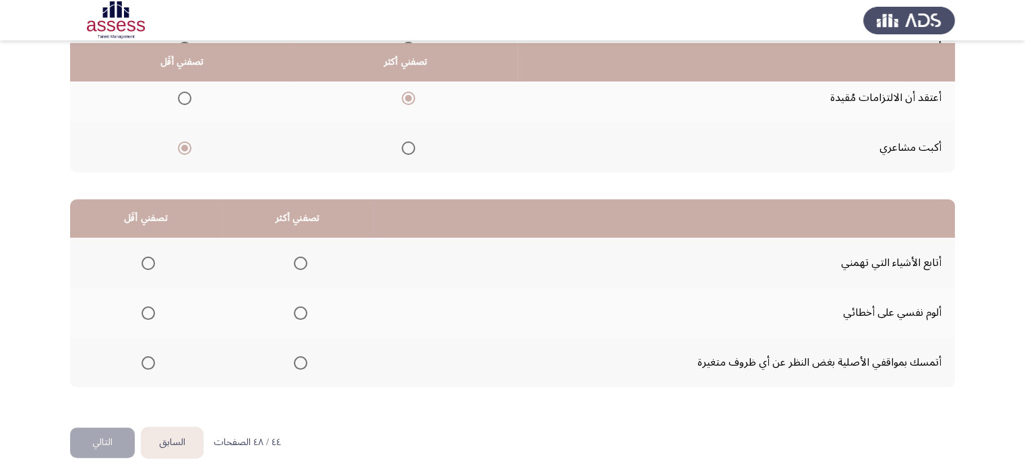
scroll to position [202, 0]
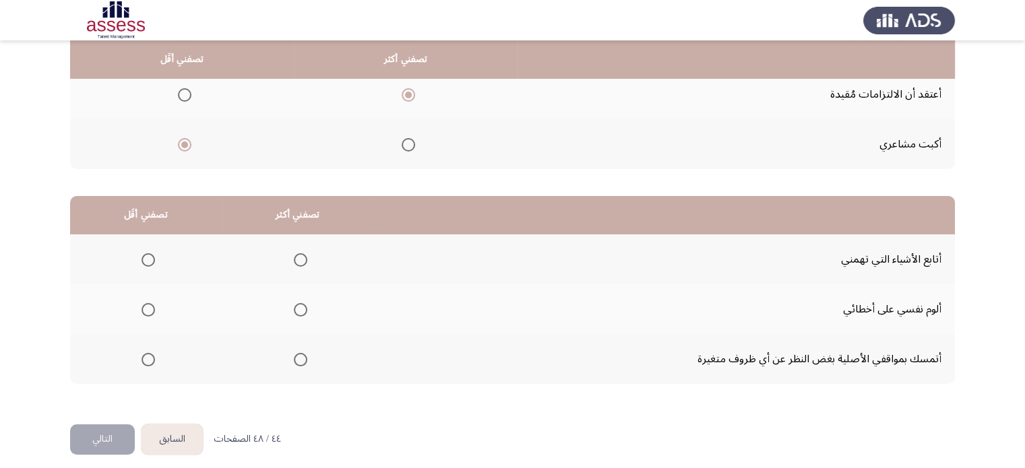
click at [290, 356] on label "Select an option" at bounding box center [297, 359] width 19 height 13
click at [294, 356] on input "Select an option" at bounding box center [300, 359] width 13 height 13
click at [145, 312] on span "Select an option" at bounding box center [148, 309] width 13 height 13
click at [145, 312] on input "Select an option" at bounding box center [148, 309] width 13 height 13
click at [102, 425] on button "التالي" at bounding box center [102, 440] width 65 height 30
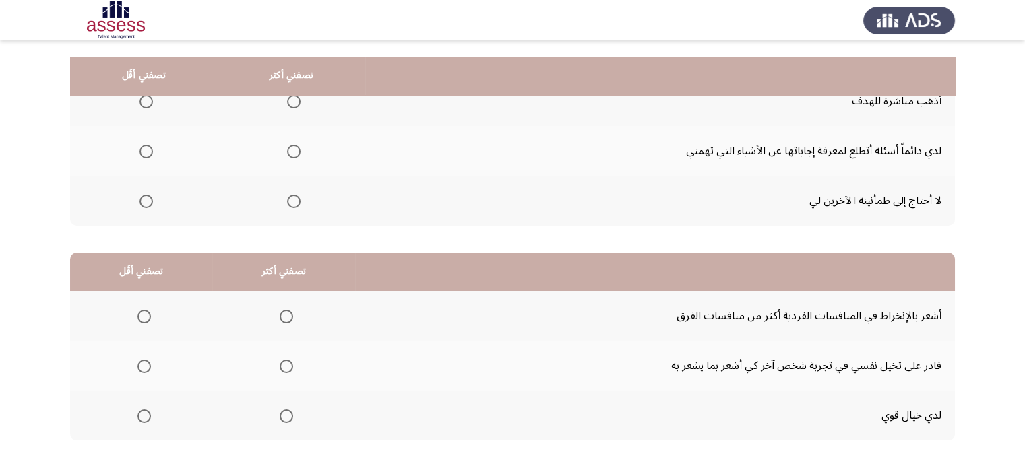
scroll to position [143, 0]
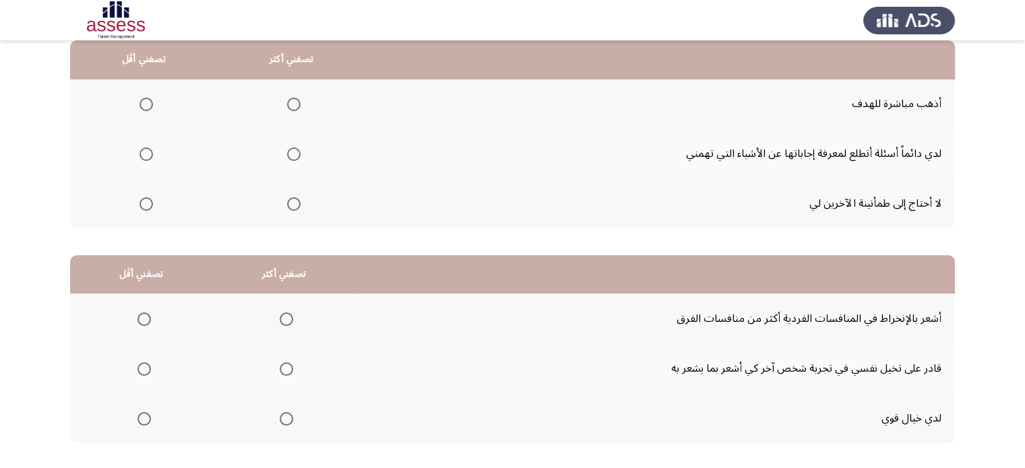
click at [280, 420] on span "Select an option" at bounding box center [286, 419] width 13 height 13
click at [280, 420] on input "Select an option" at bounding box center [286, 419] width 13 height 13
click at [138, 374] on span "Select an option" at bounding box center [144, 369] width 13 height 13
click at [138, 374] on input "Select an option" at bounding box center [144, 369] width 13 height 13
click at [295, 202] on span "Select an option" at bounding box center [293, 203] width 13 height 13
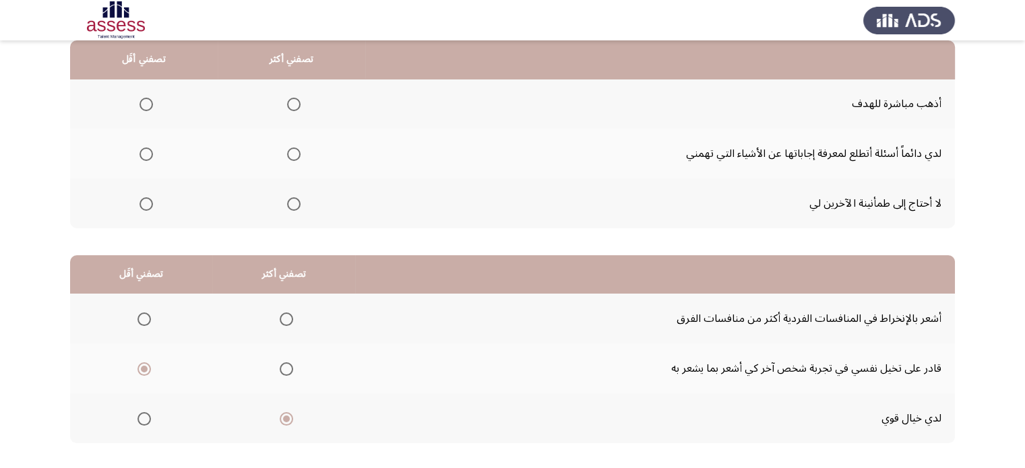
click at [295, 202] on input "Select an option" at bounding box center [293, 203] width 13 height 13
click at [143, 151] on span "Select an option" at bounding box center [146, 154] width 13 height 13
click at [143, 151] on input "Select an option" at bounding box center [146, 154] width 13 height 13
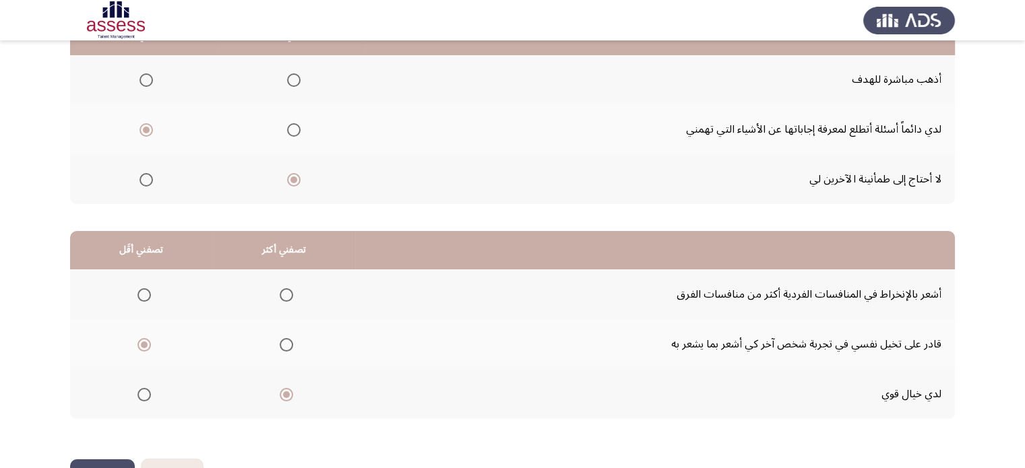
scroll to position [210, 0]
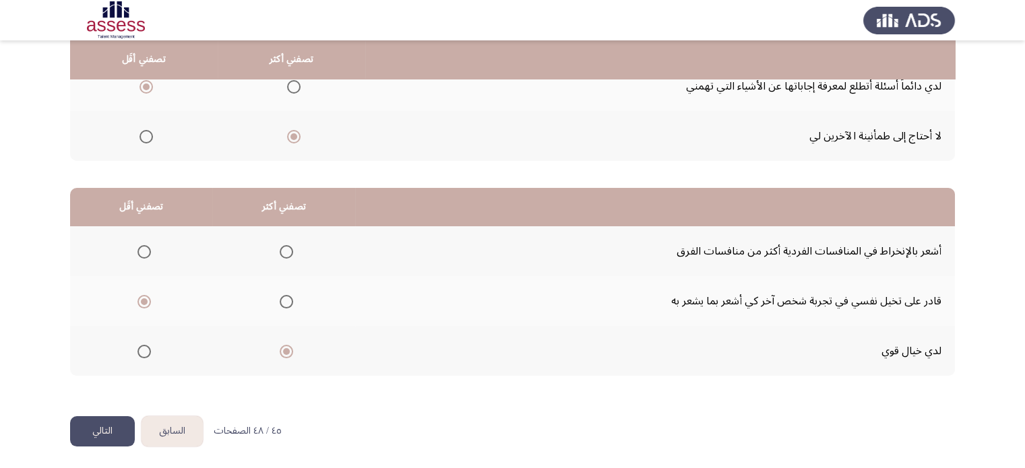
click at [78, 425] on button "التالي" at bounding box center [102, 432] width 65 height 30
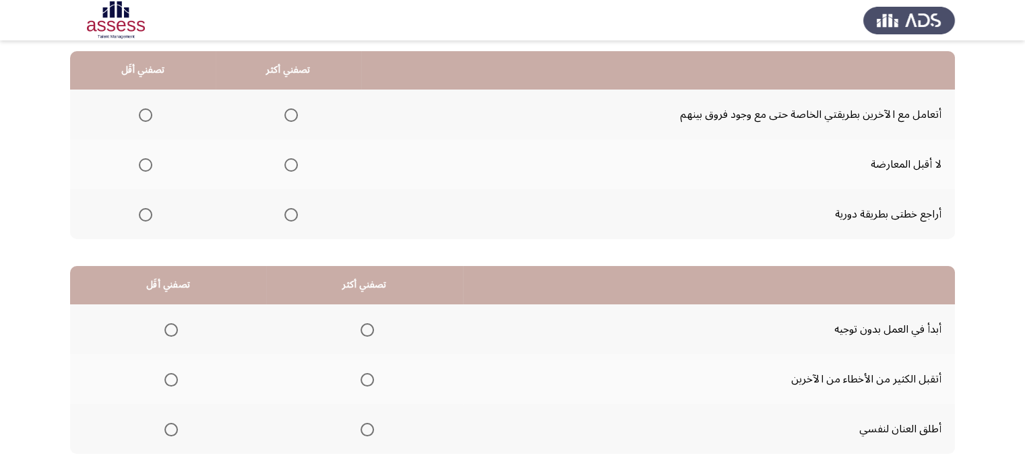
scroll to position [135, 0]
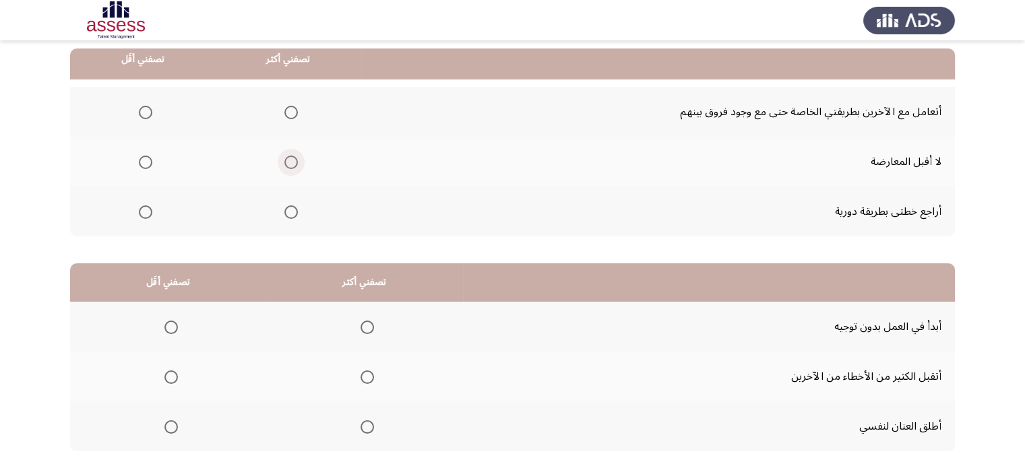
click at [287, 162] on span "Select an option" at bounding box center [290, 162] width 13 height 13
click at [287, 162] on input "Select an option" at bounding box center [290, 162] width 13 height 13
click at [148, 211] on span "Select an option" at bounding box center [145, 212] width 13 height 13
click at [148, 211] on input "Select an option" at bounding box center [145, 212] width 13 height 13
click at [288, 114] on span "Select an option" at bounding box center [290, 112] width 13 height 13
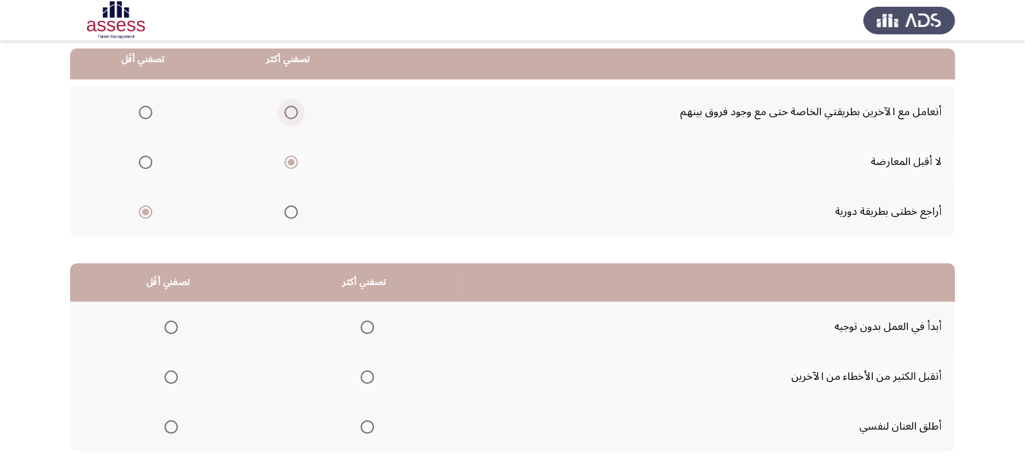
click at [288, 114] on input "Select an option" at bounding box center [290, 112] width 13 height 13
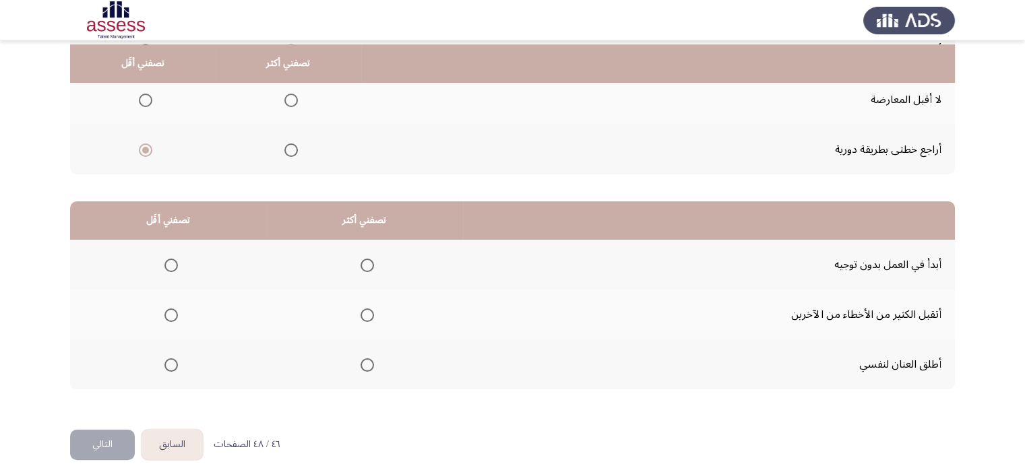
scroll to position [202, 0]
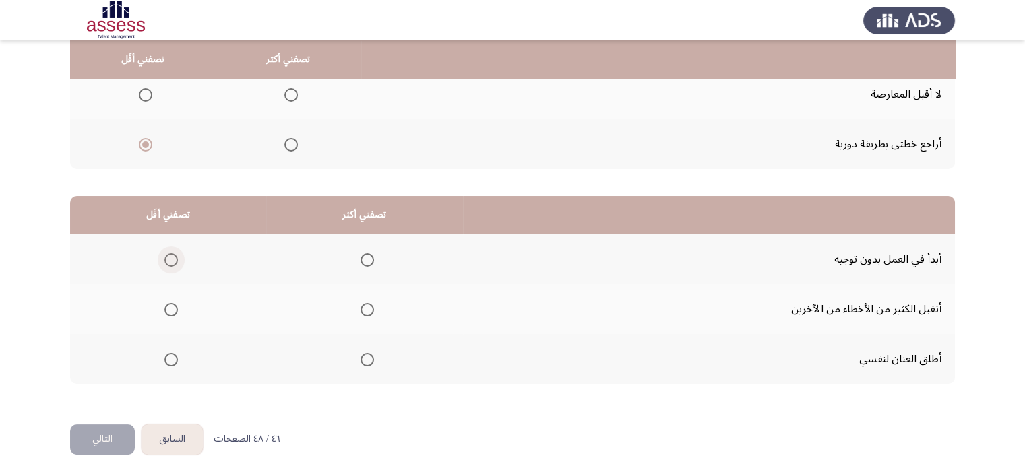
click at [159, 264] on label "Select an option" at bounding box center [168, 259] width 19 height 13
click at [164, 264] on input "Select an option" at bounding box center [170, 259] width 13 height 13
click at [167, 311] on span "Select an option" at bounding box center [170, 309] width 13 height 13
click at [167, 311] on input "Select an option" at bounding box center [170, 309] width 13 height 13
click at [369, 356] on span "Select an option" at bounding box center [367, 359] width 13 height 13
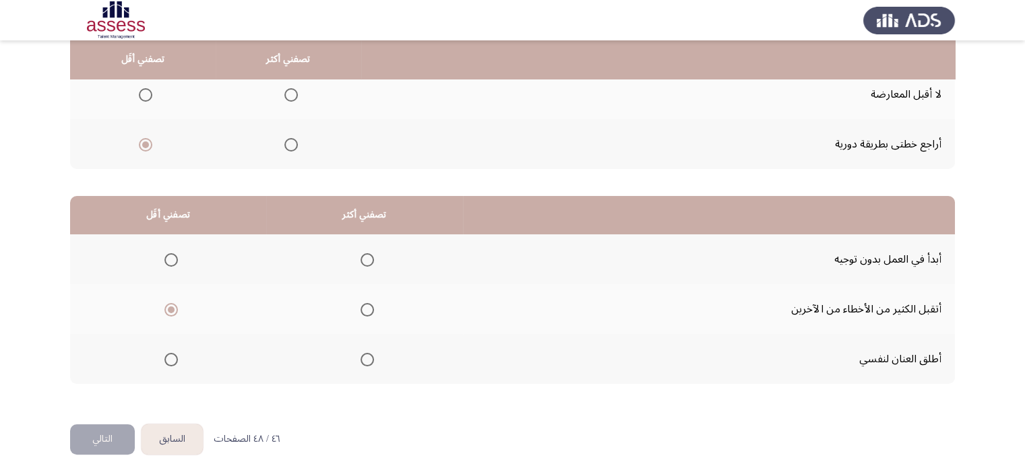
click at [369, 356] on input "Select an option" at bounding box center [367, 359] width 13 height 13
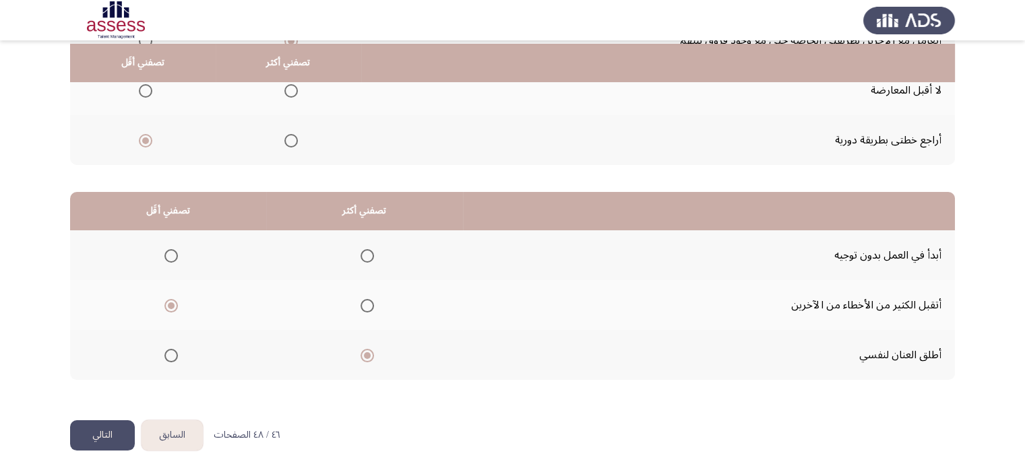
scroll to position [210, 0]
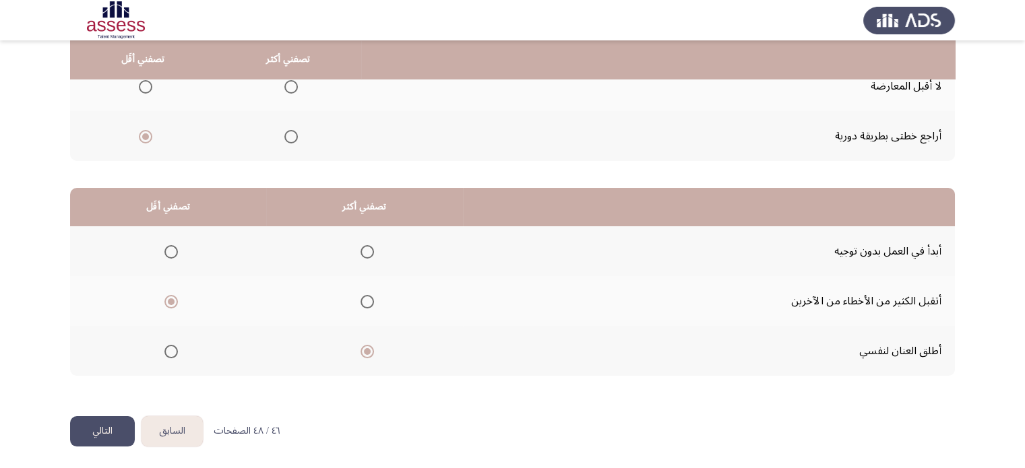
click at [67, 425] on html "السابق Development Assessment التالي من المجموعة التالية اختر إجابة واحدة ( تصف…" at bounding box center [512, 130] width 1025 height 681
click at [106, 423] on button "التالي" at bounding box center [102, 432] width 65 height 30
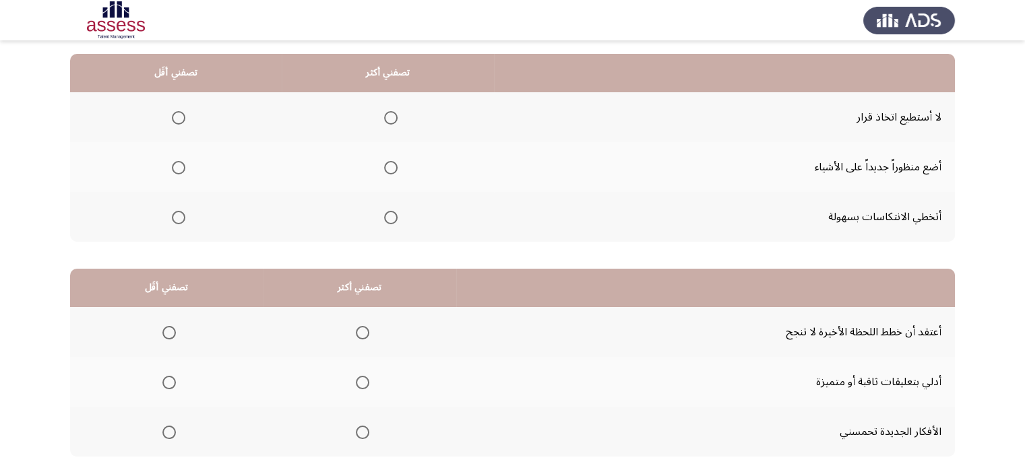
scroll to position [135, 0]
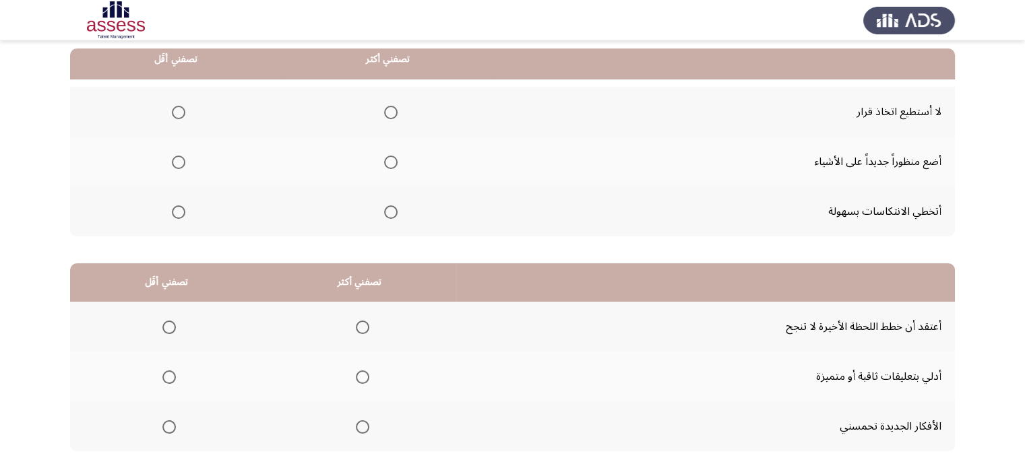
click at [182, 111] on span "Select an option" at bounding box center [178, 112] width 13 height 13
click at [182, 111] on input "Select an option" at bounding box center [178, 112] width 13 height 13
click at [388, 216] on span "Select an option" at bounding box center [390, 212] width 13 height 13
click at [388, 216] on input "Select an option" at bounding box center [390, 212] width 13 height 13
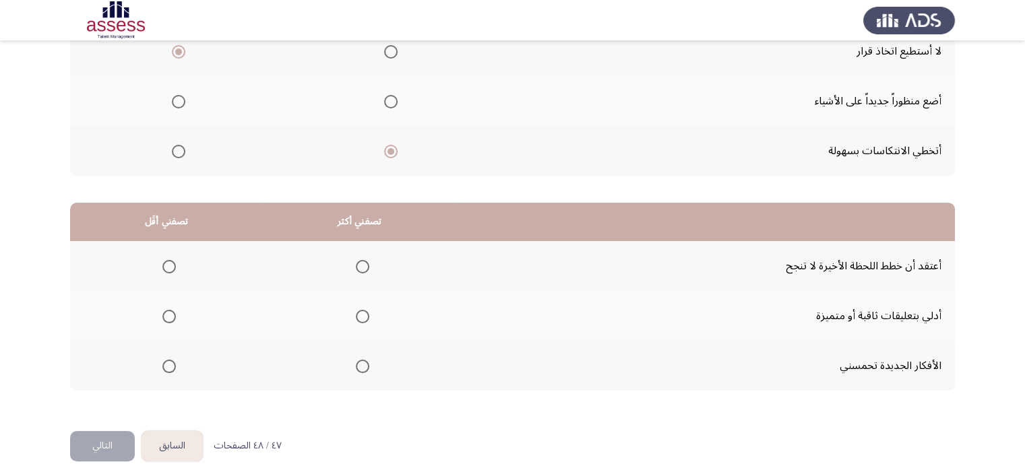
scroll to position [210, 0]
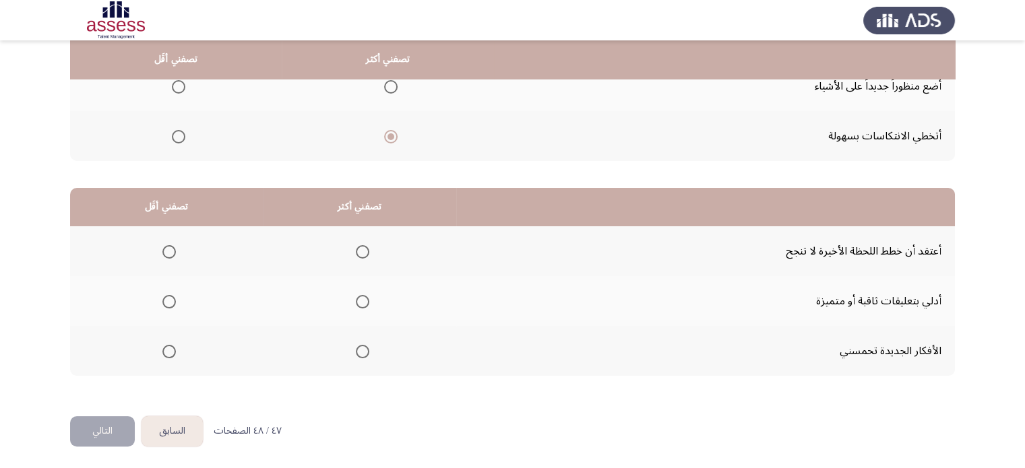
click at [363, 352] on span "Select an option" at bounding box center [362, 351] width 13 height 13
click at [363, 352] on input "Select an option" at bounding box center [362, 351] width 13 height 13
click at [171, 303] on span "Select an option" at bounding box center [168, 301] width 13 height 13
click at [171, 303] on input "Select an option" at bounding box center [168, 301] width 13 height 13
click at [356, 299] on span "Select an option" at bounding box center [362, 301] width 13 height 13
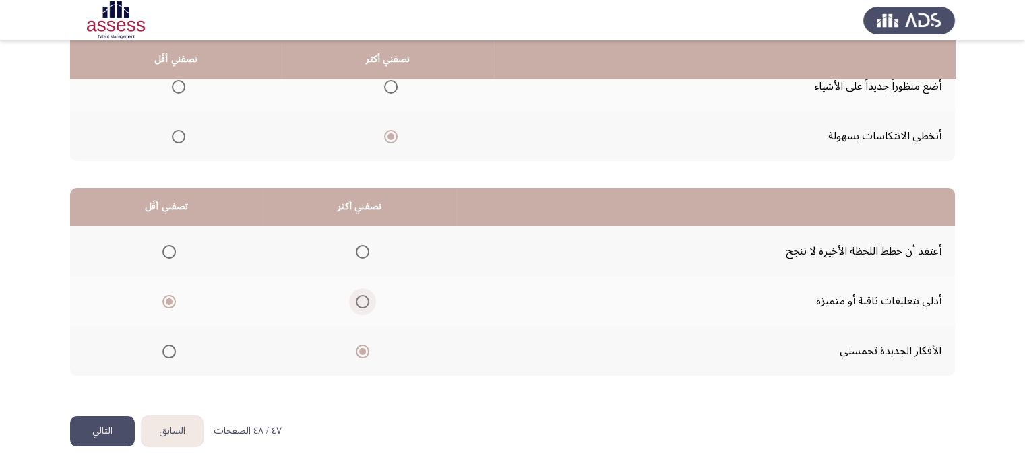
click at [356, 299] on input "Select an option" at bounding box center [362, 301] width 13 height 13
click at [171, 345] on span "Select an option" at bounding box center [168, 351] width 13 height 13
click at [171, 345] on input "Select an option" at bounding box center [168, 351] width 13 height 13
click at [70, 425] on button "التالي" at bounding box center [102, 432] width 65 height 30
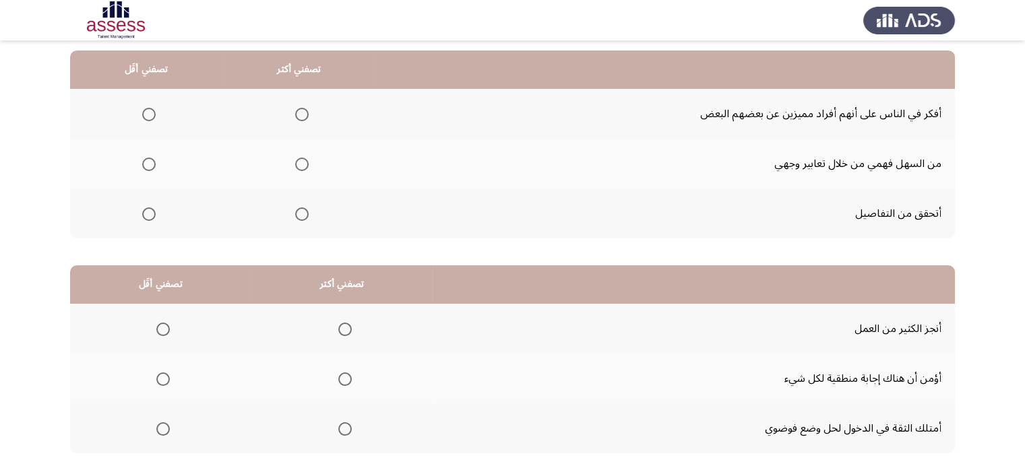
scroll to position [135, 0]
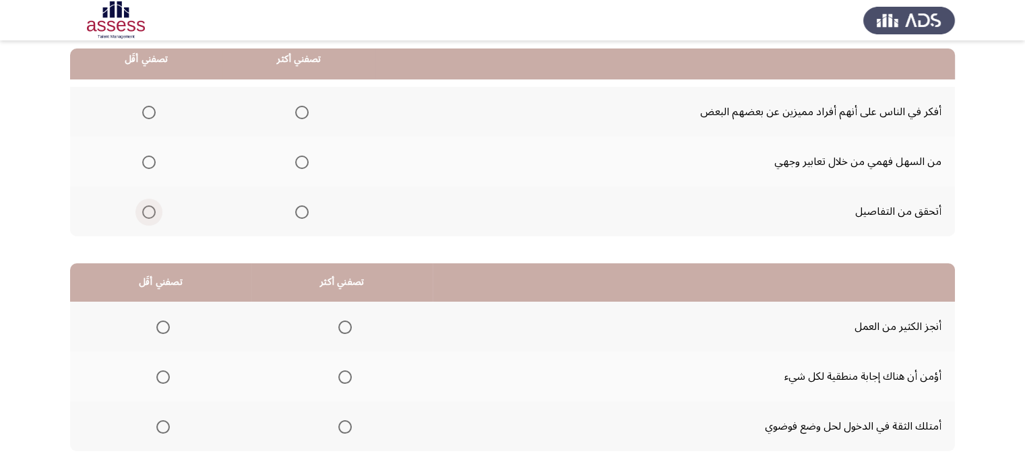
click at [144, 206] on span "Select an option" at bounding box center [148, 212] width 13 height 13
click at [144, 206] on input "Select an option" at bounding box center [148, 212] width 13 height 13
click at [305, 107] on span "Select an option" at bounding box center [301, 112] width 13 height 13
click at [305, 107] on input "Select an option" at bounding box center [301, 112] width 13 height 13
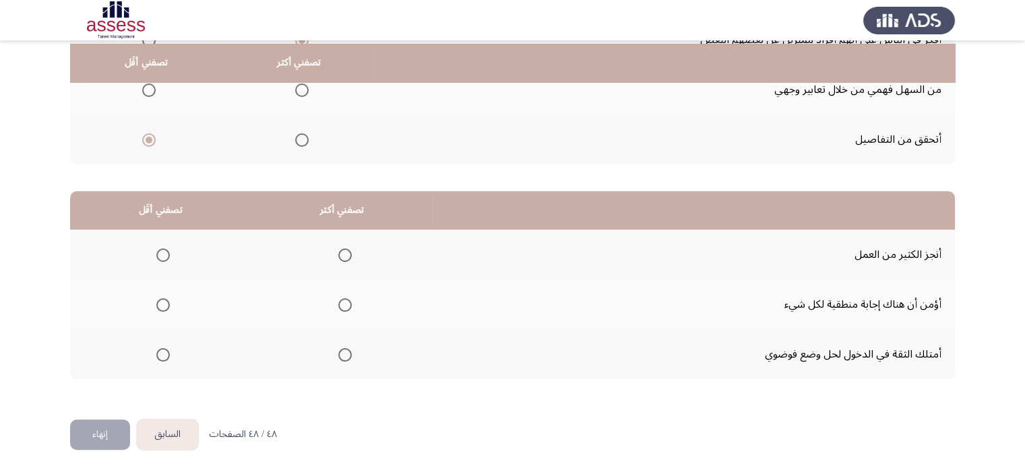
scroll to position [210, 0]
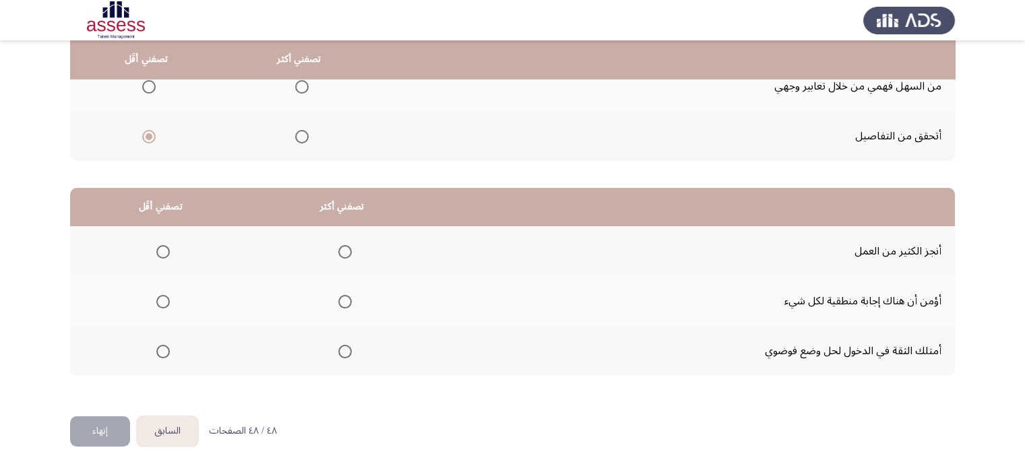
click at [340, 250] on span "Select an option" at bounding box center [344, 251] width 13 height 13
click at [340, 250] on input "Select an option" at bounding box center [344, 251] width 13 height 13
click at [166, 302] on span "Select an option" at bounding box center [162, 301] width 13 height 13
click at [166, 302] on input "Select an option" at bounding box center [162, 301] width 13 height 13
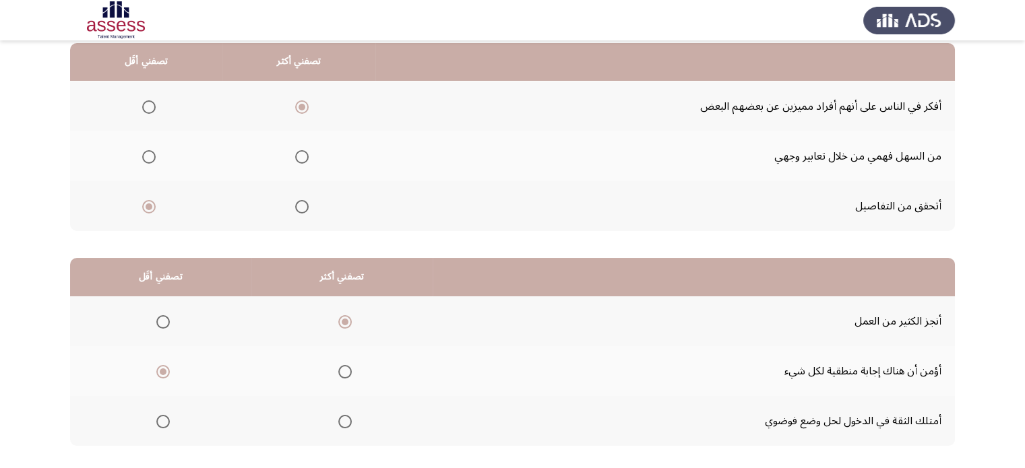
scroll to position [143, 0]
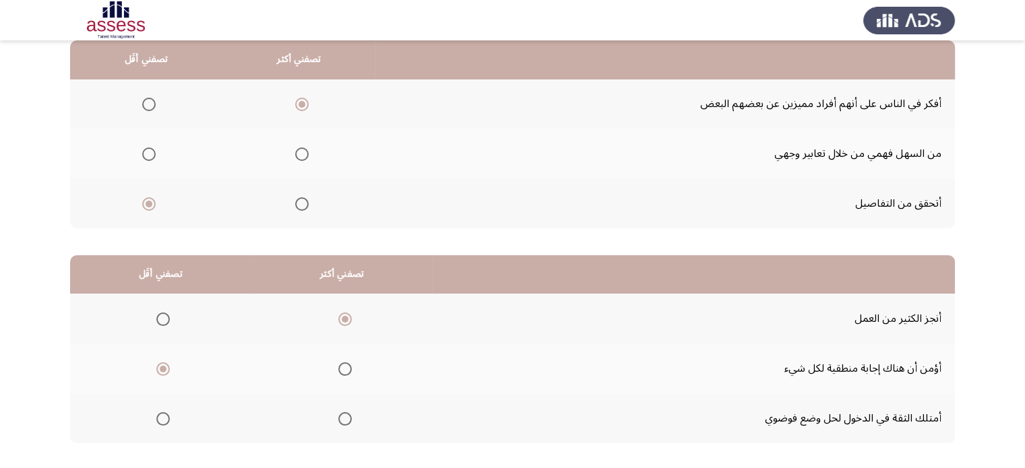
click at [338, 366] on span "Select an option" at bounding box center [344, 369] width 13 height 13
click at [338, 366] on input "Select an option" at bounding box center [344, 369] width 13 height 13
click at [162, 323] on span "Select an option" at bounding box center [162, 319] width 13 height 13
click at [162, 323] on input "Select an option" at bounding box center [162, 319] width 13 height 13
click at [338, 317] on span "Select an option" at bounding box center [344, 319] width 13 height 13
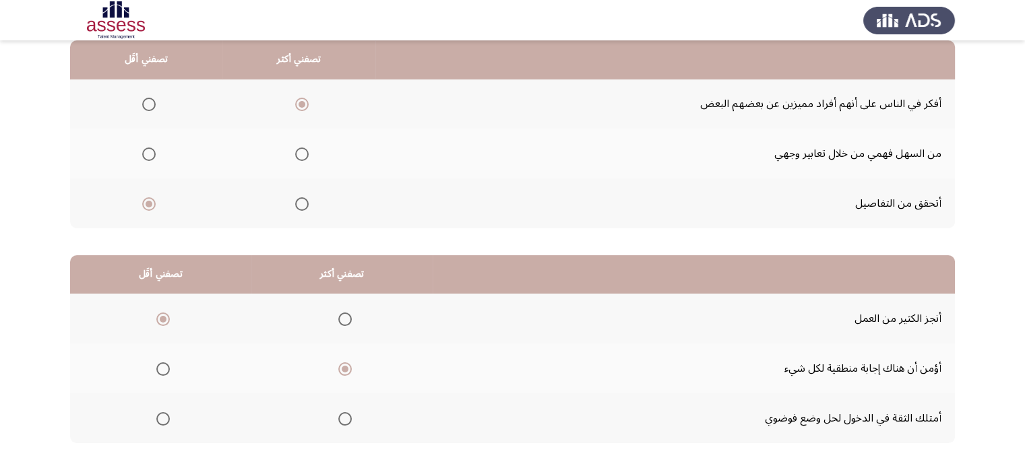
click at [338, 317] on input "Select an option" at bounding box center [344, 319] width 13 height 13
click at [178, 413] on th at bounding box center [160, 419] width 181 height 50
click at [151, 418] on label "Select an option" at bounding box center [160, 419] width 19 height 13
click at [156, 418] on input "Select an option" at bounding box center [162, 419] width 13 height 13
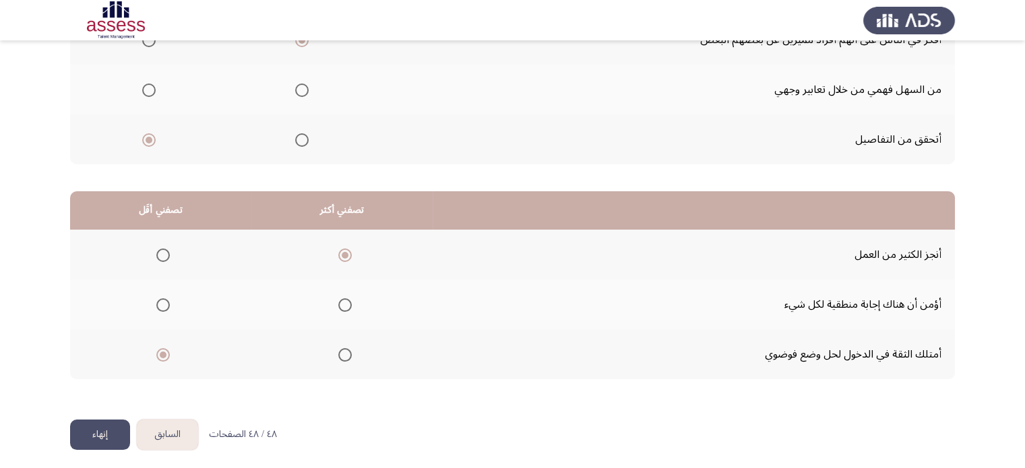
scroll to position [210, 0]
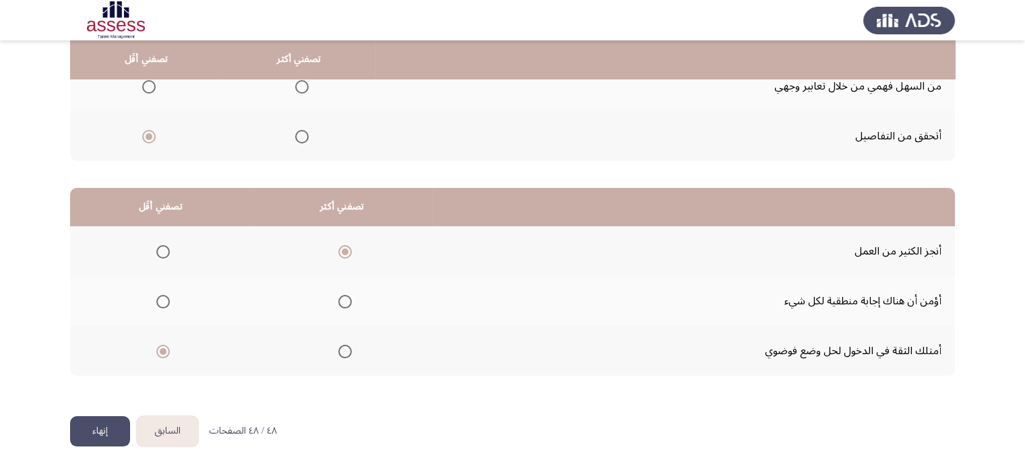
click at [90, 425] on button "إنهاء" at bounding box center [100, 432] width 60 height 30
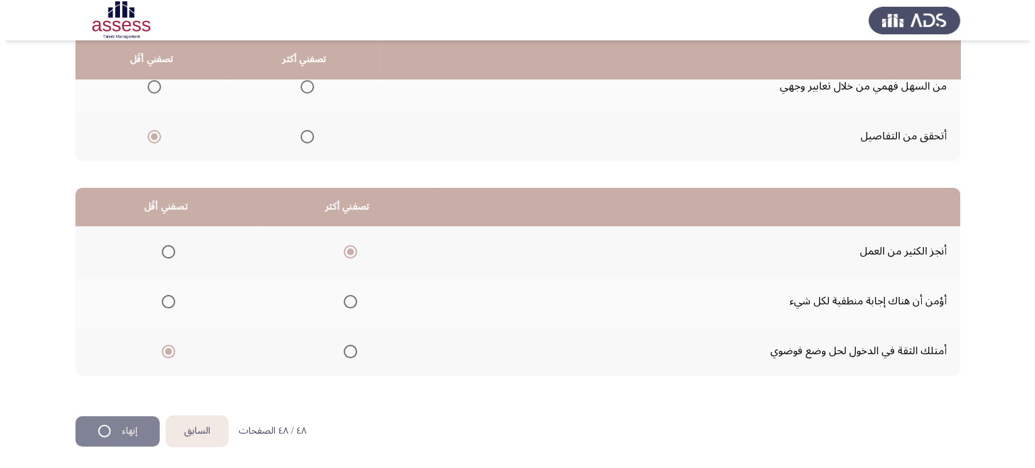
scroll to position [0, 0]
